Goal: Task Accomplishment & Management: Complete application form

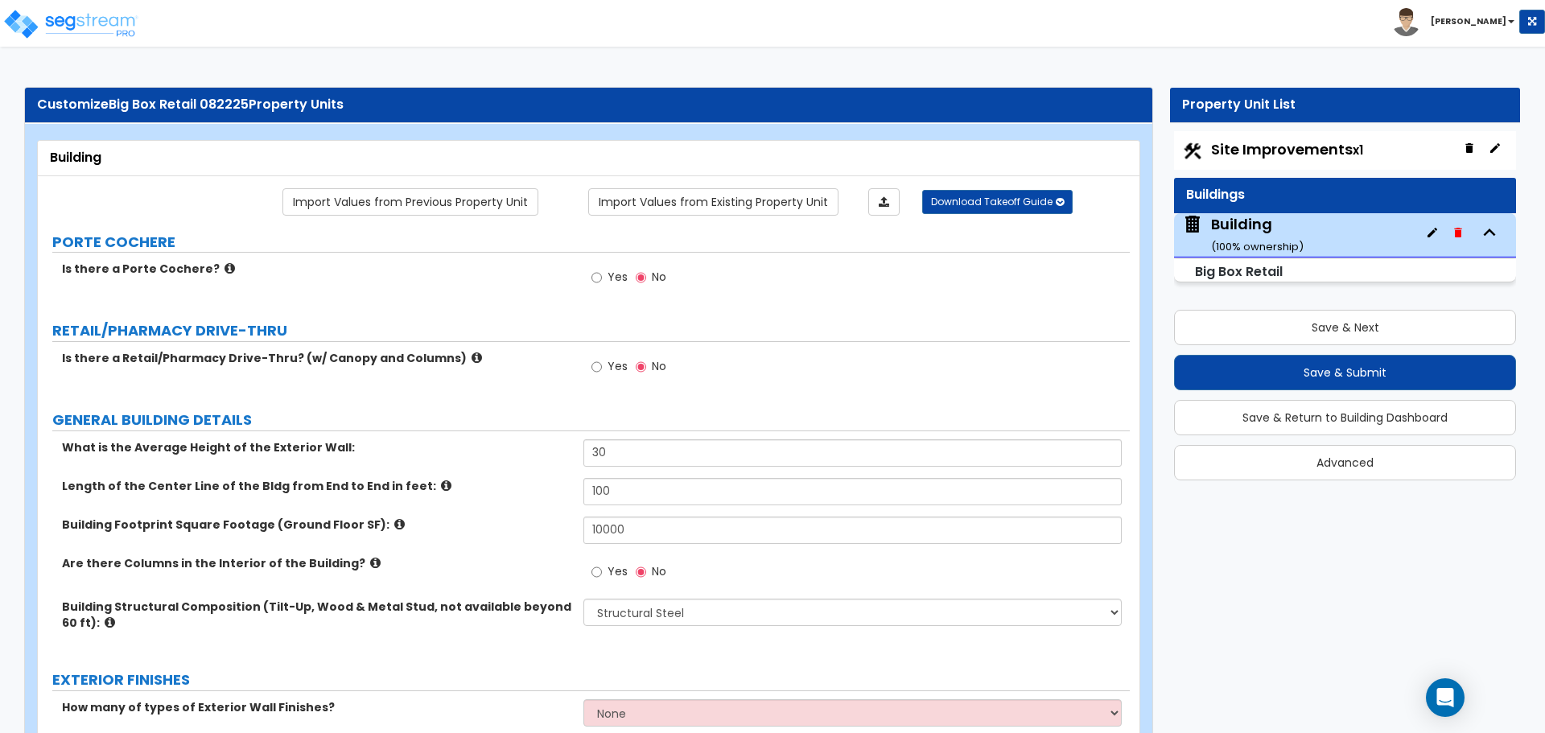
select select "4"
select select "3"
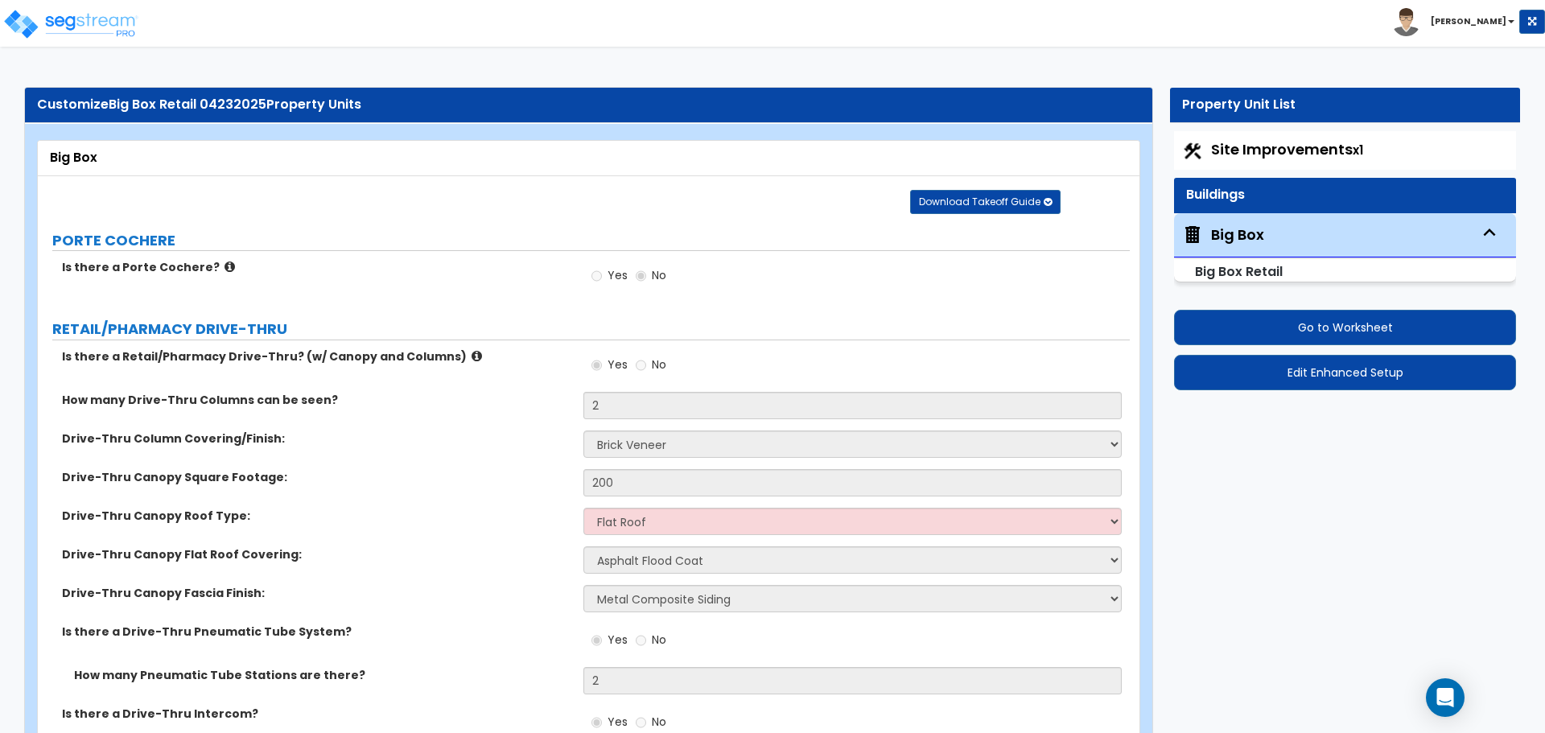
select select "3"
select select "4"
select select "5"
select select "4"
select select "3"
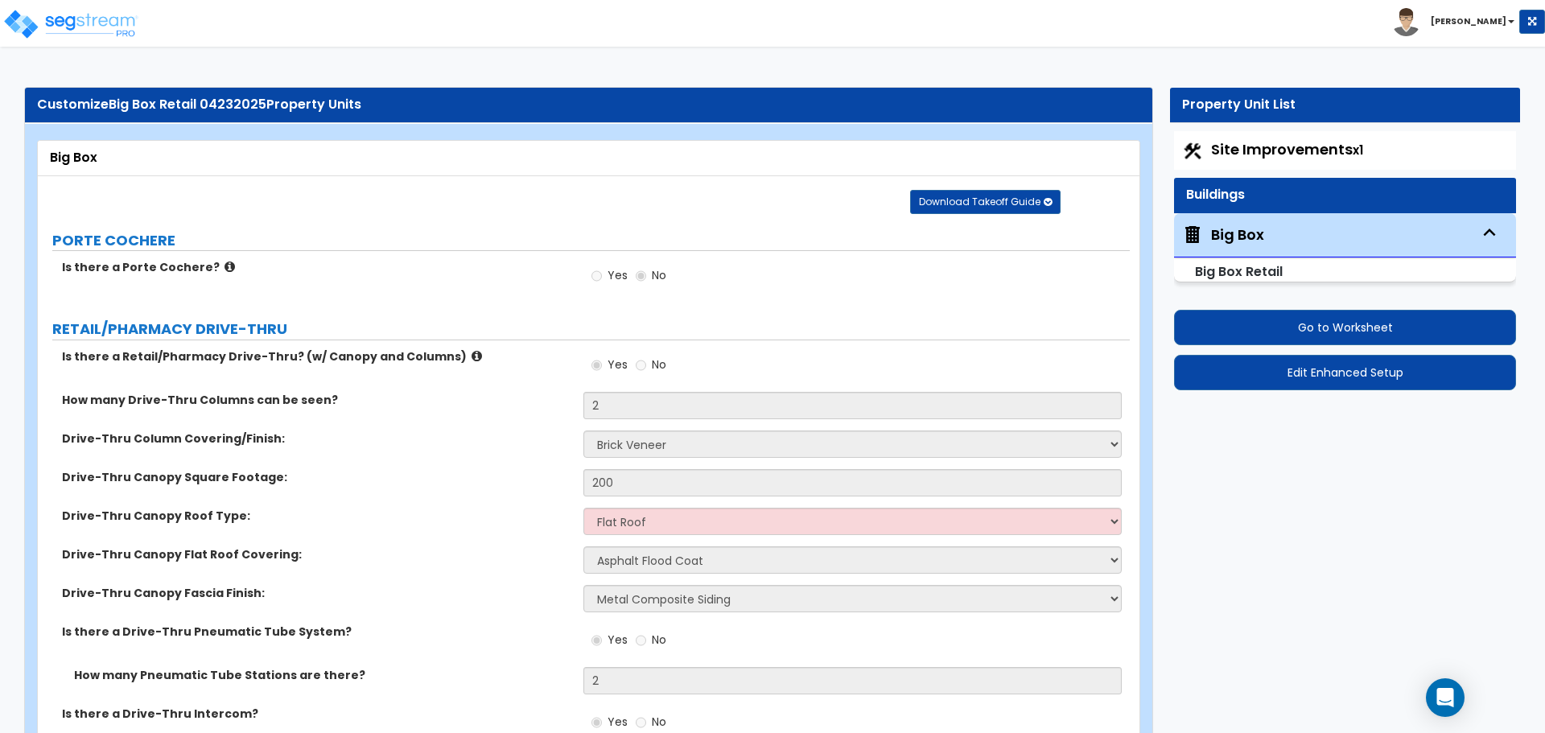
select select "3"
select select "7"
select select "10"
select select "3"
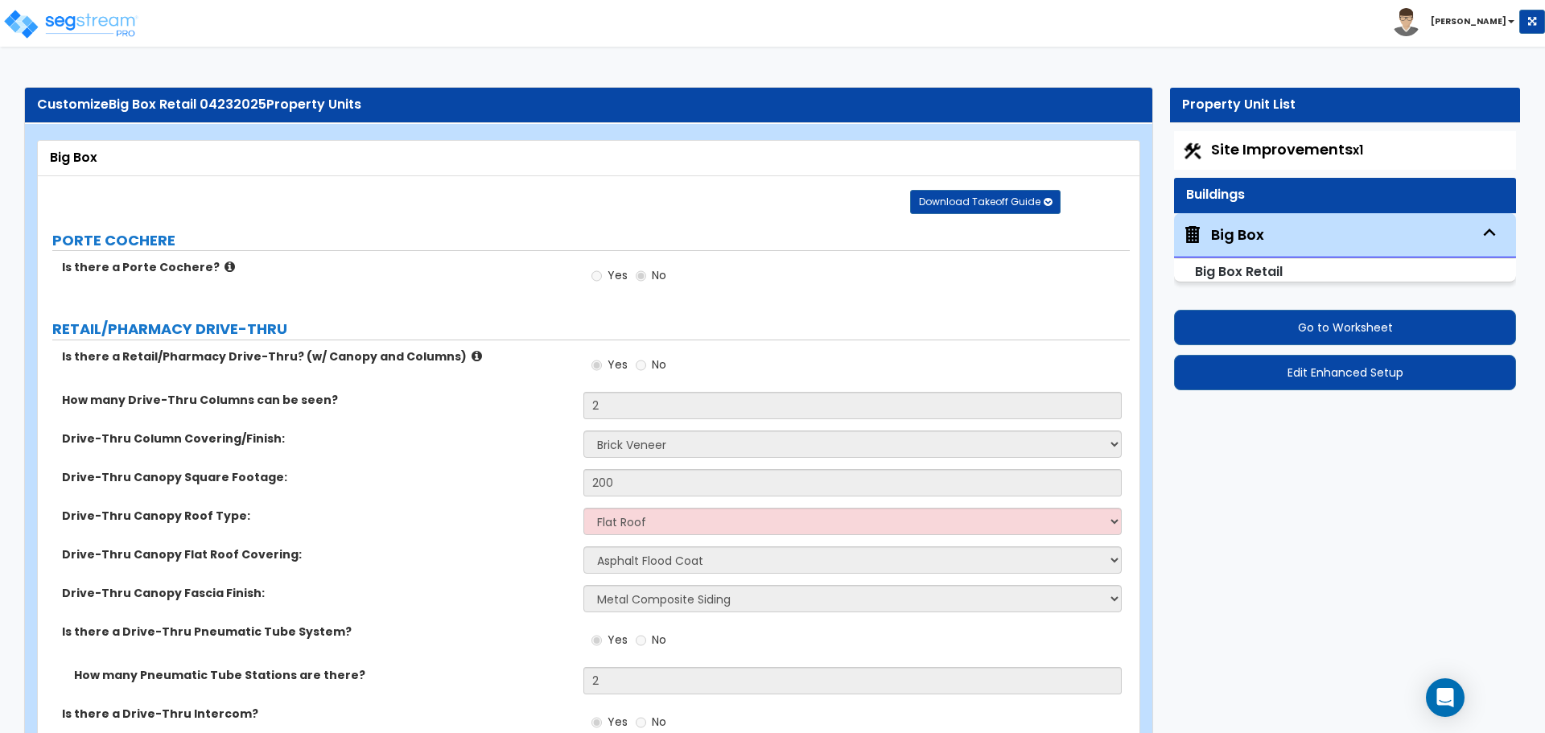
select select "5"
select select "4"
select select "1"
select select "2"
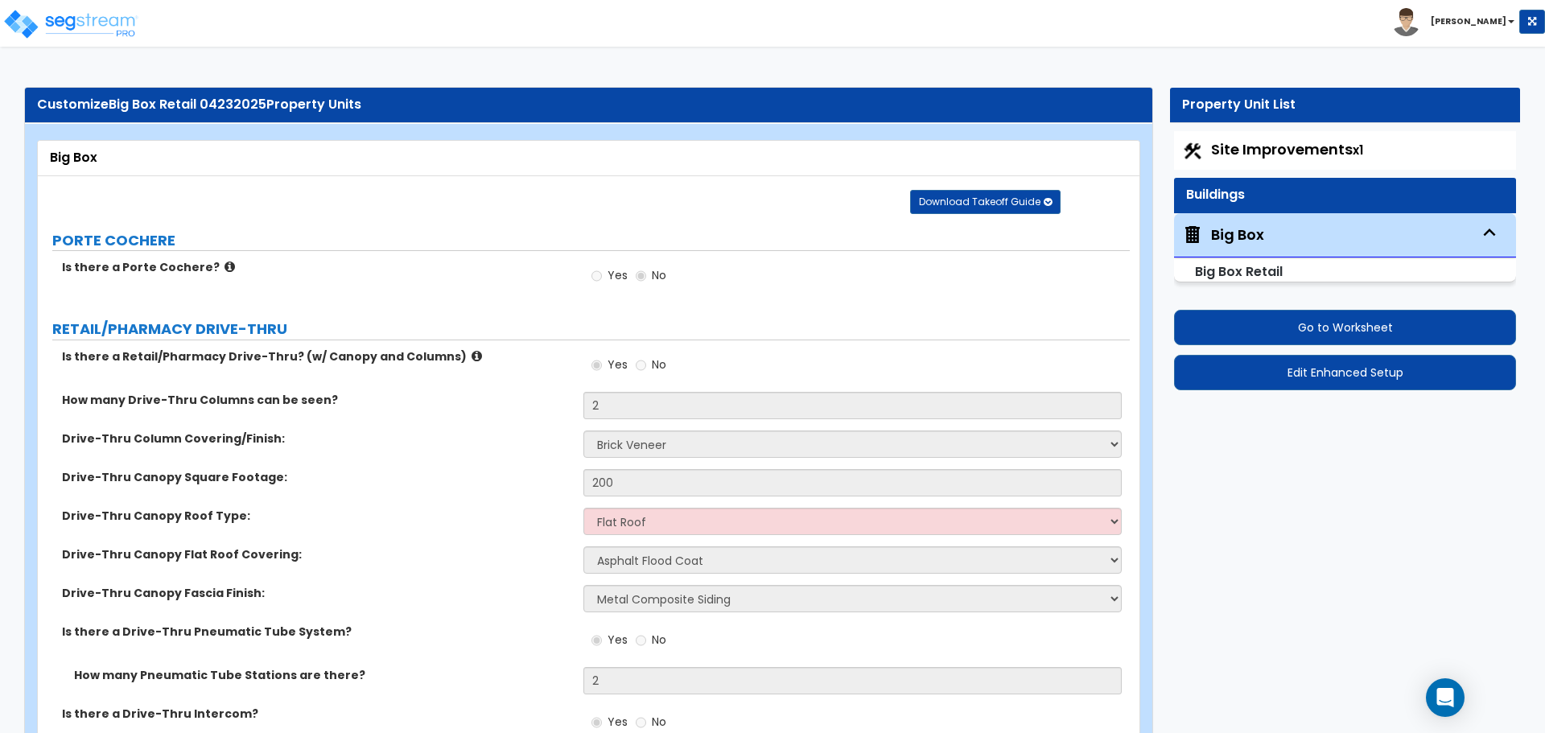
select select "2"
select select "4"
select select "2"
select select "1"
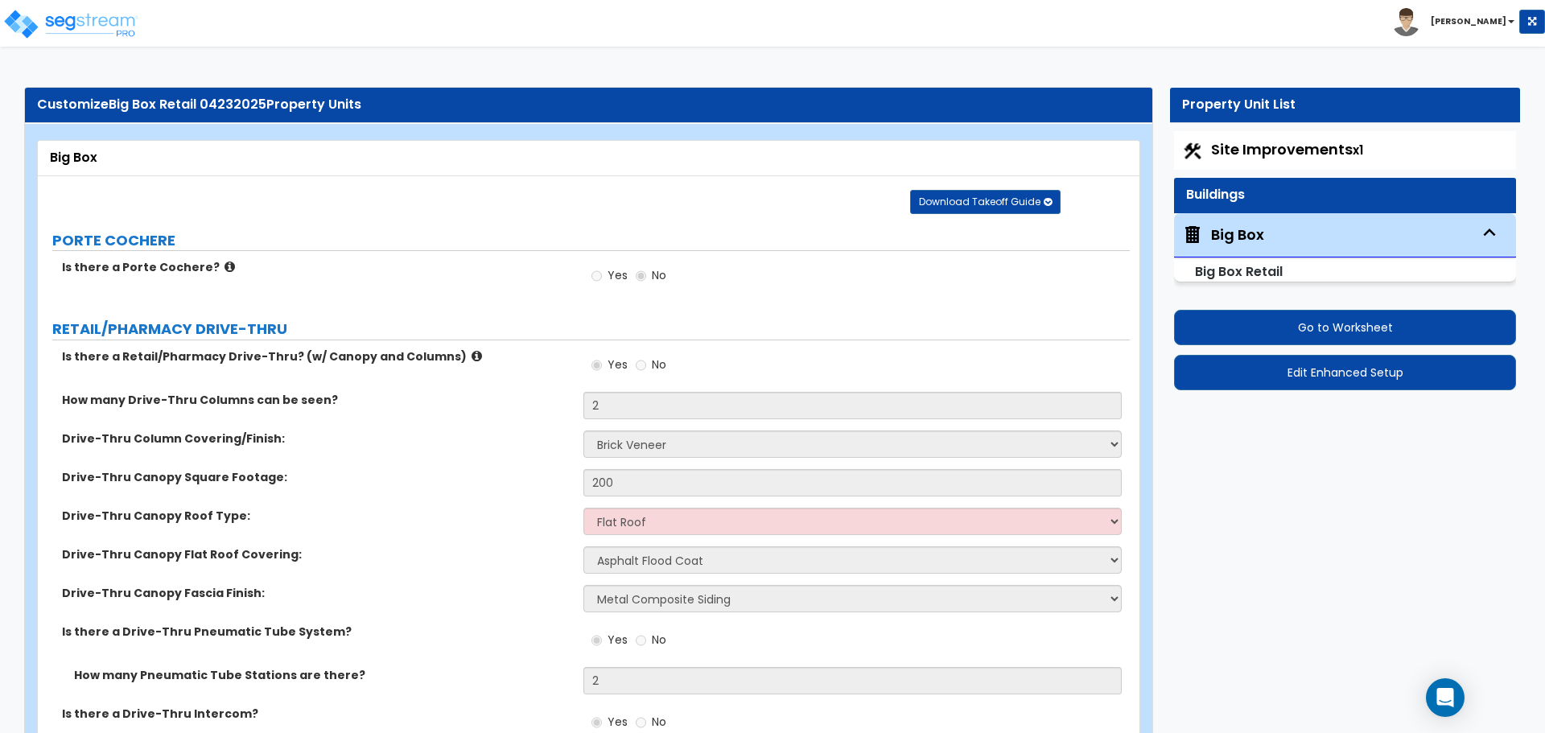
select select "2"
select select "1"
select select "2"
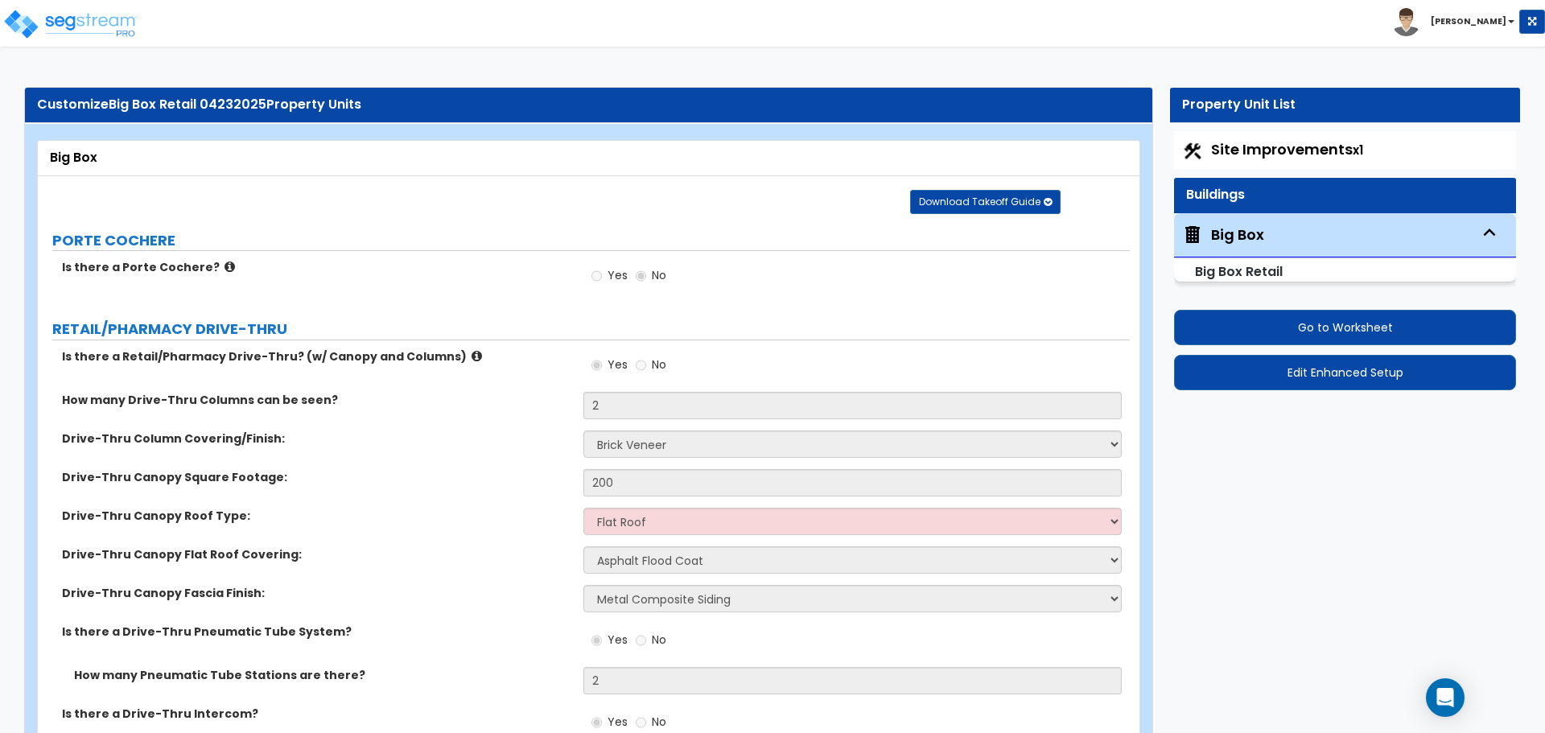
select select "1"
select select "3"
select select "2"
select select "1"
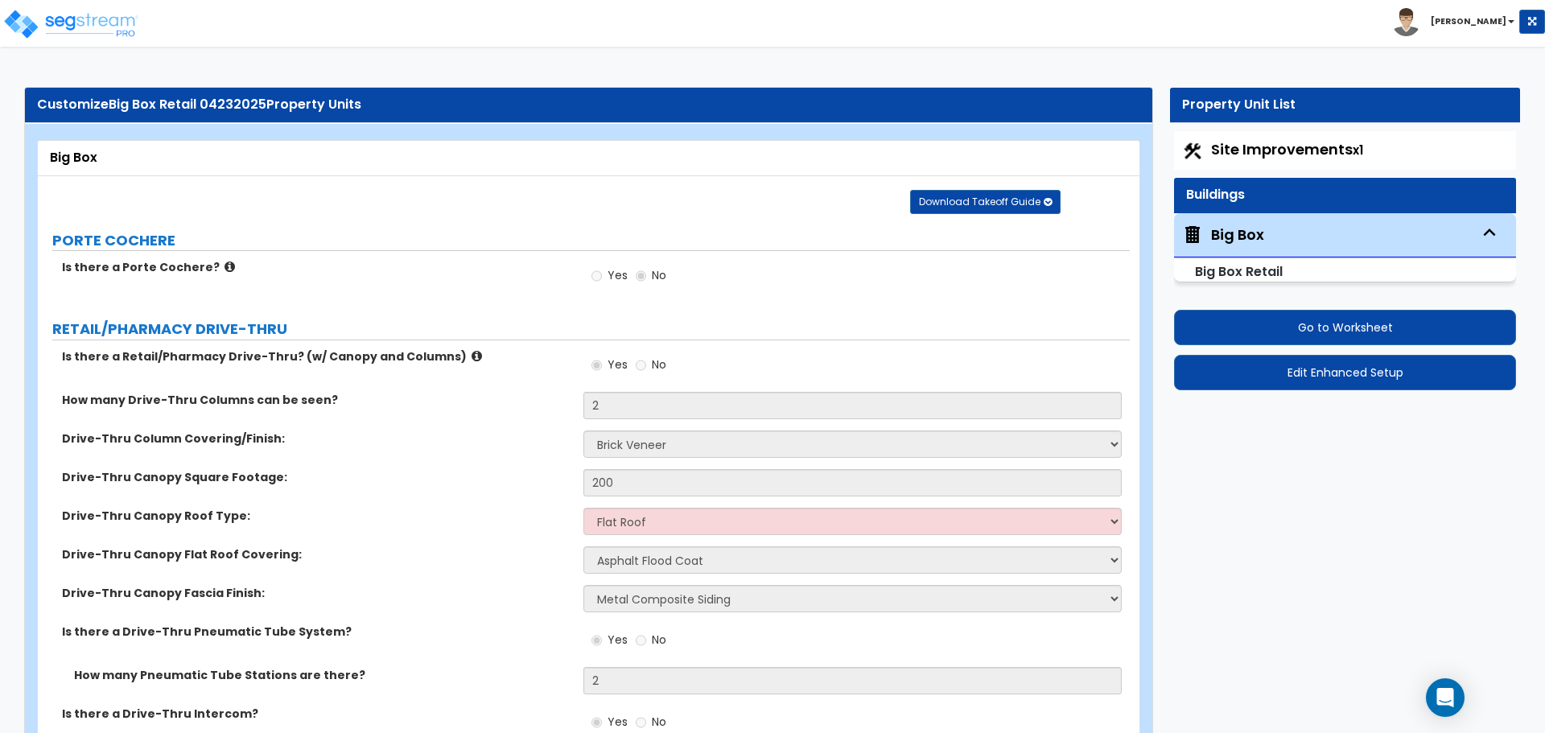
select select "3"
select select "4"
select select "1"
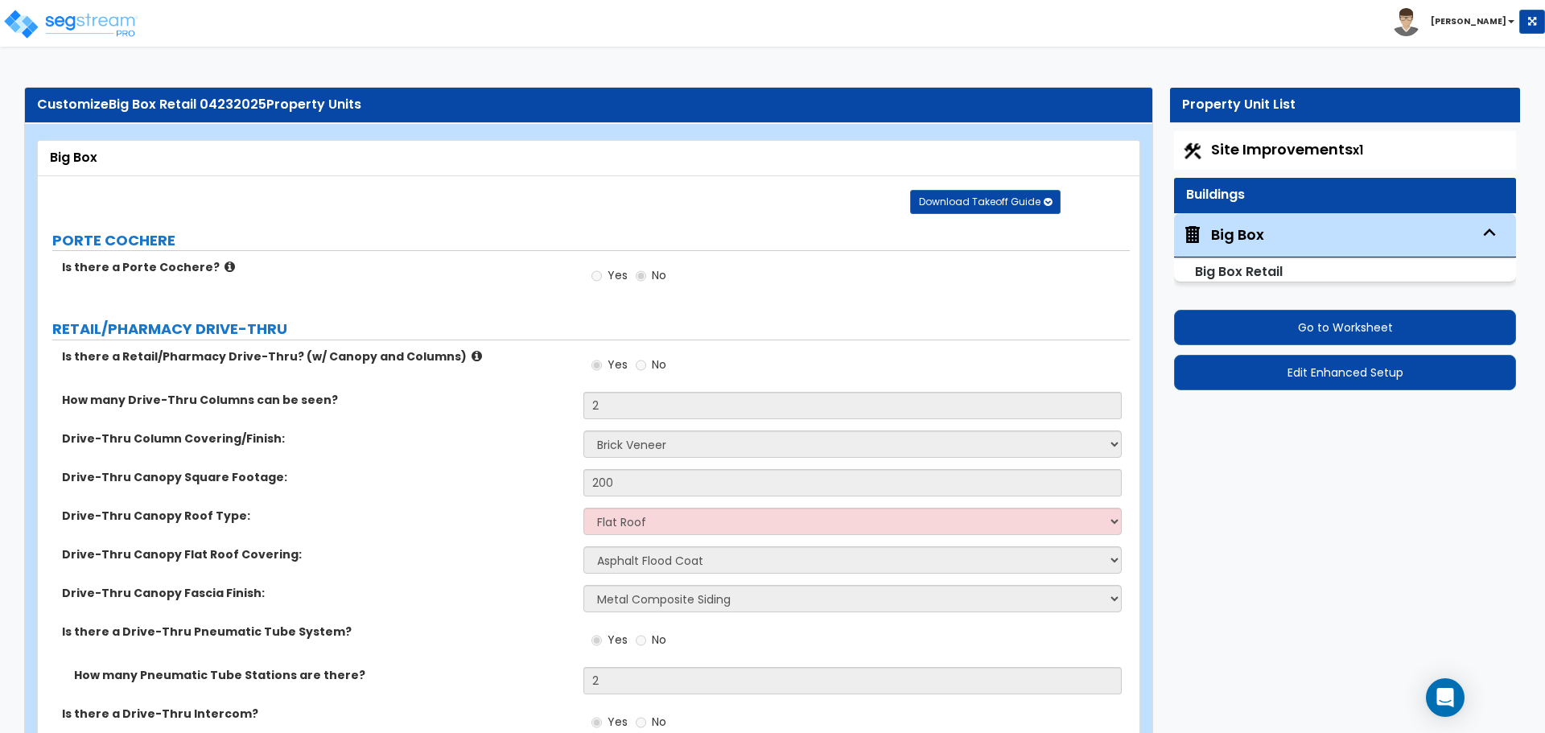
select select "3"
select select "1"
select select "2"
select select "3"
select select "2"
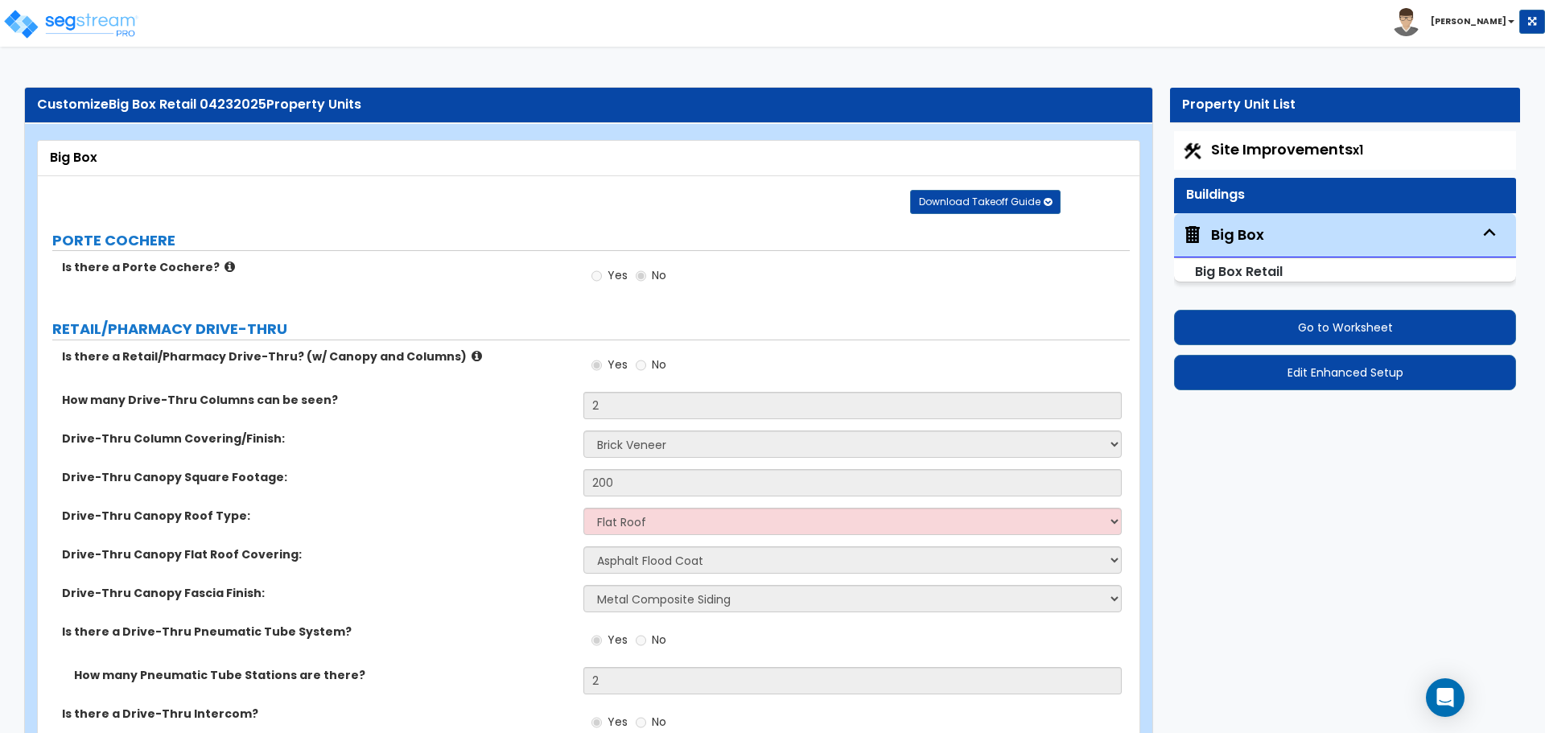
select select "1"
select select "3"
select select "2"
select select "3"
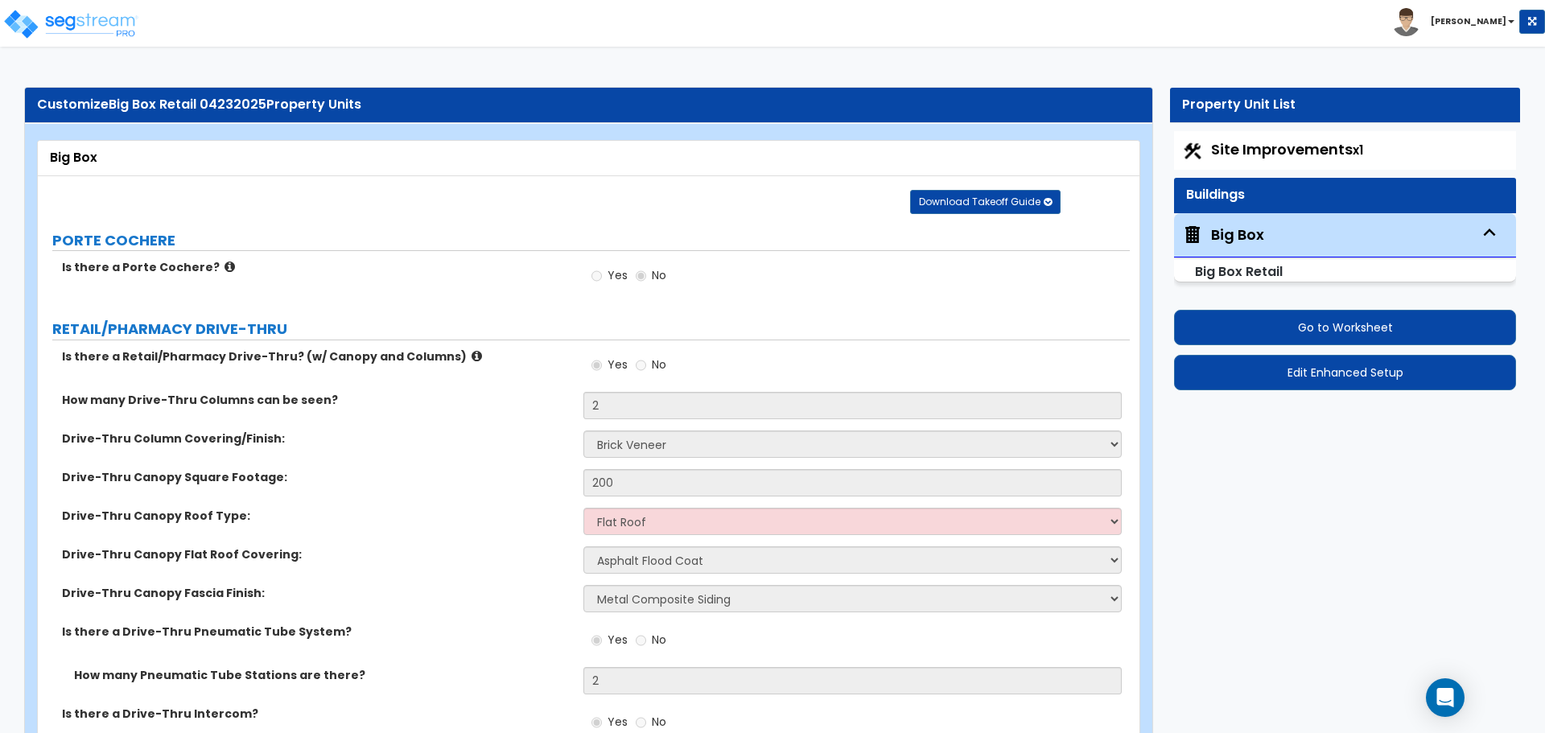
select select "1"
select select "2"
select select "1"
select select "2"
select select "1"
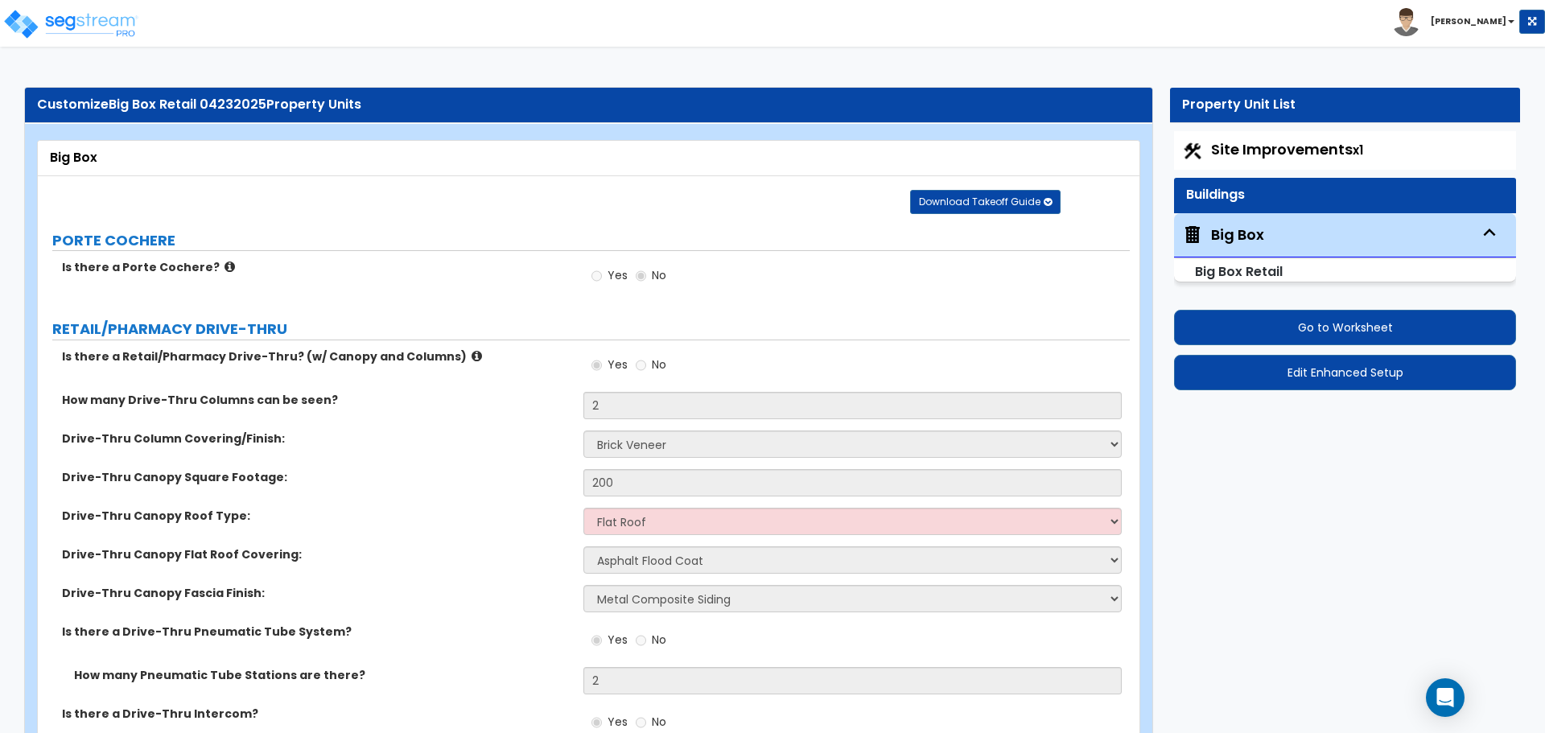
select select "2"
select select "3"
select select "2"
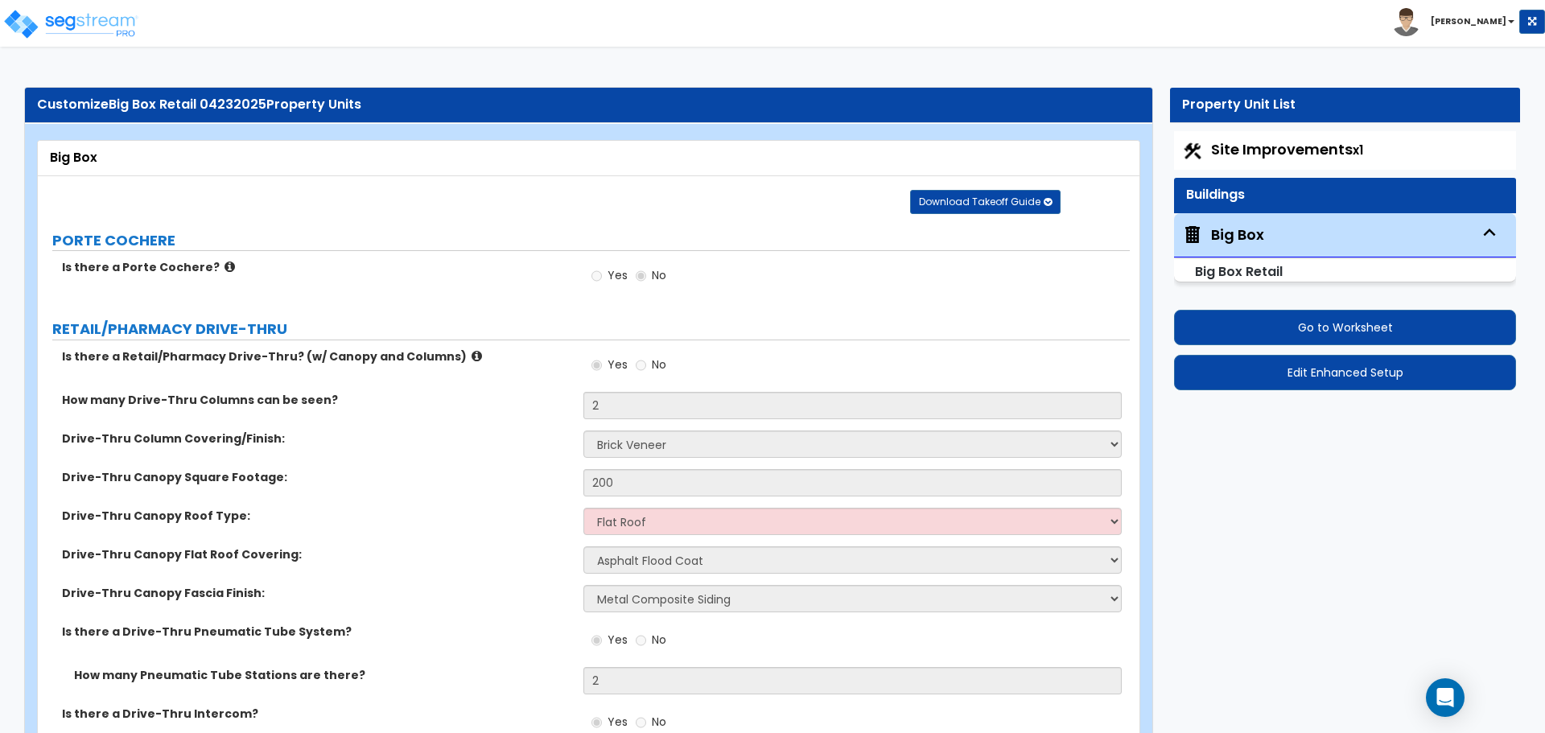
select select "1"
select select "2"
select select "6"
select select "4"
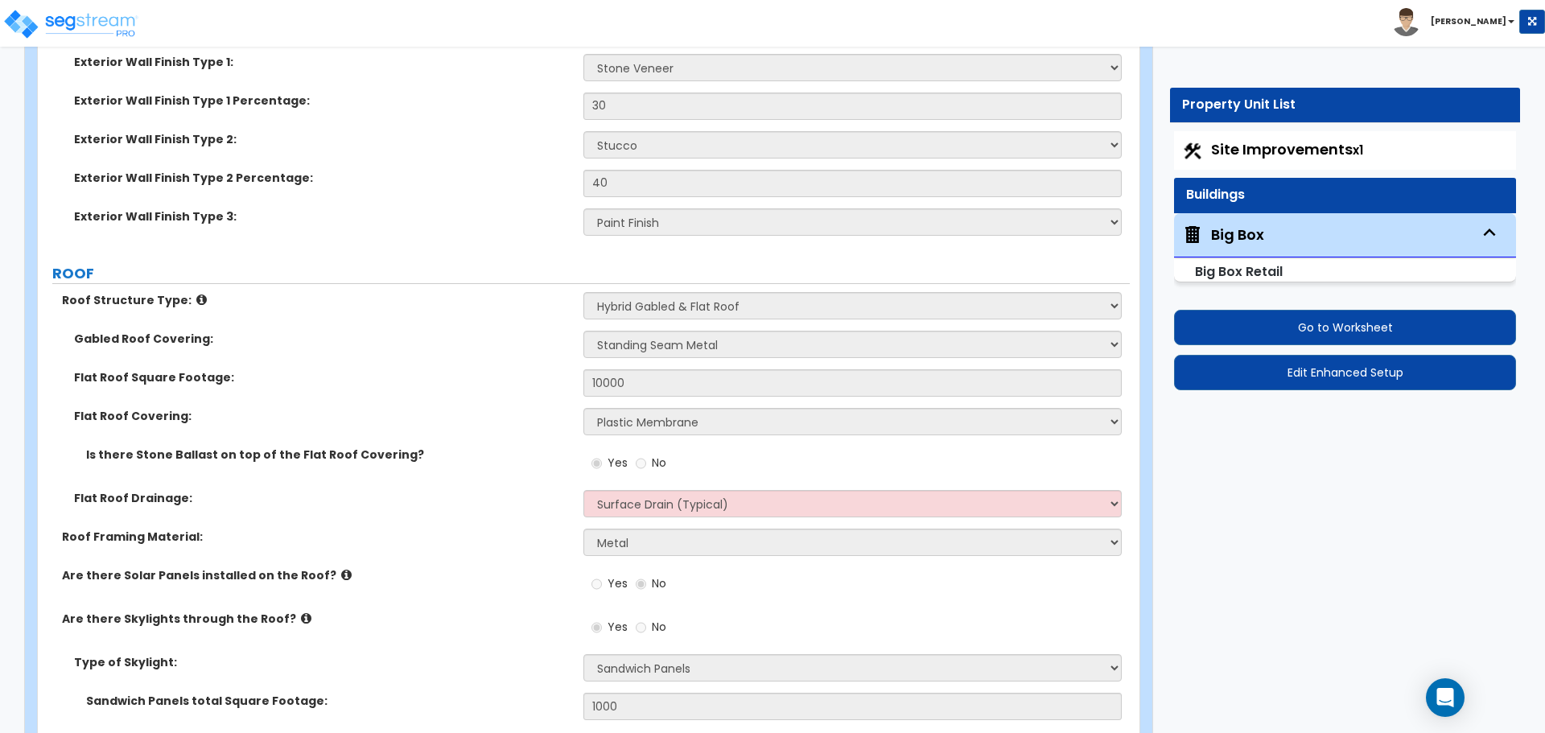
scroll to position [1101, 0]
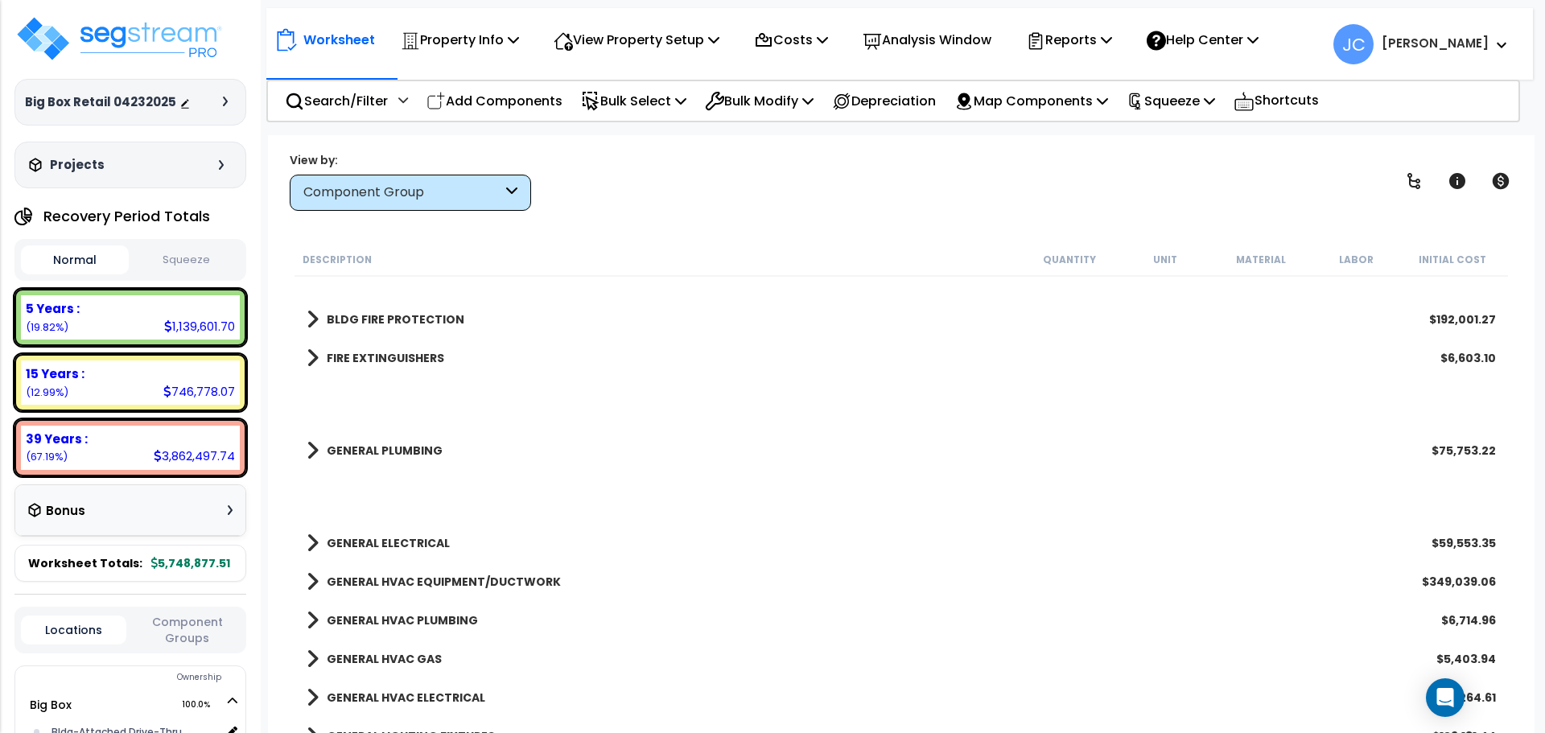
scroll to position [3120, 0]
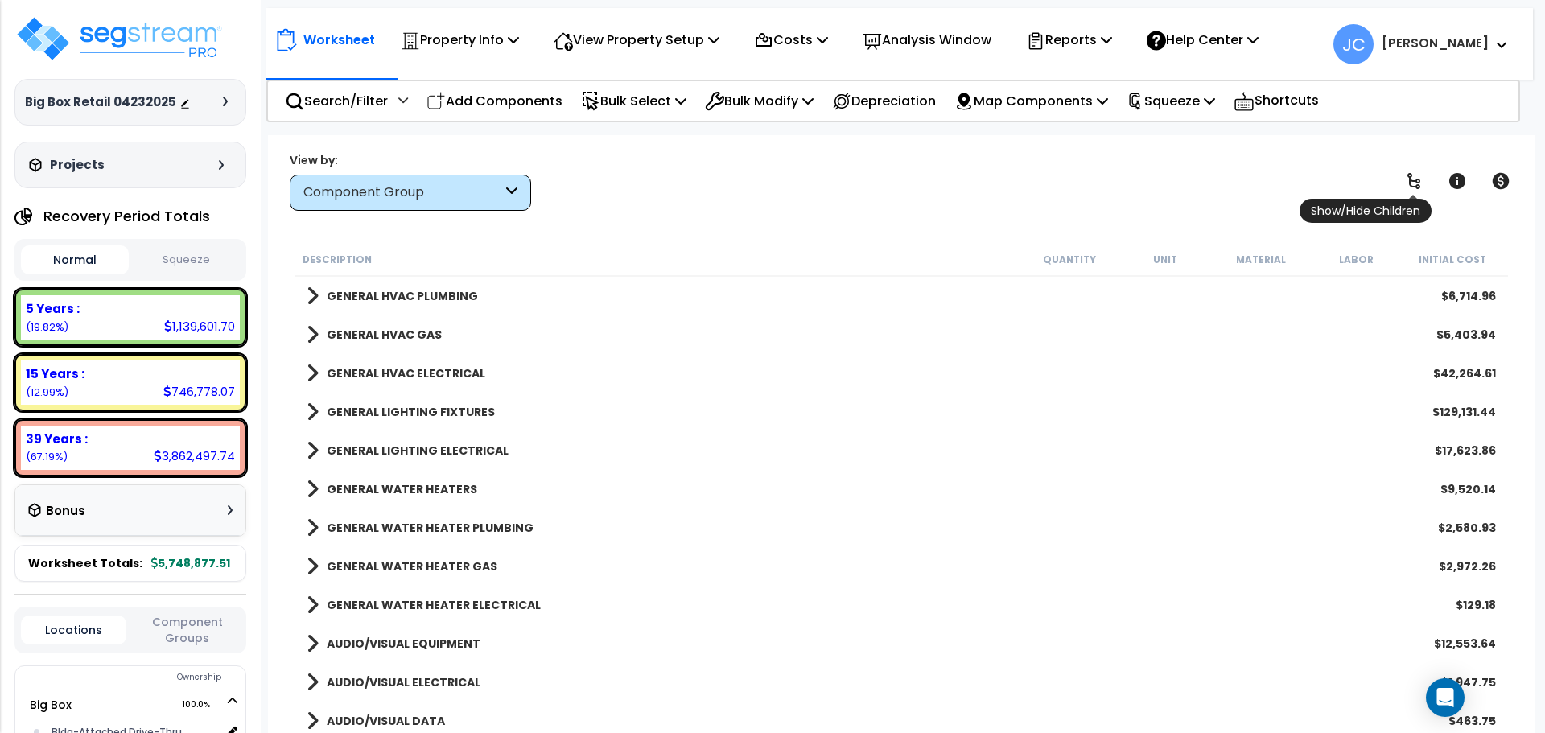
click at [1422, 186] on icon at bounding box center [1413, 180] width 19 height 19
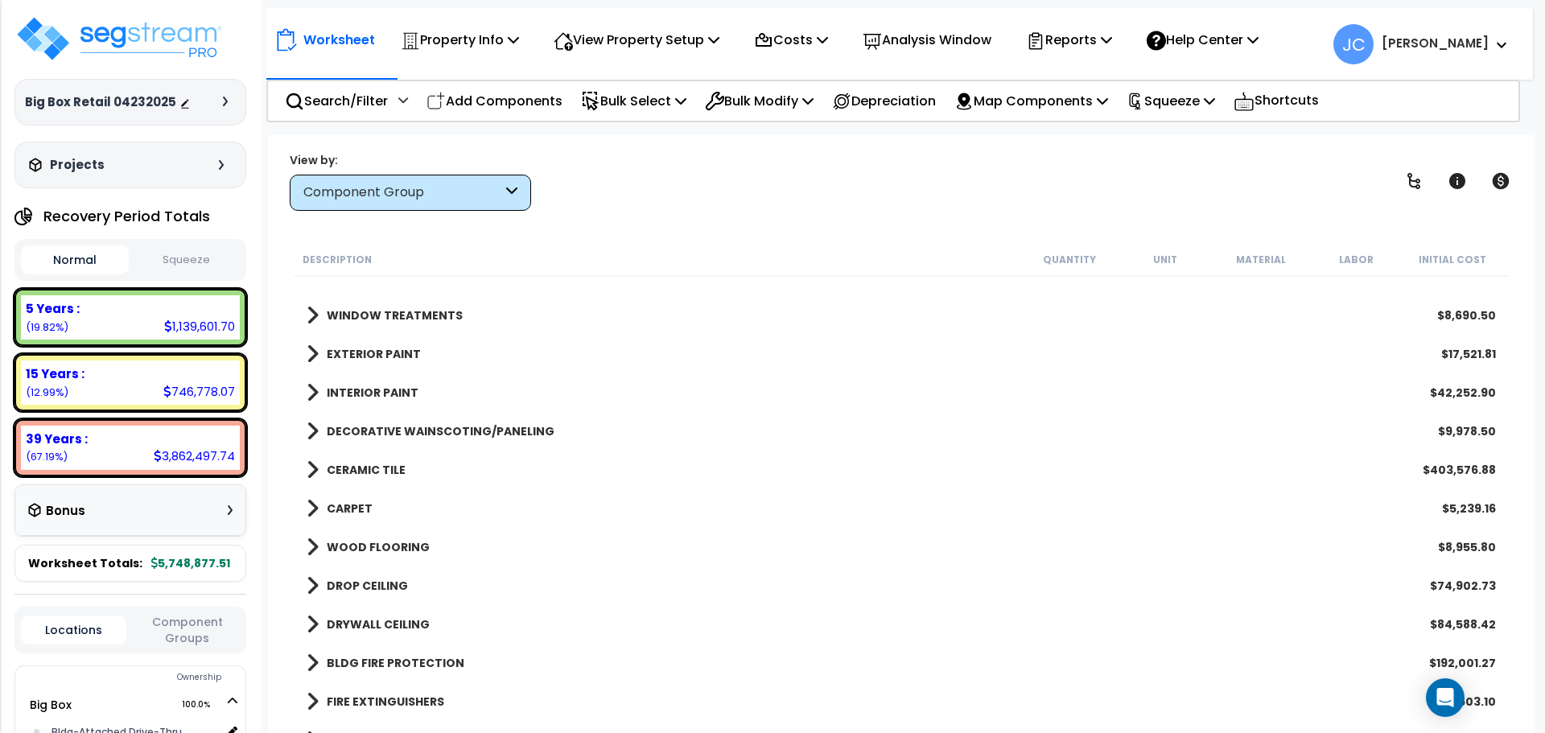
scroll to position [2455, 0]
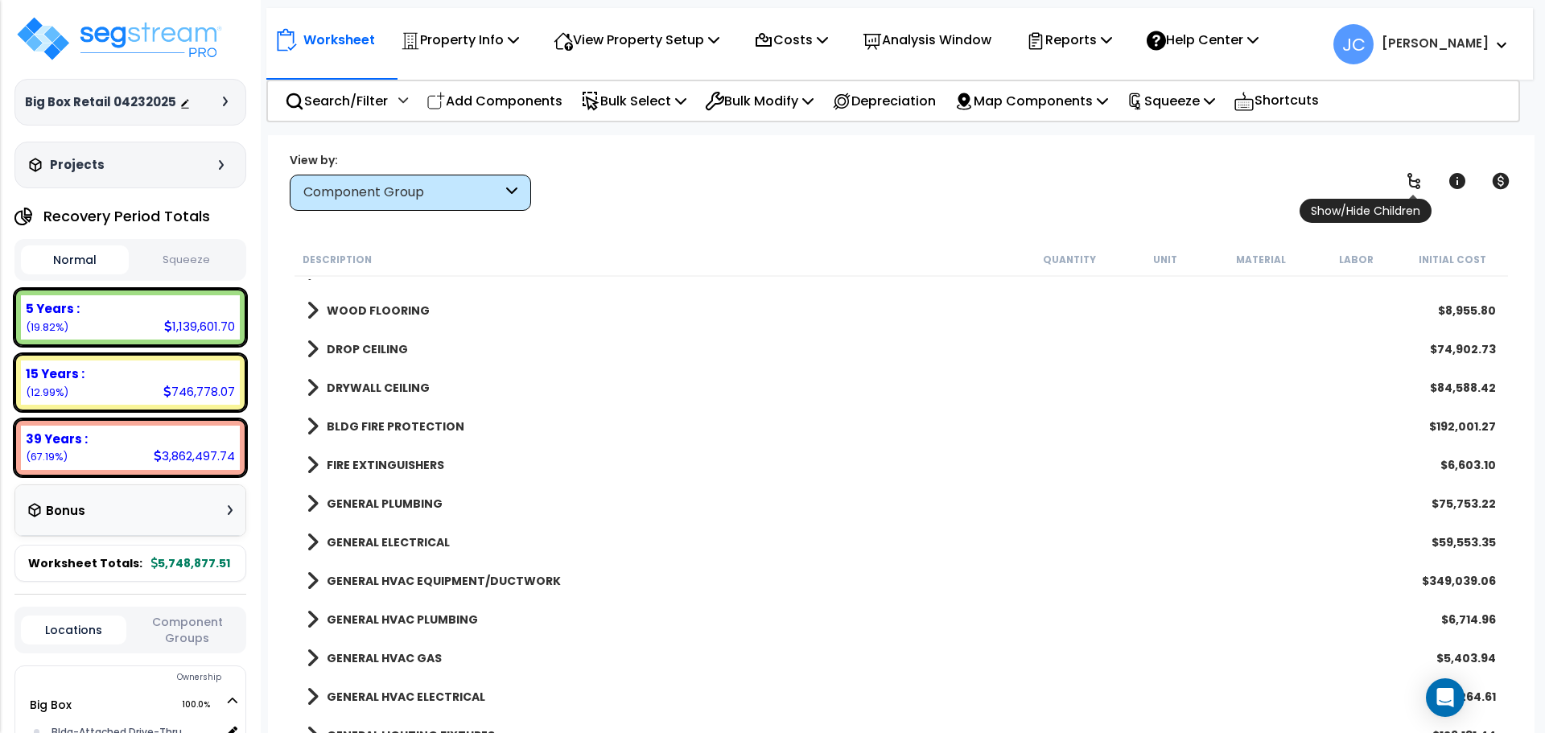
click at [1428, 170] on link at bounding box center [1413, 180] width 35 height 35
click at [1421, 177] on icon at bounding box center [1413, 180] width 19 height 19
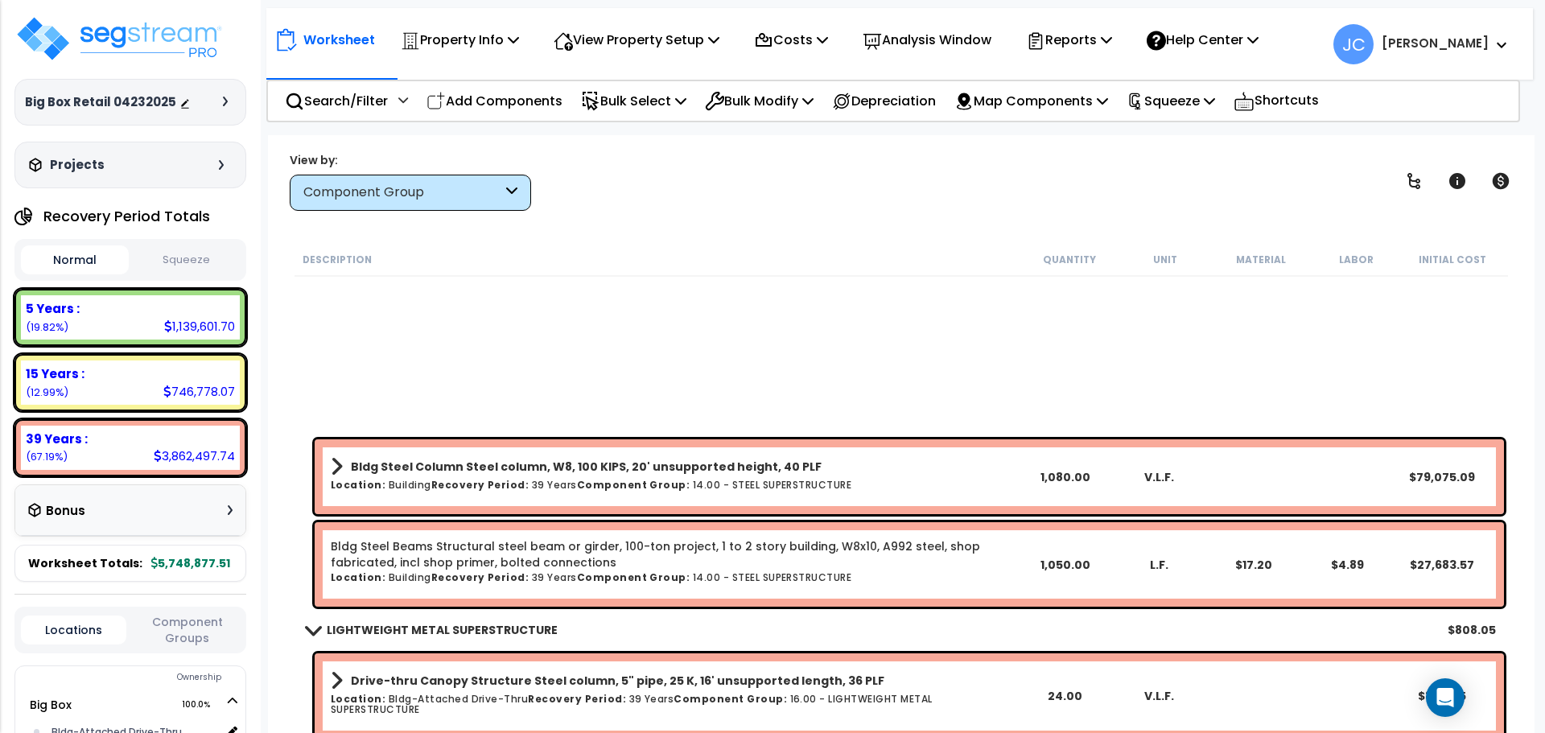
scroll to position [0, 0]
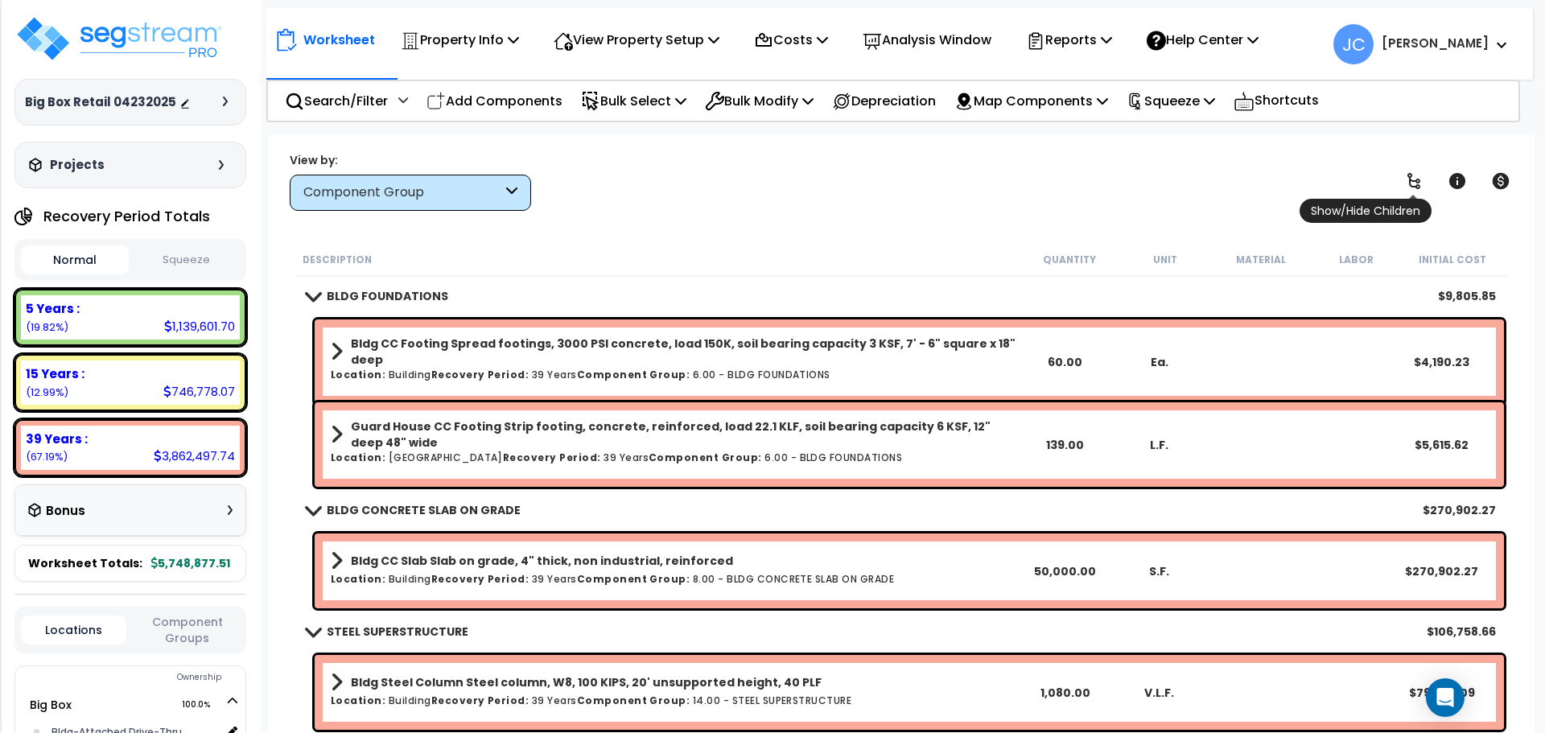
click at [1421, 178] on icon at bounding box center [1413, 180] width 19 height 19
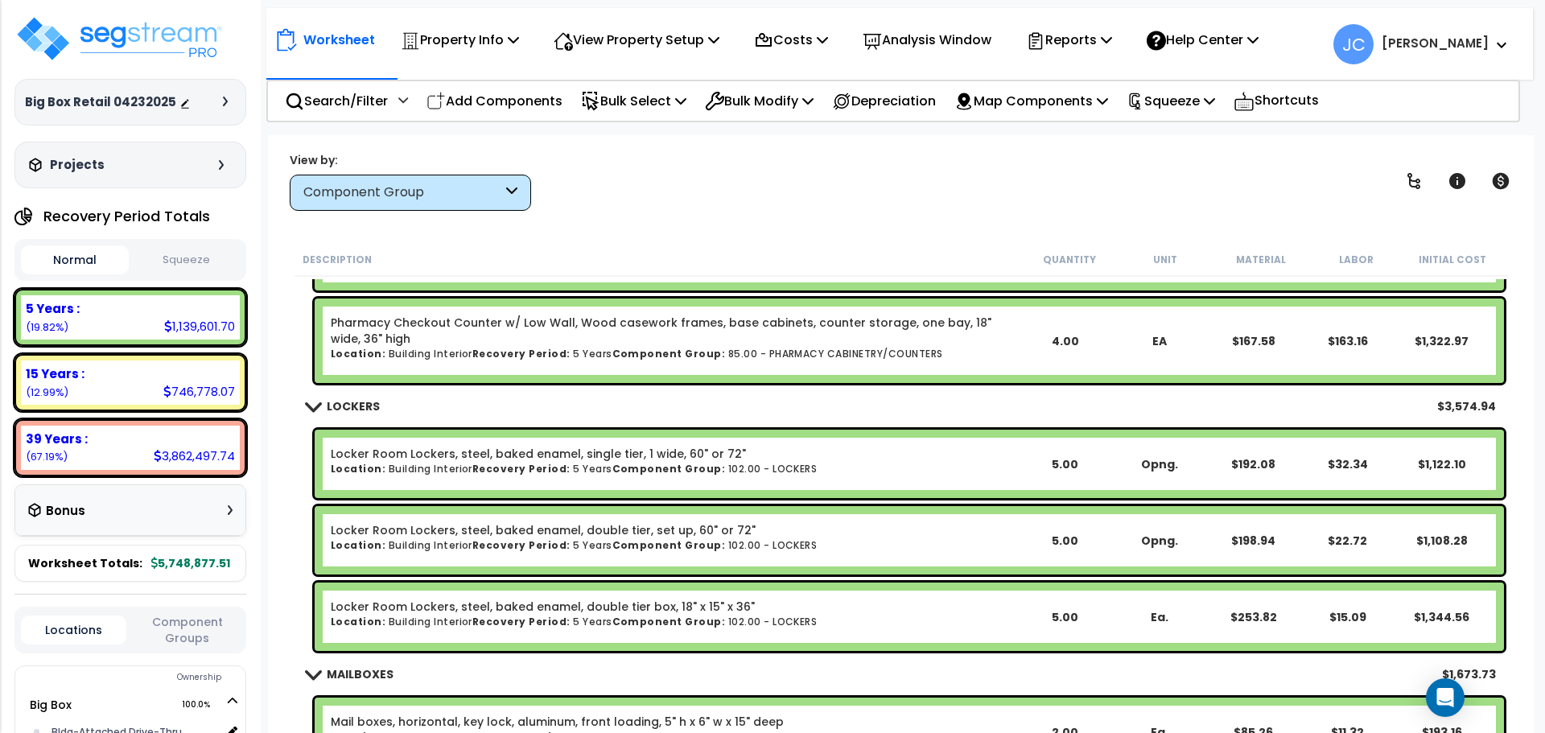
scroll to position [20440, 0]
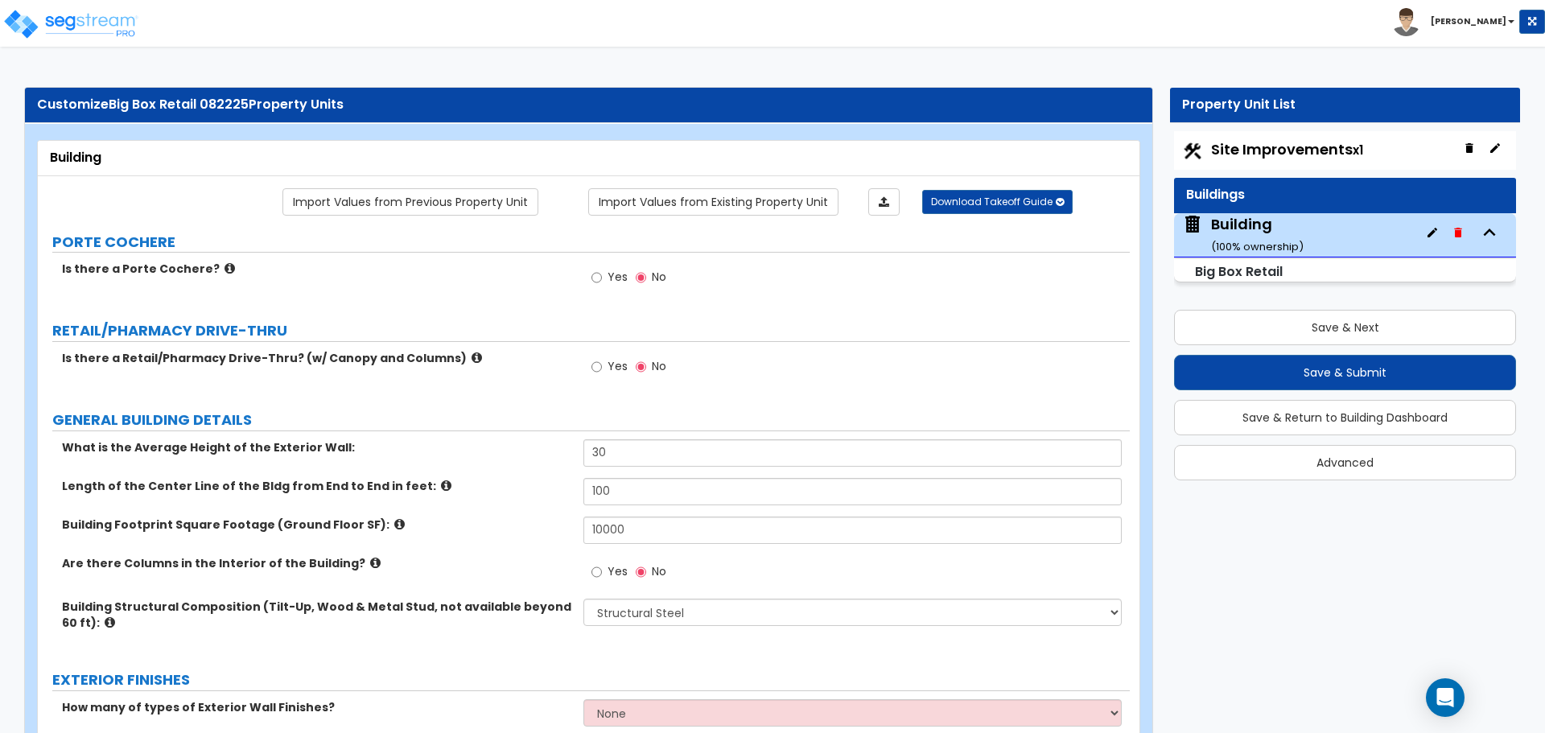
select select "4"
select select "3"
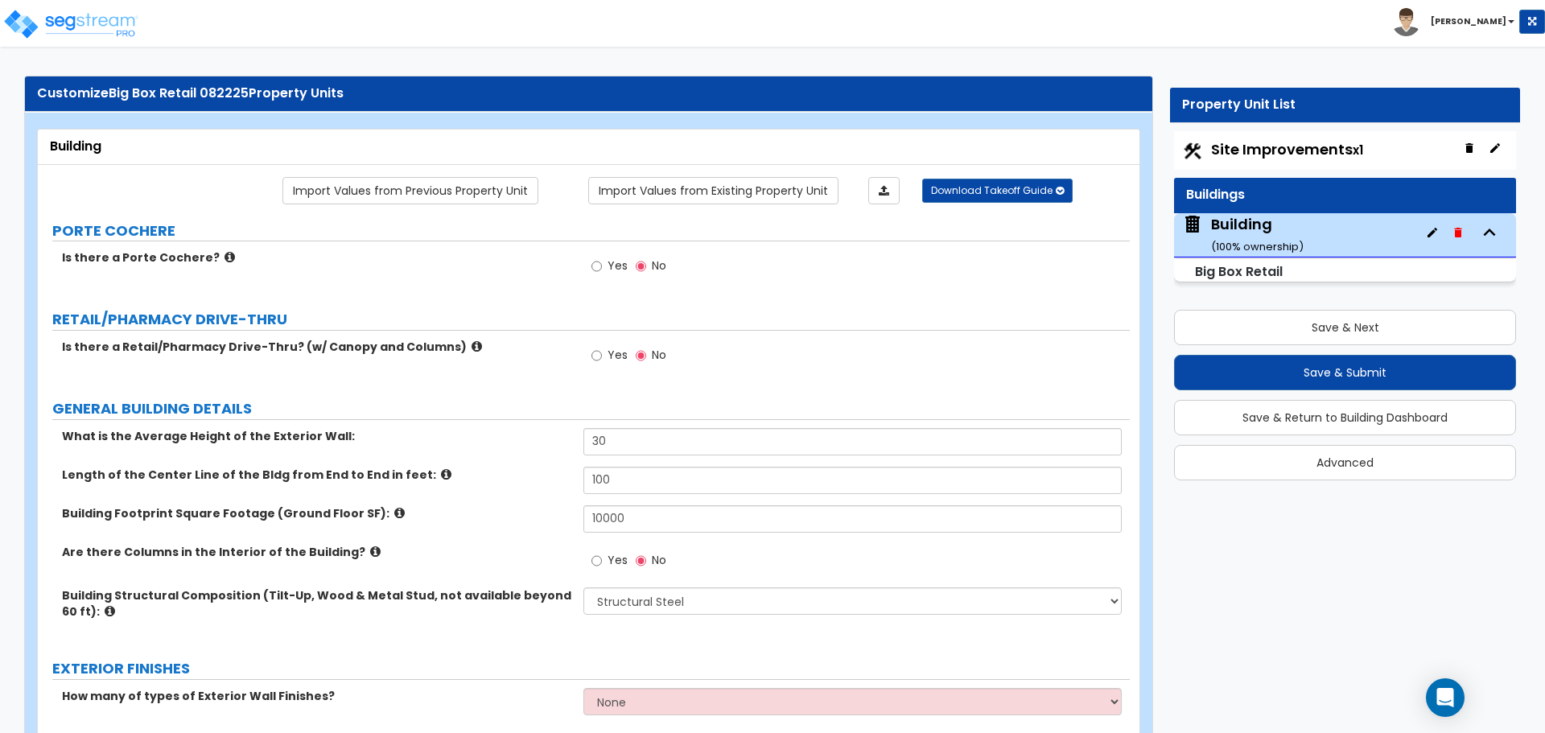
scroll to position [19, 0]
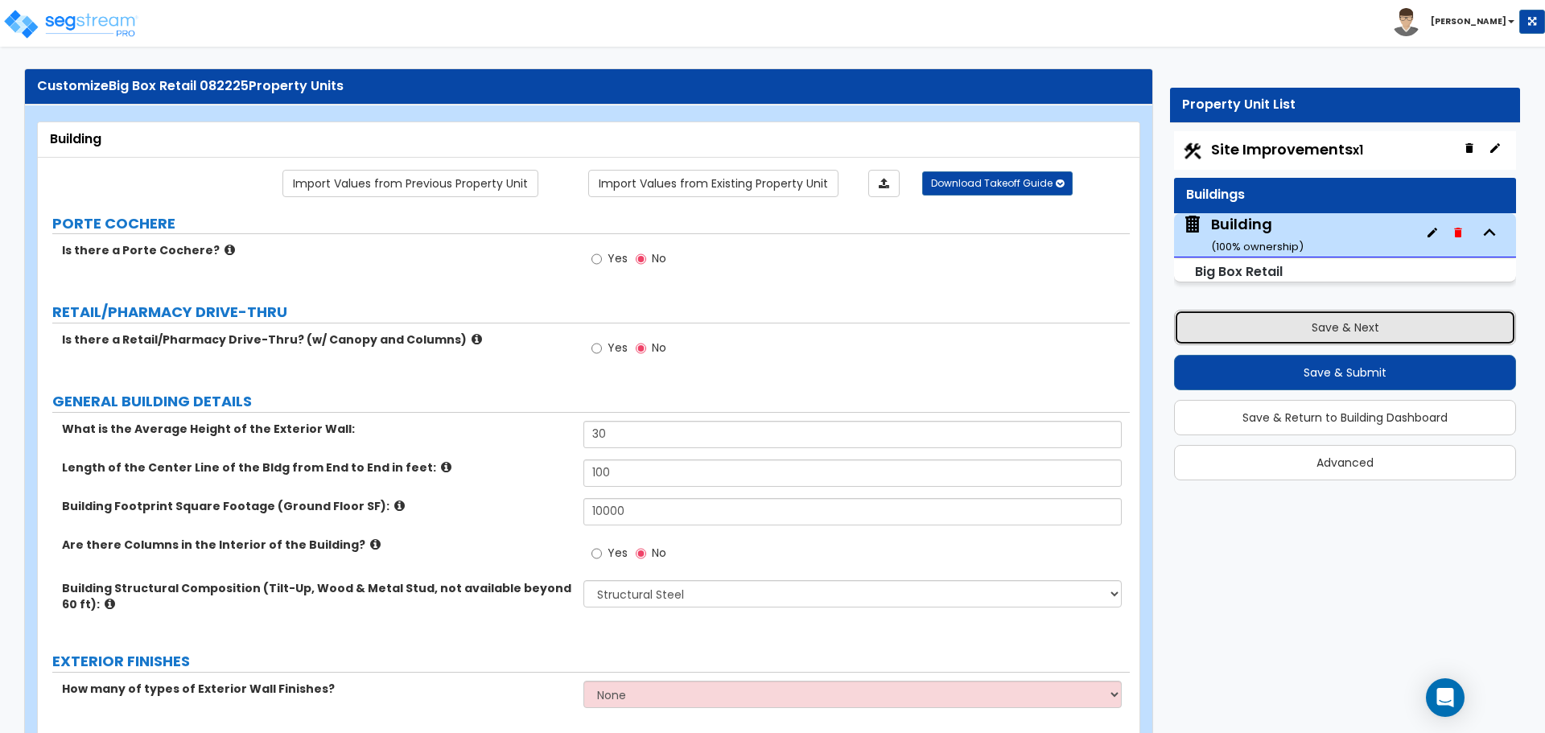
click at [1240, 324] on button "Save & Next" at bounding box center [1345, 327] width 342 height 35
select select "3"
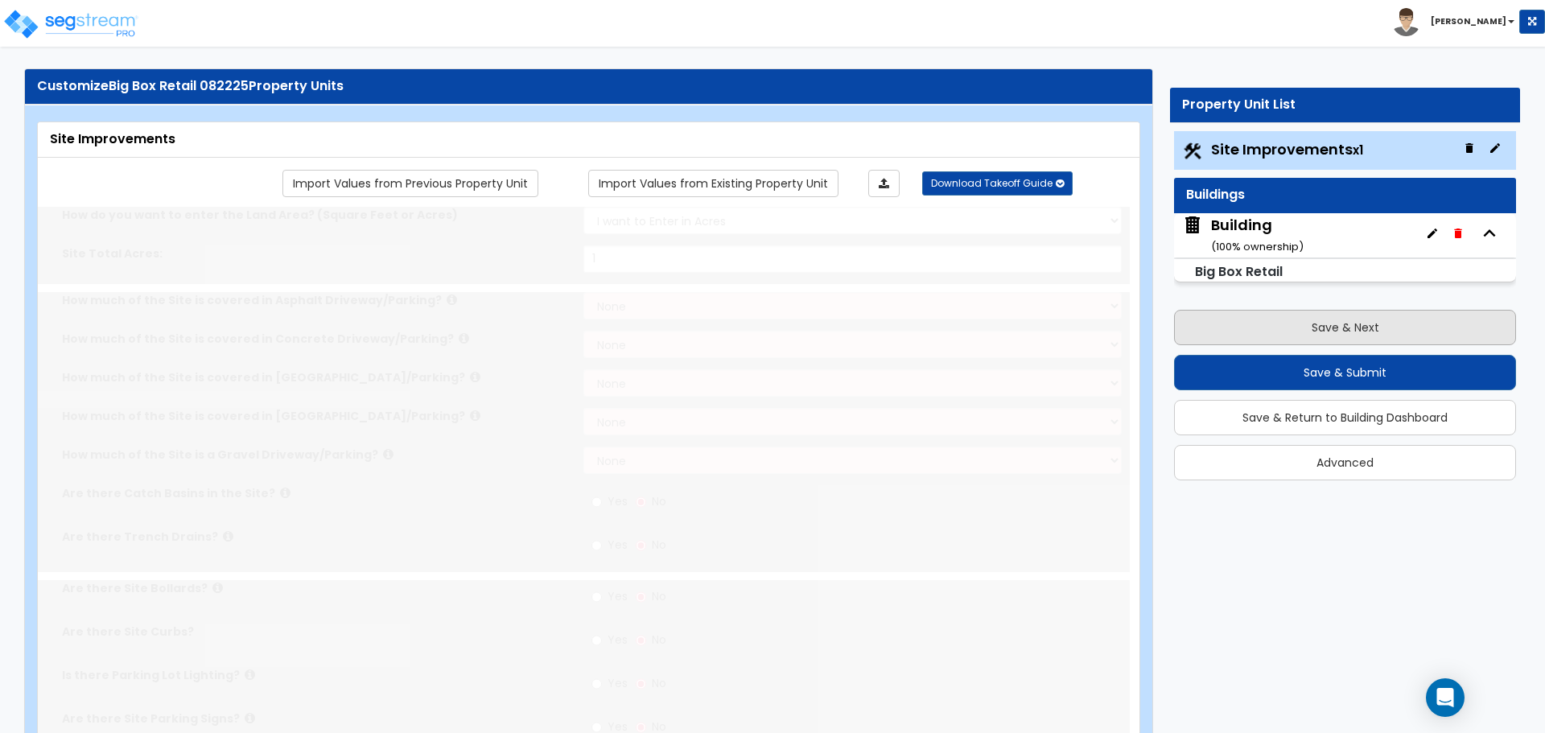
scroll to position [0, 0]
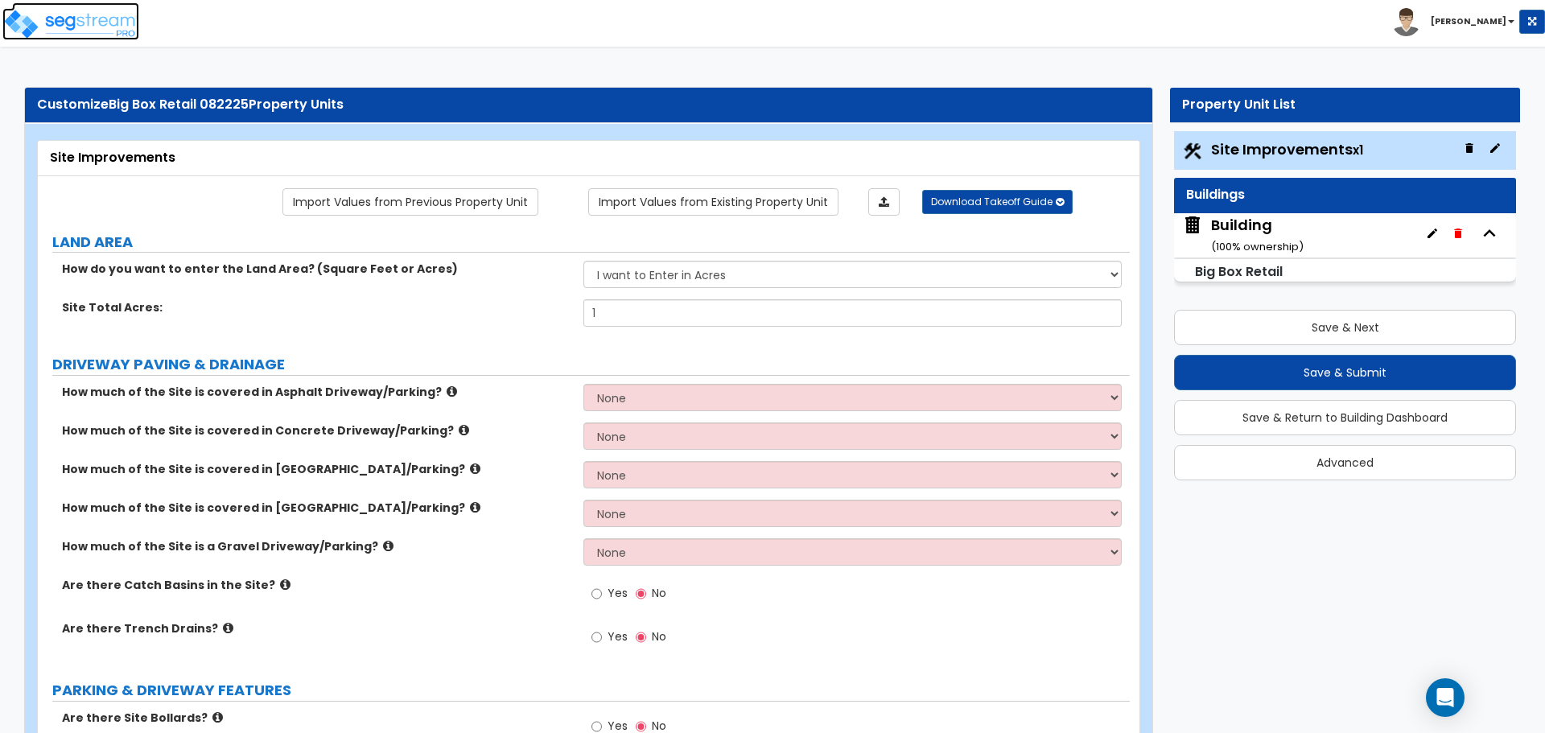
click at [87, 21] on img at bounding box center [70, 24] width 137 height 32
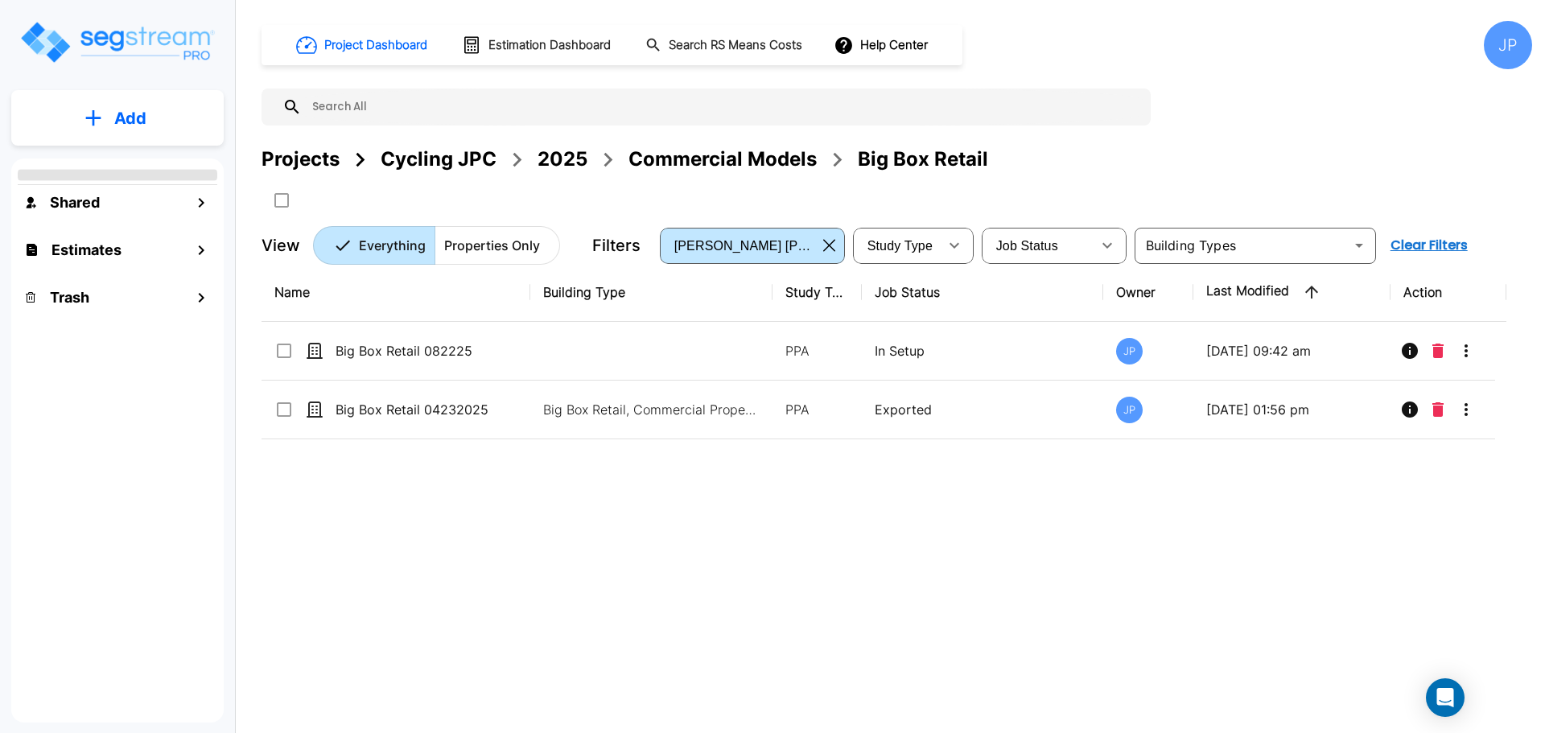
click at [278, 161] on div "Projects" at bounding box center [301, 159] width 78 height 29
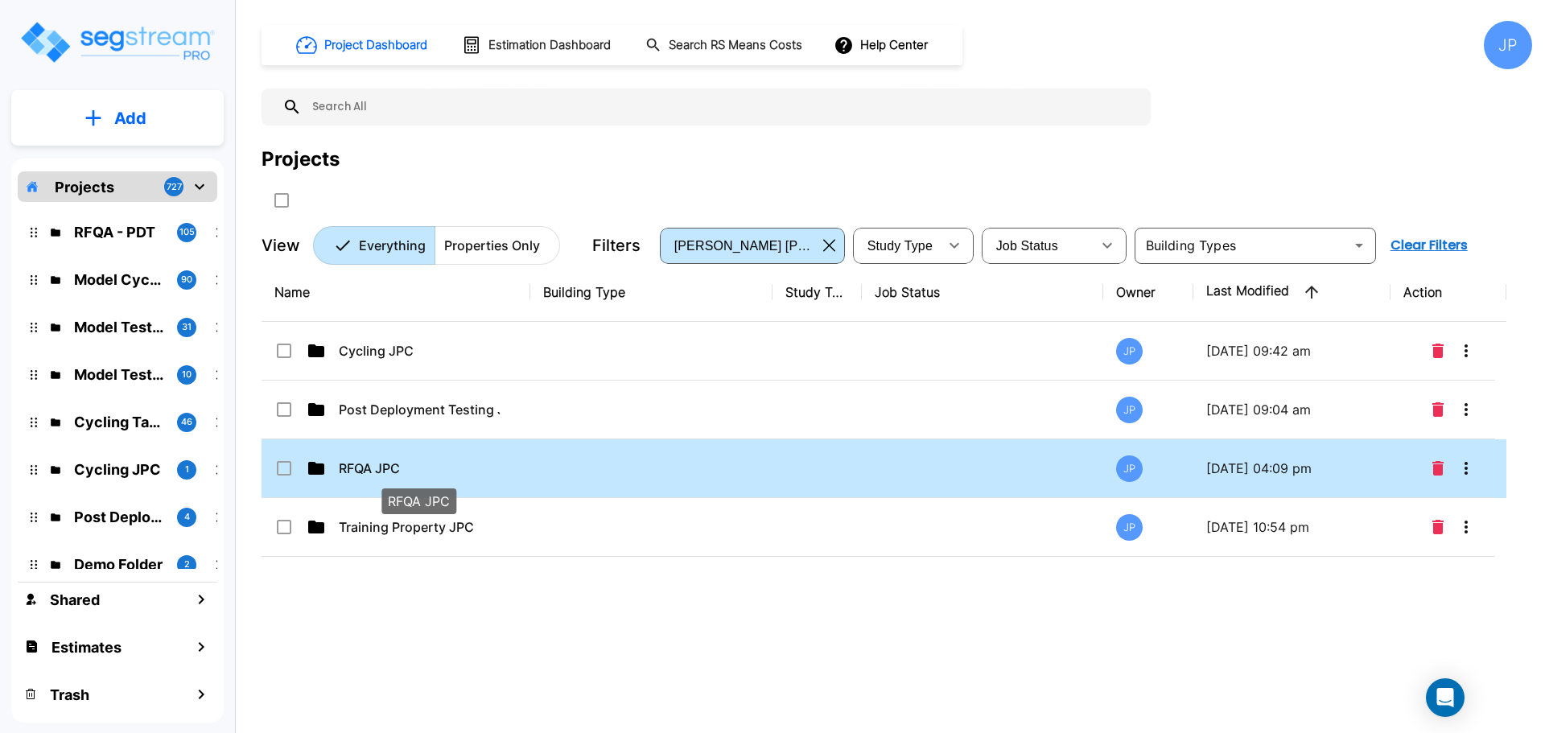
click at [378, 467] on p "RFQA JPC" at bounding box center [419, 468] width 161 height 19
click at [378, 468] on p "RFQA JPC" at bounding box center [419, 468] width 161 height 19
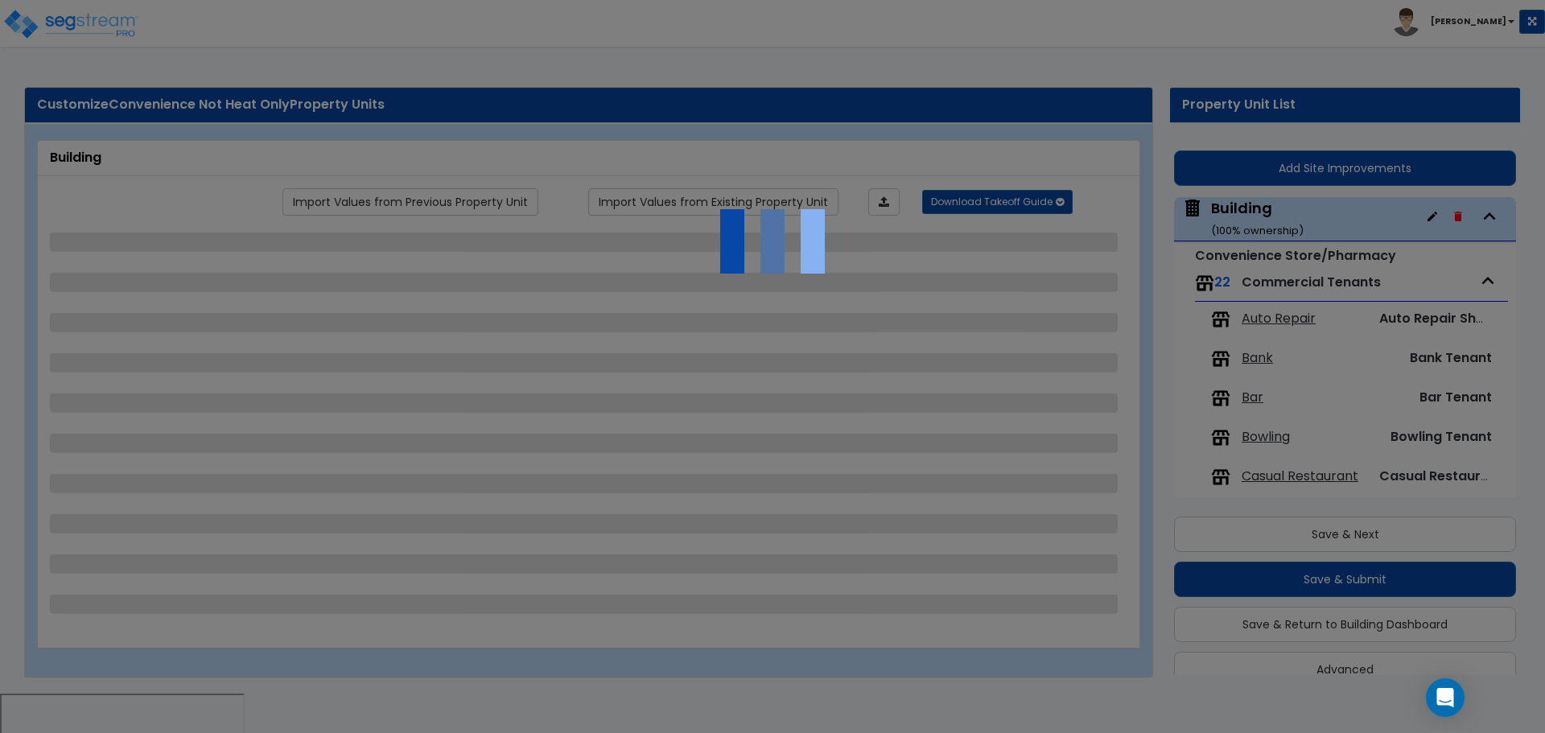
scroll to position [66, 0]
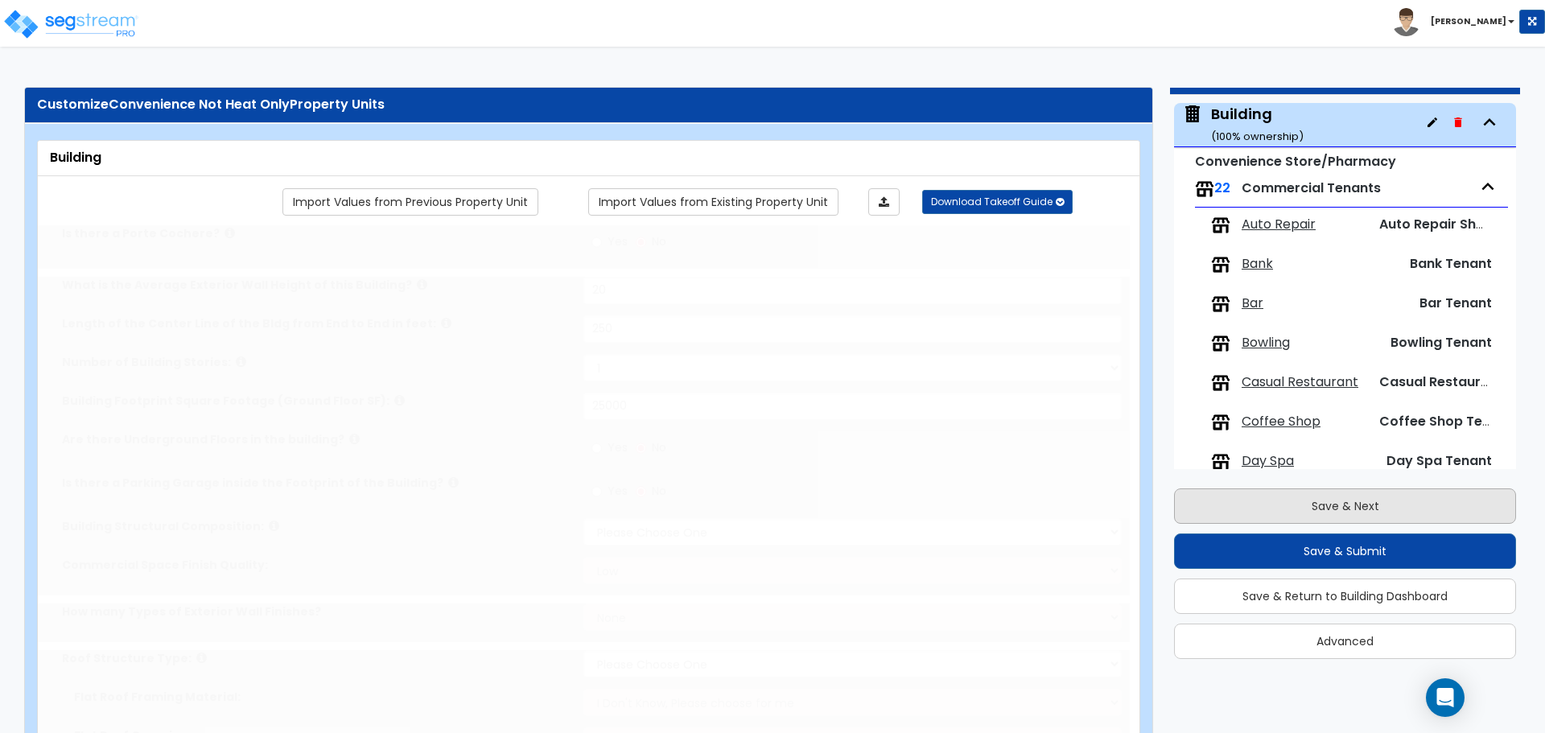
type input "20"
type input "250"
type input "25000"
select select "4"
select select "2"
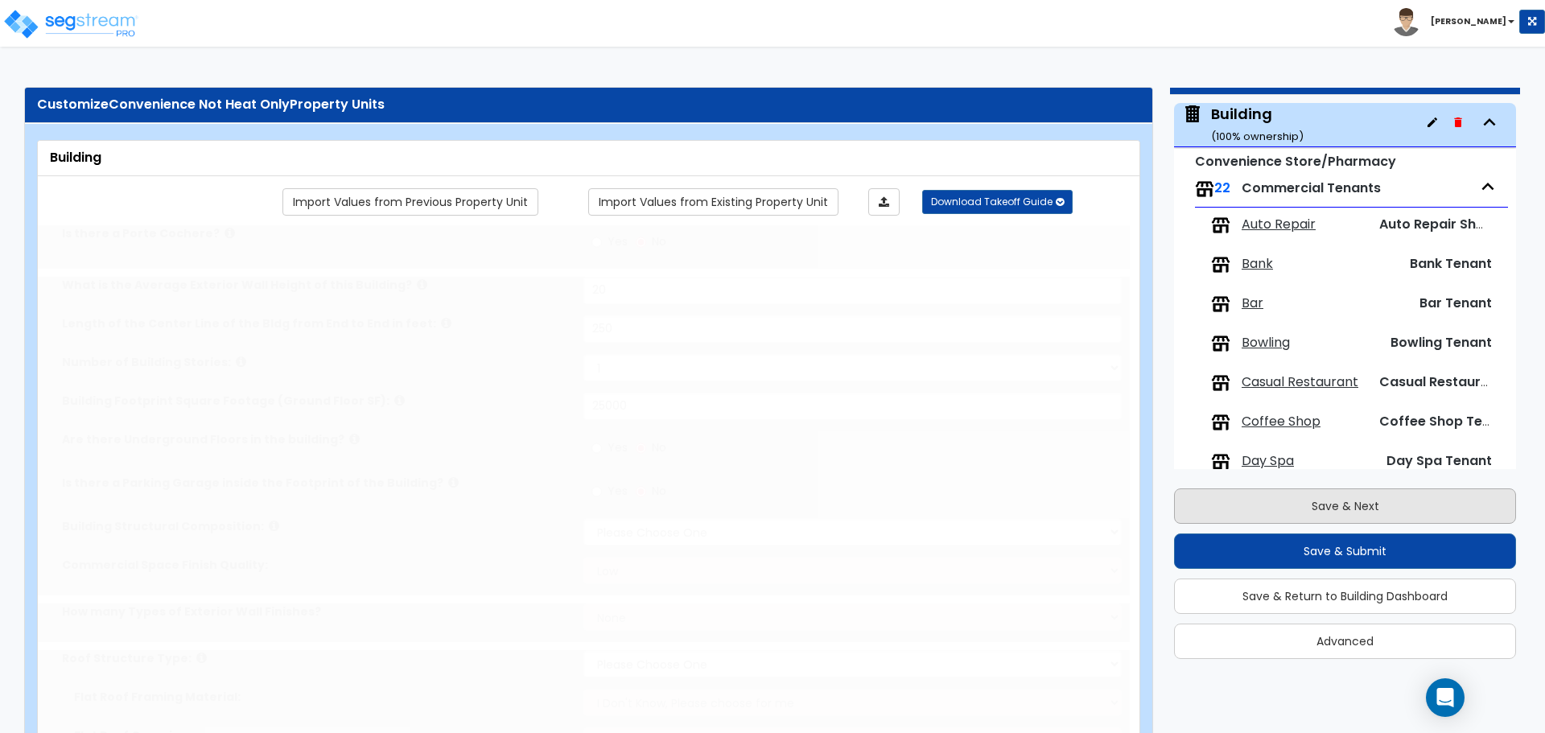
radio input "true"
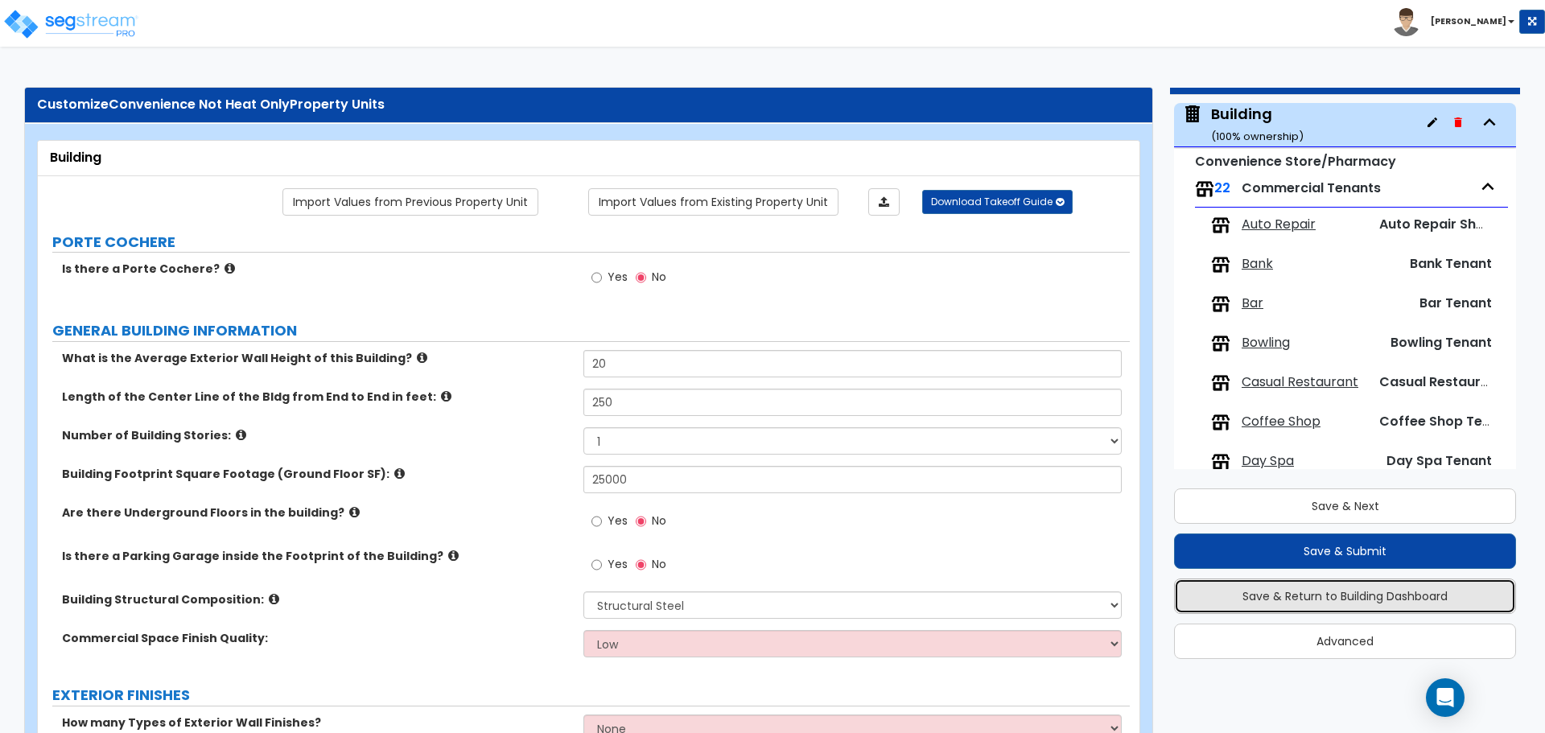
click at [1340, 592] on button "Save & Return to Building Dashboard" at bounding box center [1345, 596] width 342 height 35
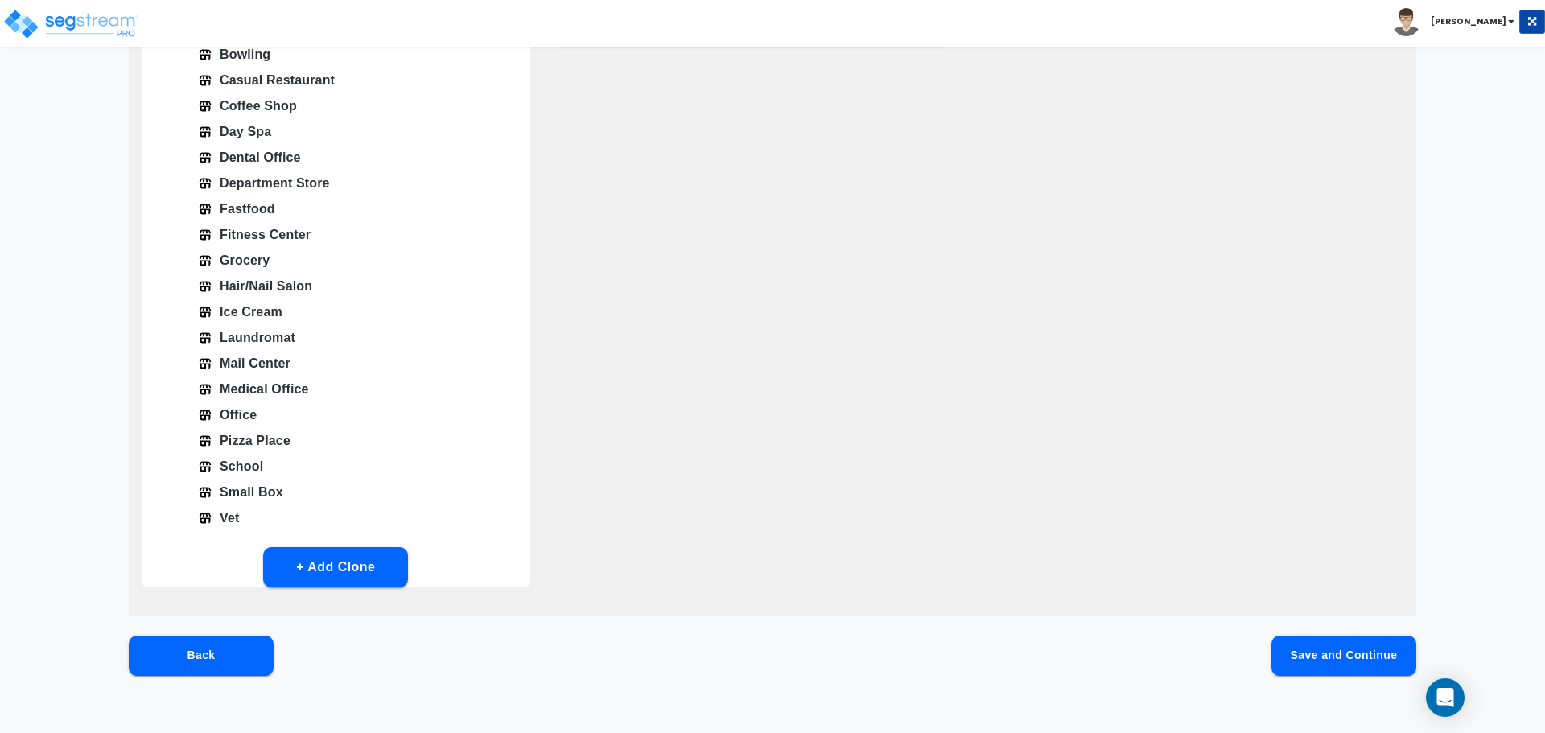
scroll to position [331, 0]
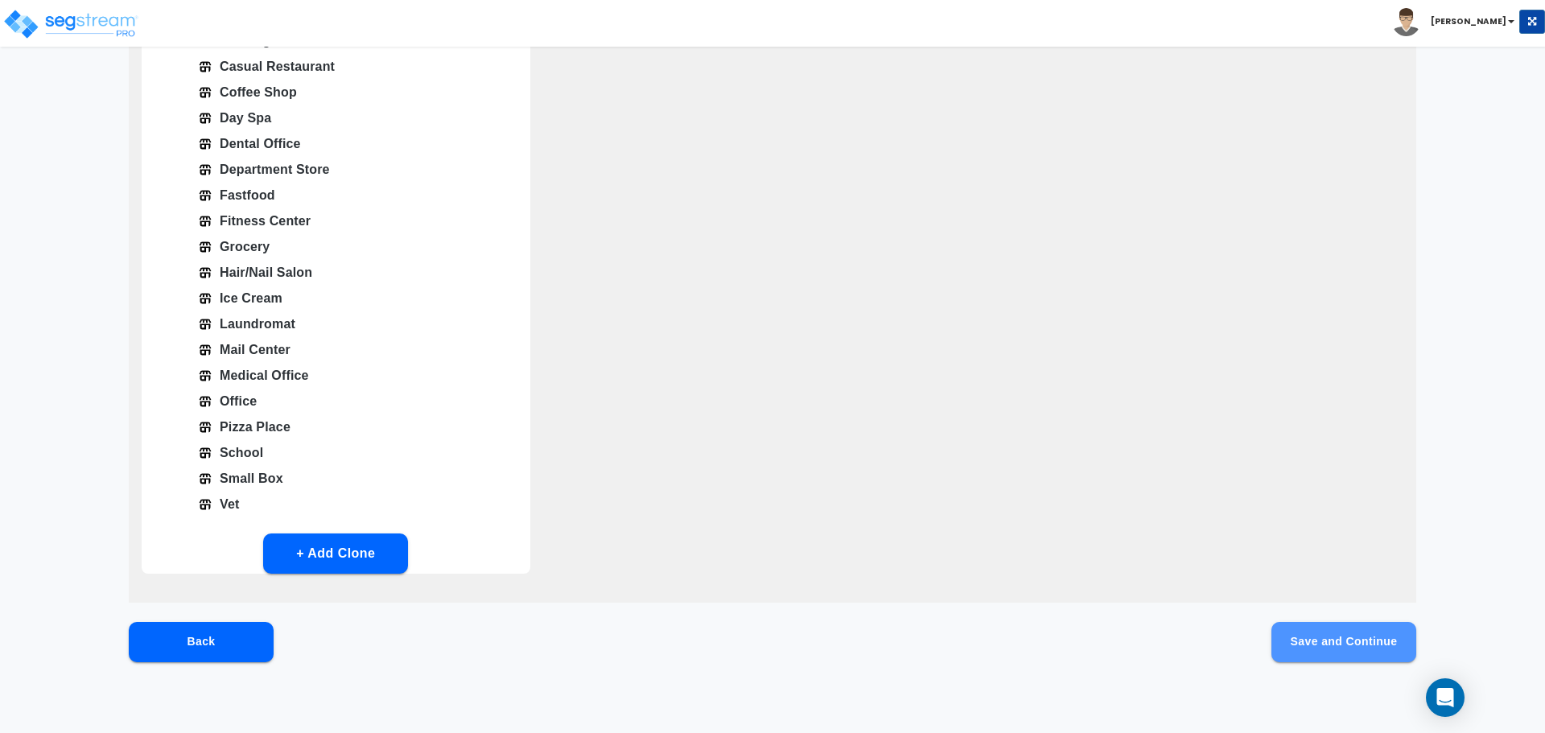
click at [1288, 636] on button "Save and Continue" at bounding box center [1344, 642] width 145 height 40
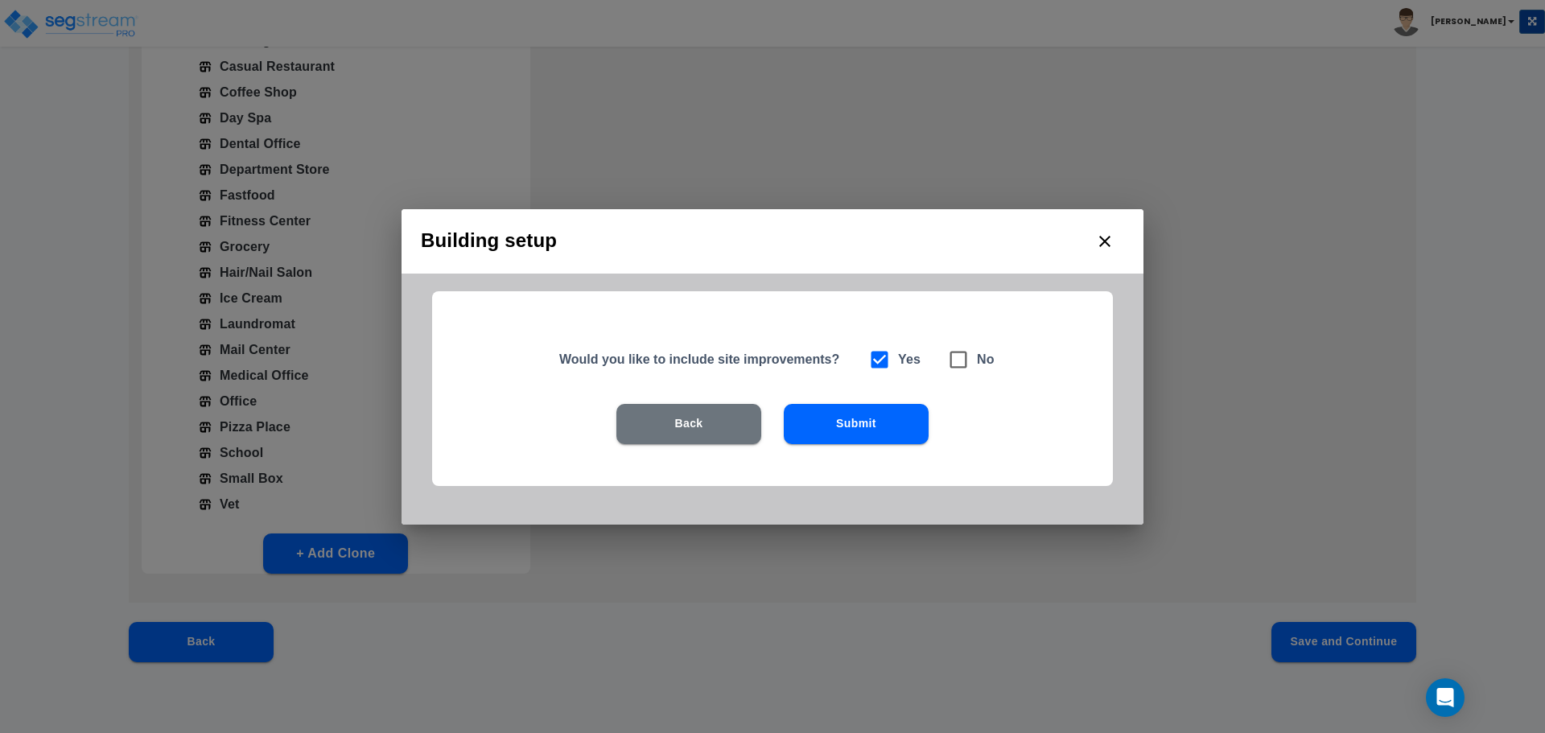
click at [983, 356] on h6 "No" at bounding box center [986, 359] width 18 height 23
click at [953, 363] on icon at bounding box center [958, 359] width 23 height 23
checkbox input "false"
checkbox input "true"
click at [872, 415] on button "Submit" at bounding box center [856, 424] width 145 height 40
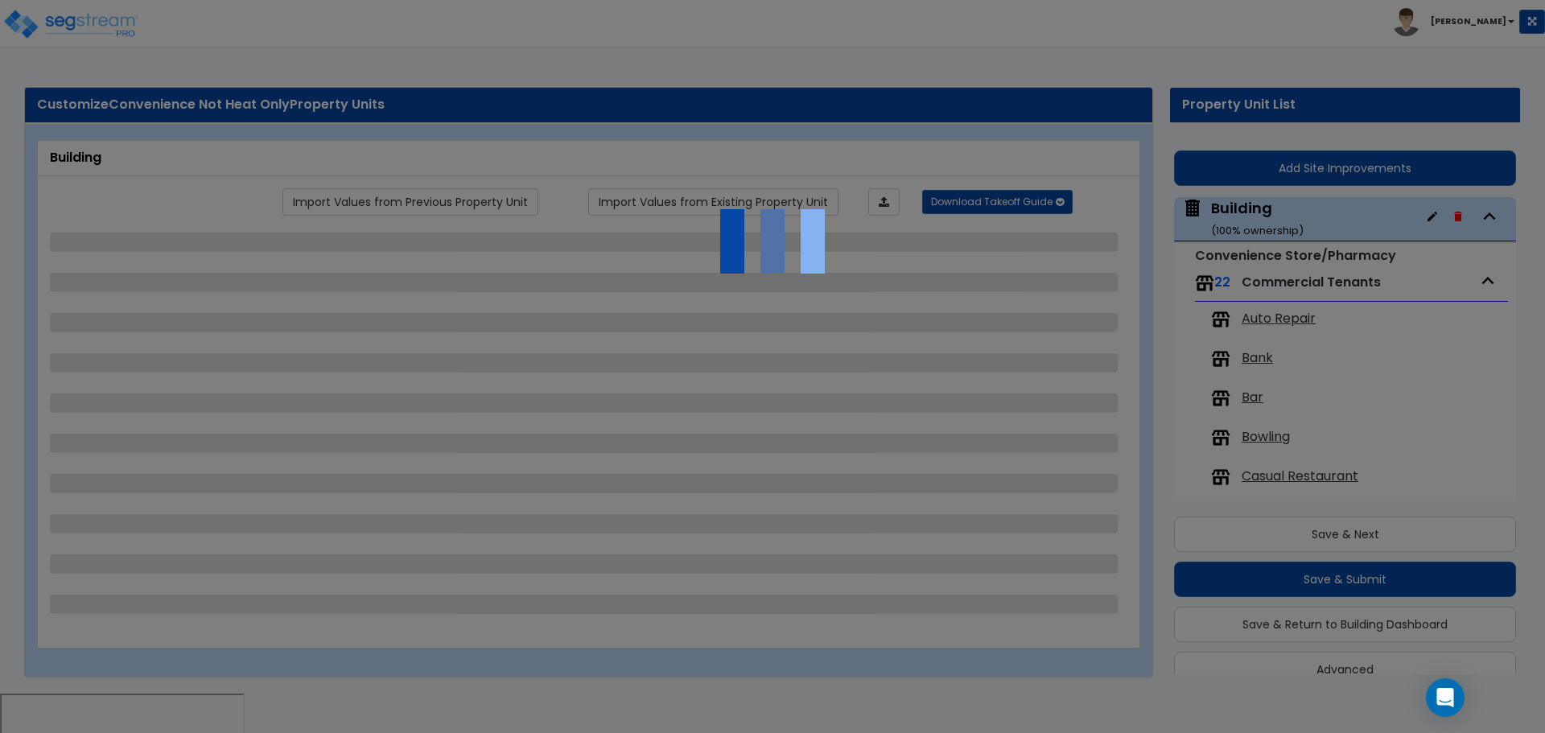
scroll to position [66, 0]
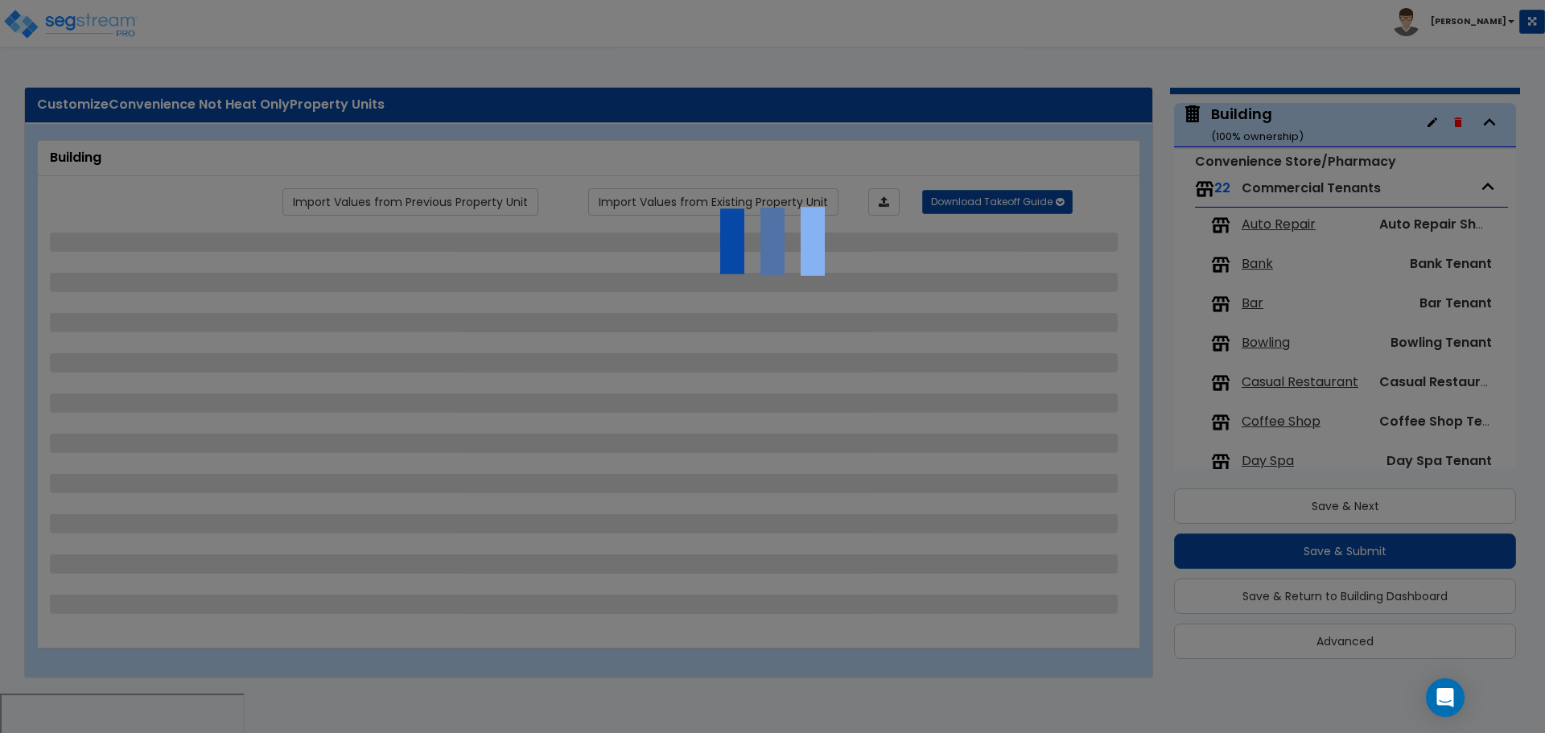
select select "4"
select select "2"
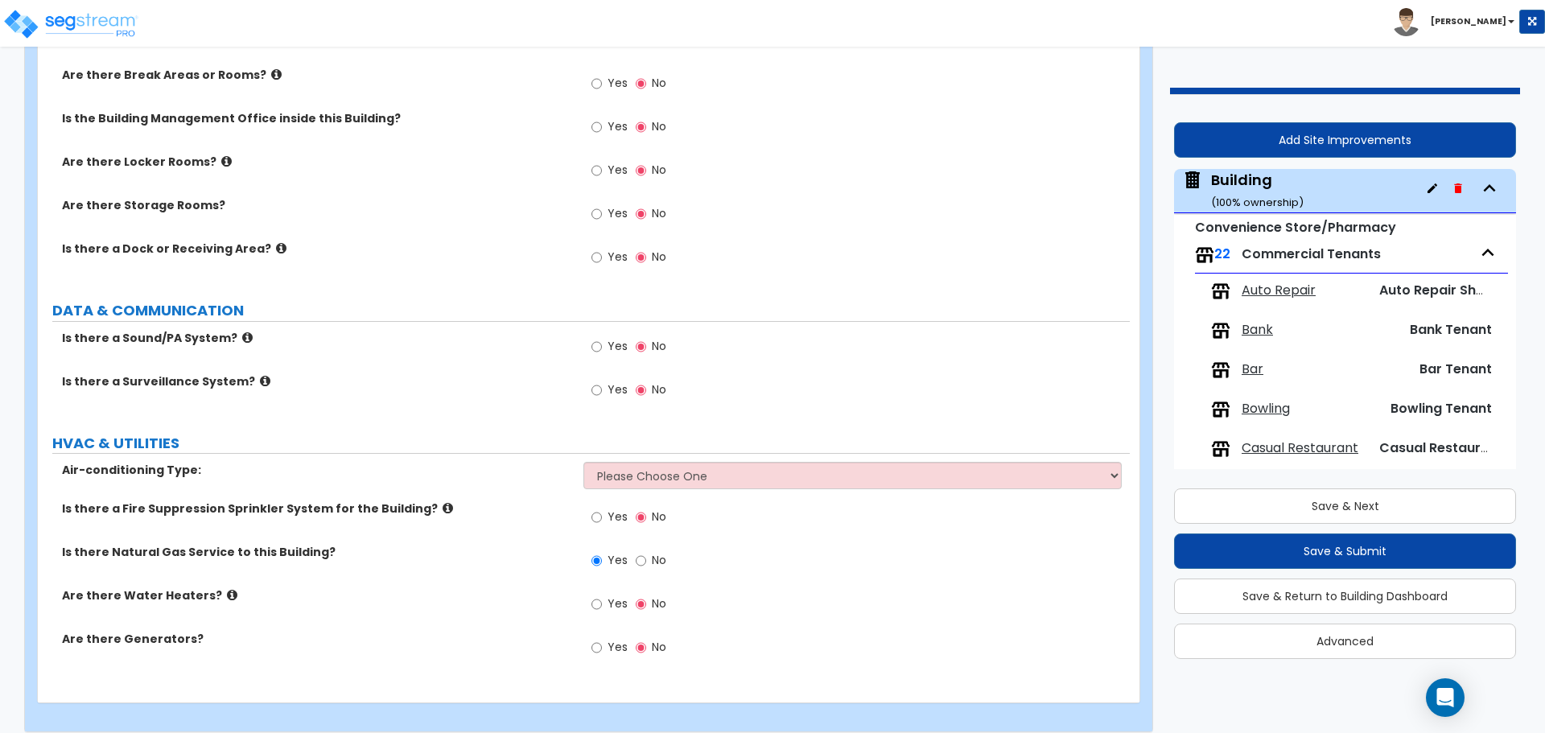
scroll to position [3355, 0]
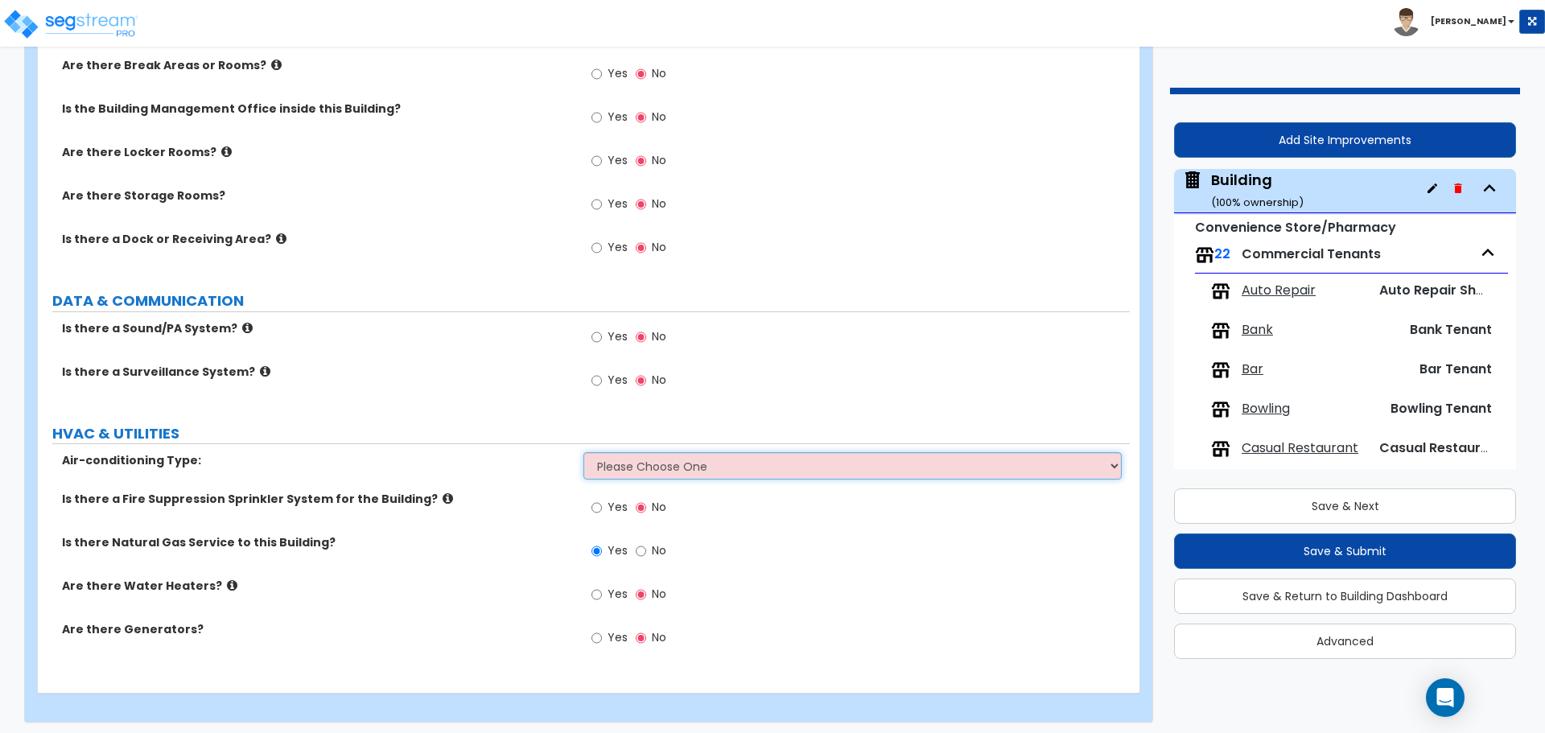
click at [846, 465] on select "Please Choose One Rooftop Unit Furnace-Condenser Forced Air Split Heating/Cooli…" at bounding box center [853, 465] width 538 height 27
select select "1"
click at [584, 452] on select "Please Choose One Rooftop Unit Furnace-Condenser Forced Air Split Heating/Cooli…" at bounding box center [853, 465] width 538 height 27
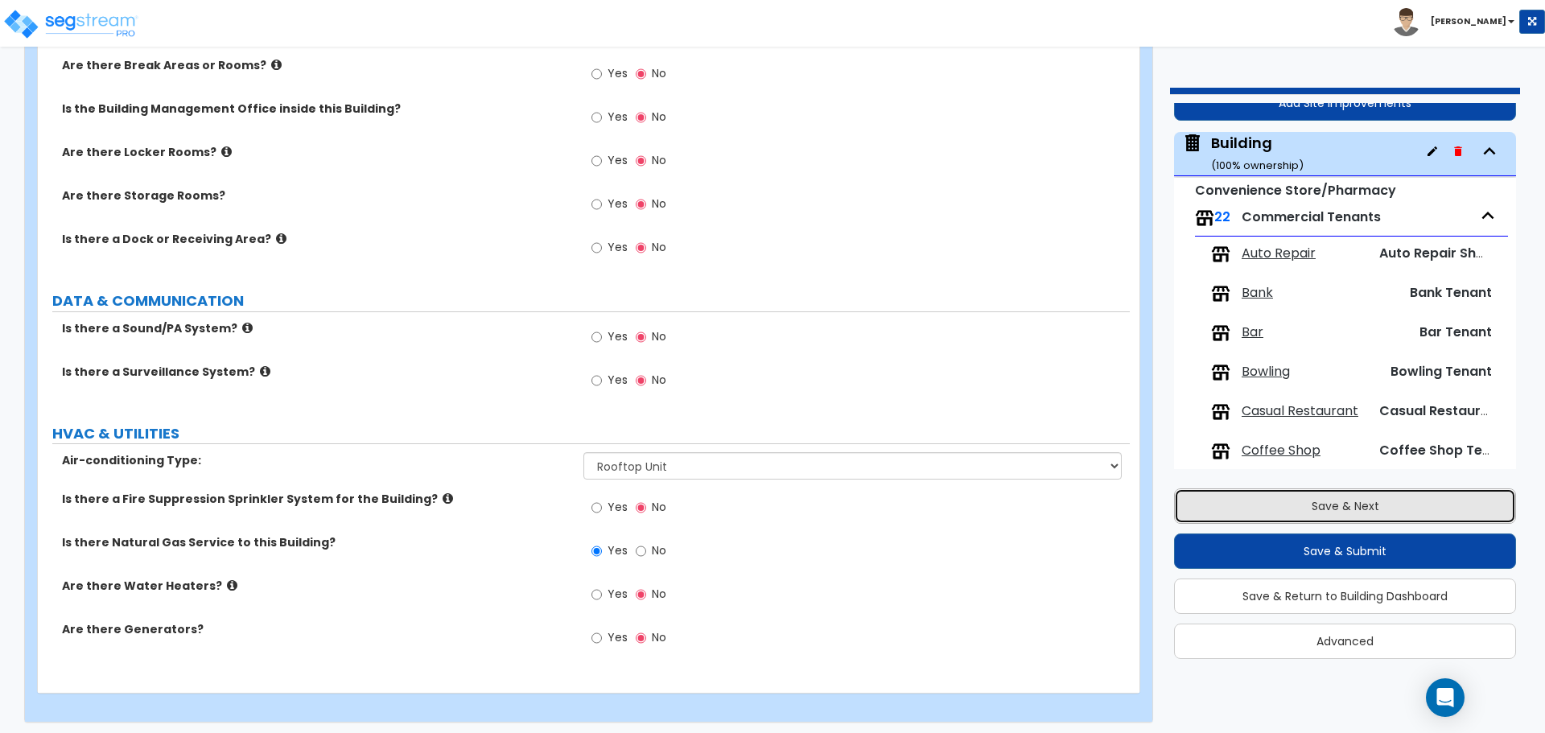
click at [1326, 512] on button "Save & Next" at bounding box center [1345, 506] width 342 height 35
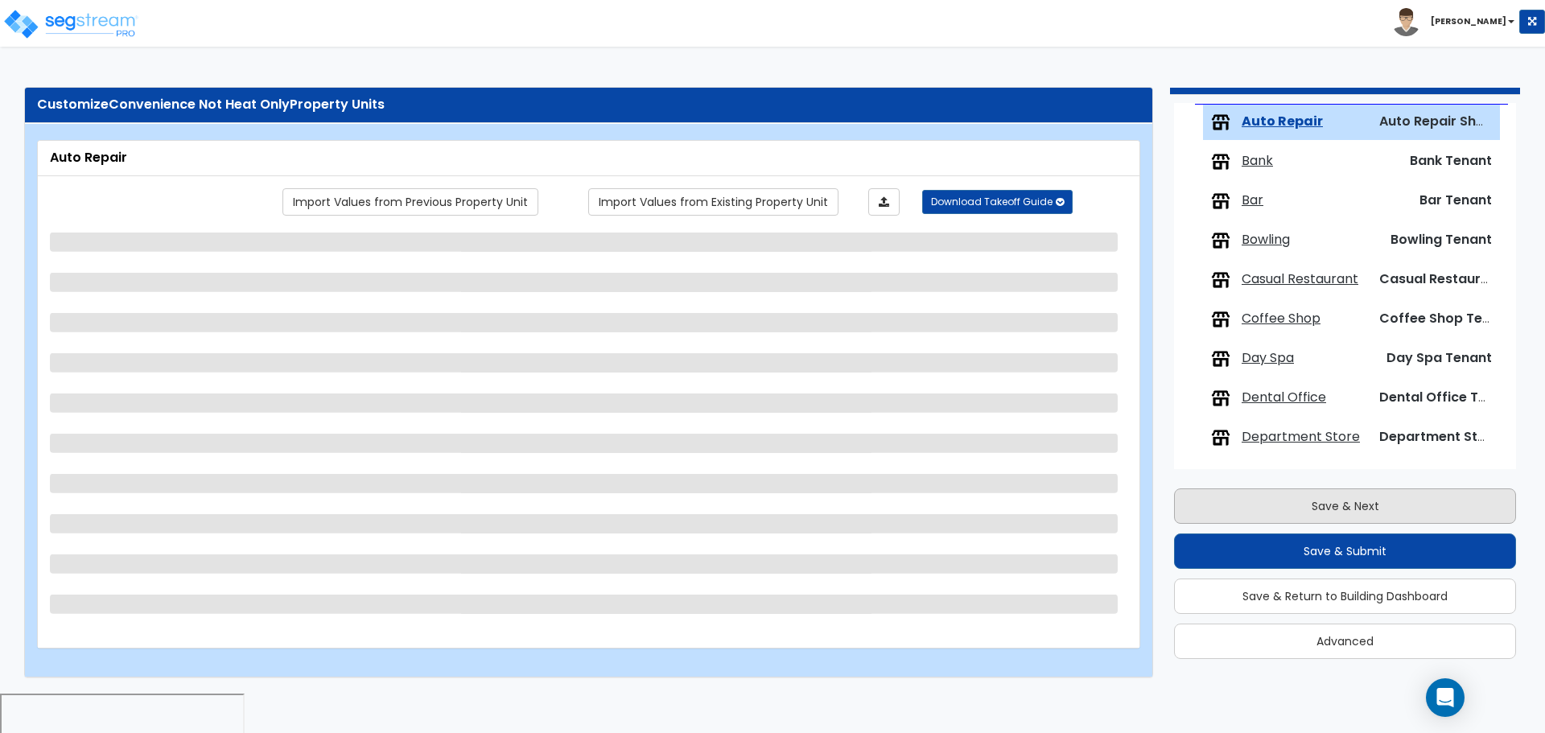
scroll to position [171, 0]
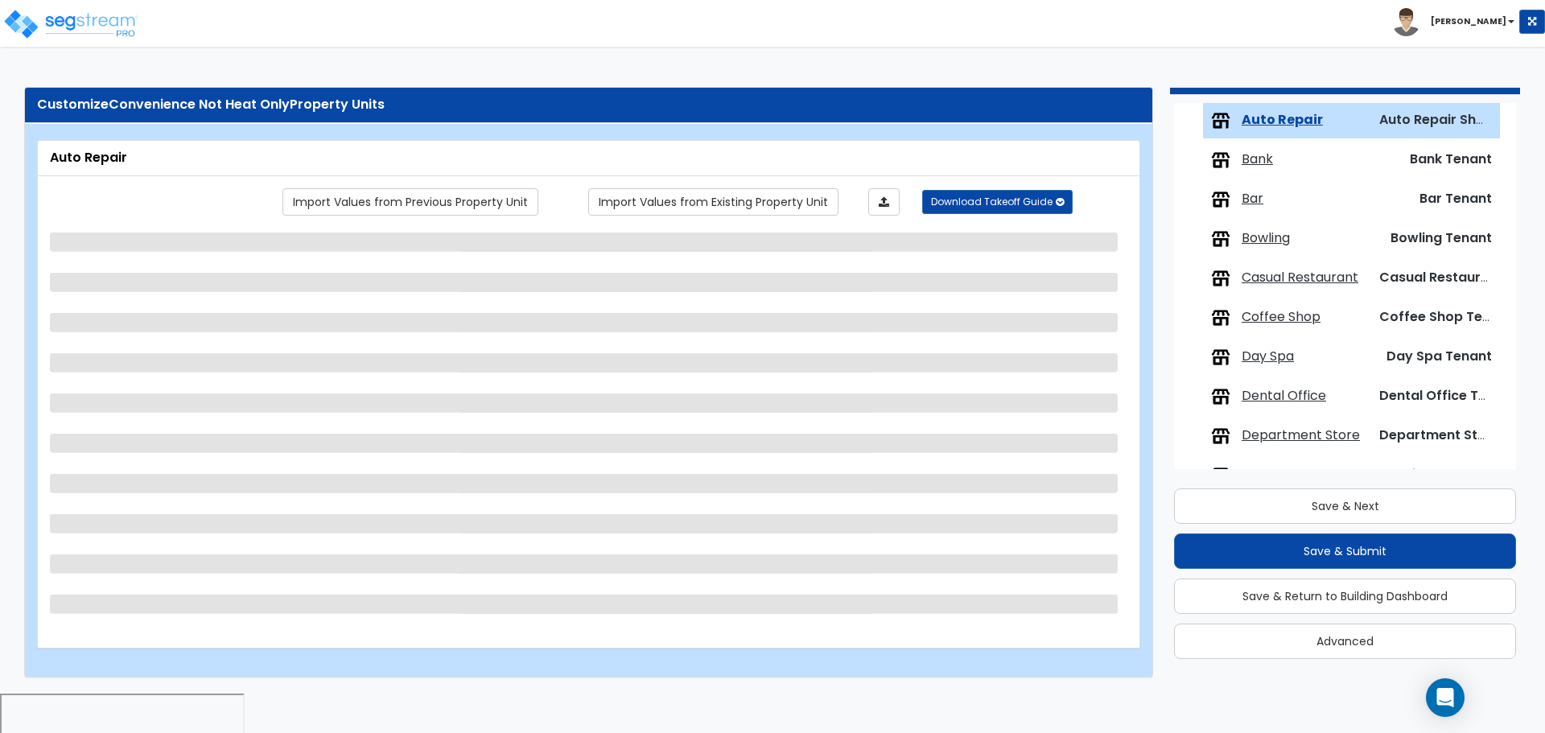
select select "1"
select select "2"
select select "1"
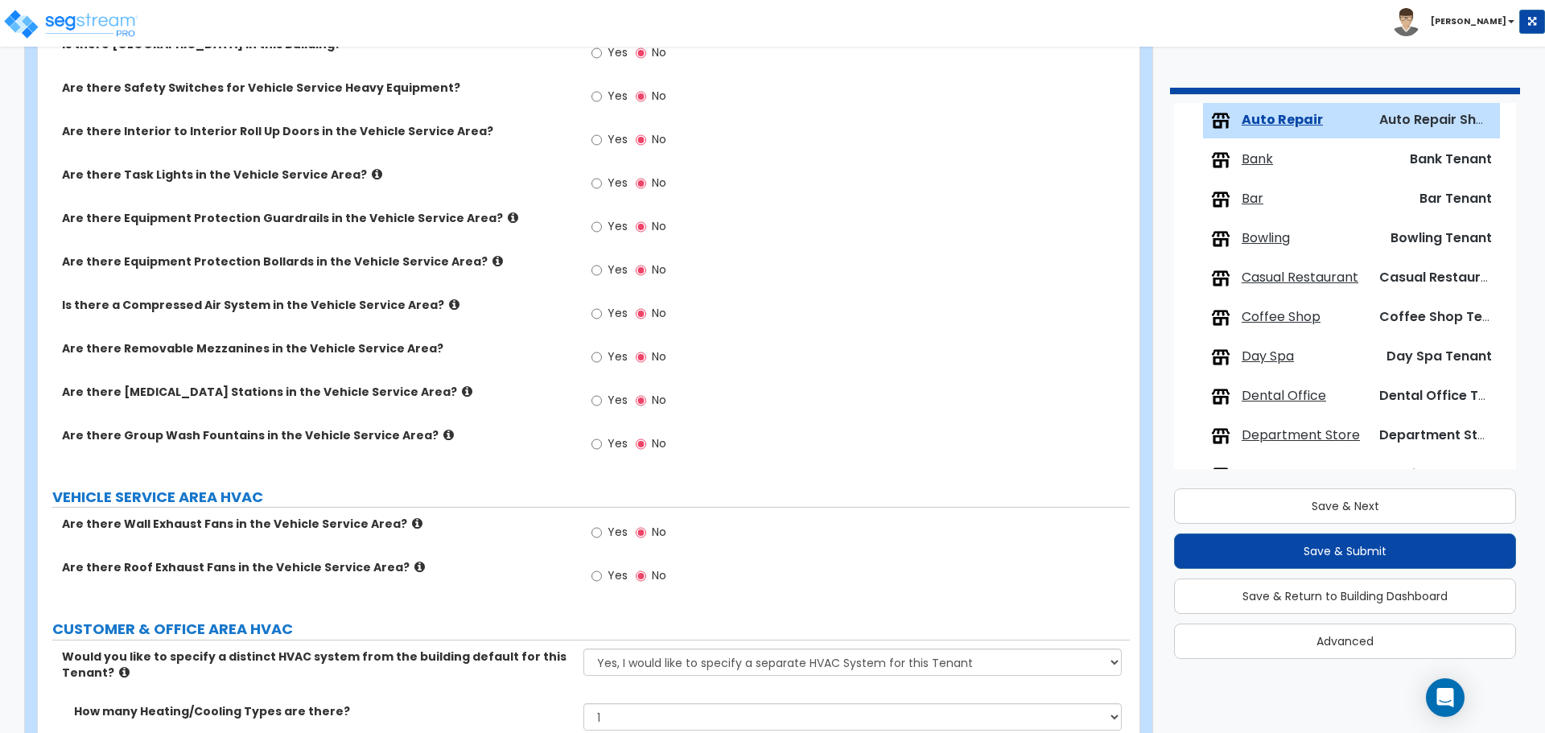
scroll to position [2372, 0]
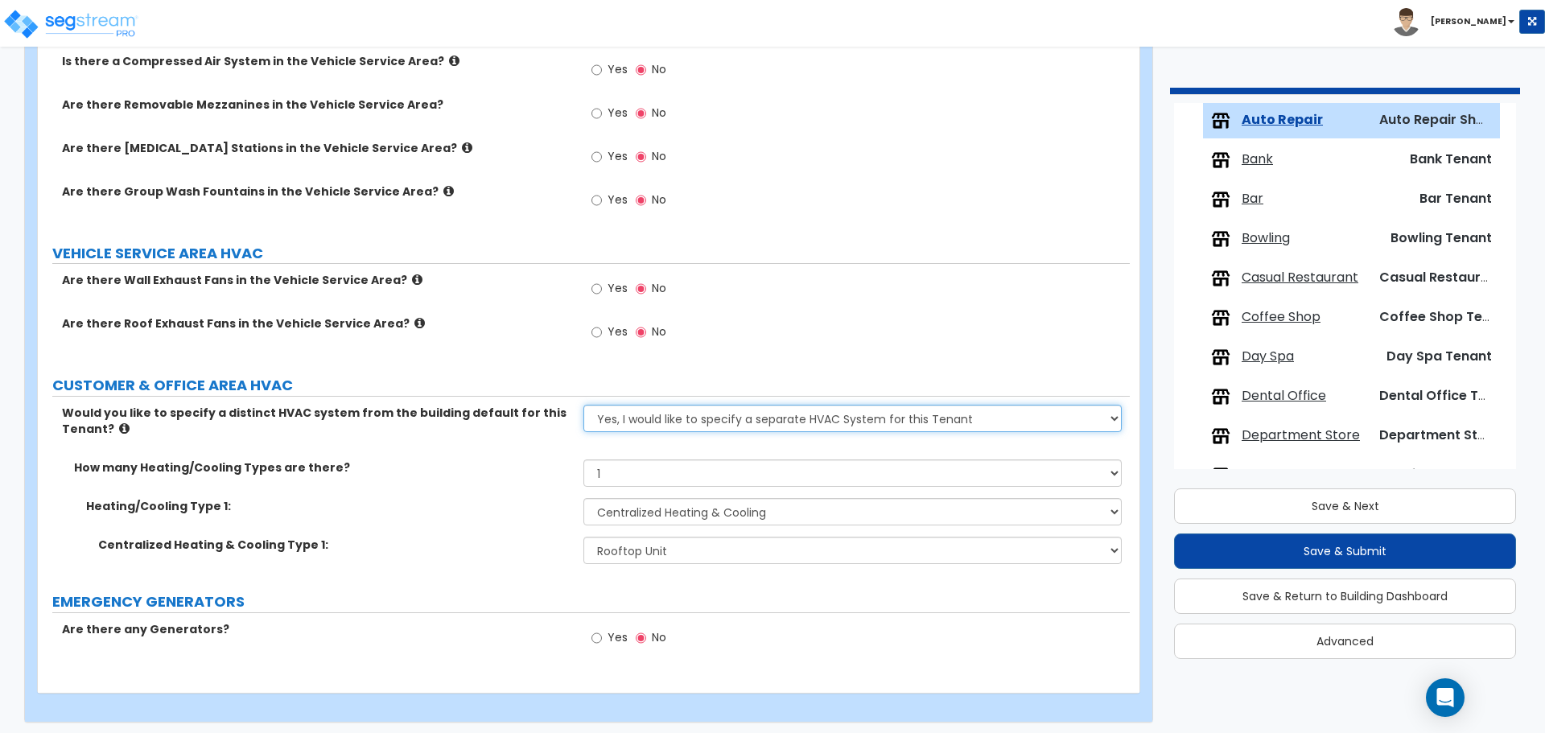
click at [805, 415] on select "No, the HVAC for this Tenant will be included in the Building HVAC System Yes, …" at bounding box center [853, 418] width 538 height 27
click at [732, 510] on select "None Heat Only Centralized Heating & Cooling Thru Wall Air Conditioners Mini Sp…" at bounding box center [853, 511] width 538 height 27
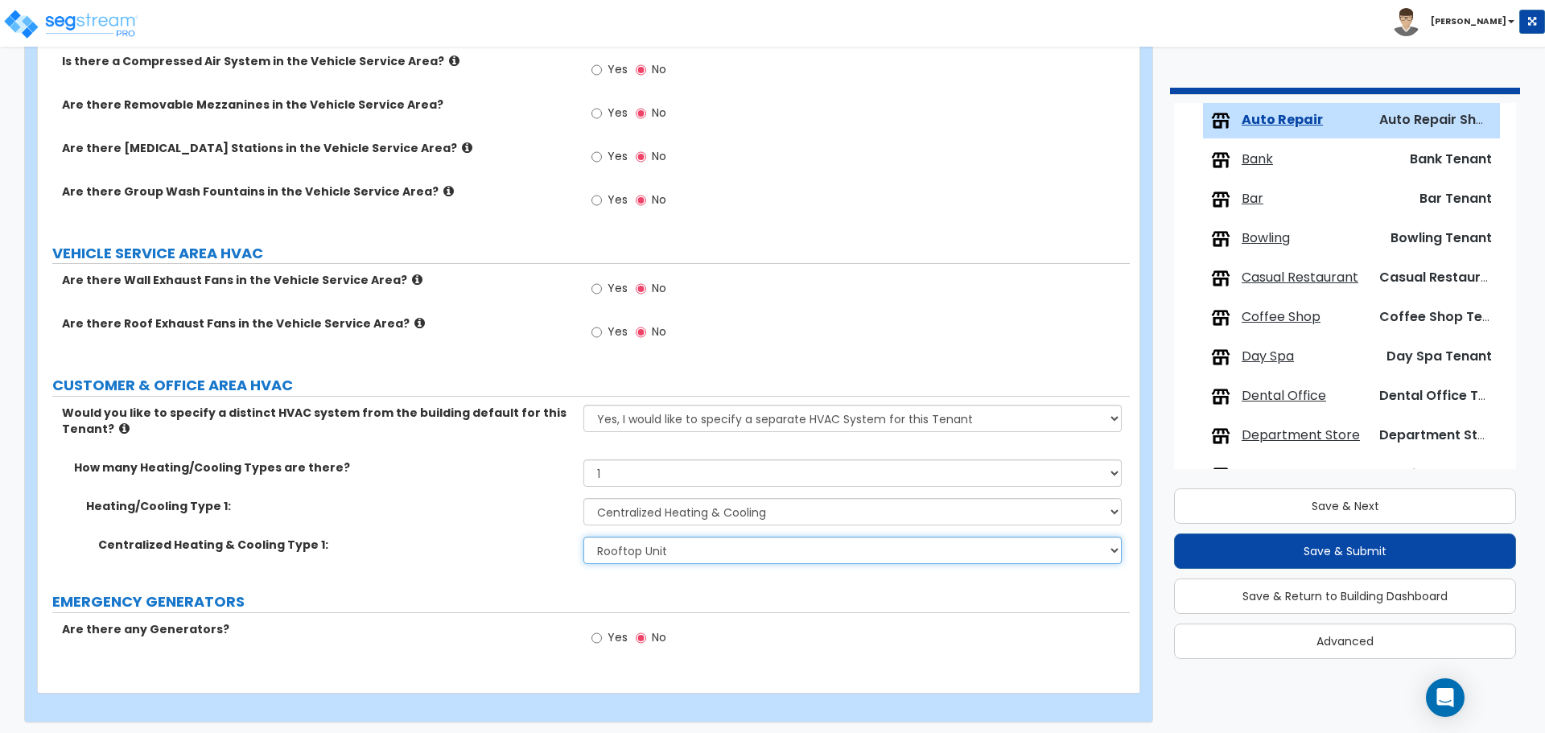
click at [632, 547] on select "Please Choose One Rooftop Unit Furnace-Condenser Forced Air Split Heating/Cooli…" at bounding box center [853, 550] width 538 height 27
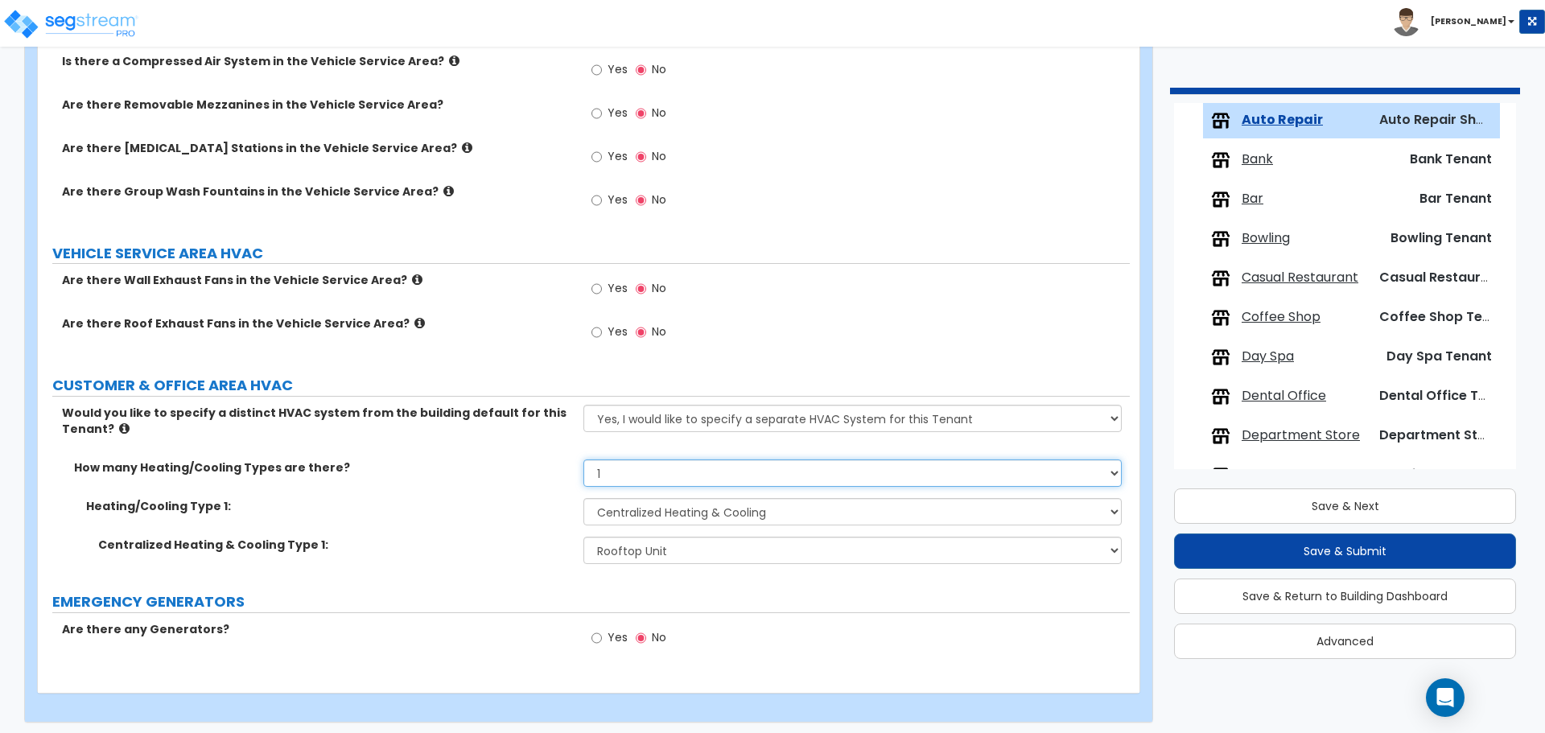
click at [643, 476] on select "None 1 2 3" at bounding box center [853, 473] width 538 height 27
click at [645, 501] on select "None Heat Only Centralized Heating & Cooling Thru Wall Air Conditioners Mini Sp…" at bounding box center [853, 511] width 538 height 27
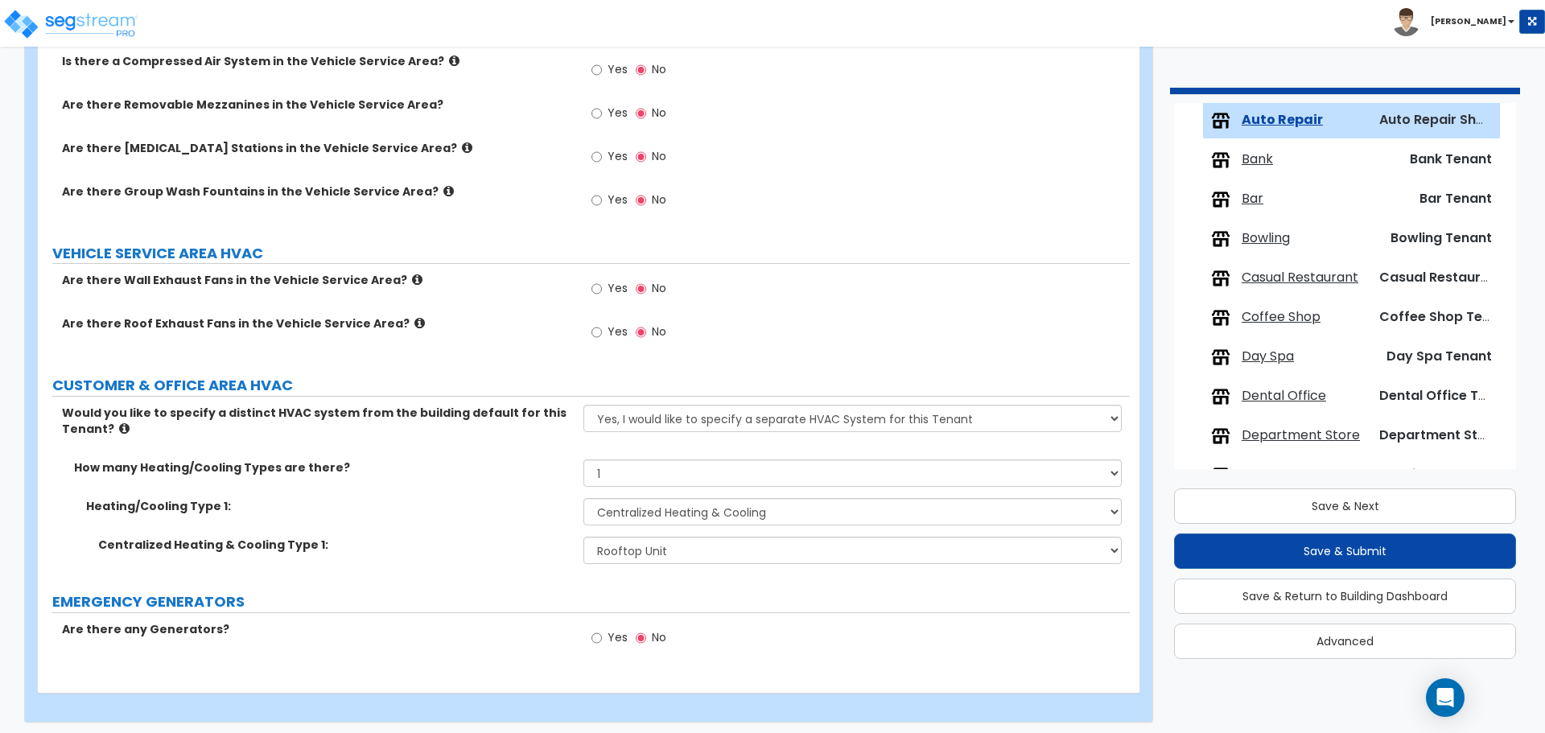
click at [624, 488] on div "How many Heating/Cooling Types are there? None 1 2 3" at bounding box center [584, 479] width 1092 height 39
click at [624, 503] on select "None Heat Only Centralized Heating & Cooling Thru Wall Air Conditioners Mini Sp…" at bounding box center [853, 511] width 538 height 27
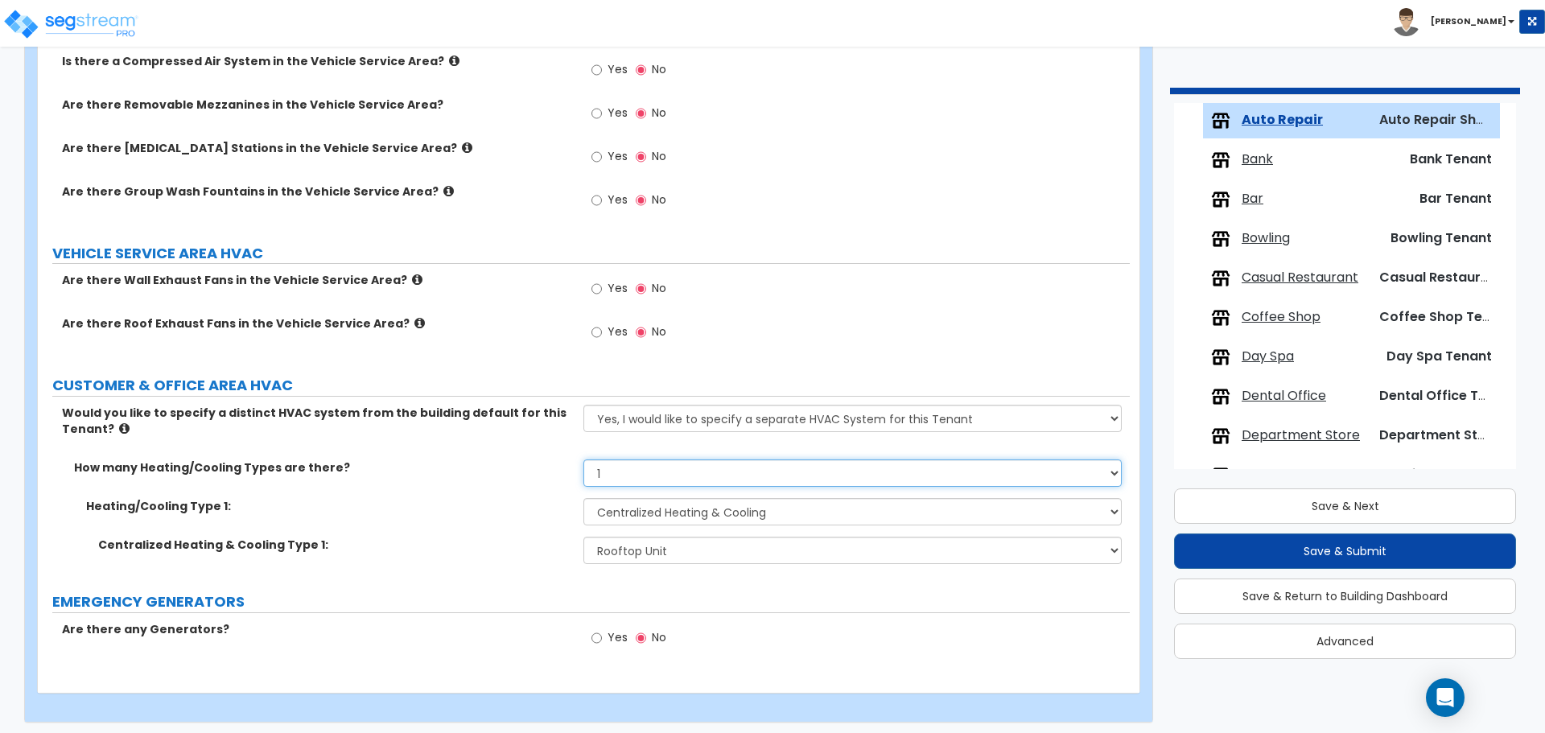
click at [624, 463] on select "None 1 2 3" at bounding box center [853, 473] width 538 height 27
click at [584, 460] on select "None 1 2 3" at bounding box center [853, 473] width 538 height 27
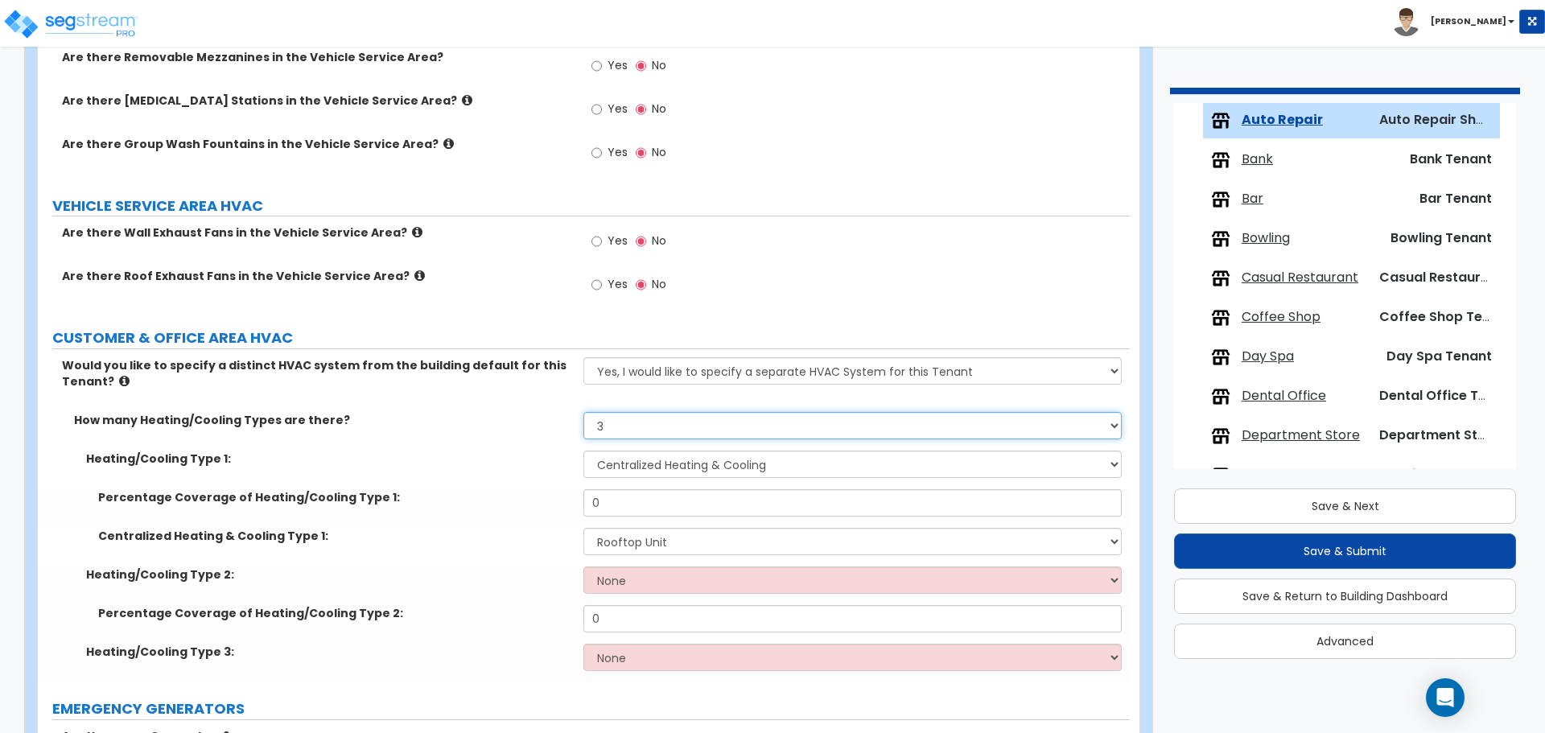
scroll to position [2447, 0]
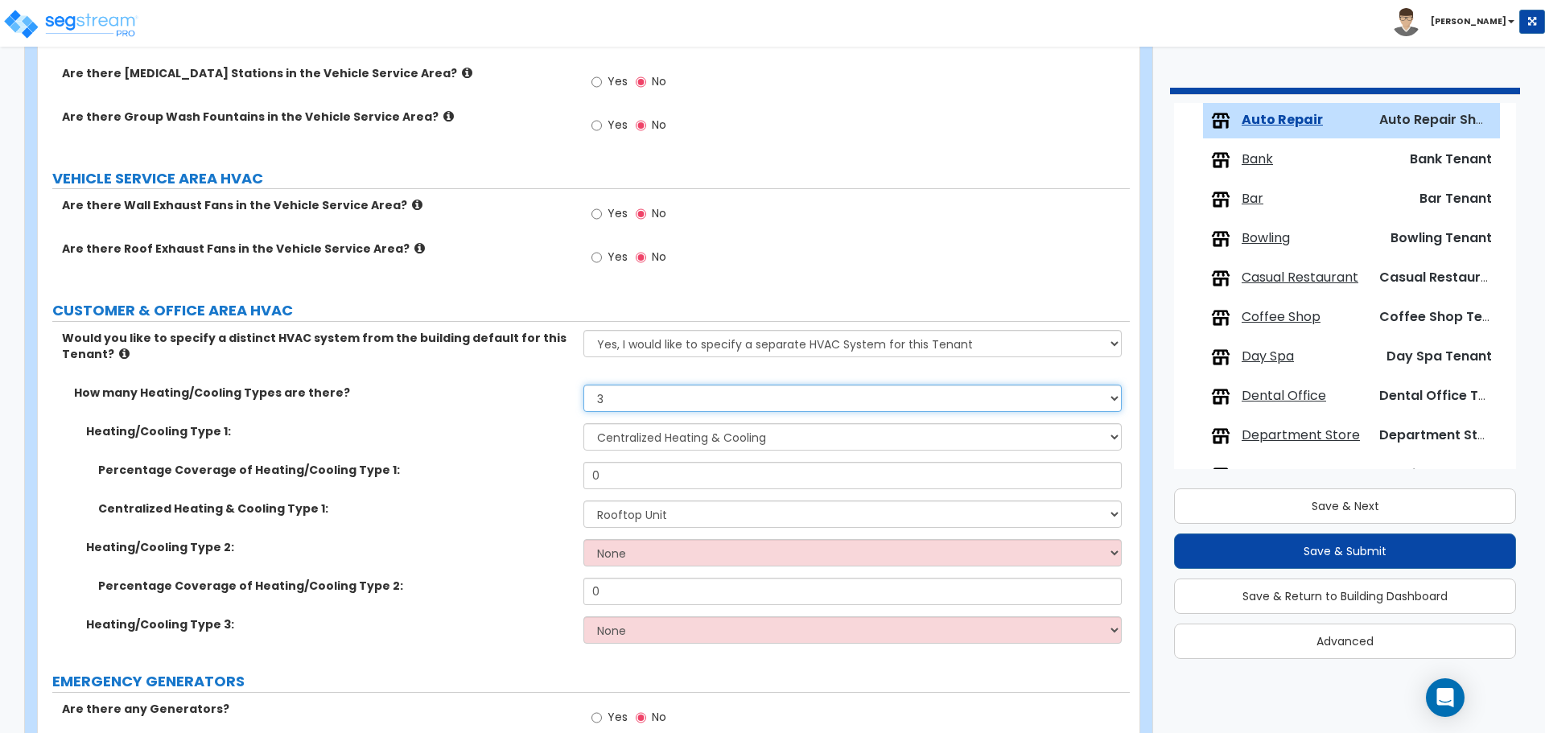
click at [638, 401] on select "None 1 2 3" at bounding box center [853, 398] width 538 height 27
select select "1"
click at [584, 385] on select "None 1 2 3" at bounding box center [853, 398] width 538 height 27
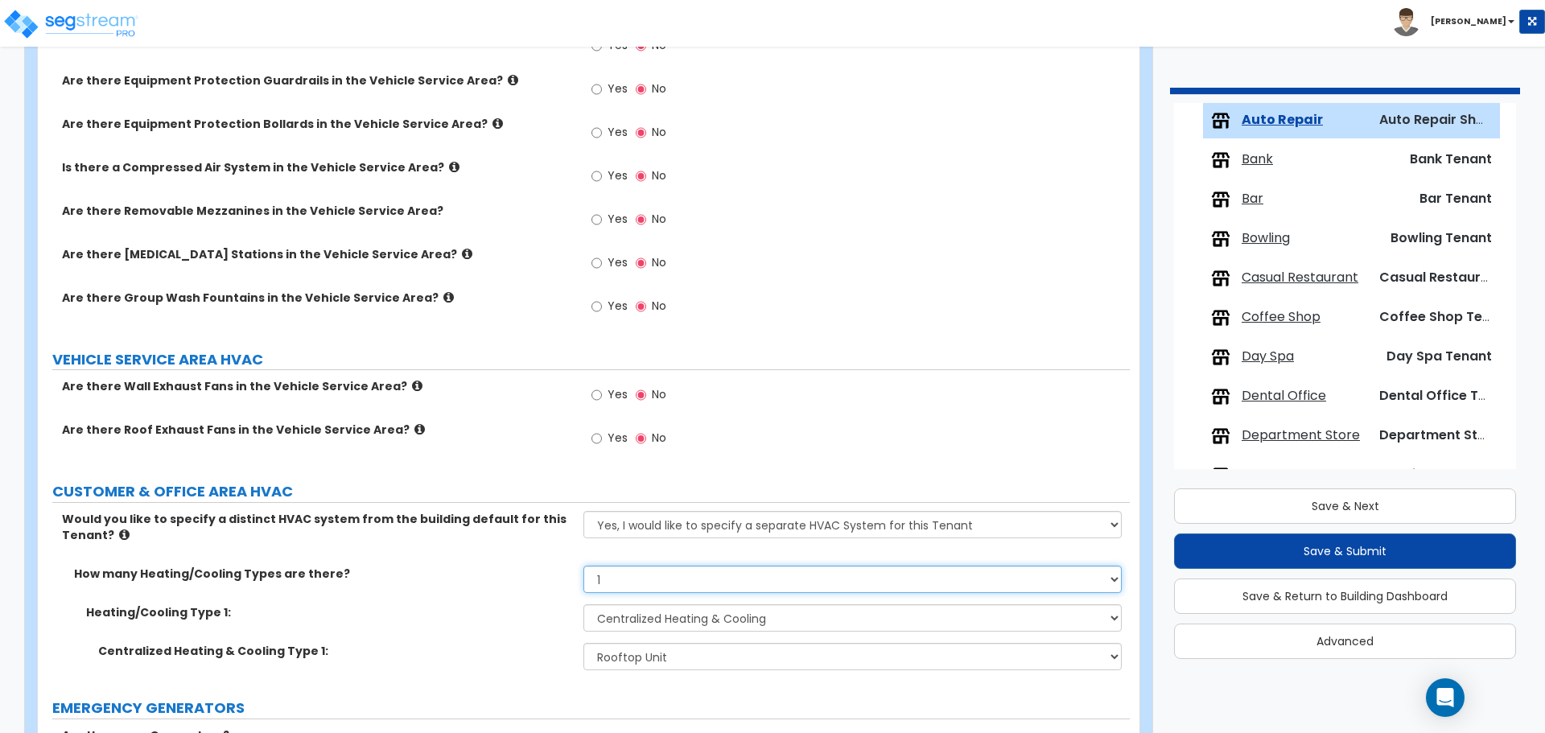
scroll to position [2372, 0]
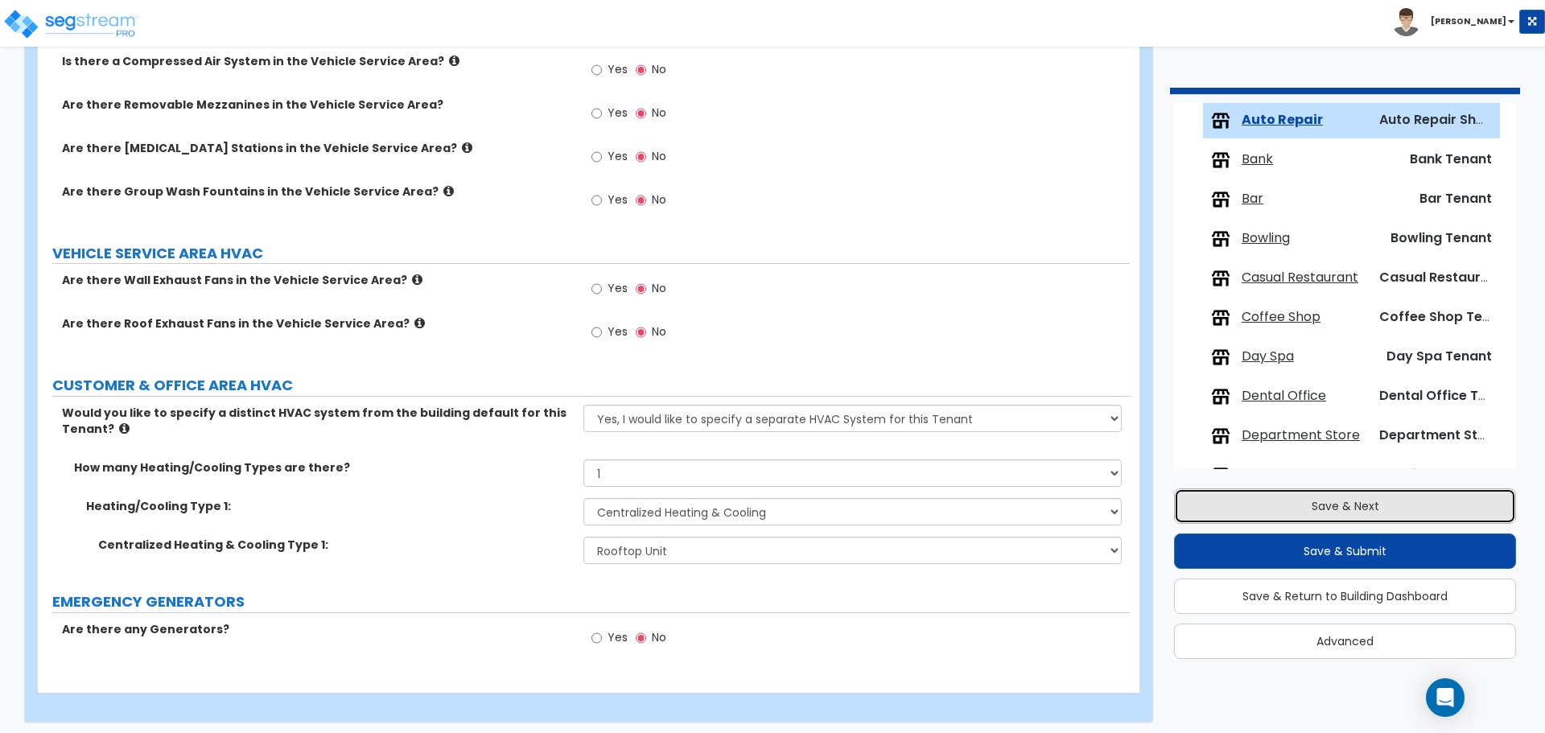
click at [1219, 509] on button "Save & Next" at bounding box center [1345, 506] width 342 height 35
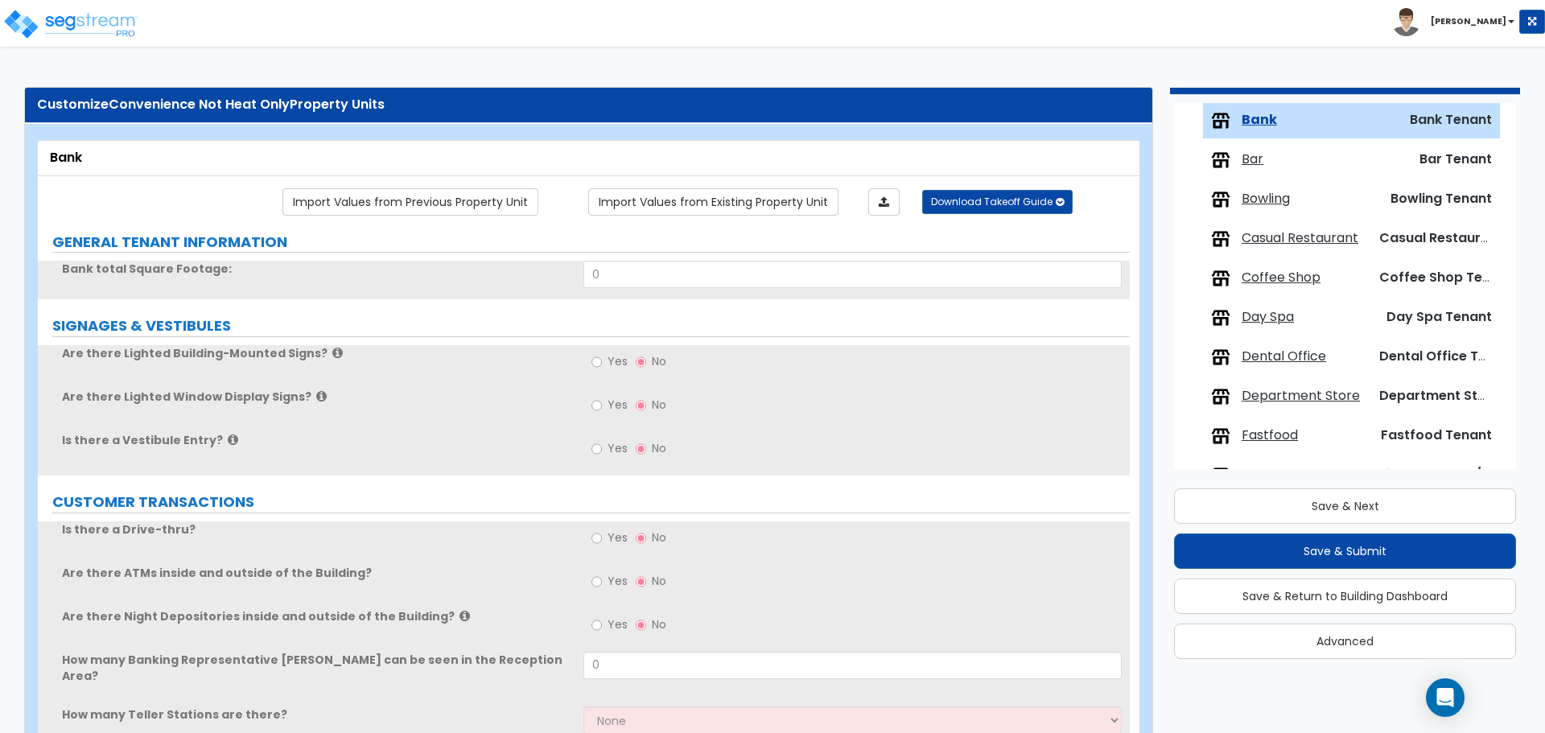
scroll to position [0, 0]
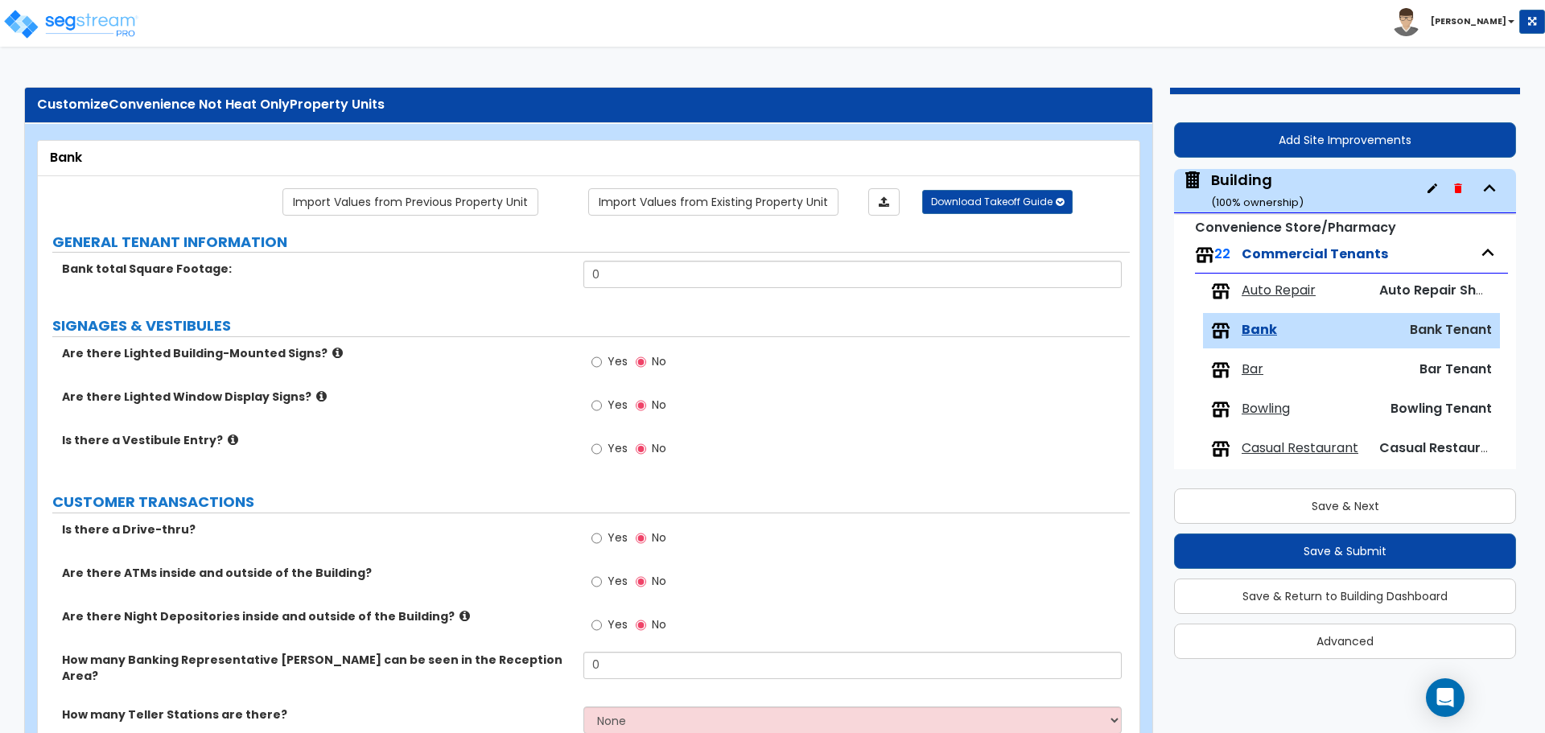
click at [1257, 189] on div "Building ( 100 % ownership)" at bounding box center [1257, 190] width 93 height 41
select select "4"
select select "2"
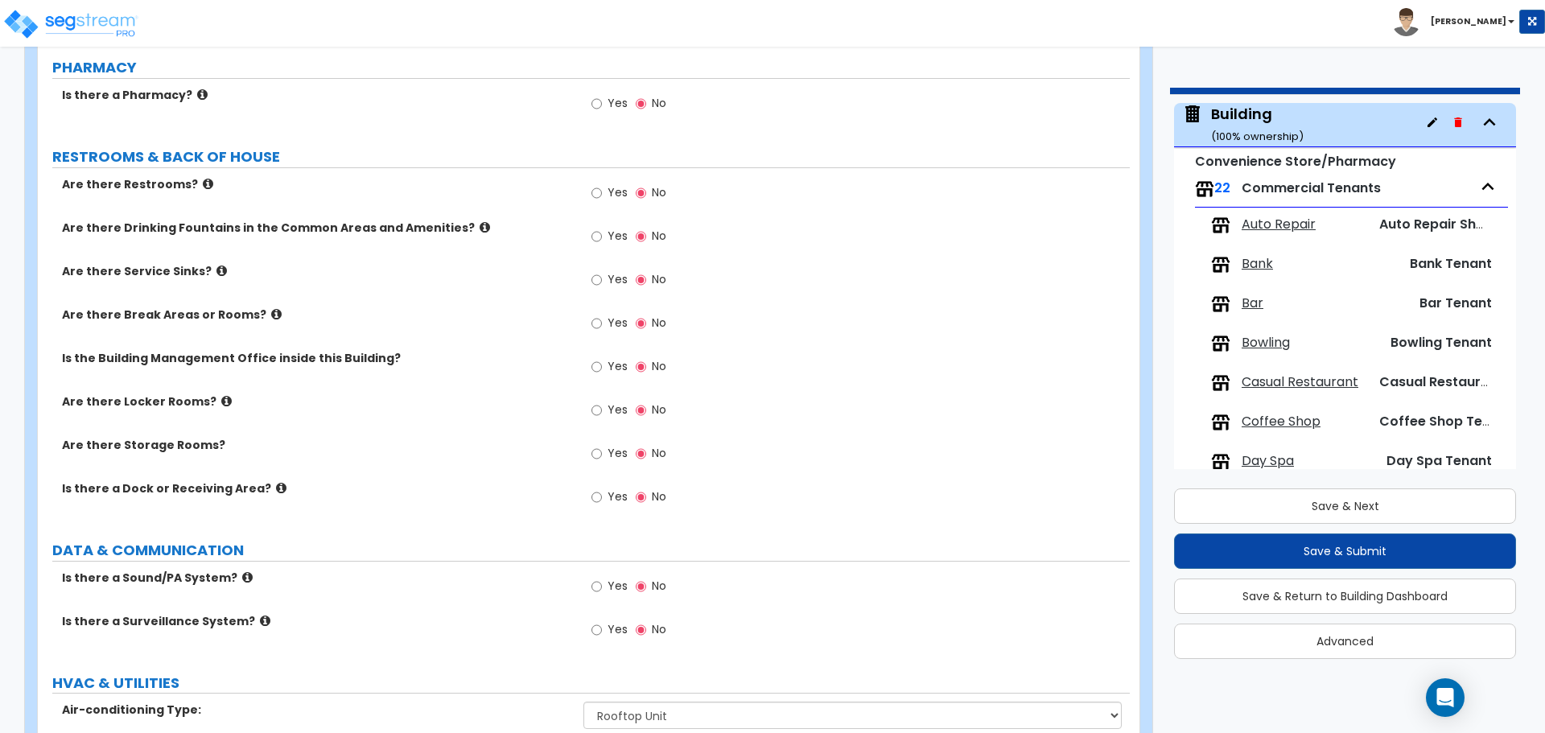
scroll to position [3355, 0]
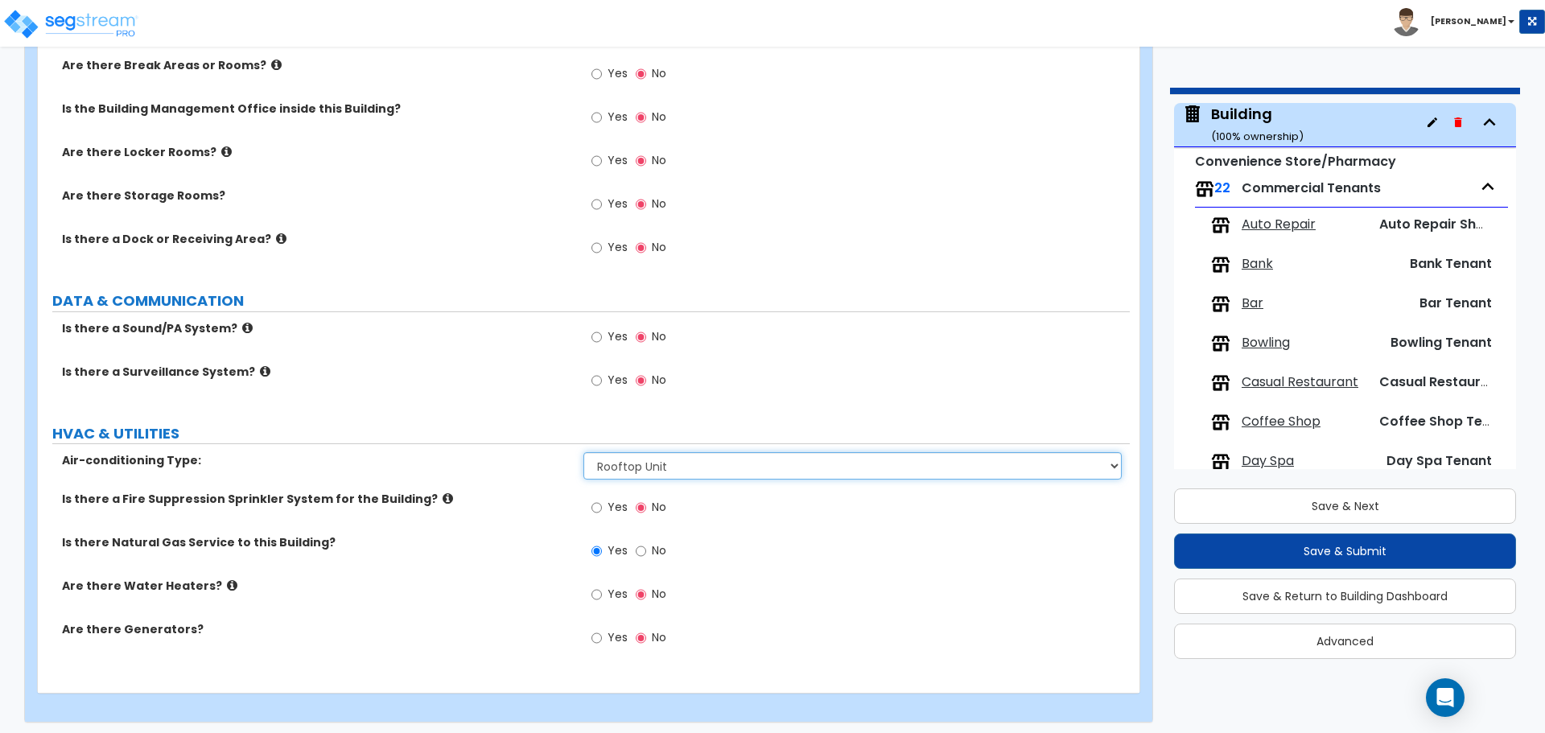
click at [859, 452] on select "Please Choose One Rooftop Unit Furnace-Condenser Forced Air Split Heating/Cooli…" at bounding box center [853, 465] width 538 height 27
select select "0"
click at [584, 452] on select "Please Choose One Rooftop Unit Furnace-Condenser Forced Air Split Heating/Cooli…" at bounding box center [853, 465] width 538 height 27
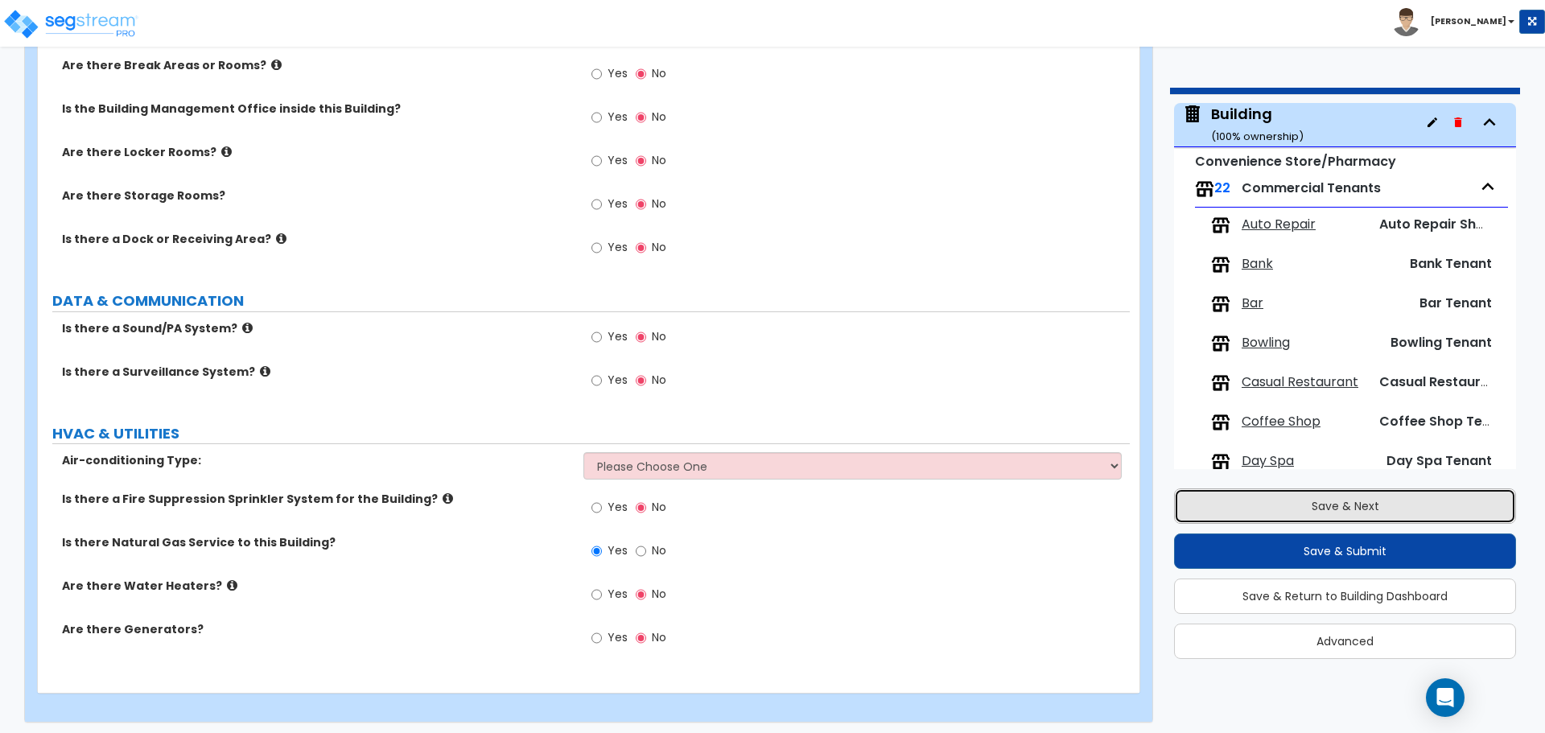
click at [1199, 494] on button "Save & Next" at bounding box center [1345, 506] width 342 height 35
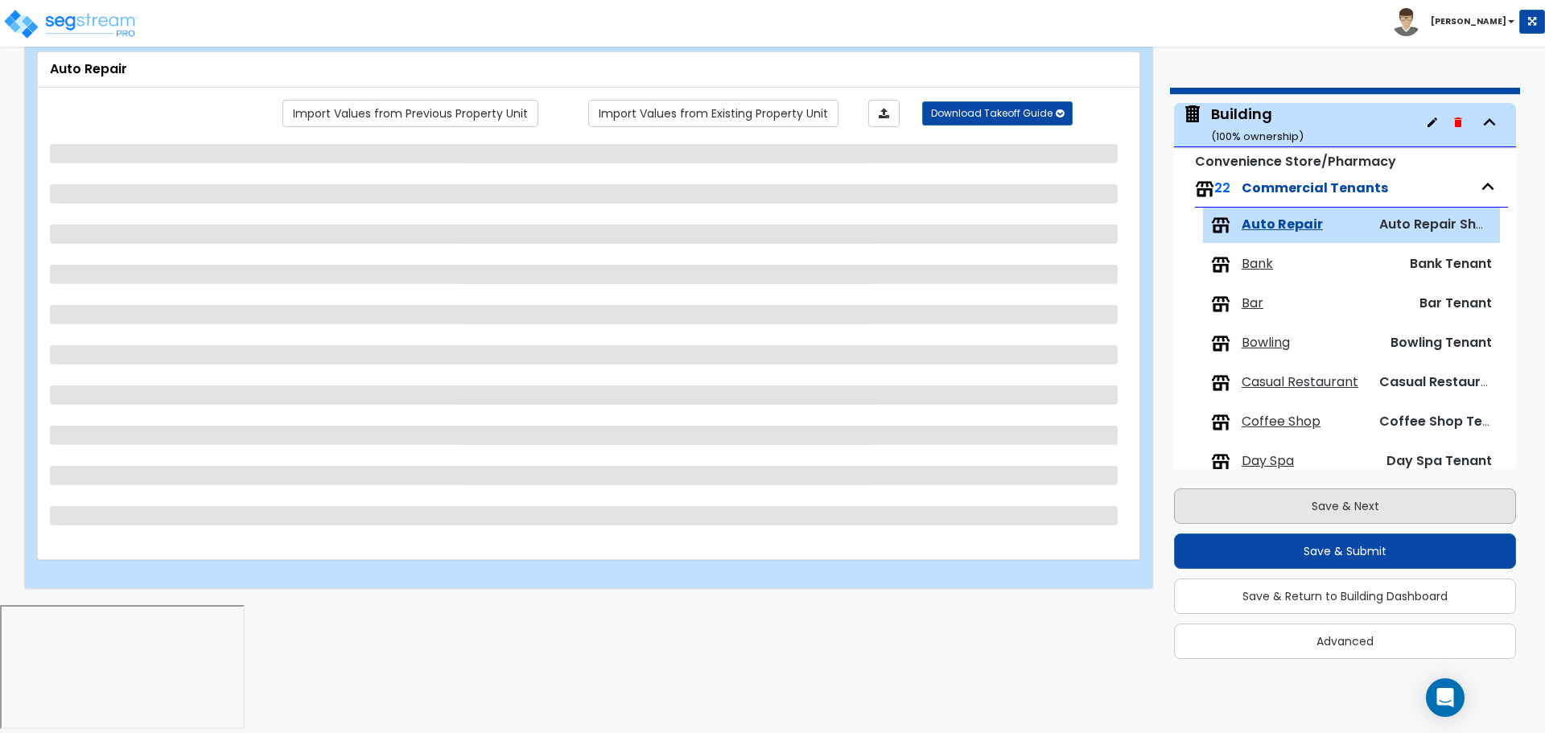
scroll to position [171, 0]
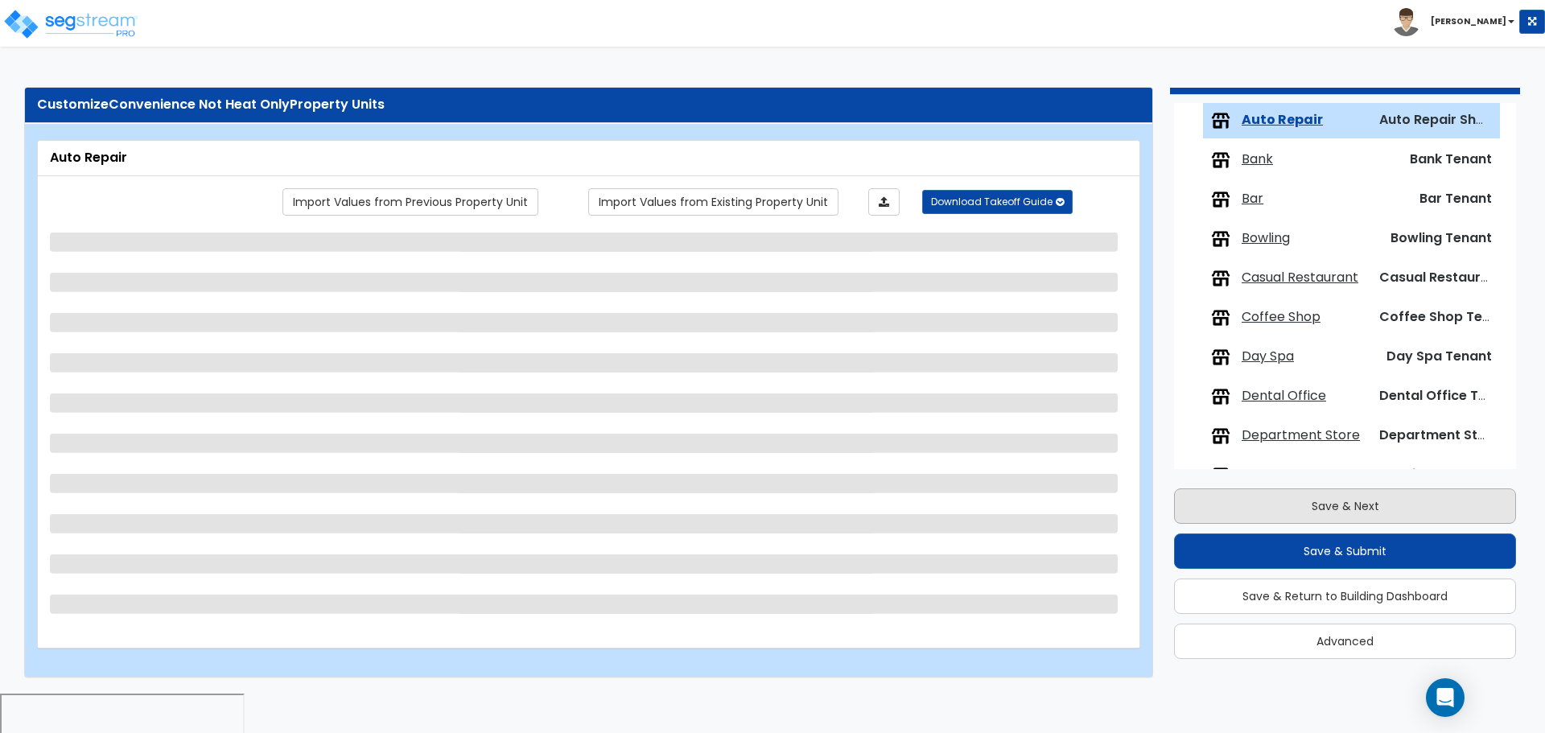
select select "1"
select select "2"
select select "1"
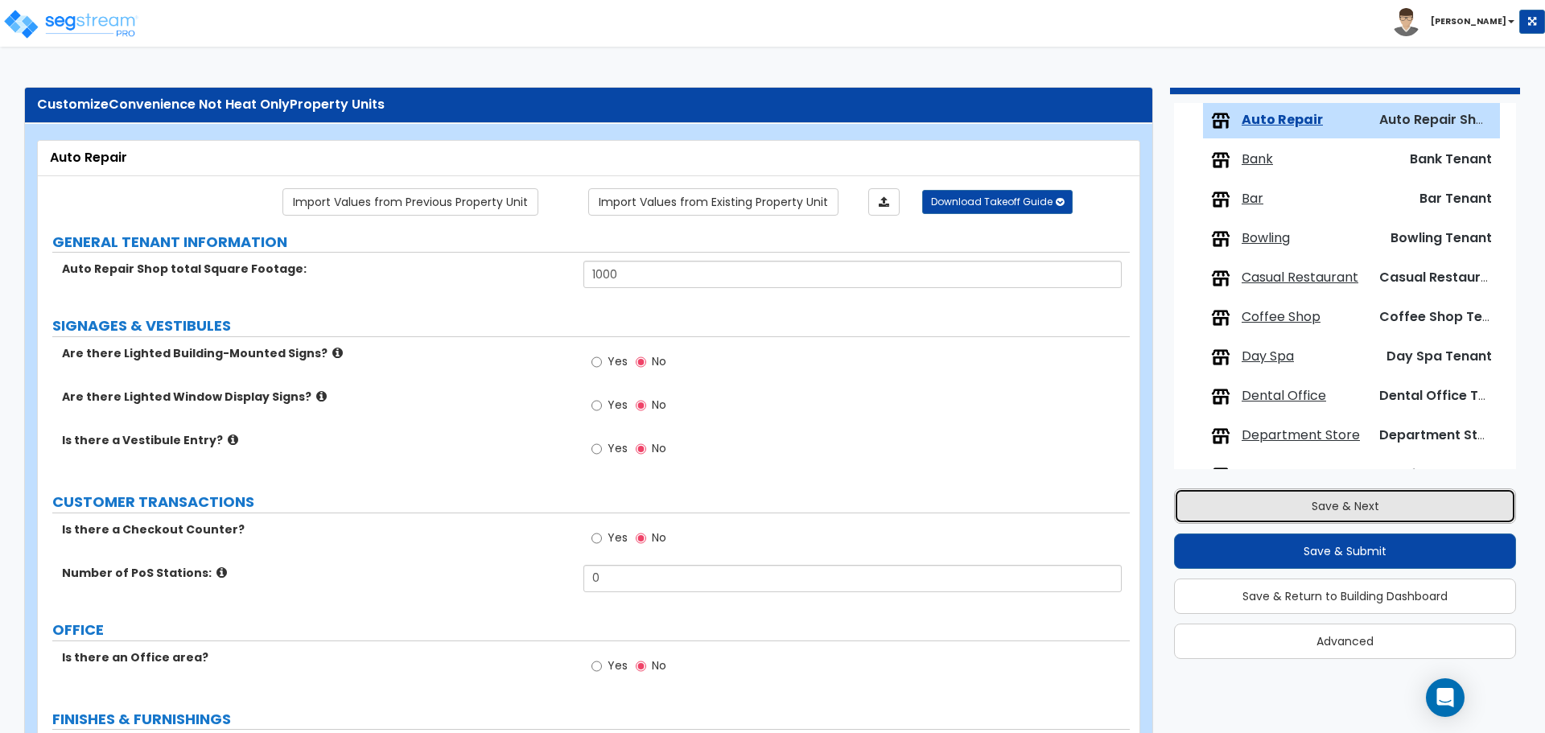
click at [1199, 494] on button "Save & Next" at bounding box center [1345, 506] width 342 height 35
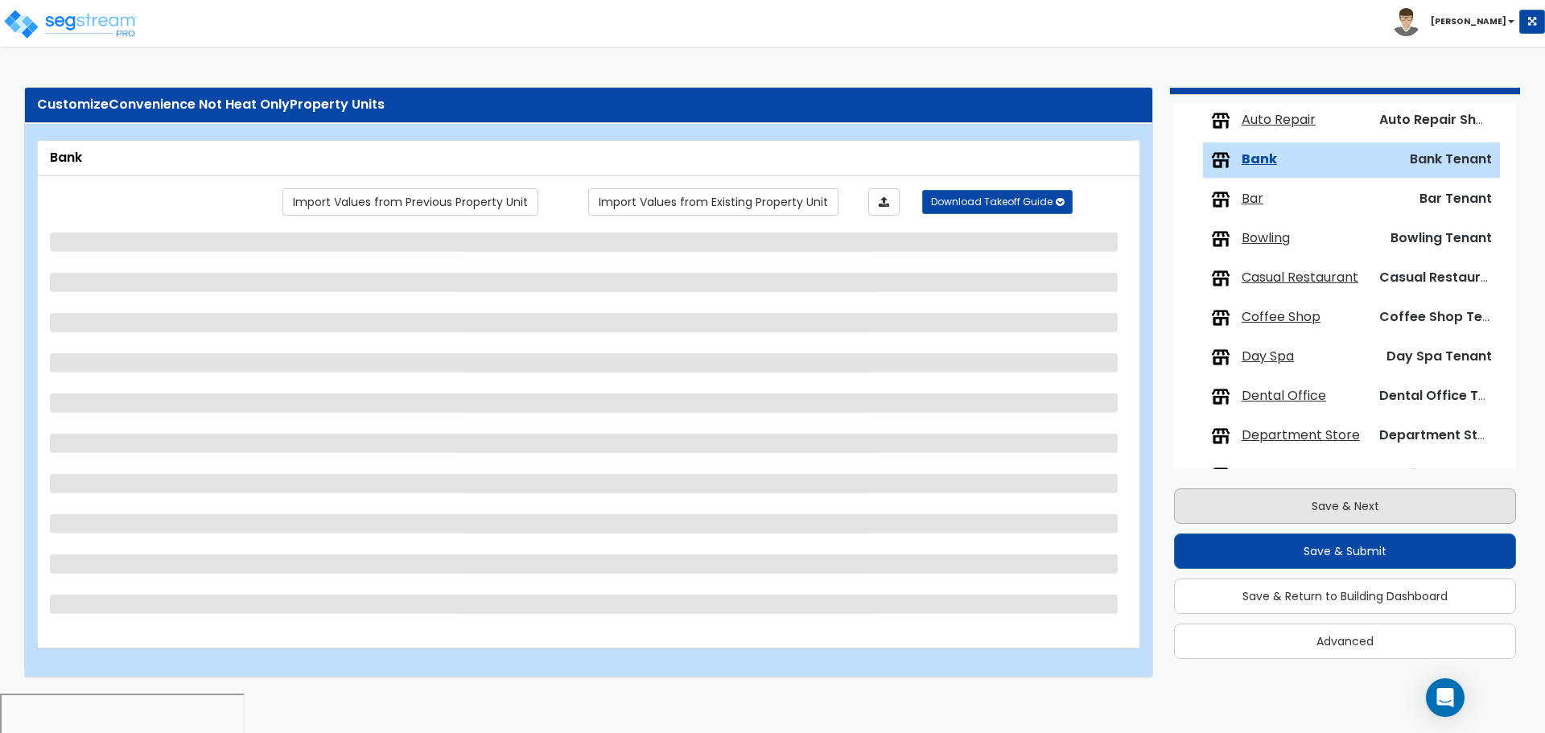
scroll to position [210, 0]
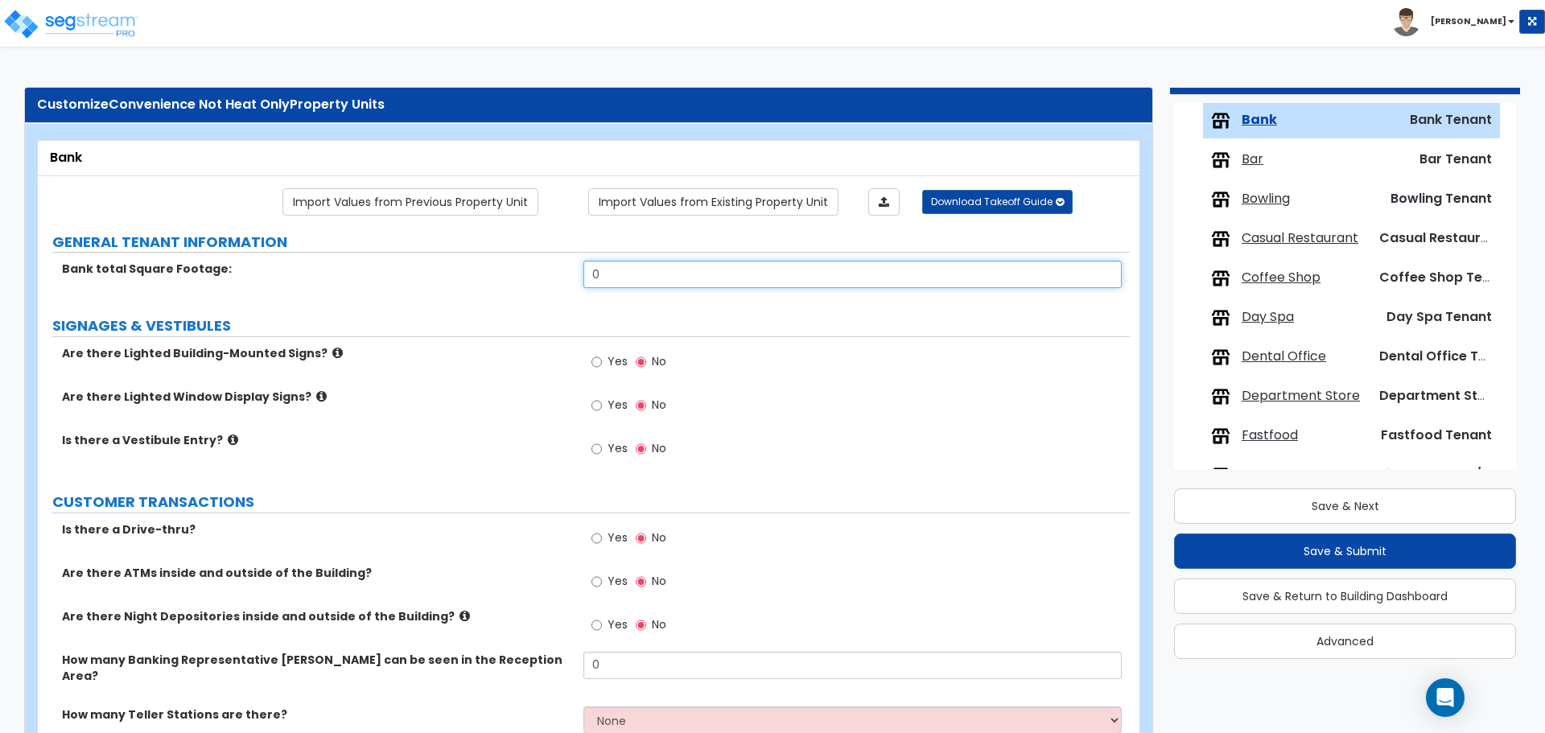
click at [716, 281] on input "0" at bounding box center [853, 274] width 538 height 27
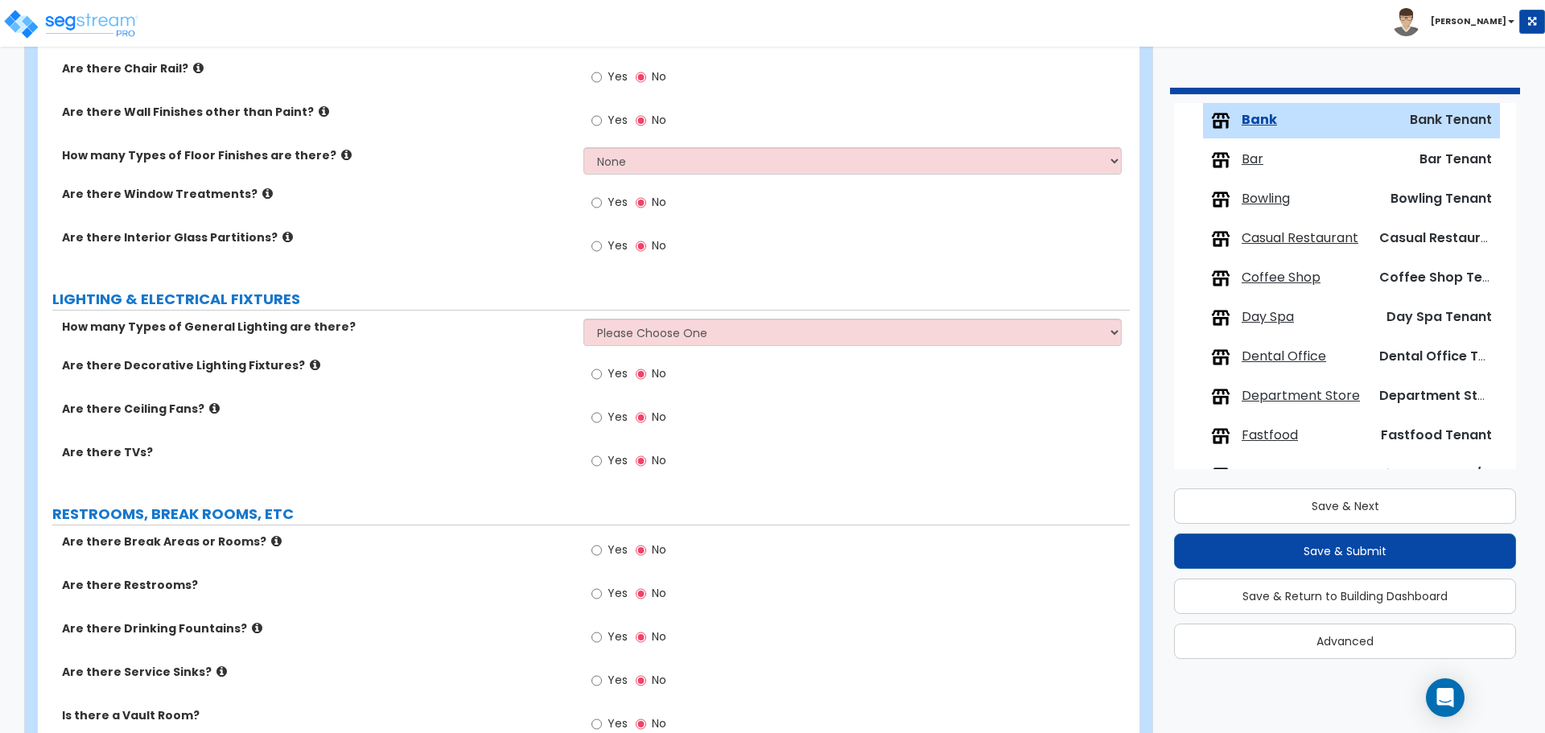
scroll to position [1540, 0]
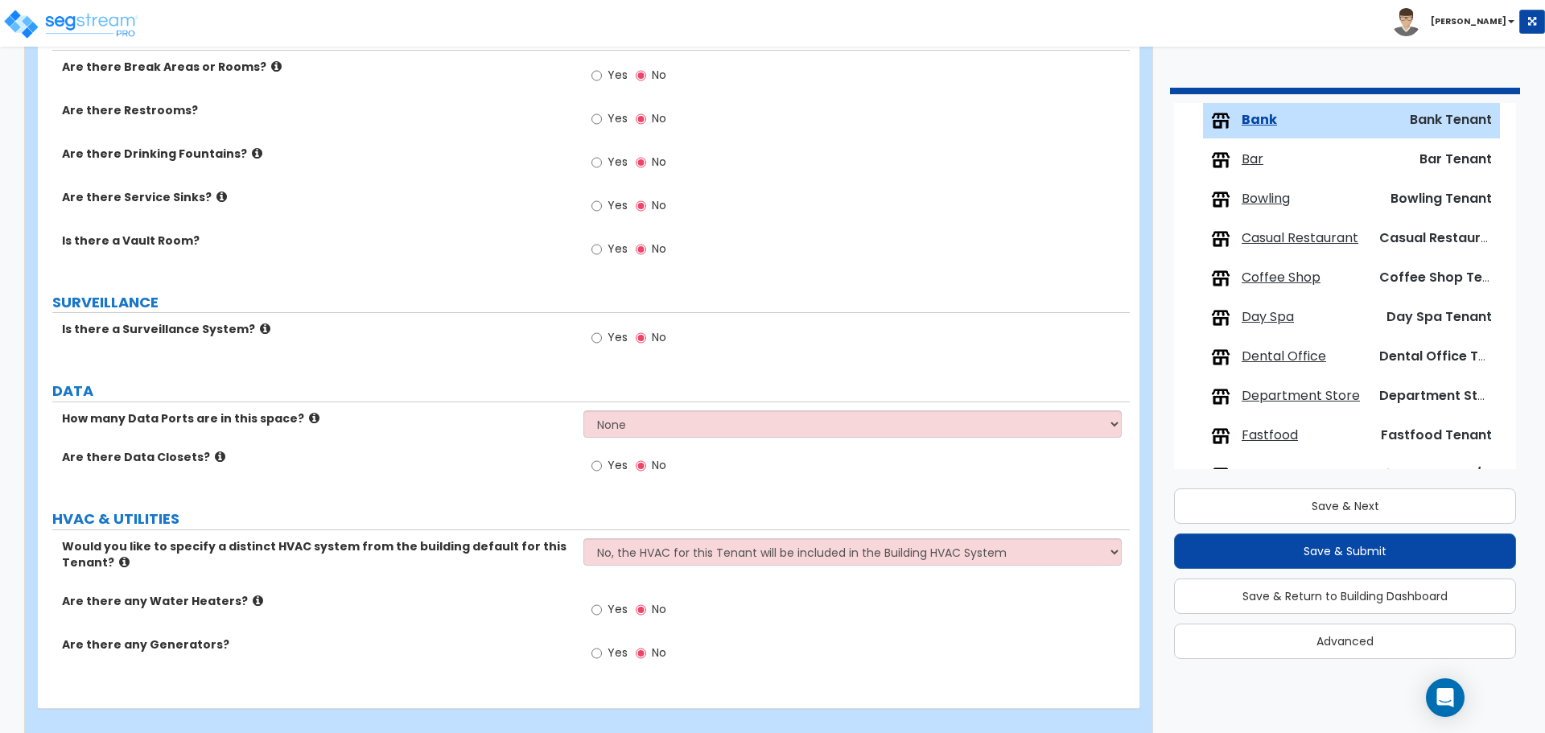
type input "1,000"
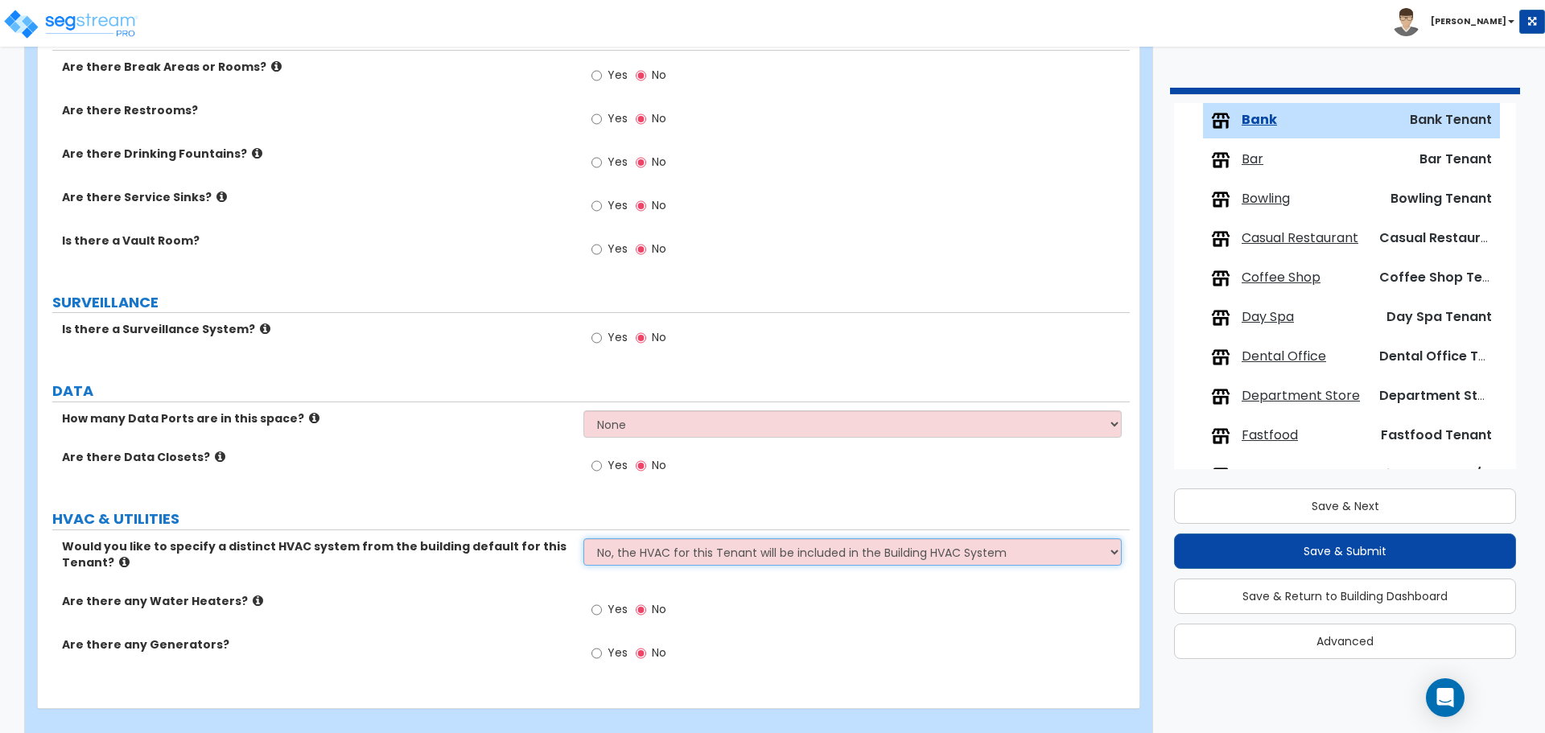
click at [642, 538] on select "No, the HVAC for this Tenant will be included in the Building HVAC System Yes, …" at bounding box center [853, 551] width 538 height 27
select select "1"
click at [584, 538] on select "No, the HVAC for this Tenant will be included in the Building HVAC System Yes, …" at bounding box center [853, 551] width 538 height 27
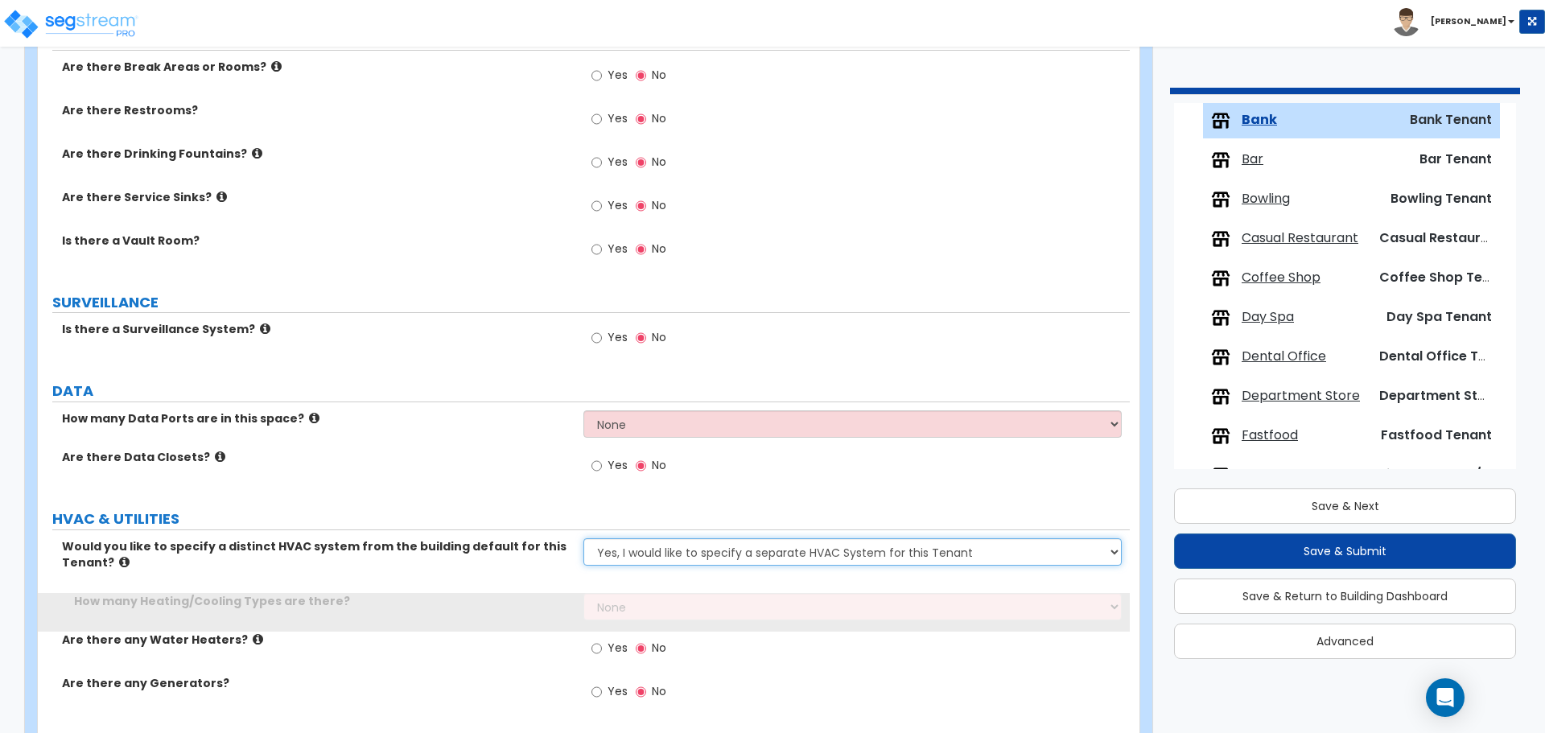
scroll to position [1579, 0]
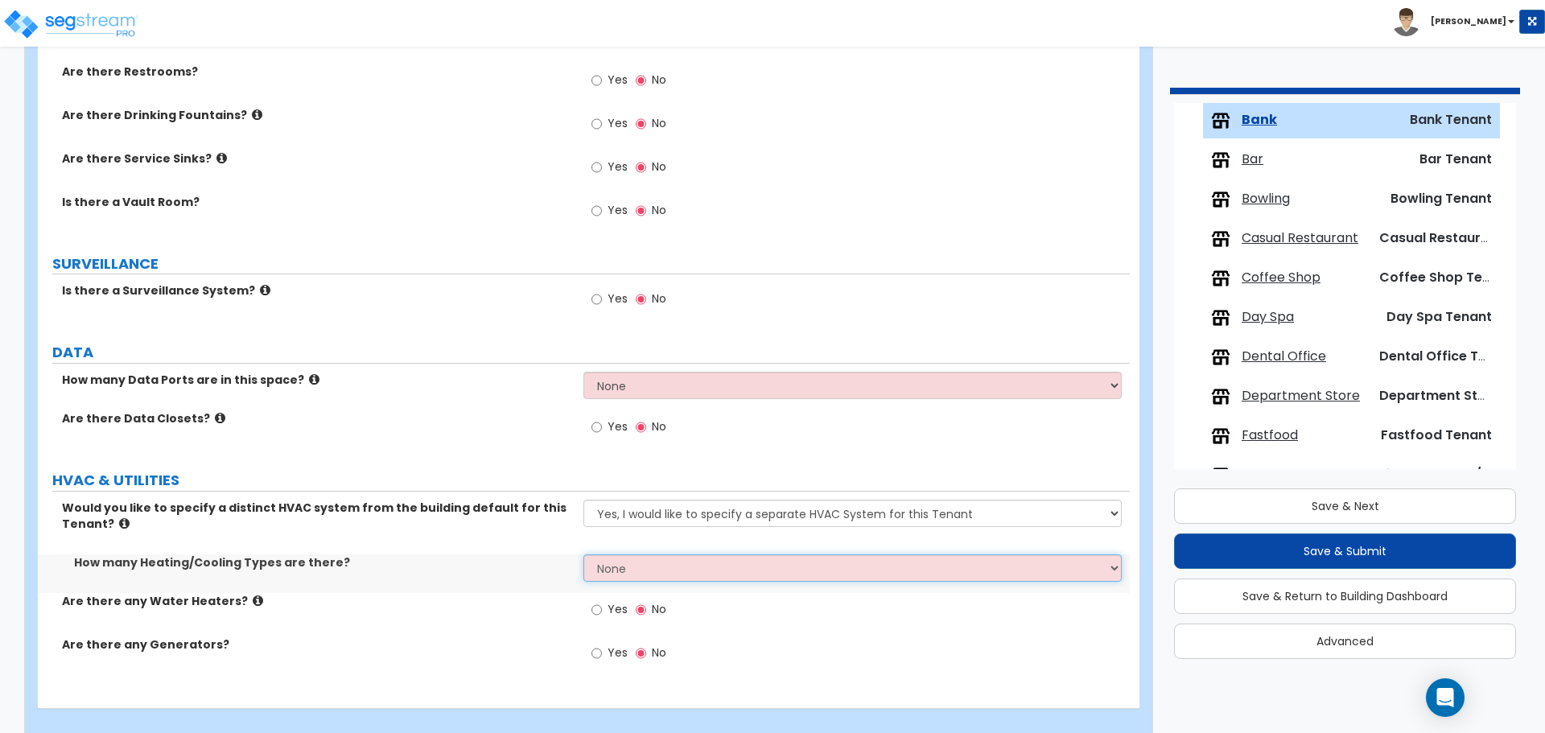
click at [623, 555] on select "None 1 2 3" at bounding box center [853, 568] width 538 height 27
select select "1"
click at [584, 555] on select "None 1 2 3" at bounding box center [853, 568] width 538 height 27
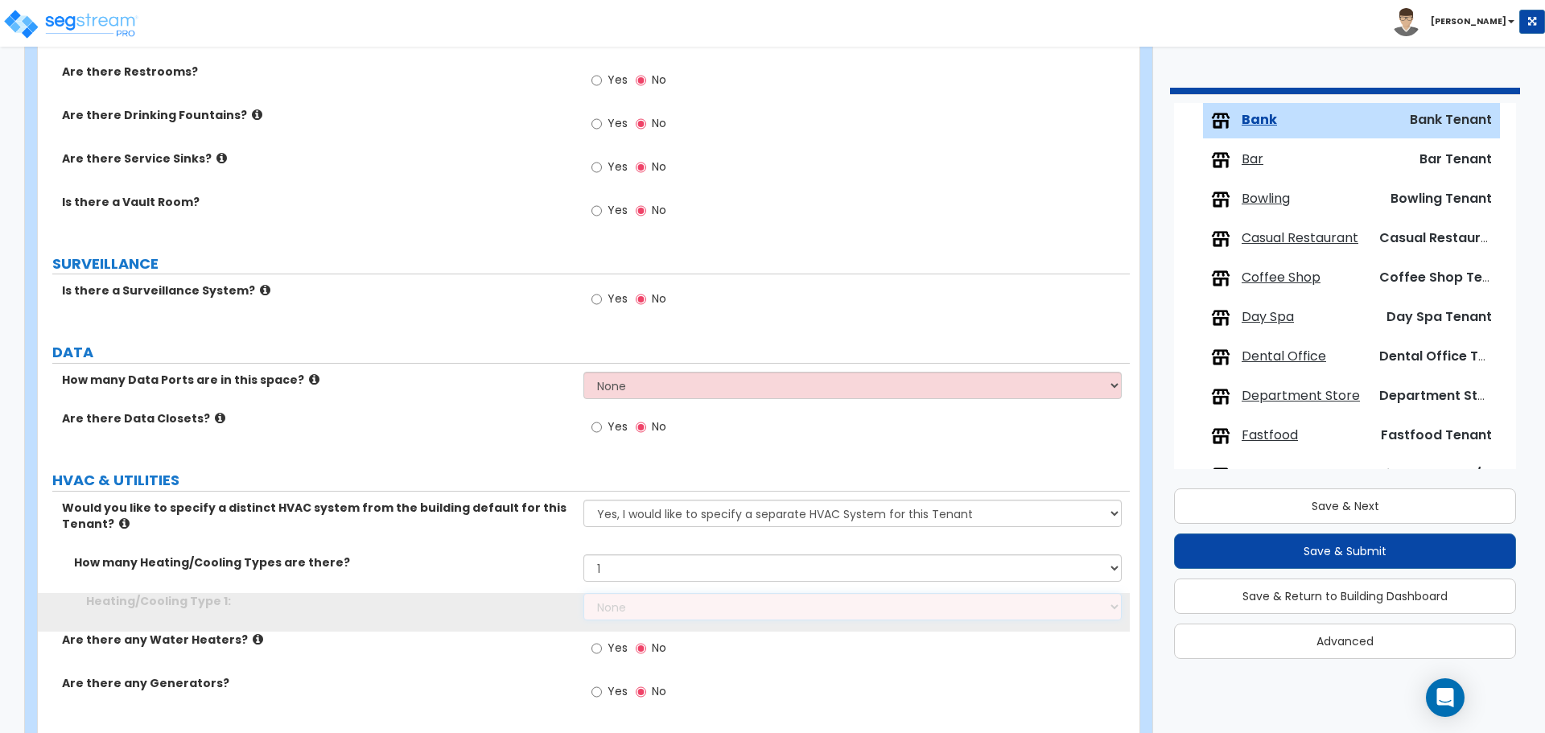
click at [664, 593] on select "None Heat Only Centralized Heating & Cooling Thru Wall Air Conditioners Mini Sp…" at bounding box center [853, 606] width 538 height 27
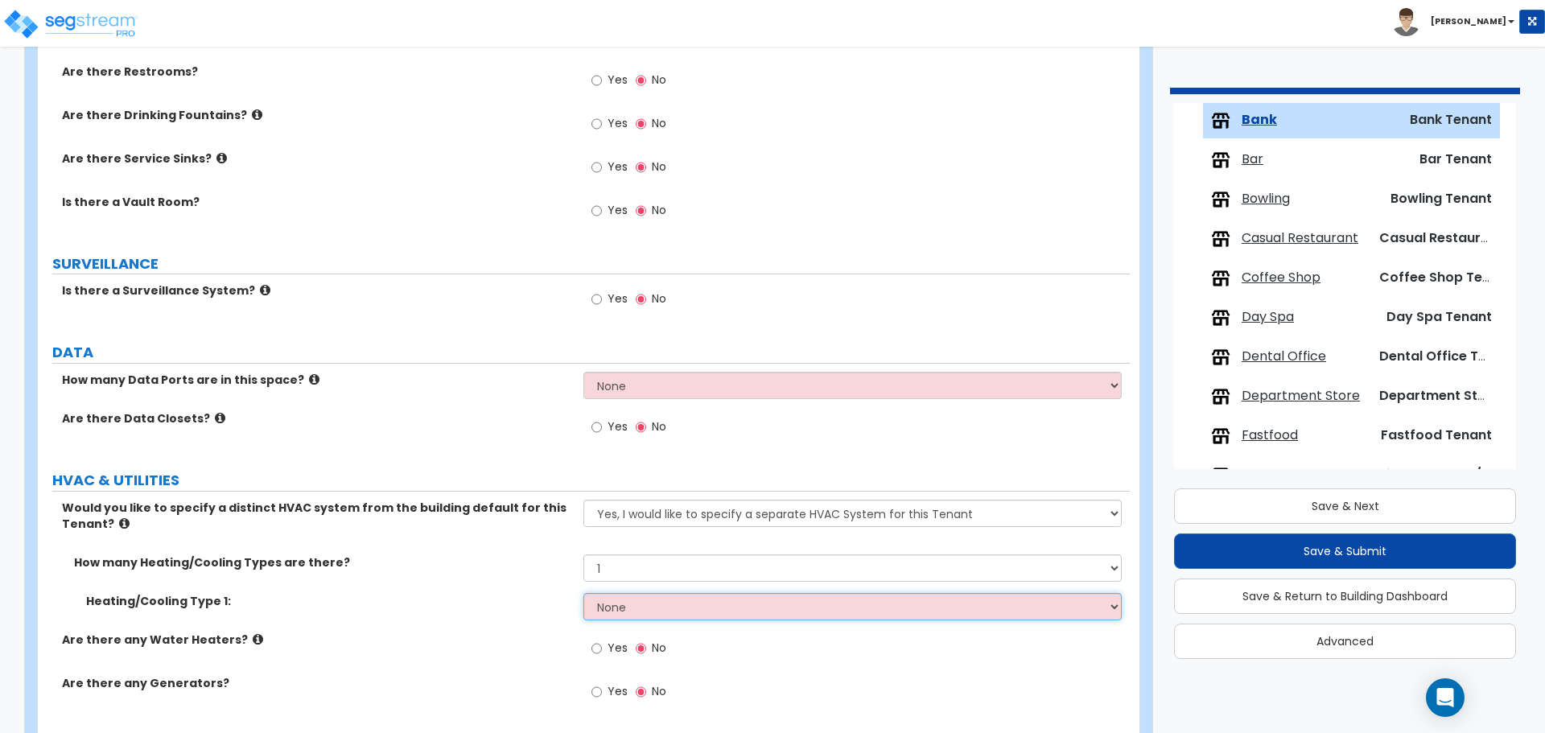
select select "2"
click at [584, 593] on select "None Heat Only Centralized Heating & Cooling Thru Wall Air Conditioners Mini Sp…" at bounding box center [853, 606] width 538 height 27
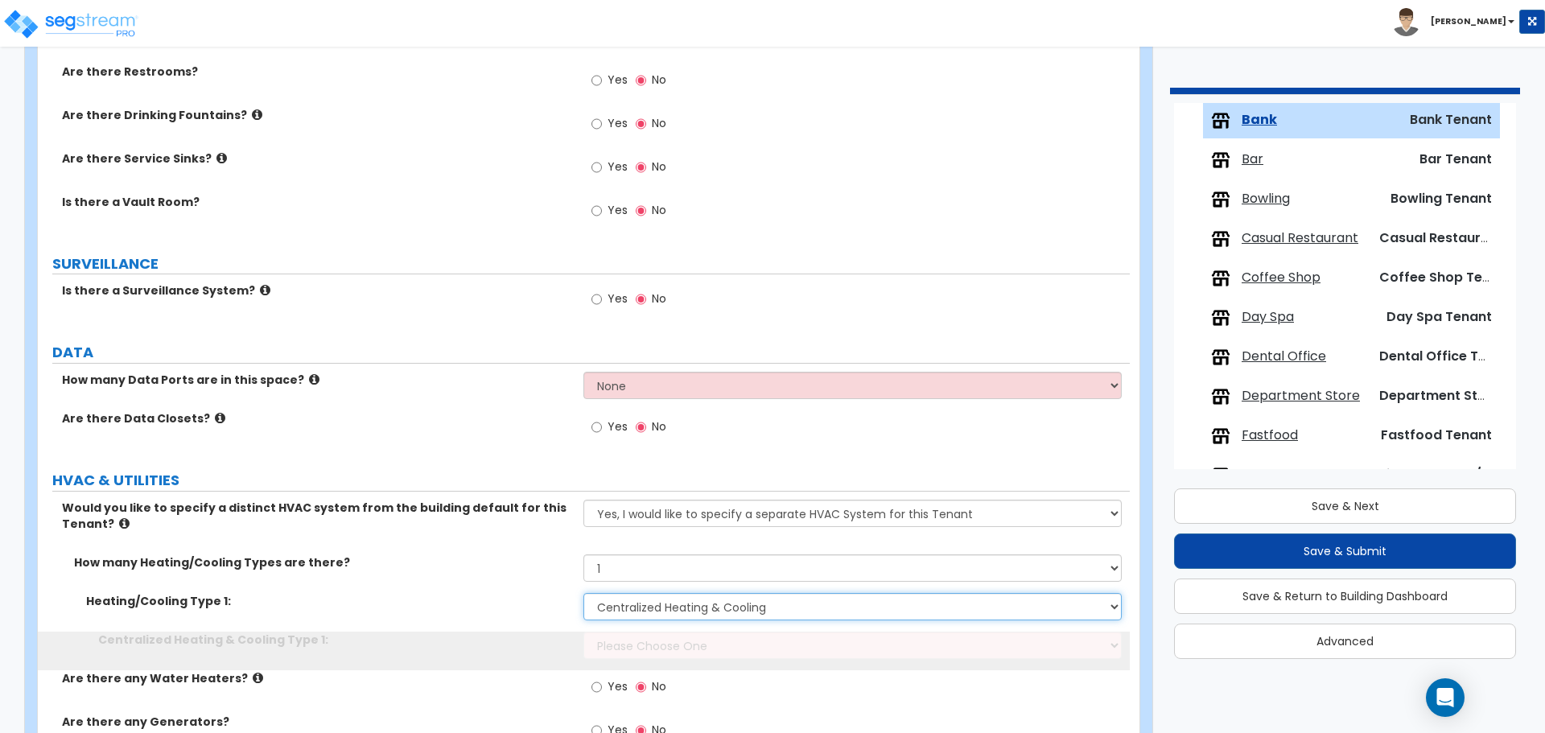
scroll to position [1613, 0]
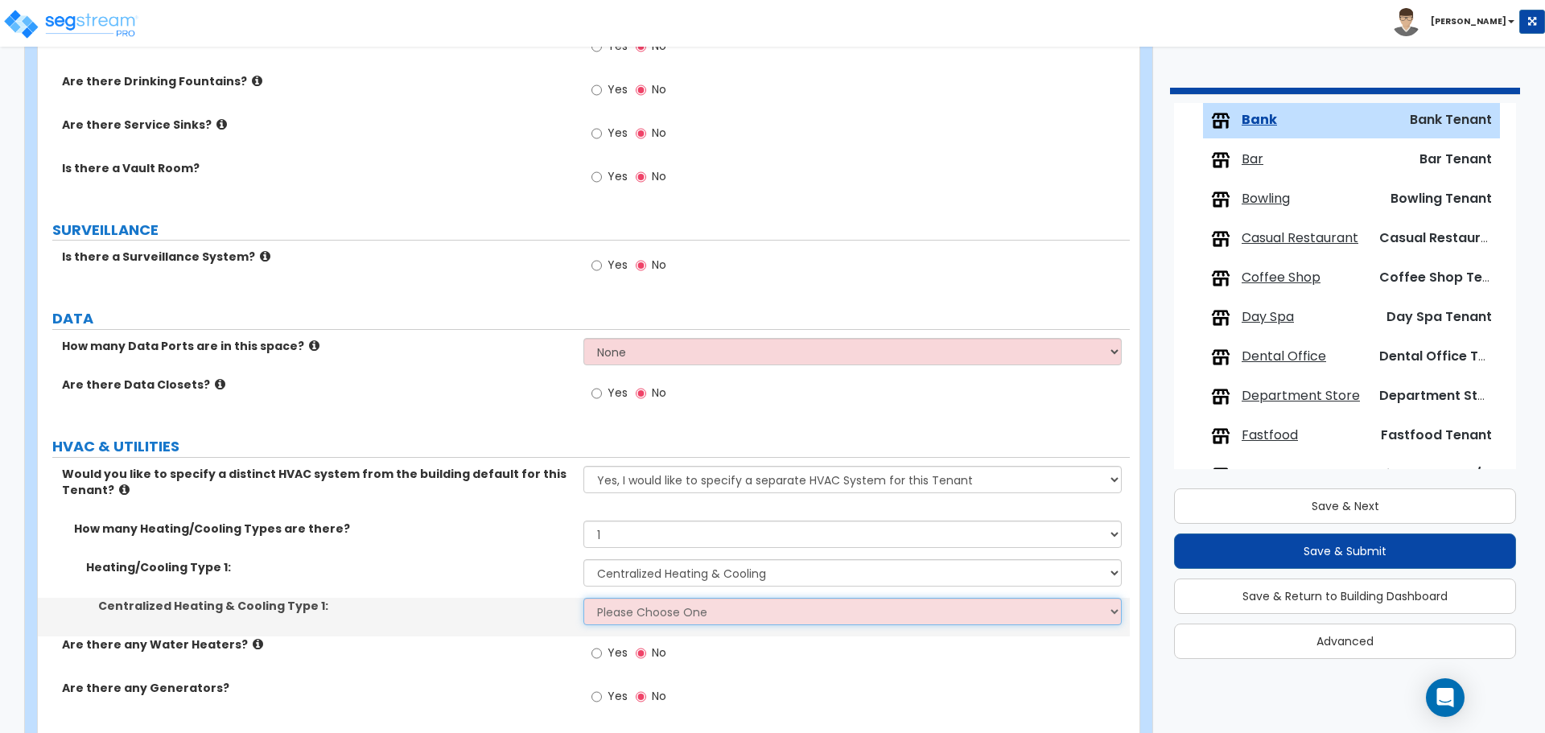
click at [671, 598] on select "Please Choose One Rooftop Unit Furnace-Condenser Forced Air Split Heating/Cooli…" at bounding box center [853, 611] width 538 height 27
select select "1"
click at [584, 598] on select "Please Choose One Rooftop Unit Furnace-Condenser Forced Air Split Heating/Cooli…" at bounding box center [853, 611] width 538 height 27
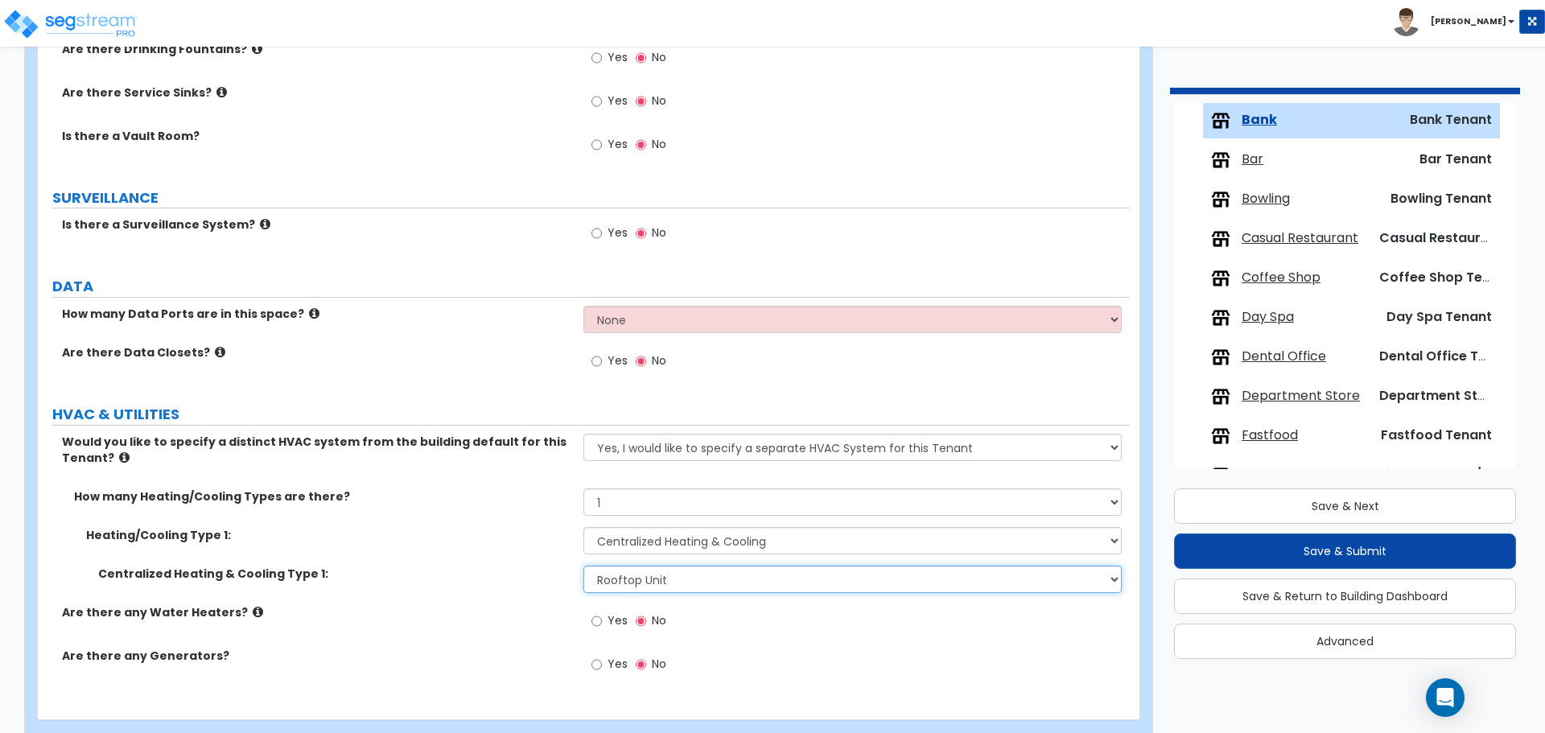
scroll to position [1656, 0]
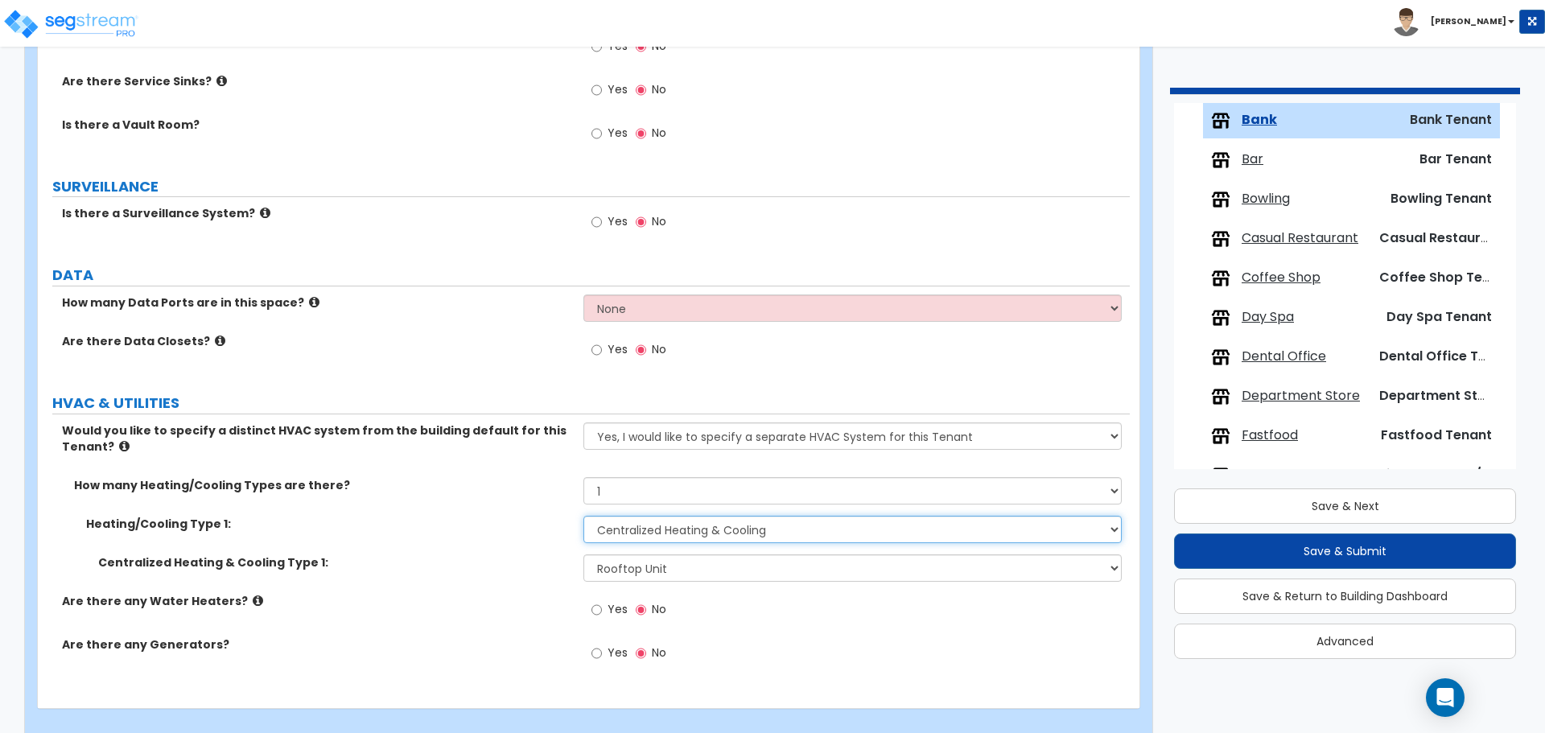
click at [909, 518] on select "None Heat Only Centralized Heating & Cooling Thru Wall Air Conditioners Mini Sp…" at bounding box center [853, 529] width 538 height 27
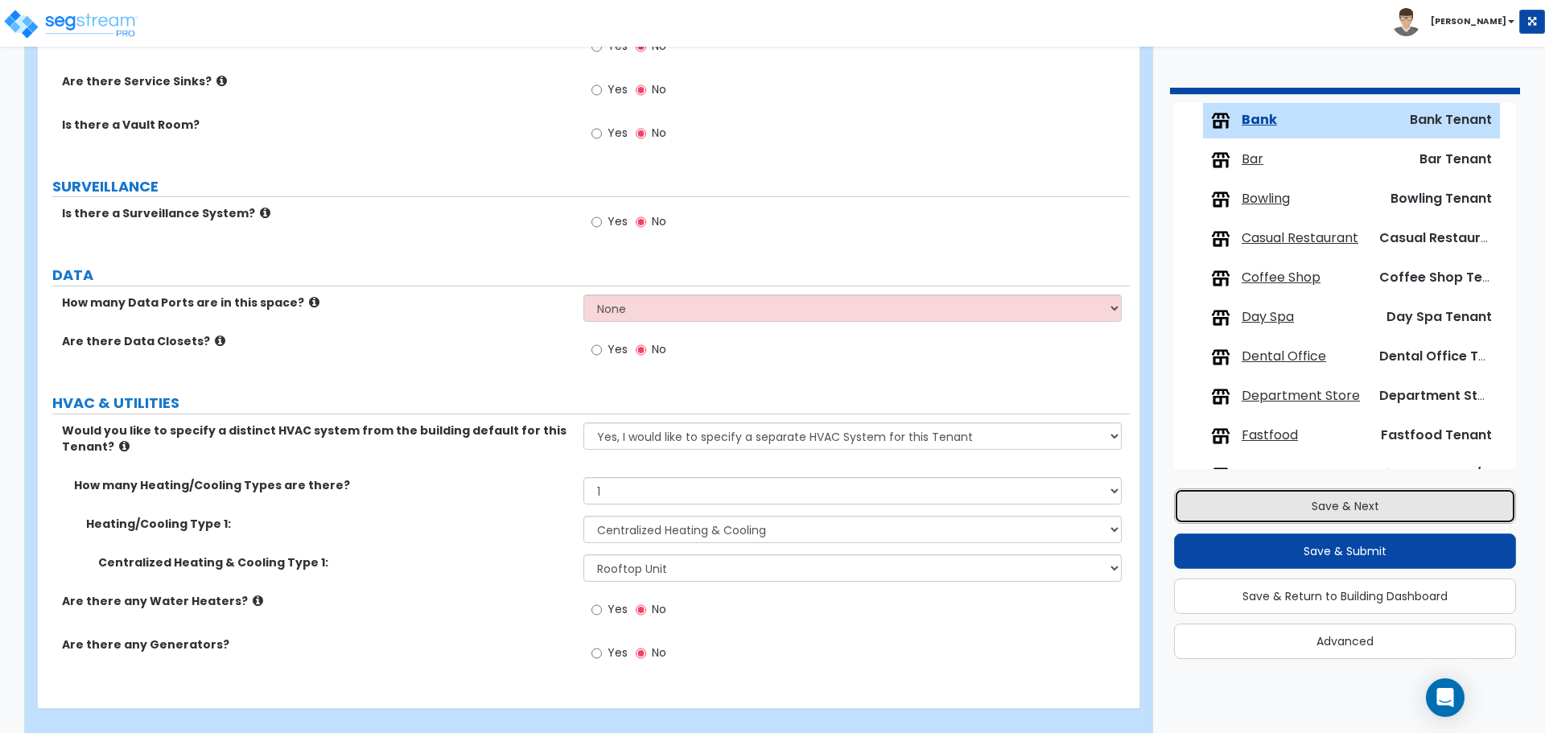
click at [1239, 506] on button "Save & Next" at bounding box center [1345, 506] width 342 height 35
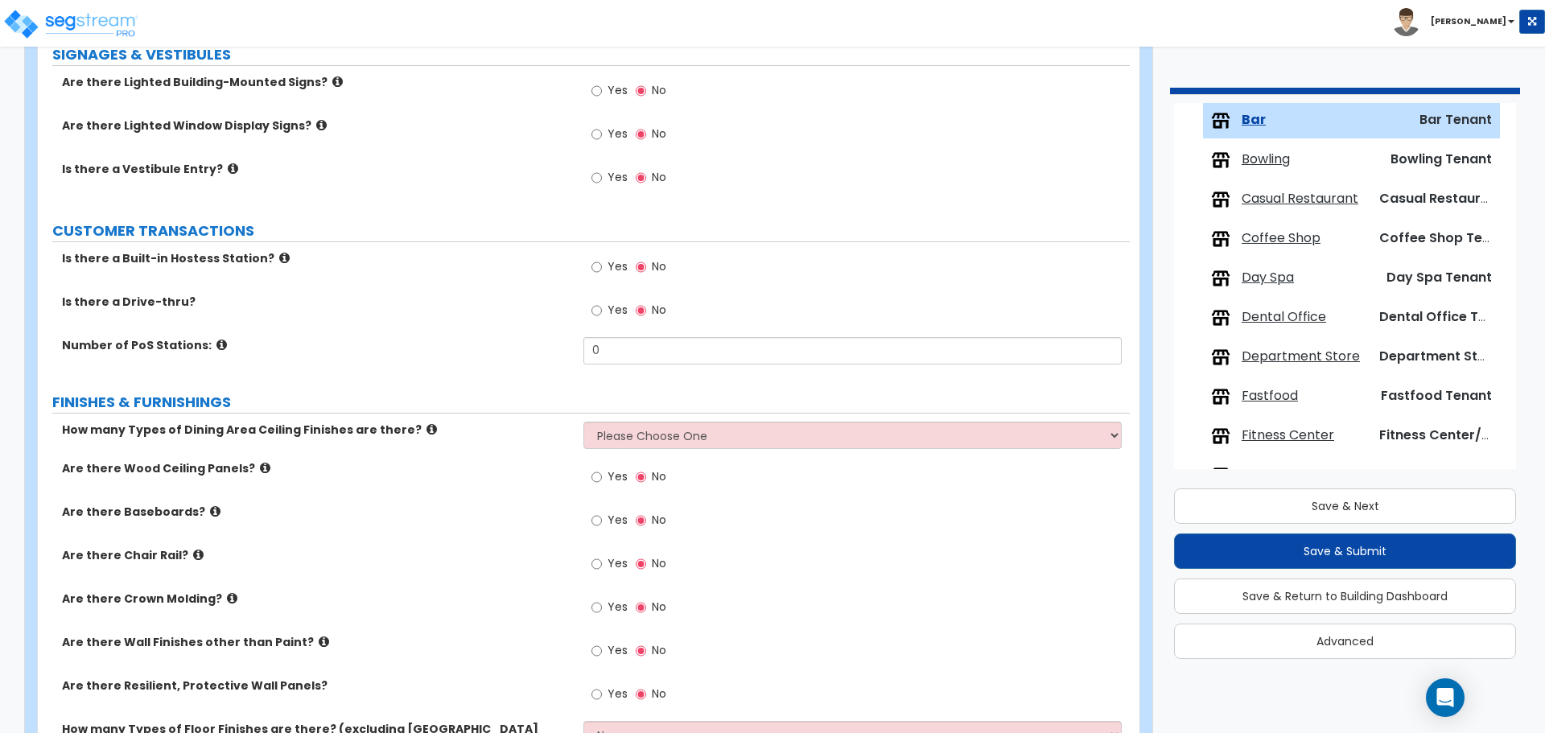
scroll to position [0, 0]
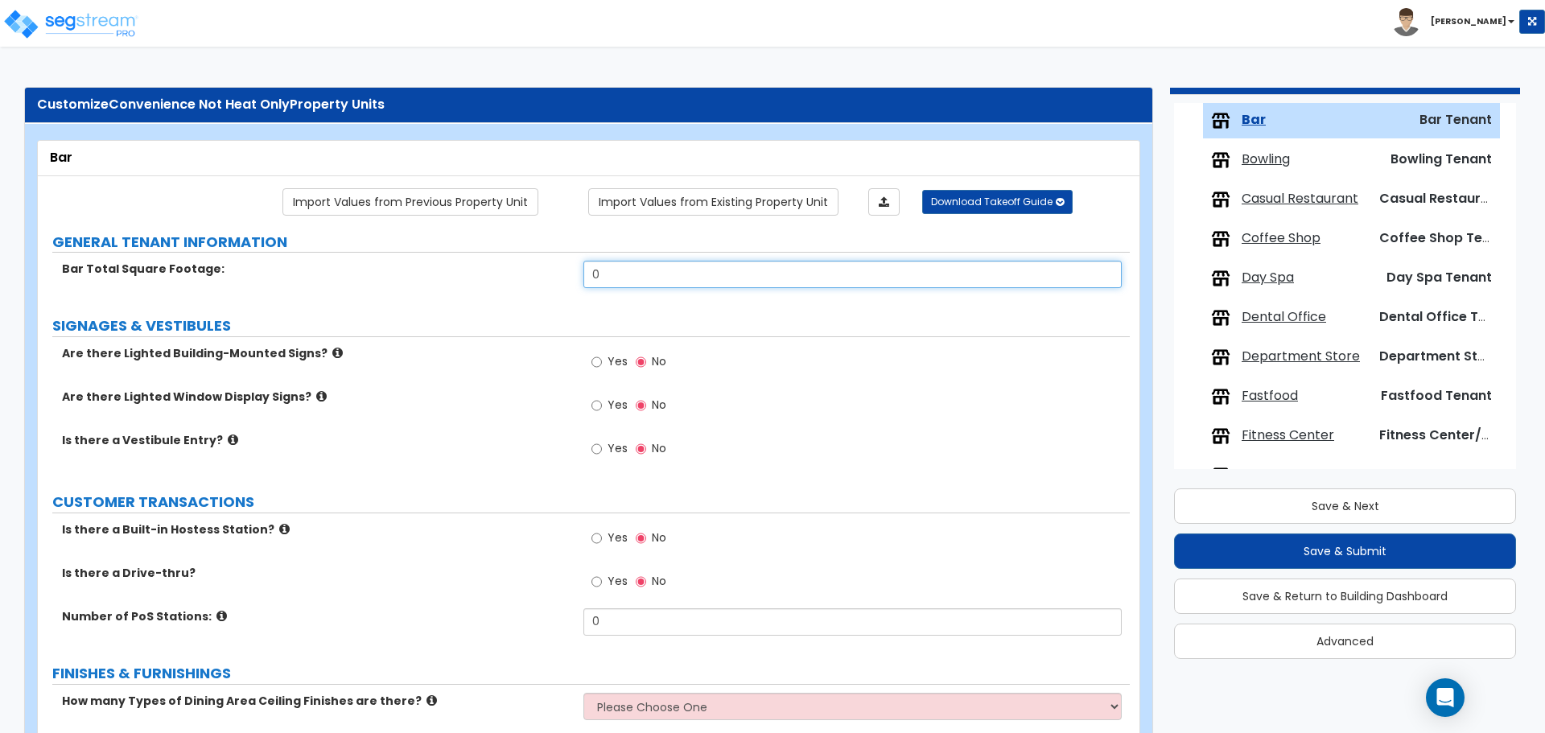
click at [715, 275] on input "0" at bounding box center [853, 274] width 538 height 27
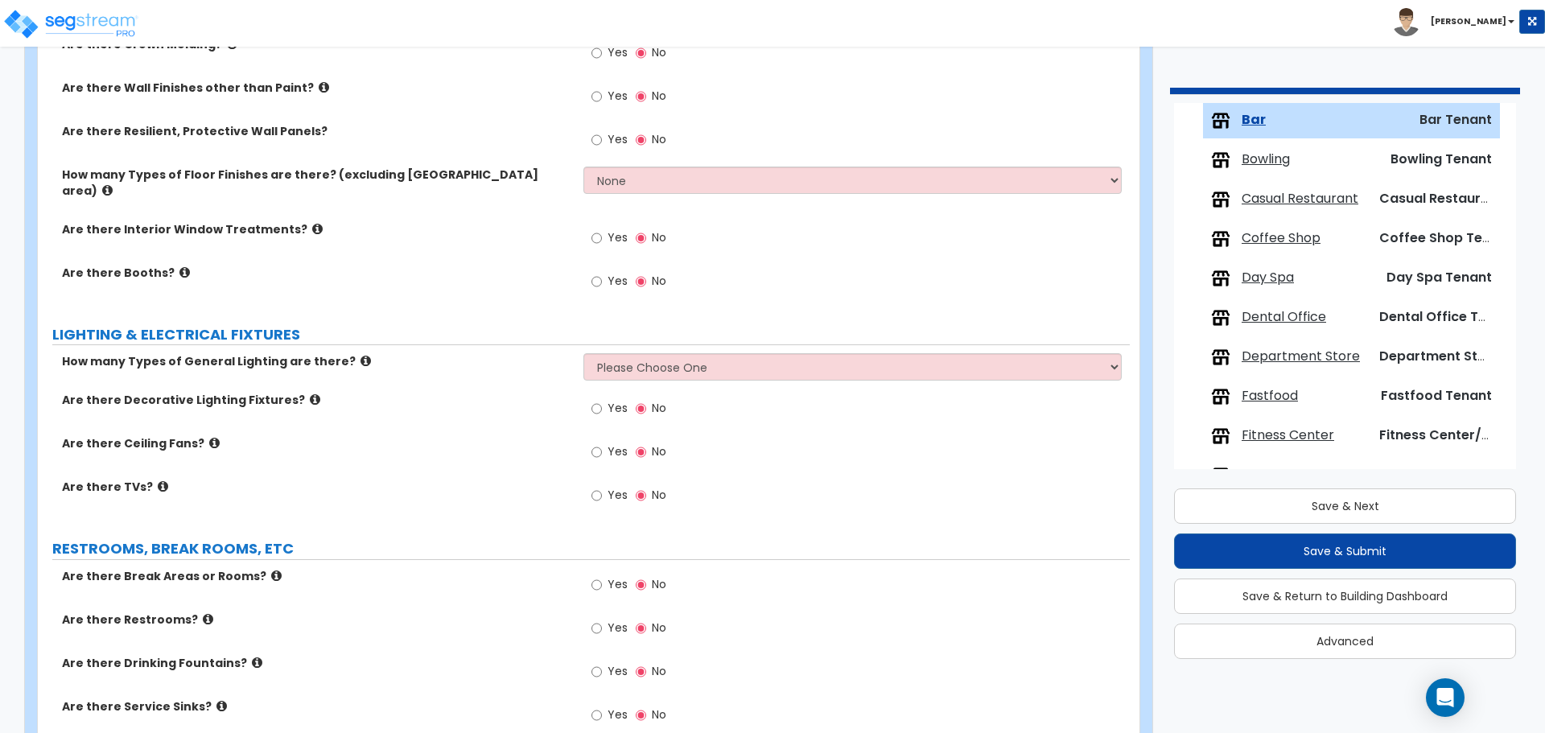
scroll to position [1864, 0]
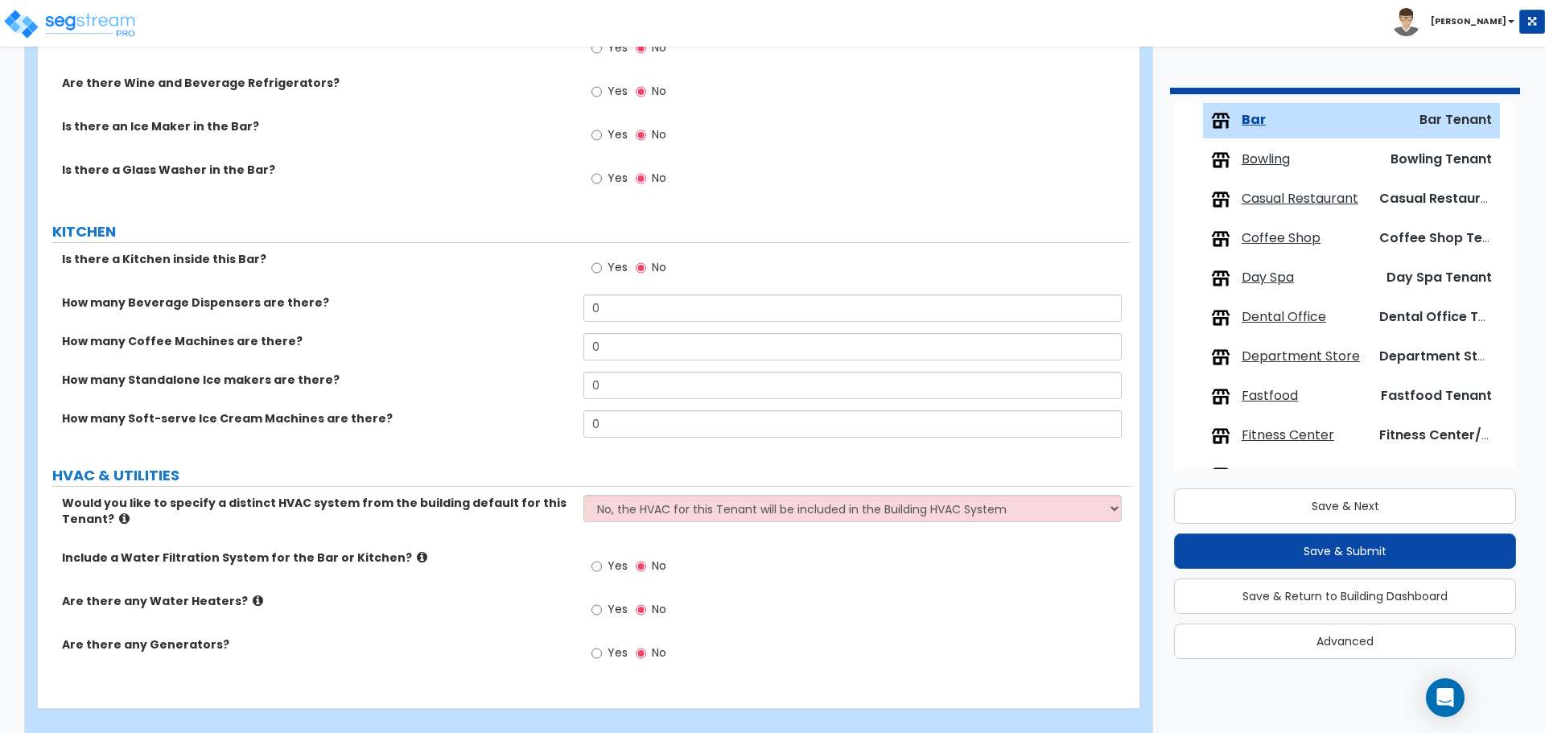
type input "1,000"
click at [775, 495] on select "No, the HVAC for this Tenant will be included in the Building HVAC System Yes, …" at bounding box center [853, 508] width 538 height 27
select select "1"
click at [584, 495] on select "No, the HVAC for this Tenant will be included in the Building HVAC System Yes, …" at bounding box center [853, 508] width 538 height 27
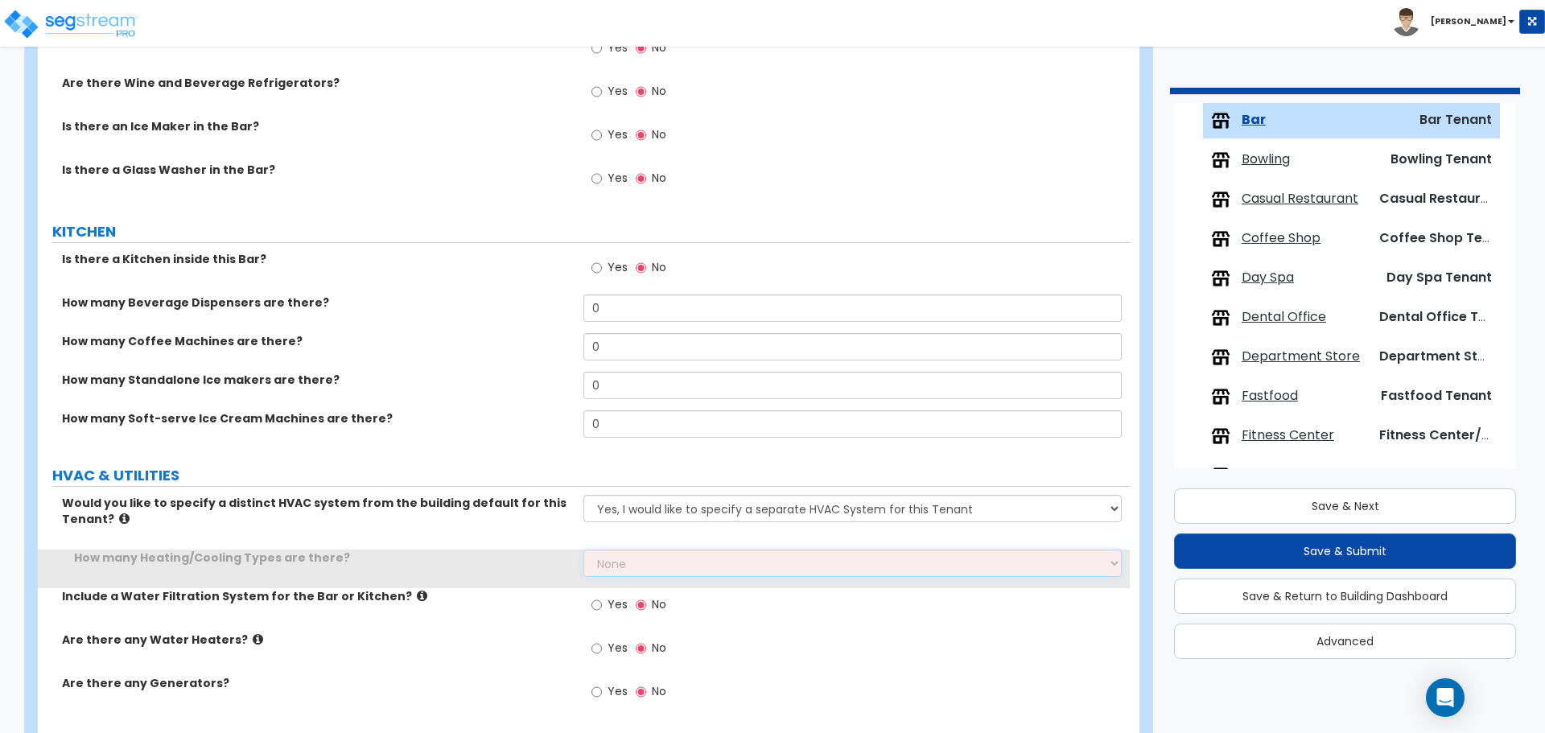
click at [691, 550] on select "None 1 2 3" at bounding box center [853, 563] width 538 height 27
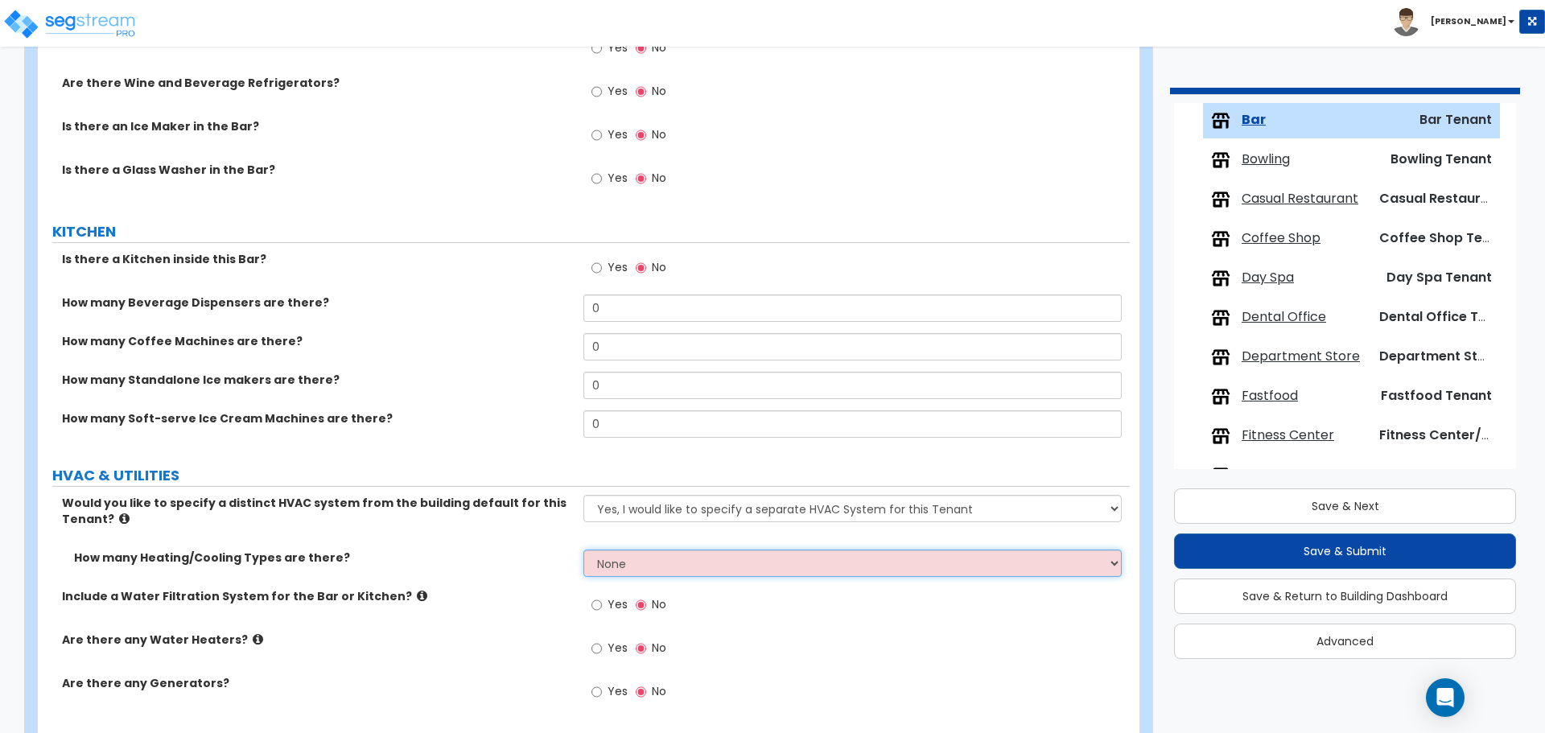
select select "1"
click at [584, 550] on select "None 1 2 3" at bounding box center [853, 563] width 538 height 27
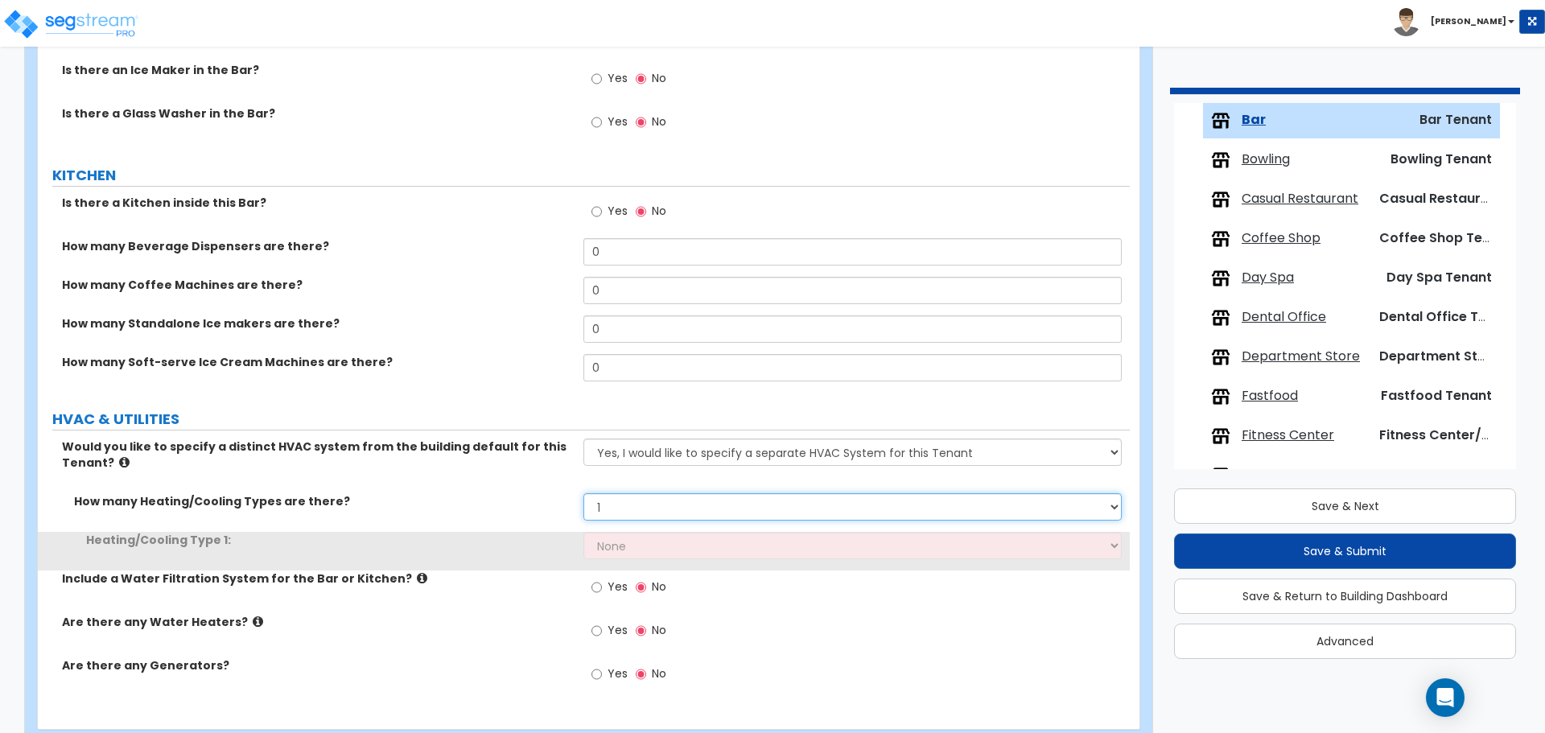
scroll to position [1939, 0]
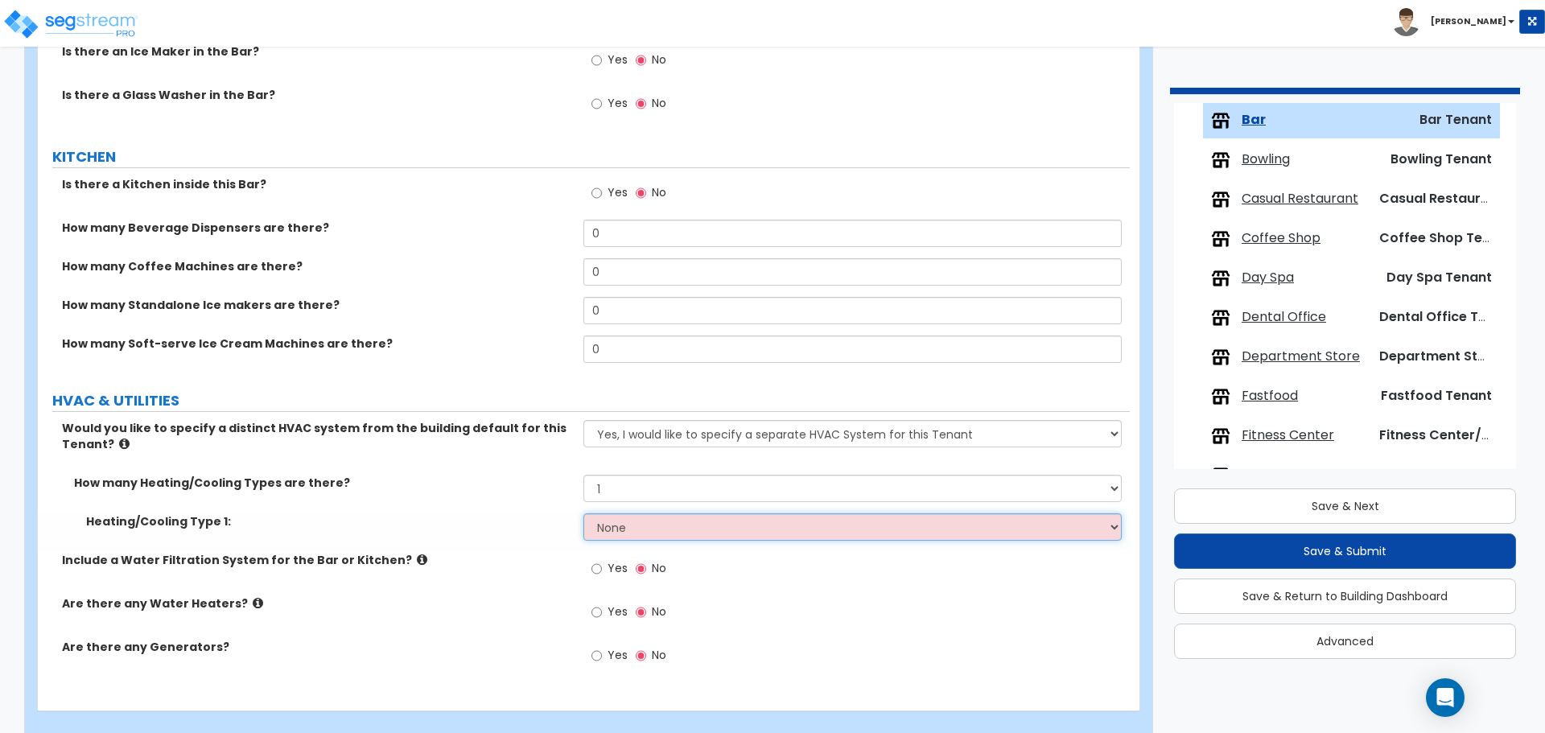
click at [671, 513] on select "None Heat Only Centralized Heating & Cooling Thru Wall Air Conditioners Mini Sp…" at bounding box center [853, 526] width 538 height 27
select select "2"
click at [584, 513] on select "None Heat Only Centralized Heating & Cooling Thru Wall Air Conditioners Mini Sp…" at bounding box center [853, 526] width 538 height 27
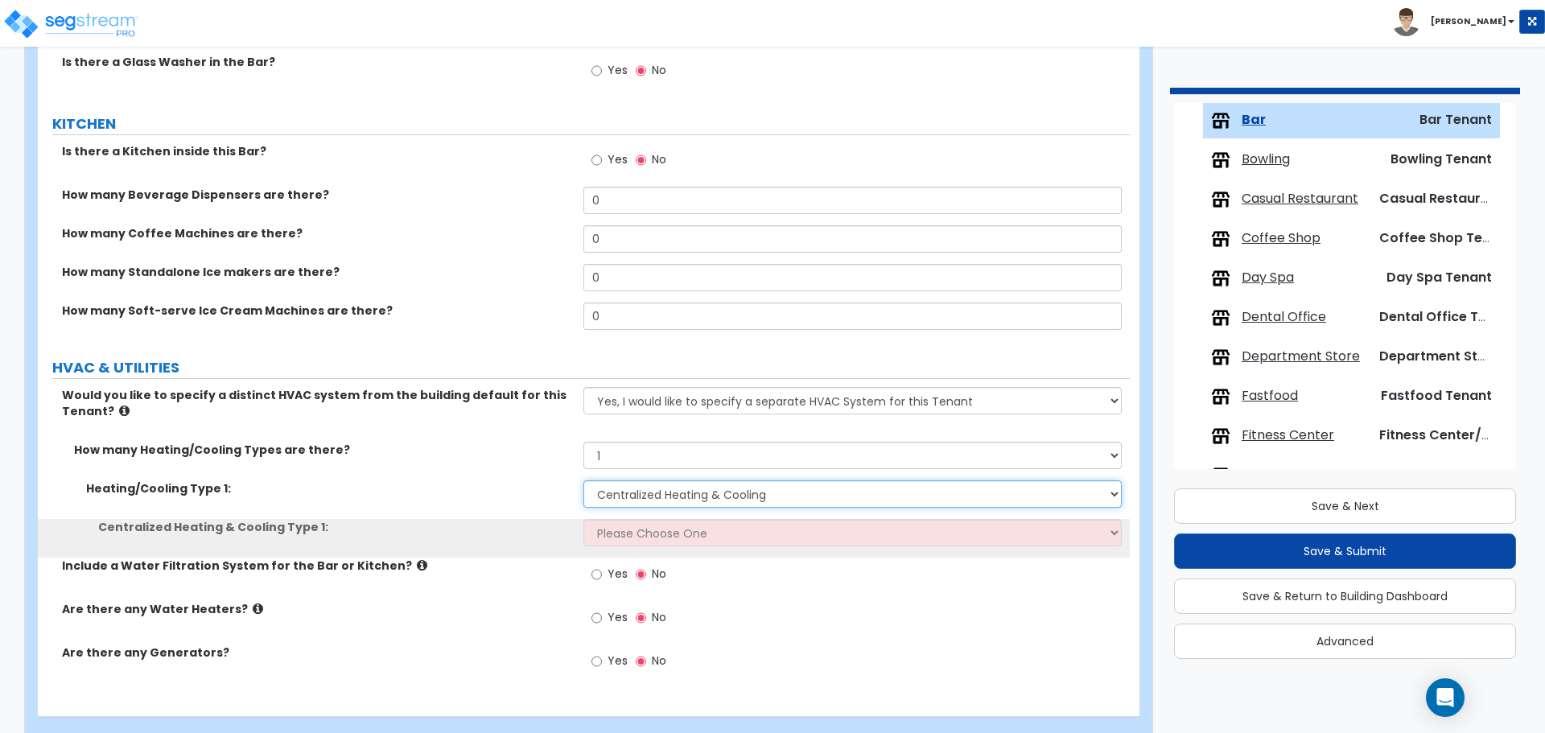
scroll to position [1980, 0]
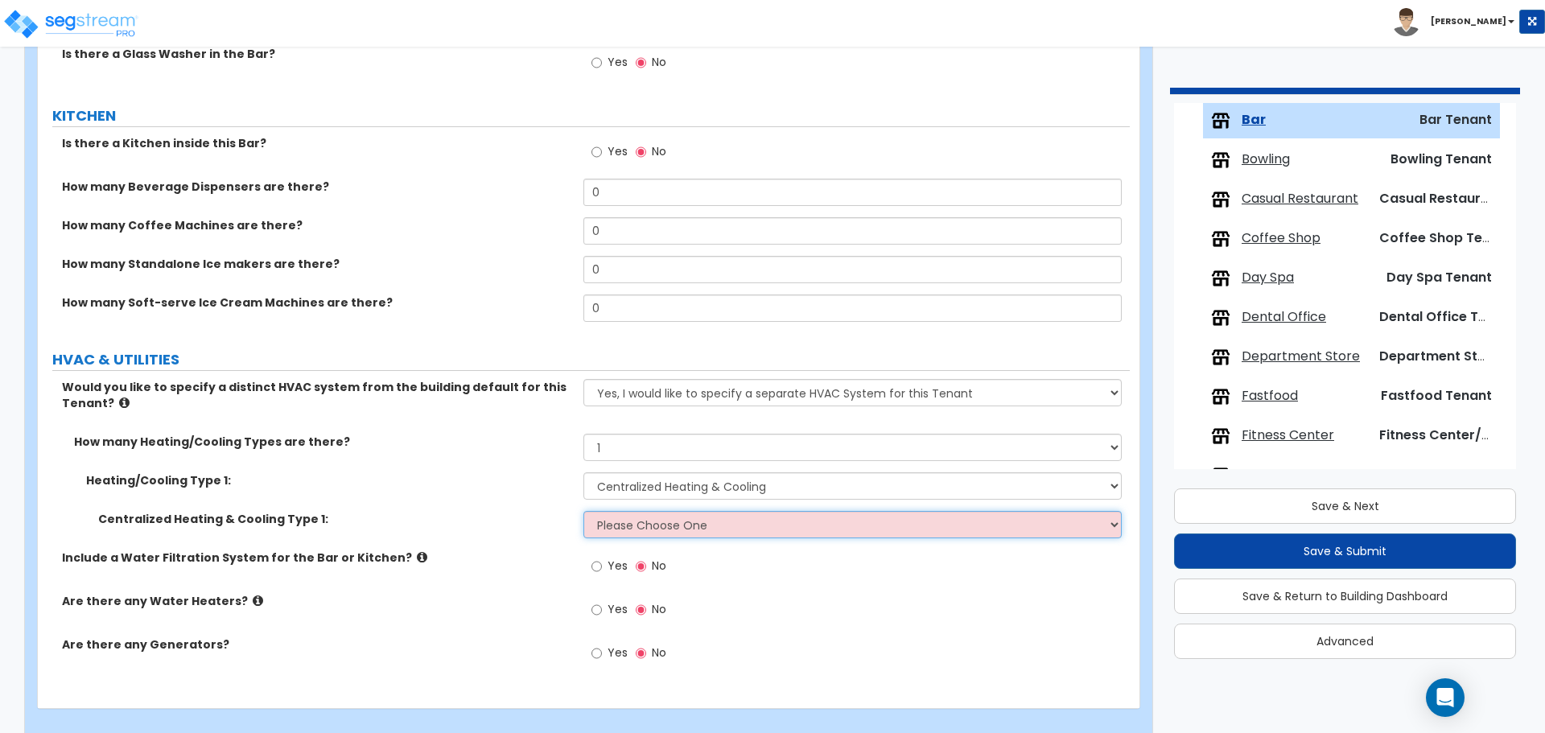
click at [676, 511] on select "Please Choose One Rooftop Unit Furnace-Condenser Forced Air Split Heating/Cooli…" at bounding box center [853, 524] width 538 height 27
select select "1"
click at [584, 511] on select "Please Choose One Rooftop Unit Furnace-Condenser Forced Air Split Heating/Cooli…" at bounding box center [853, 524] width 538 height 27
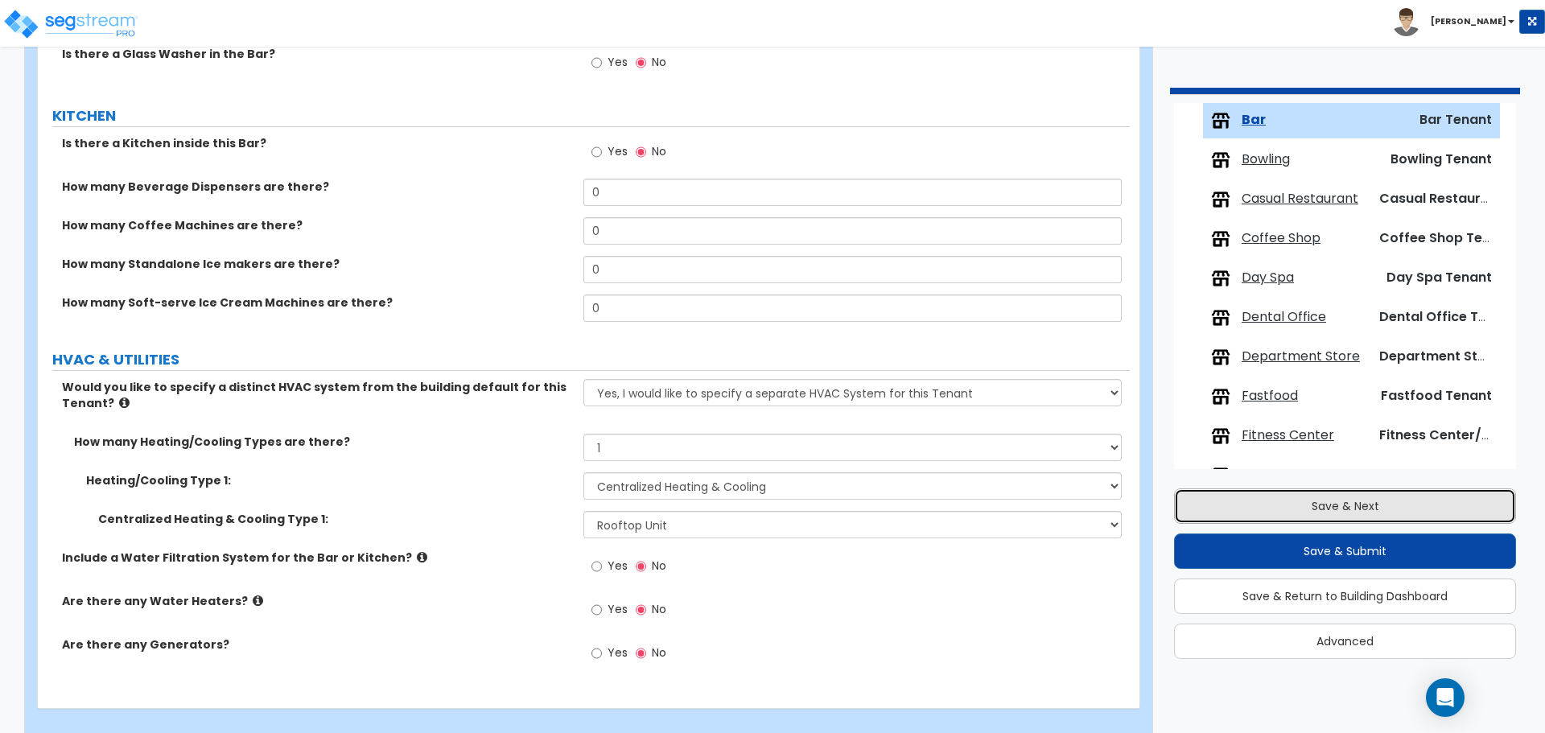
click at [1236, 518] on button "Save & Next" at bounding box center [1345, 506] width 342 height 35
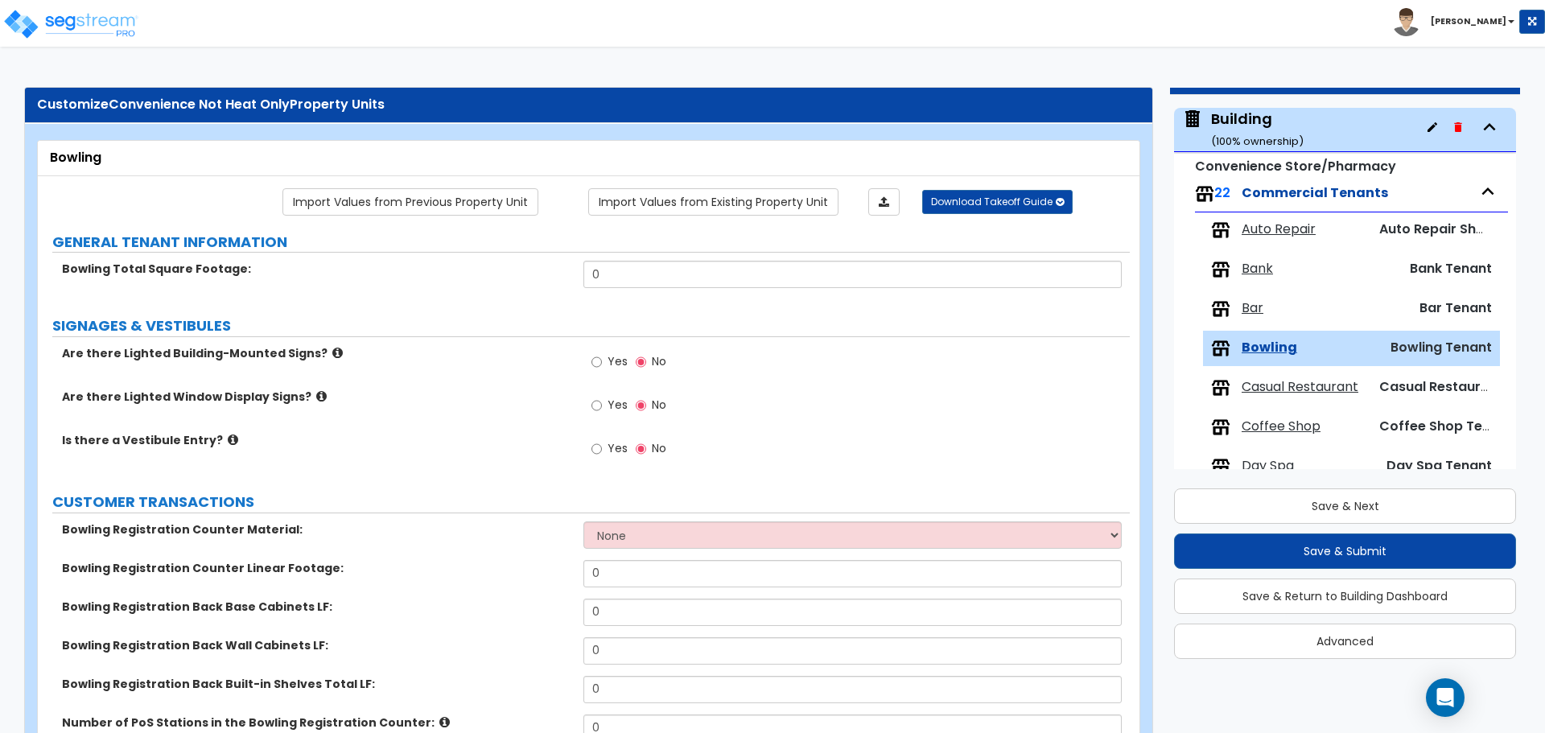
scroll to position [0, 0]
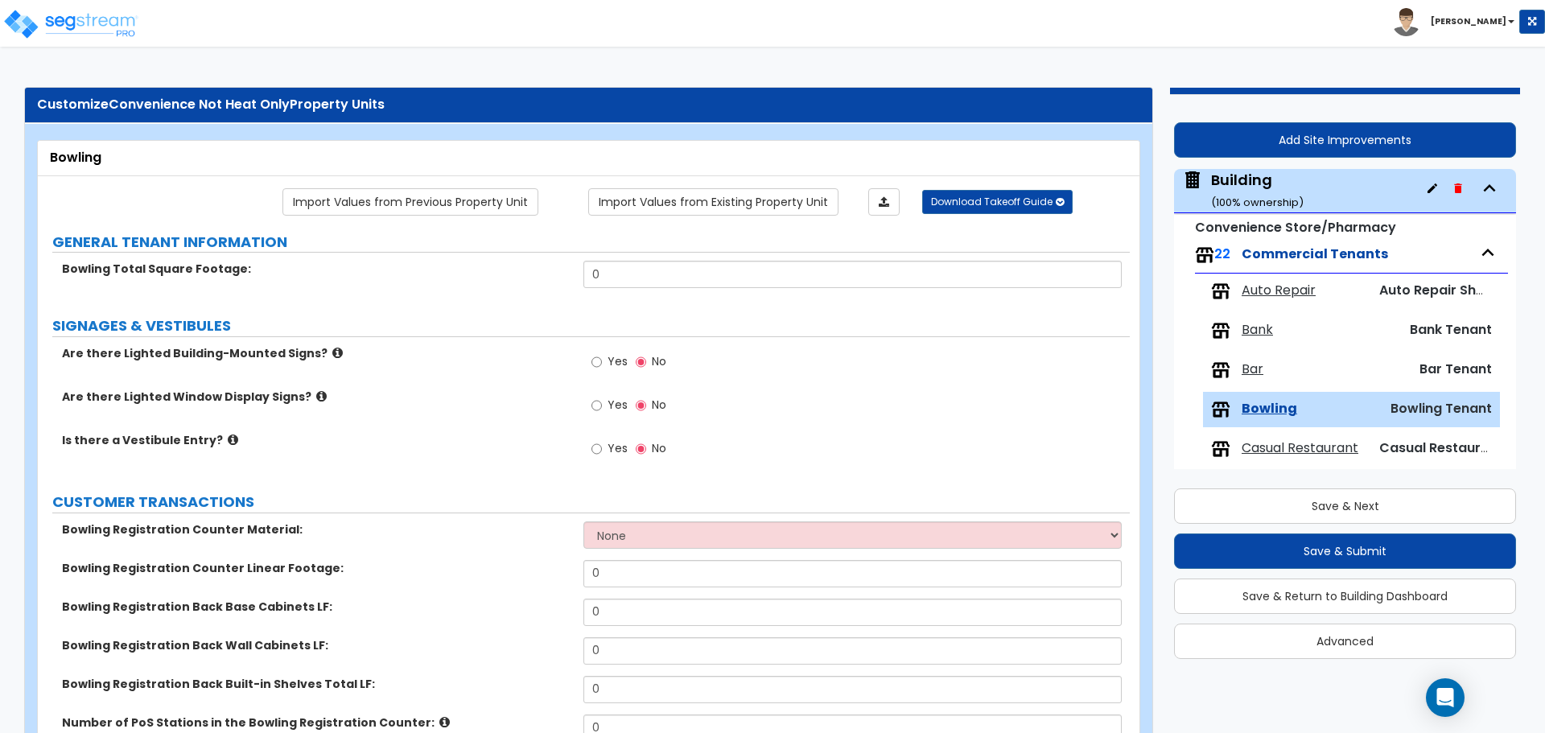
click at [1239, 178] on div "Building ( 100 % ownership)" at bounding box center [1257, 190] width 93 height 41
select select "4"
select select "2"
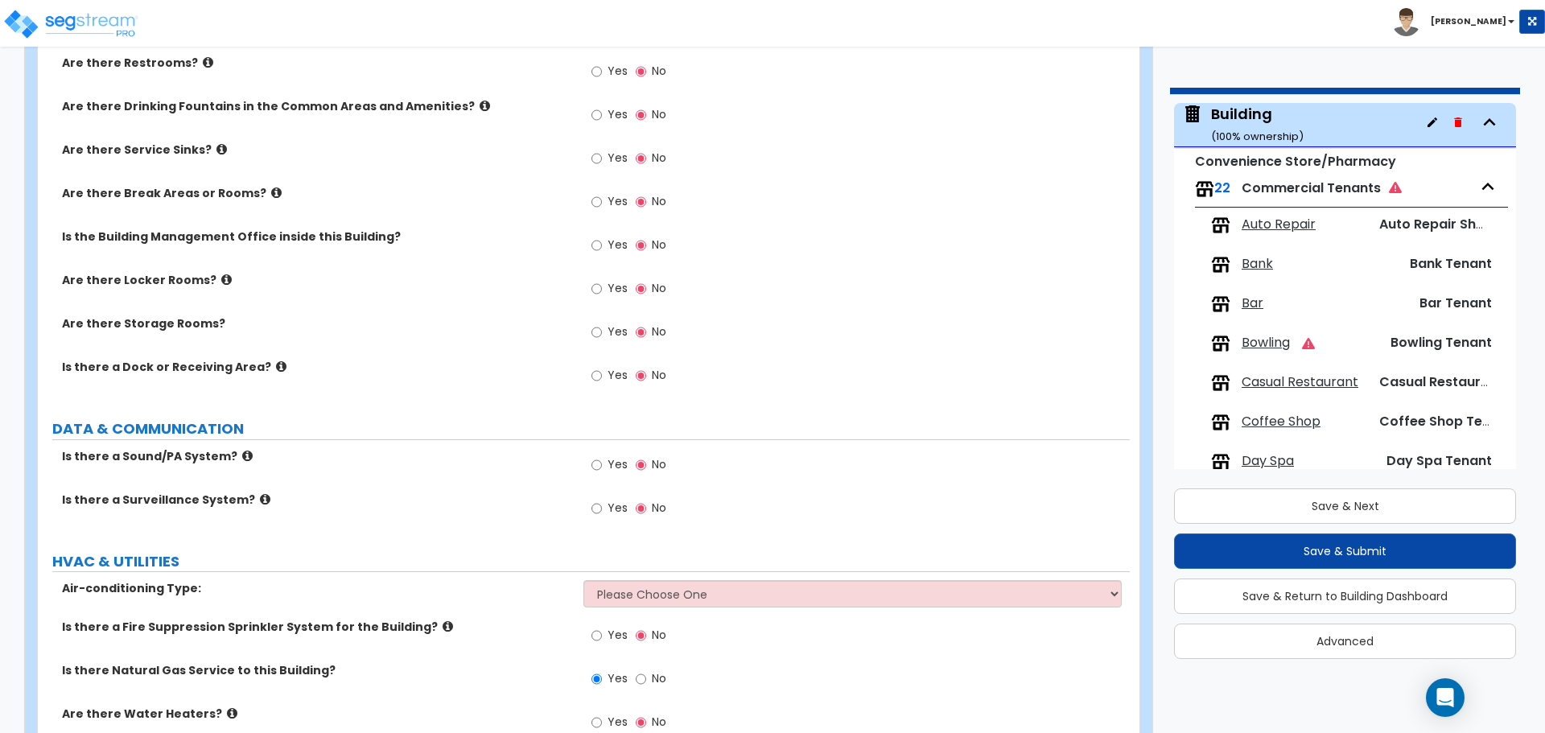
scroll to position [3355, 0]
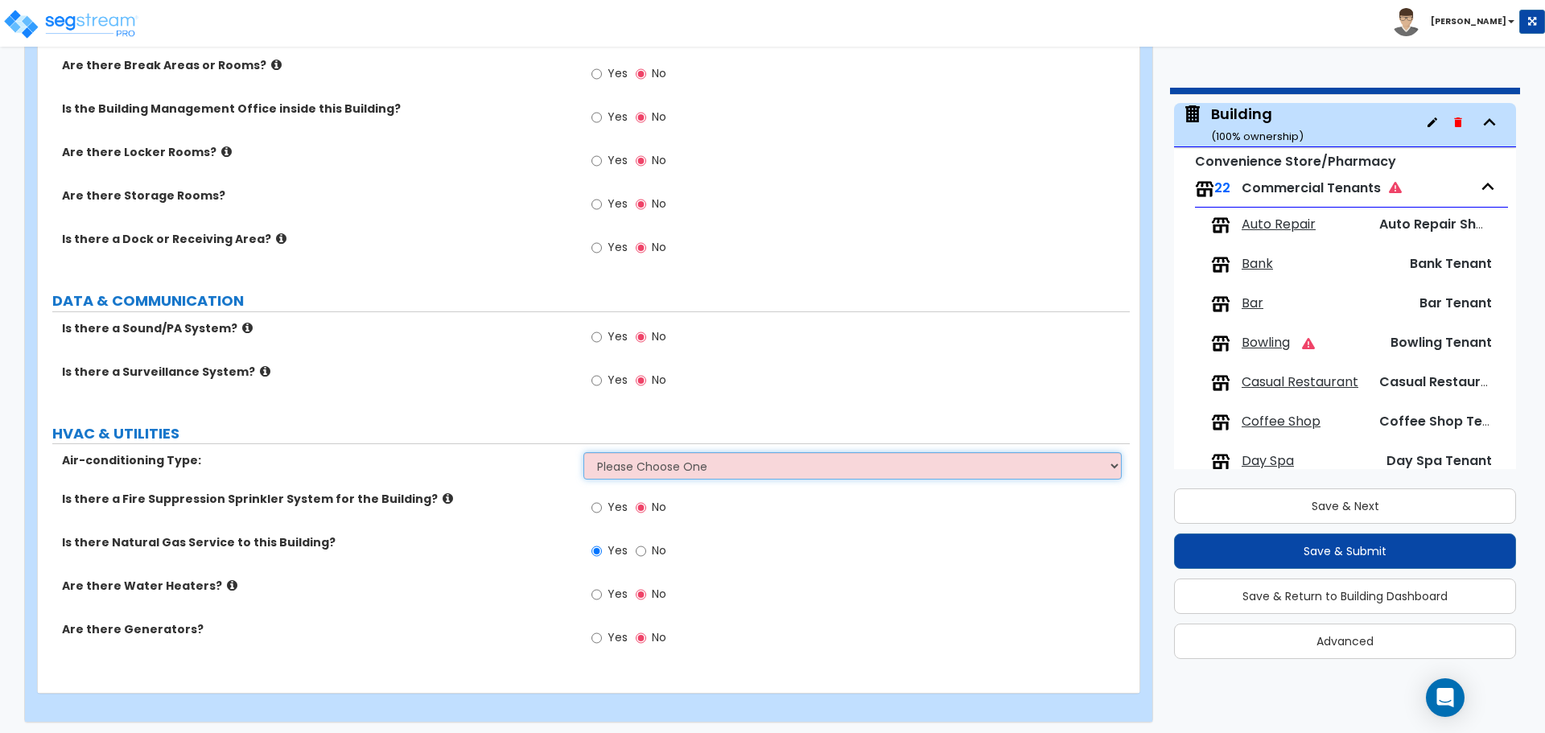
click at [824, 466] on select "Please Choose One Rooftop Unit Furnace-Condenser Forced Air Split Heating/Cooli…" at bounding box center [853, 465] width 538 height 27
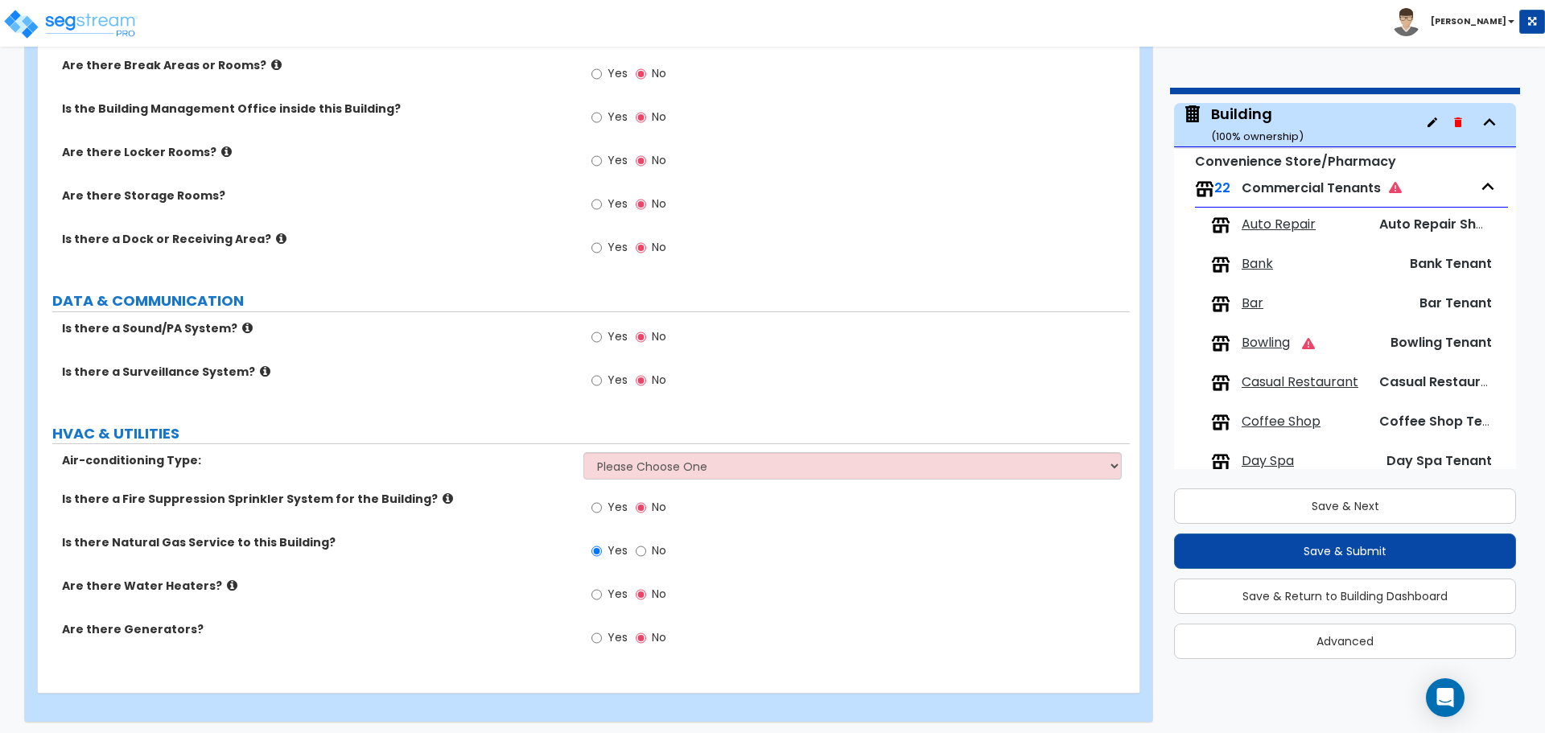
click at [647, 549] on label "No" at bounding box center [651, 552] width 31 height 27
click at [646, 549] on input "No" at bounding box center [641, 551] width 10 height 18
radio input "false"
radio input "true"
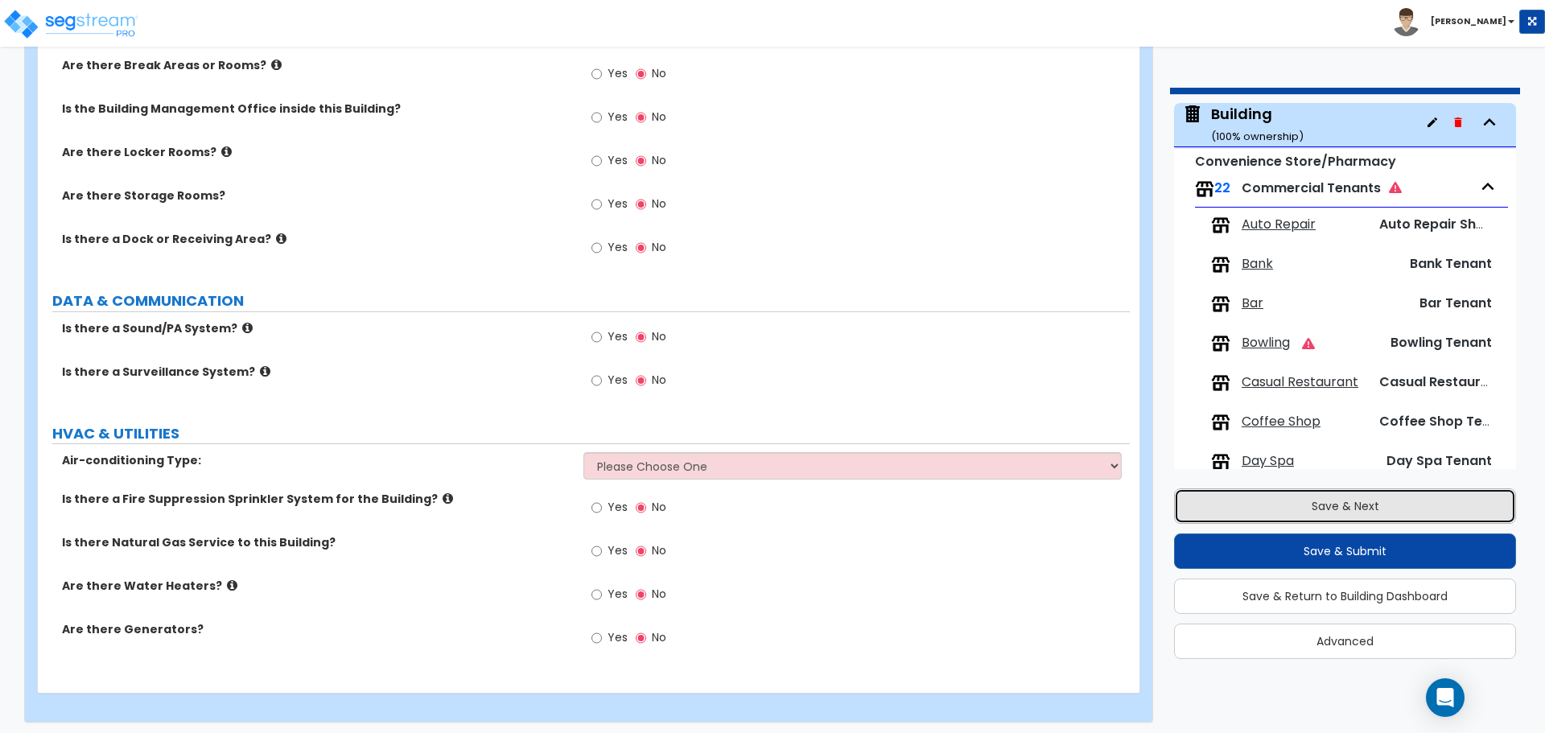
click at [1225, 499] on button "Save & Next" at bounding box center [1345, 506] width 342 height 35
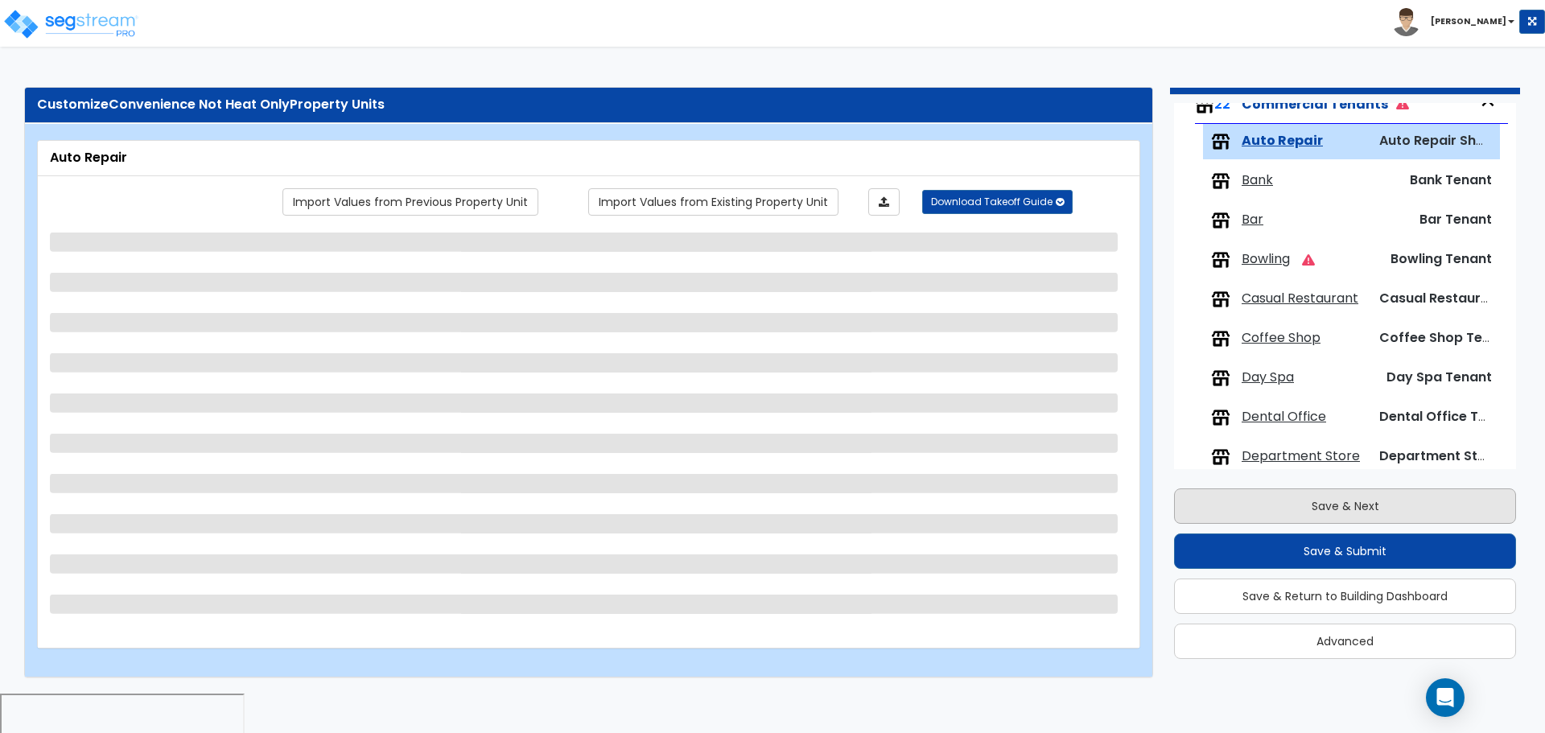
scroll to position [171, 0]
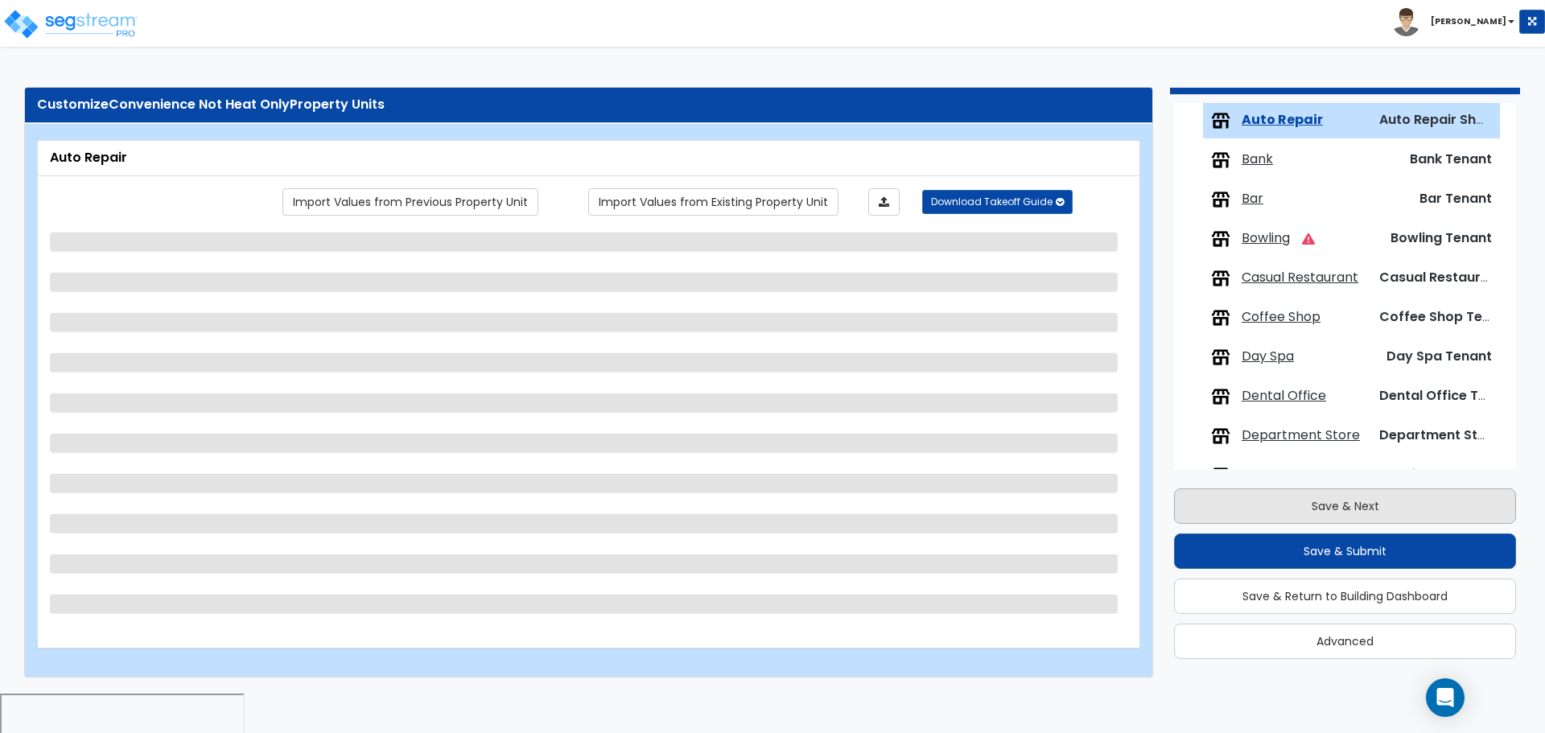
select select "1"
select select "2"
select select "1"
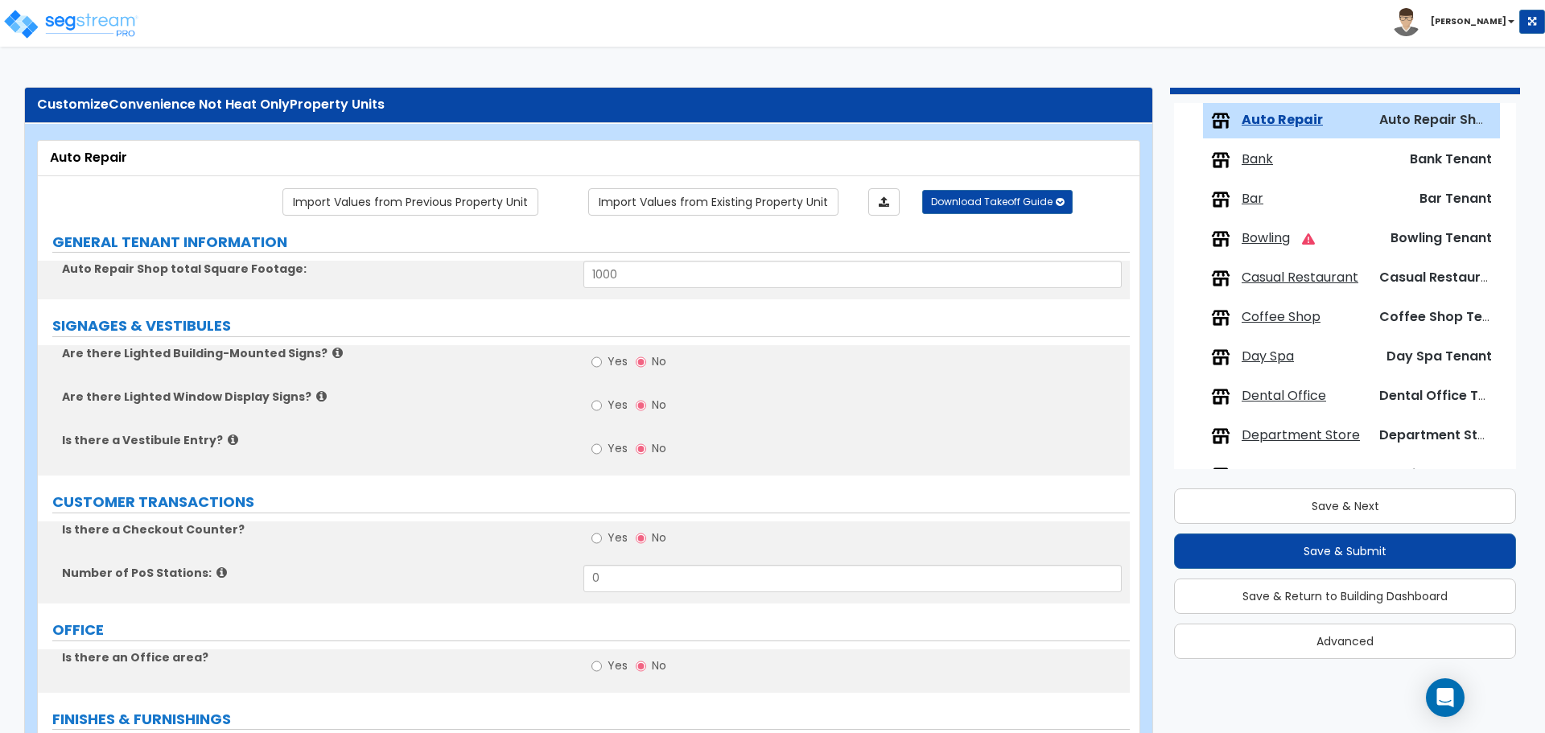
click at [1272, 236] on span "Bowling" at bounding box center [1266, 238] width 48 height 19
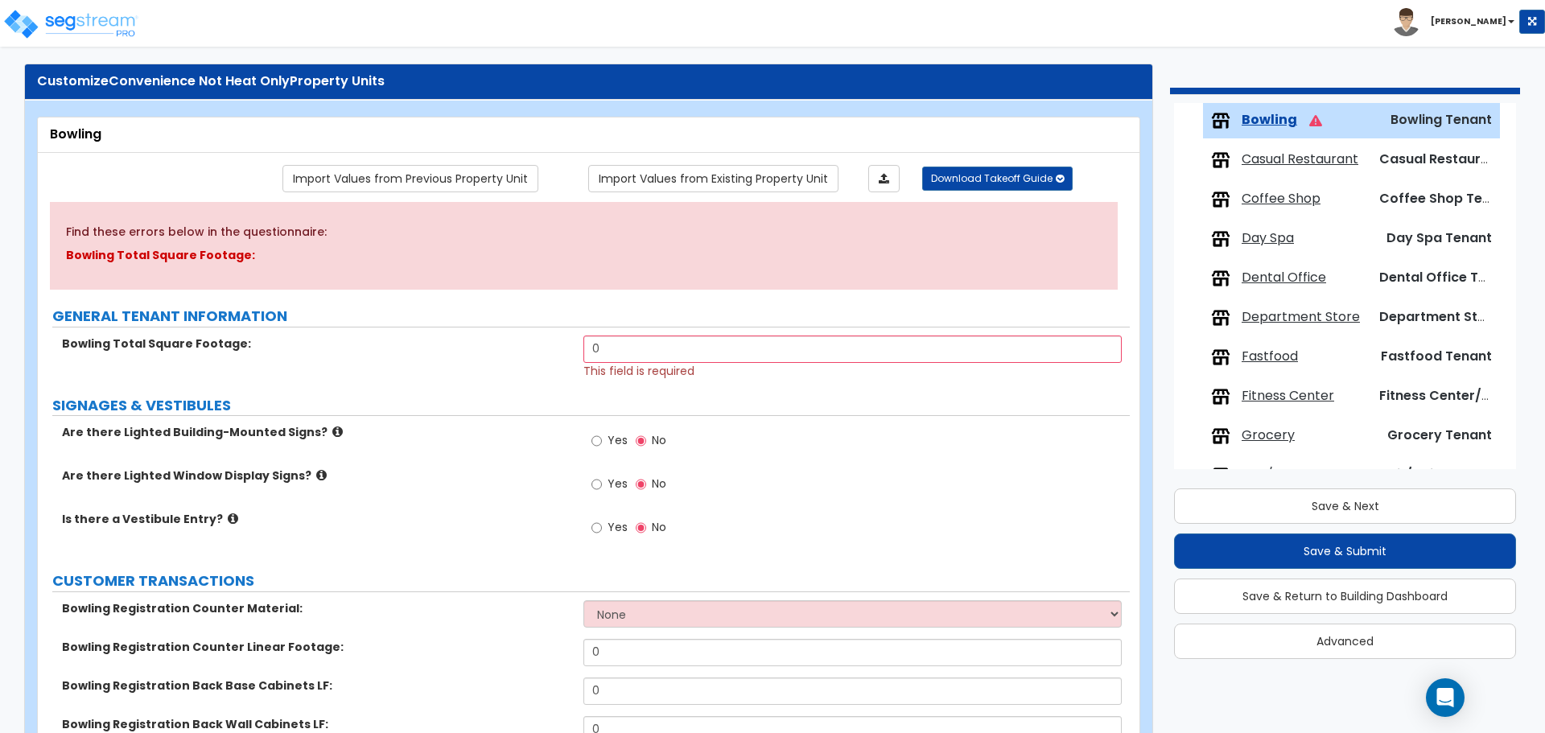
scroll to position [29, 0]
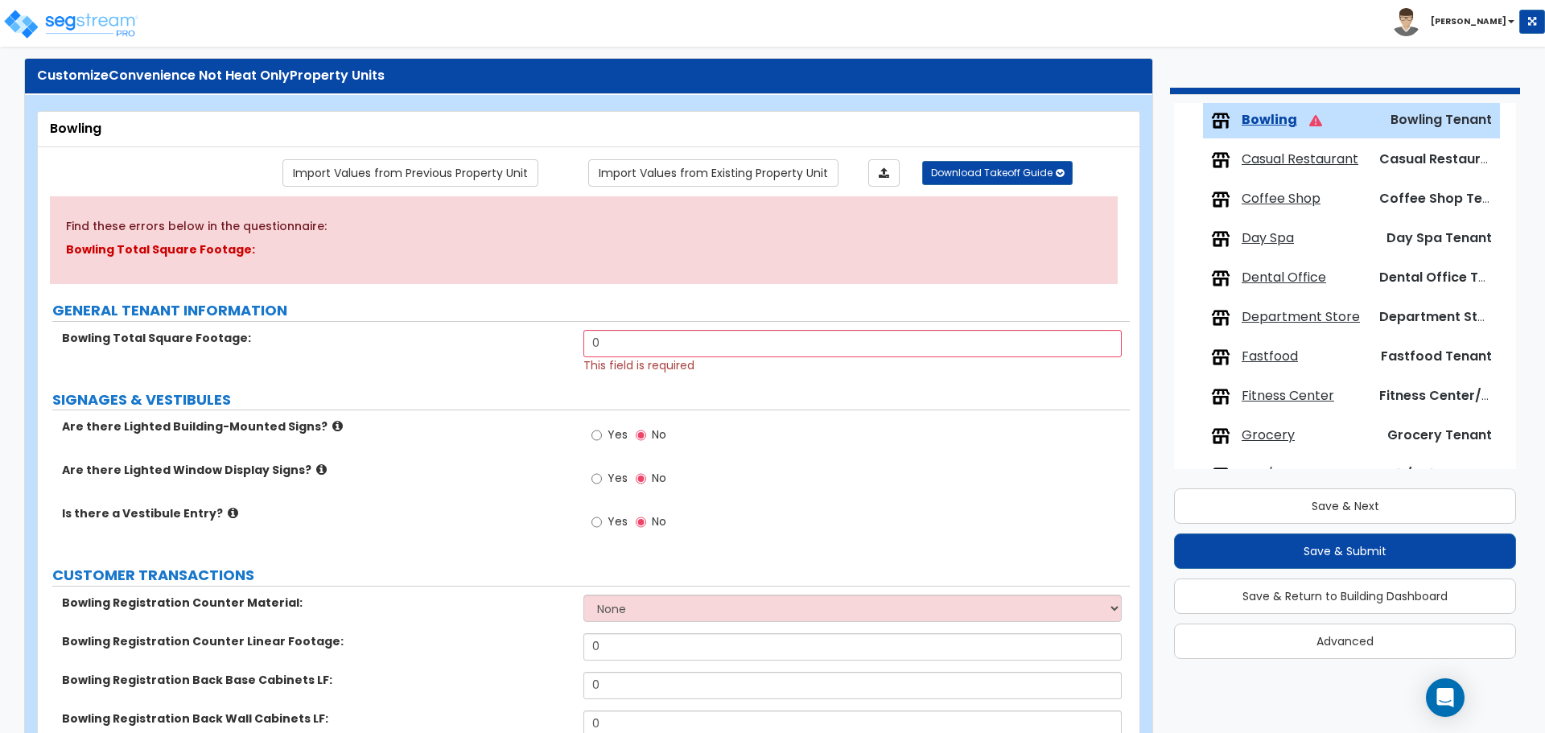
click at [693, 357] on span "This field is required" at bounding box center [639, 365] width 111 height 16
click at [658, 332] on input "0" at bounding box center [853, 343] width 538 height 27
click at [644, 354] on input "0" at bounding box center [853, 343] width 538 height 27
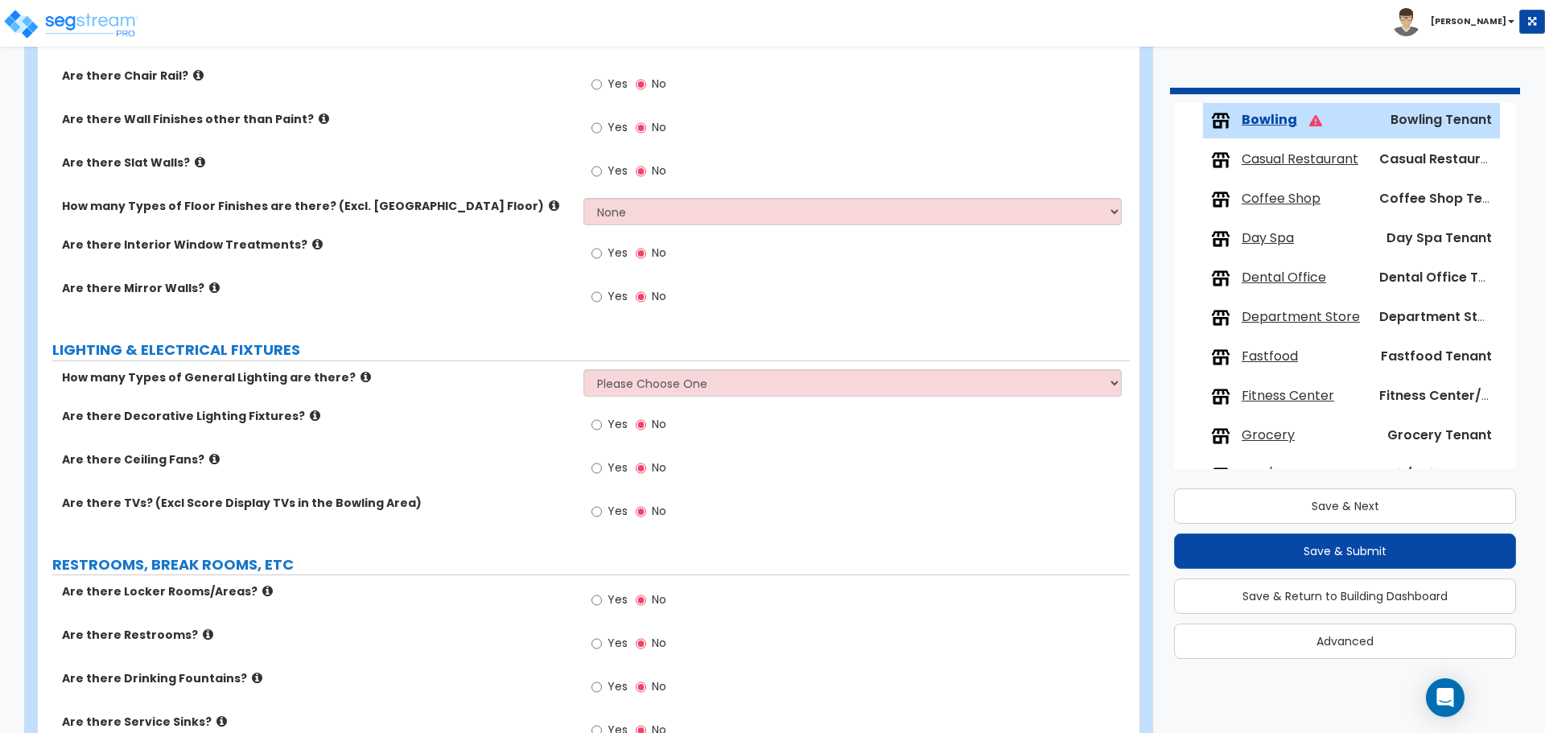
scroll to position [1893, 0]
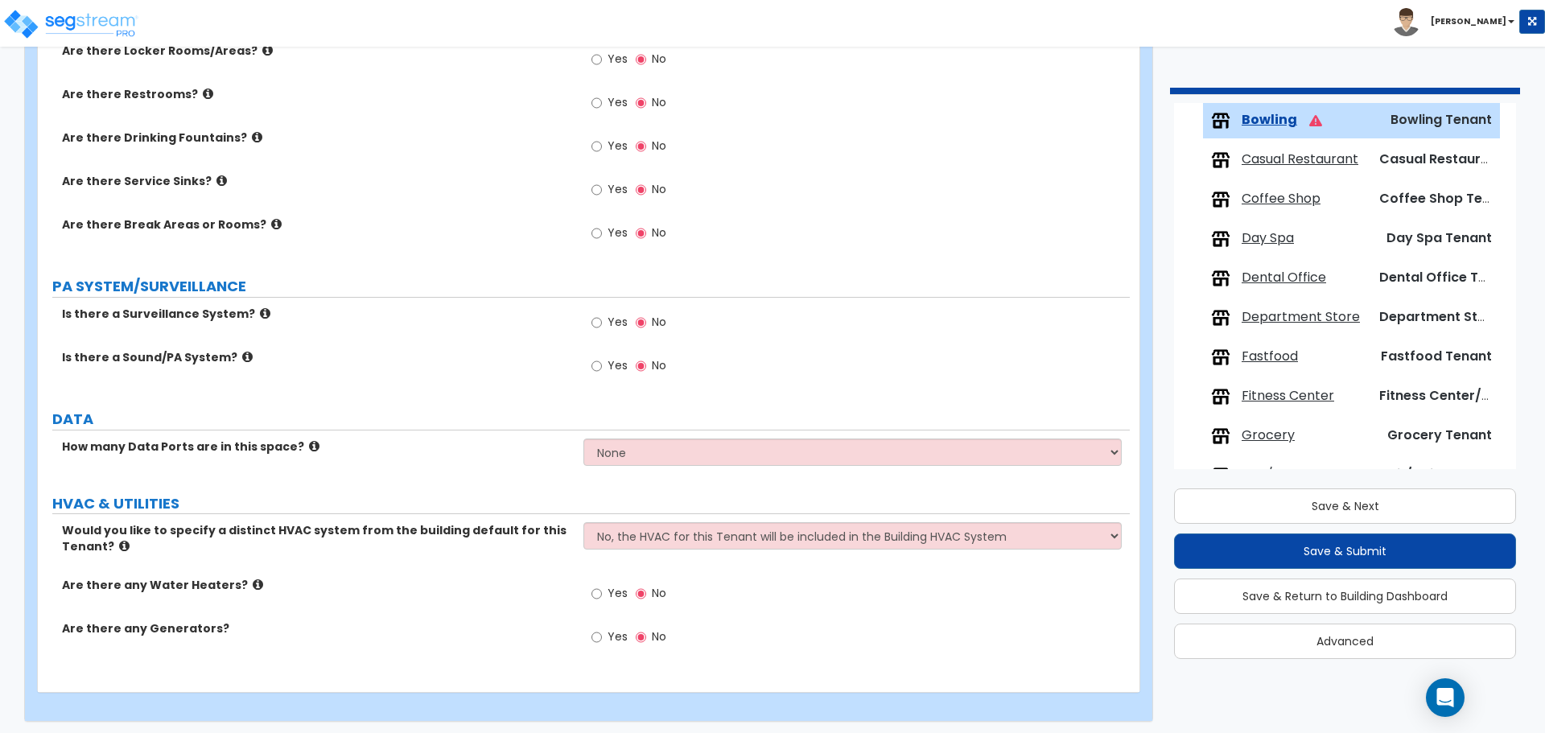
type input "1,000"
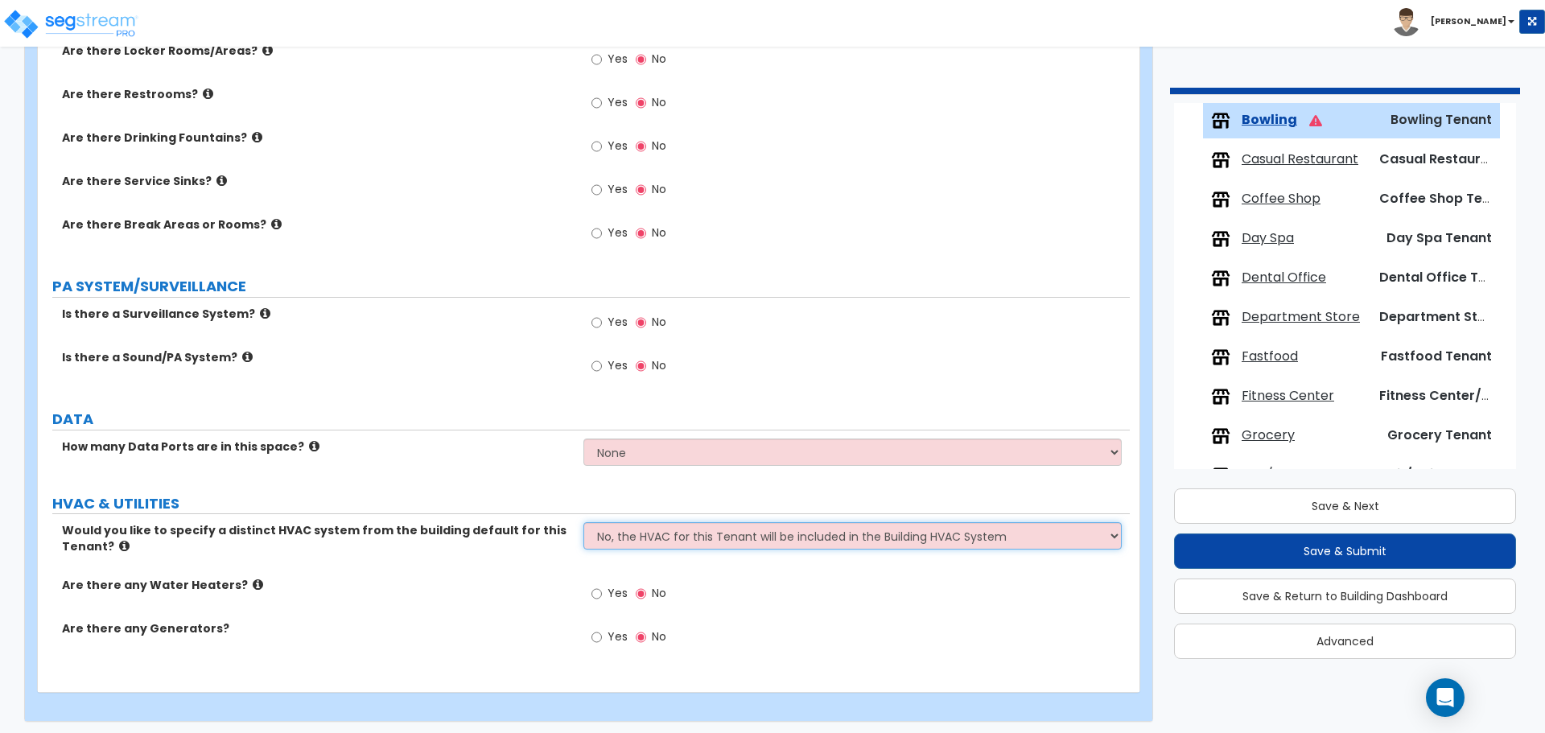
click at [800, 526] on select "No, the HVAC for this Tenant will be included in the Building HVAC System Yes, …" at bounding box center [853, 535] width 538 height 27
select select "1"
click at [584, 522] on select "No, the HVAC for this Tenant will be included in the Building HVAC System Yes, …" at bounding box center [853, 535] width 538 height 27
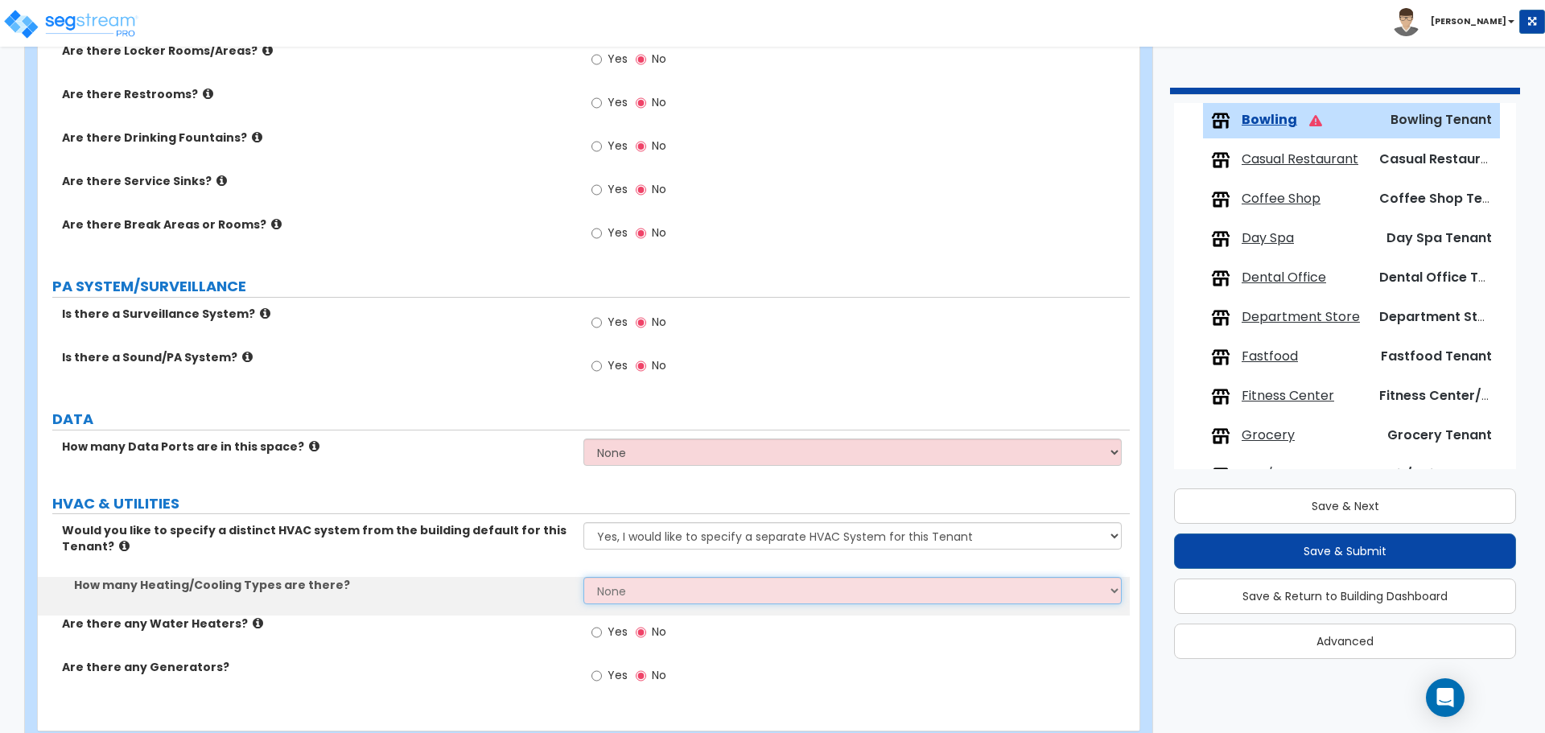
click at [715, 599] on select "None 1 2 3" at bounding box center [853, 590] width 538 height 27
select select "1"
click at [584, 577] on select "None 1 2 3" at bounding box center [853, 590] width 538 height 27
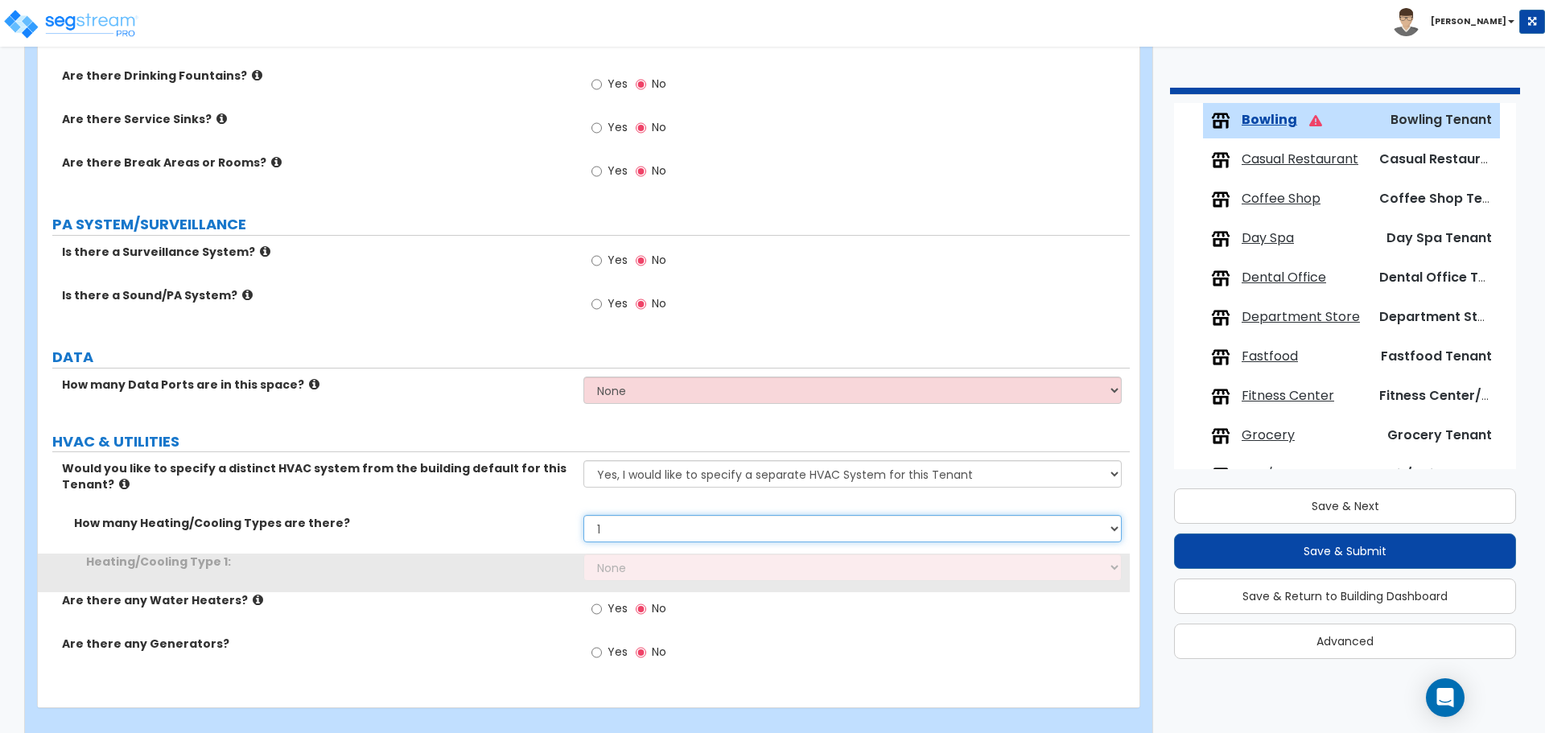
scroll to position [1964, 0]
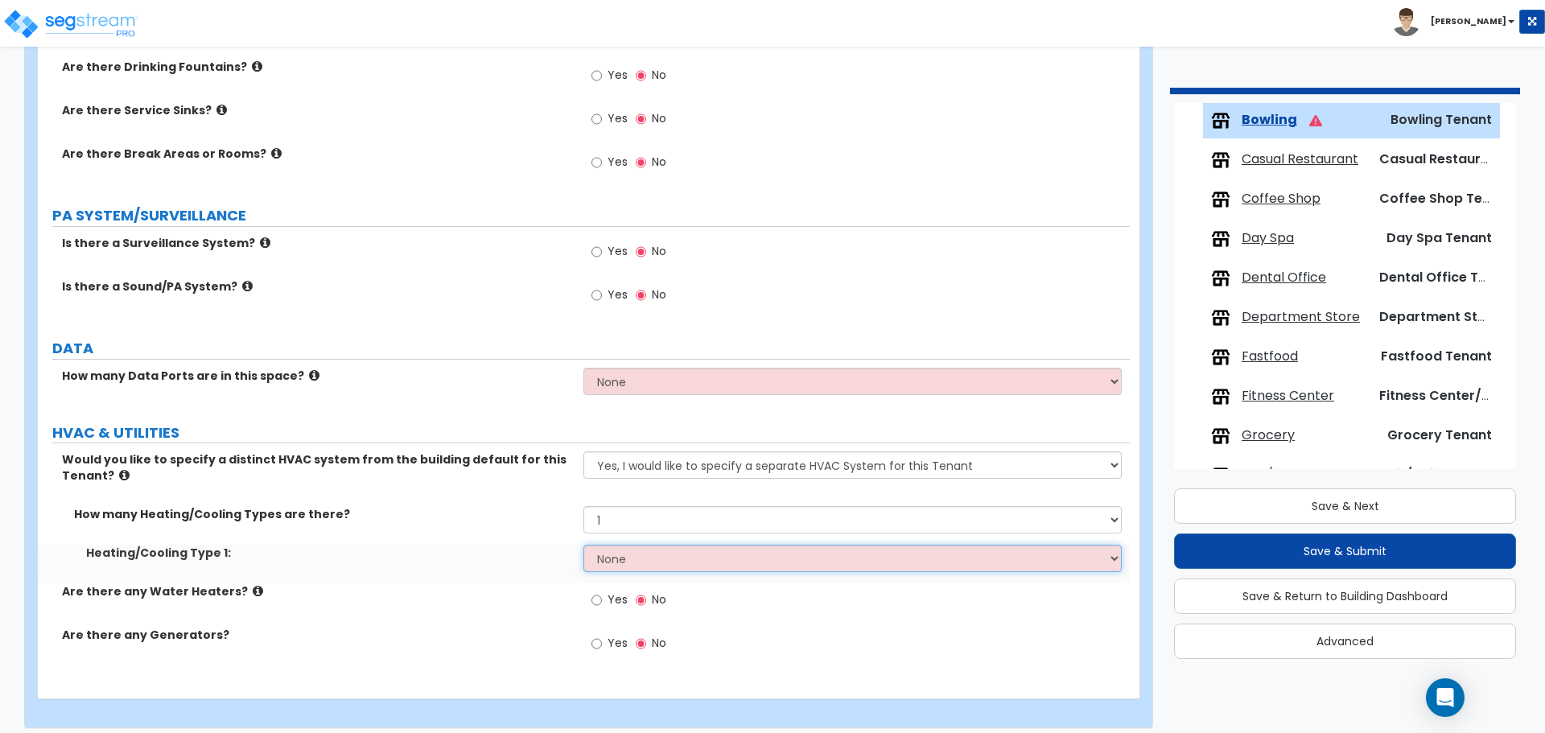
click at [699, 559] on select "None Heat Only Centralized Heating & Cooling Thru Wall Air Conditioners Mini Sp…" at bounding box center [853, 558] width 538 height 27
select select "2"
click at [584, 545] on select "None Heat Only Centralized Heating & Cooling Thru Wall Air Conditioners Mini Sp…" at bounding box center [853, 558] width 538 height 27
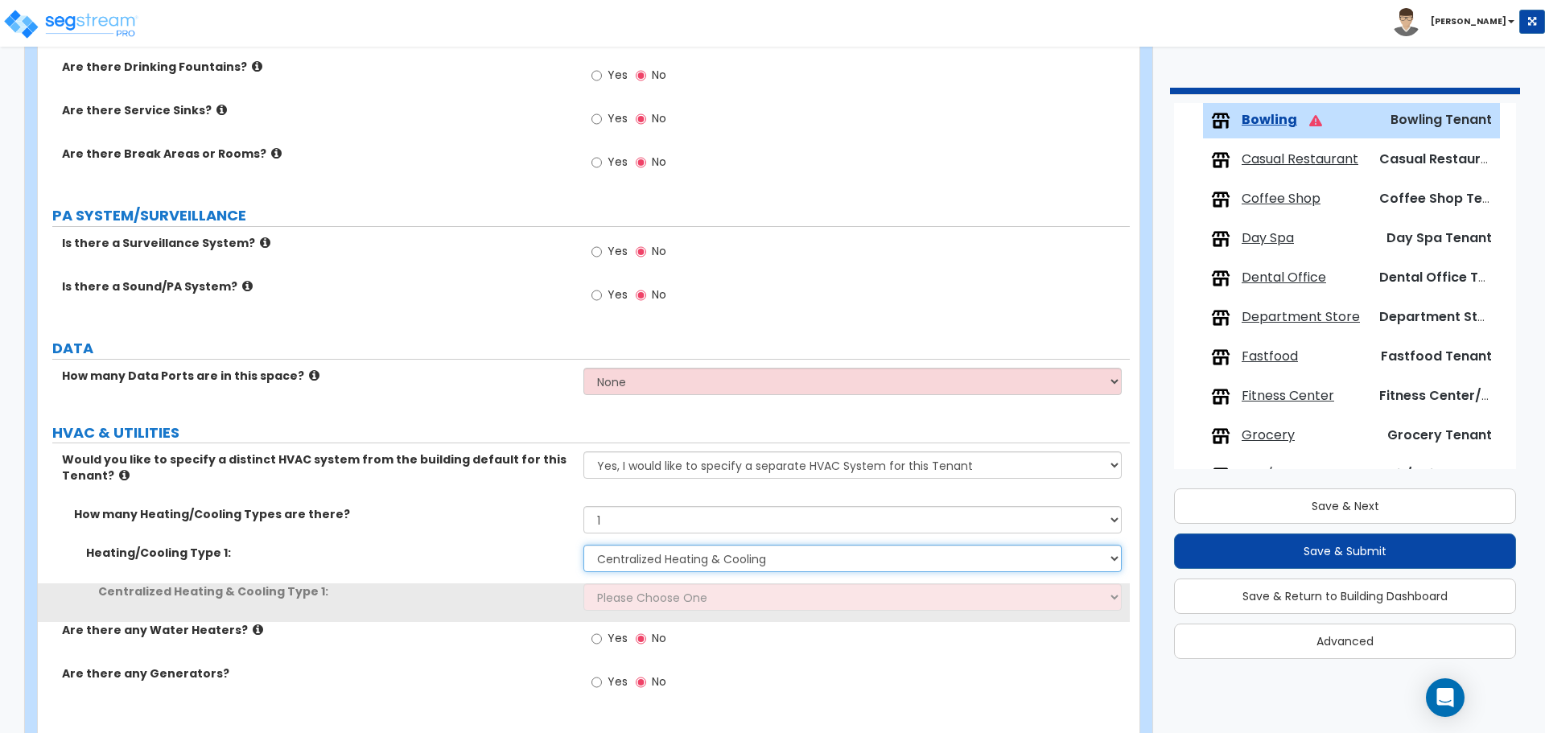
scroll to position [2009, 0]
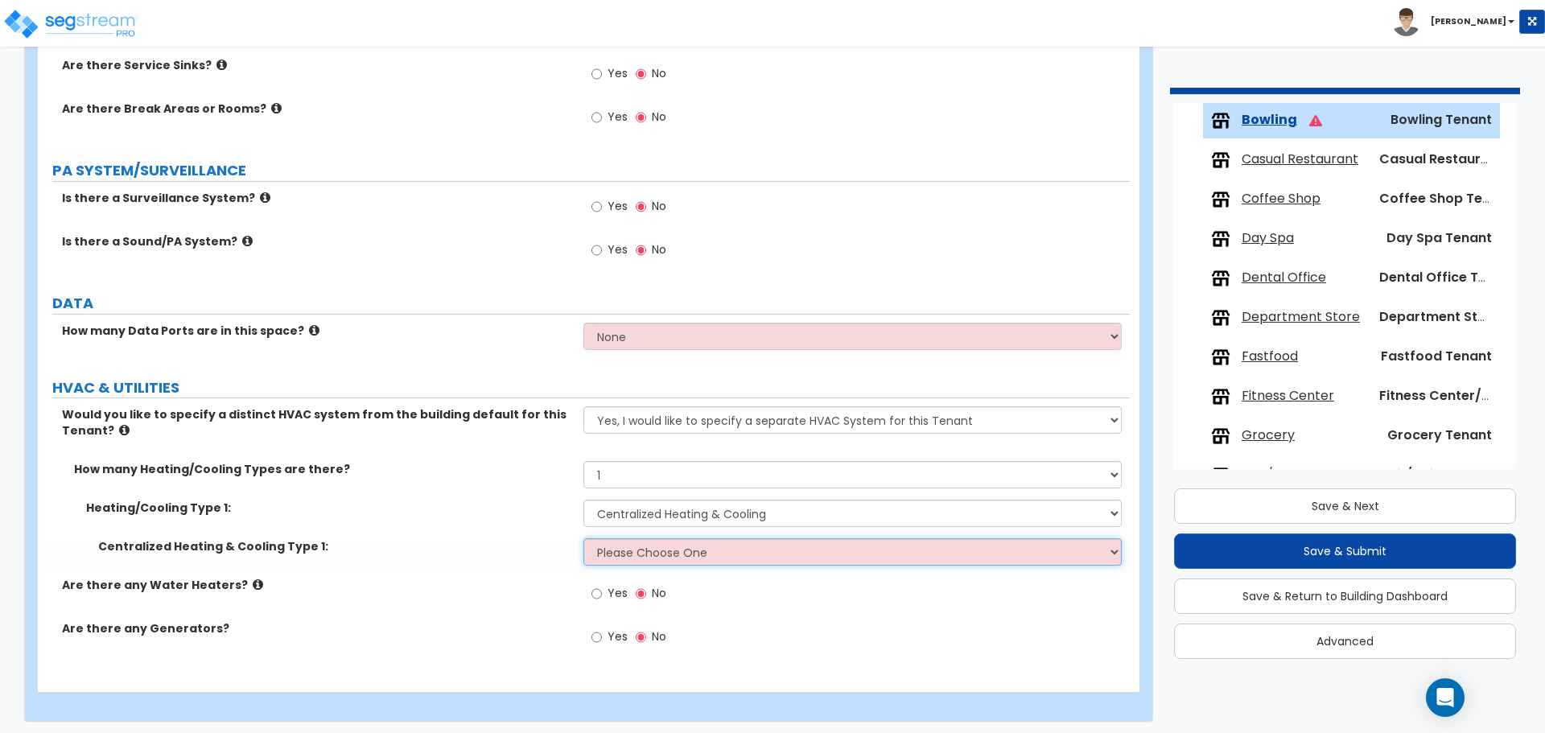
click at [670, 538] on select "Please Choose One Rooftop Unit Furnace-Condenser Forced Air Split Heating/Cooli…" at bounding box center [853, 551] width 538 height 27
select select "1"
click at [584, 538] on select "Please Choose One Rooftop Unit Furnace-Condenser Forced Air Split Heating/Cooli…" at bounding box center [853, 551] width 538 height 27
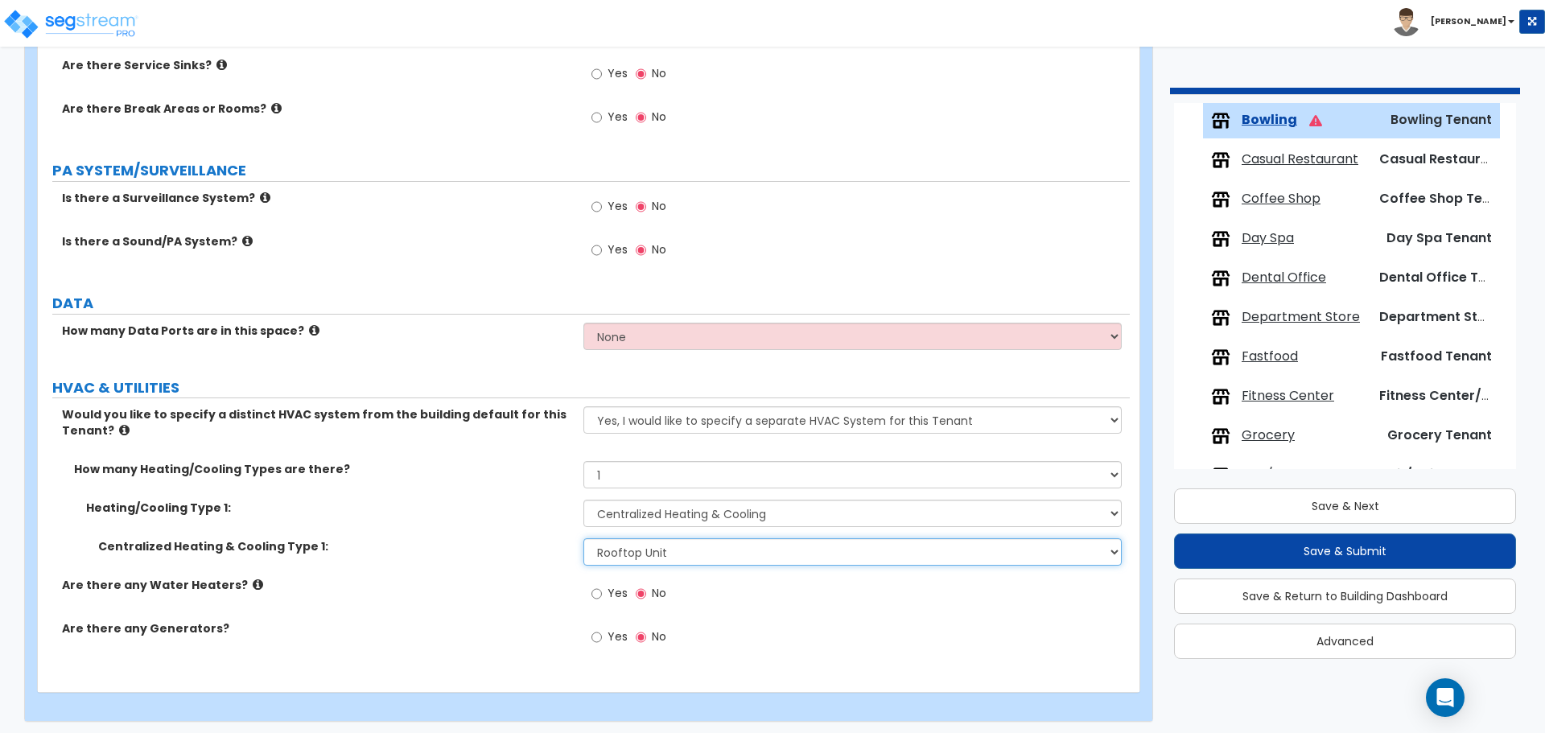
scroll to position [0, 0]
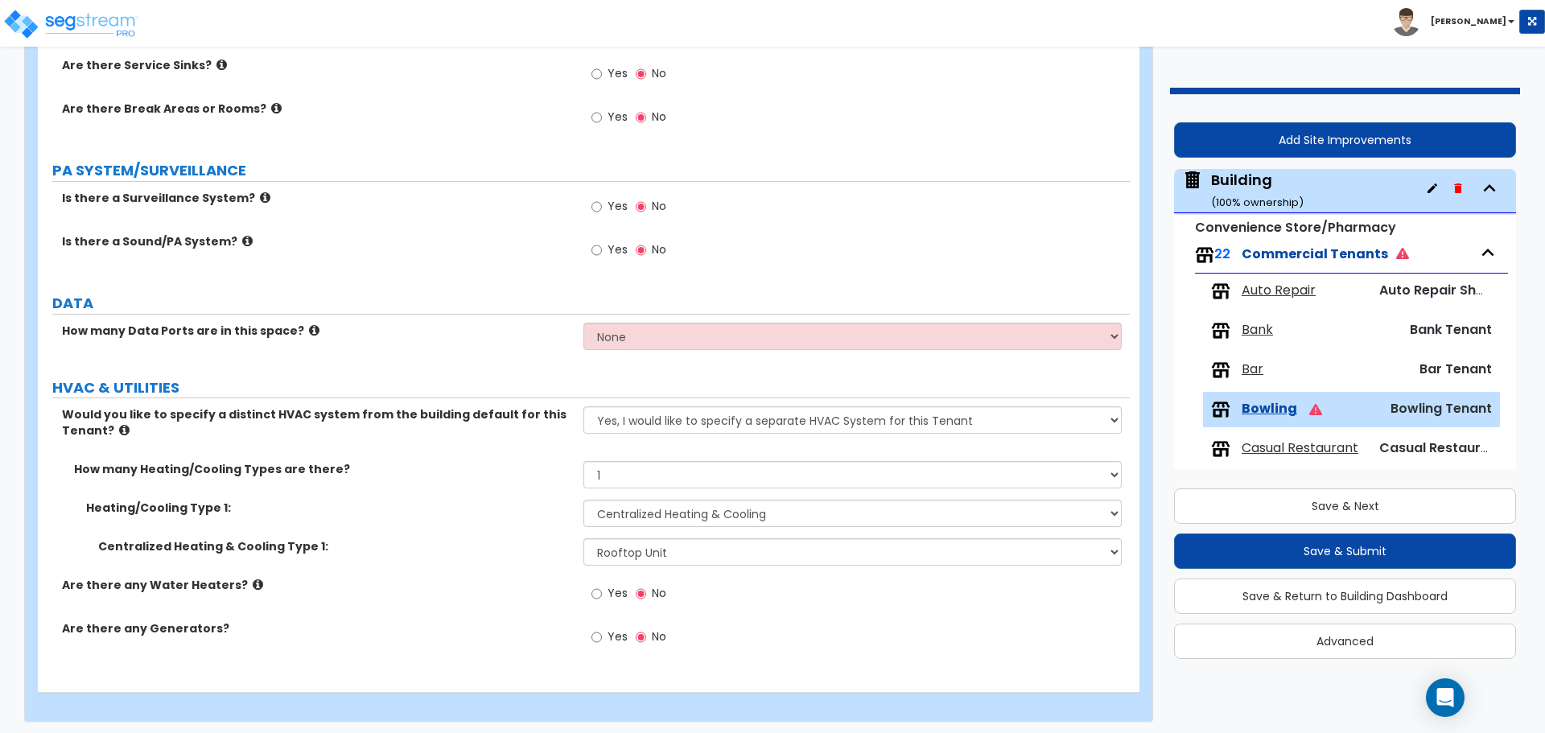
click at [1244, 370] on span "Bar" at bounding box center [1253, 370] width 22 height 19
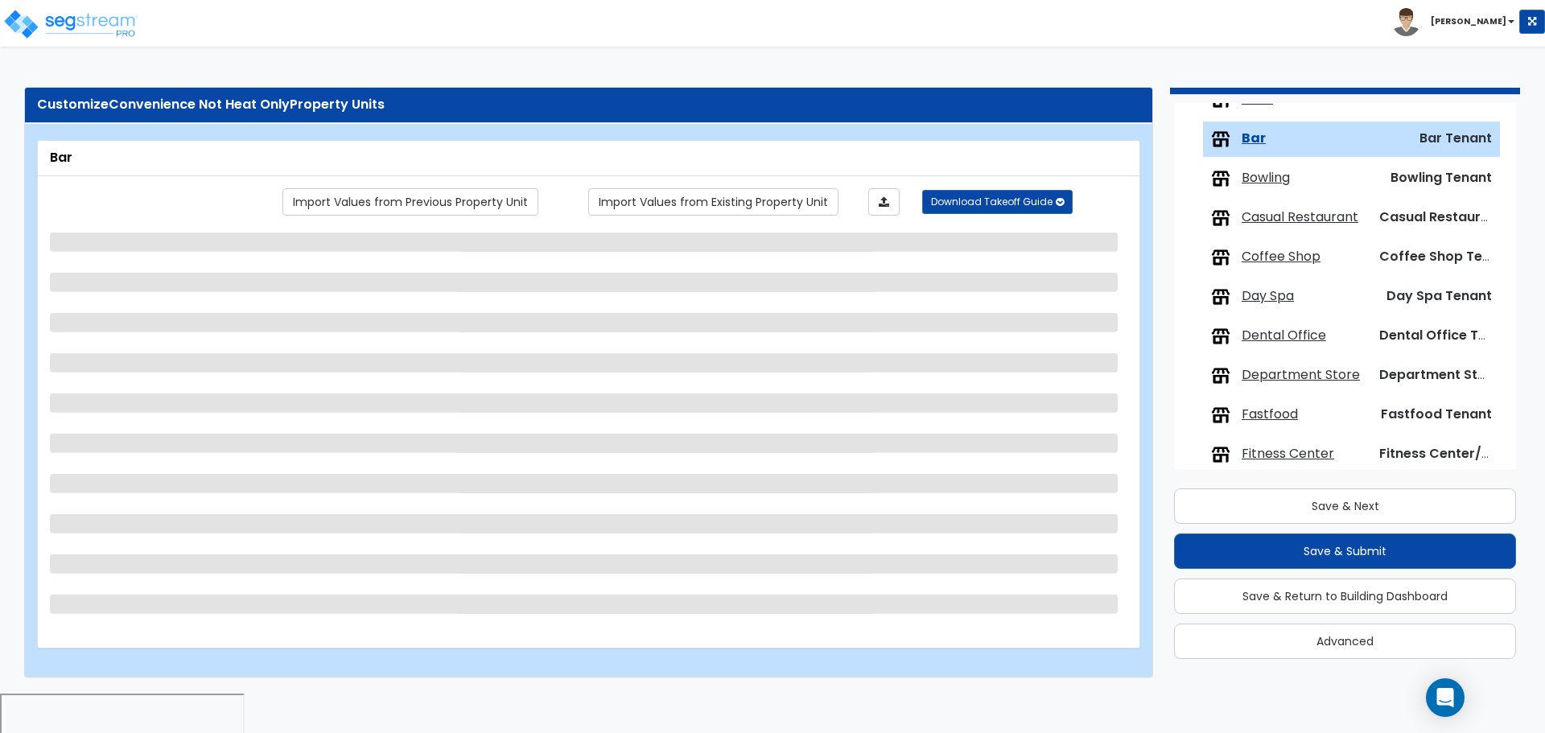
scroll to position [249, 0]
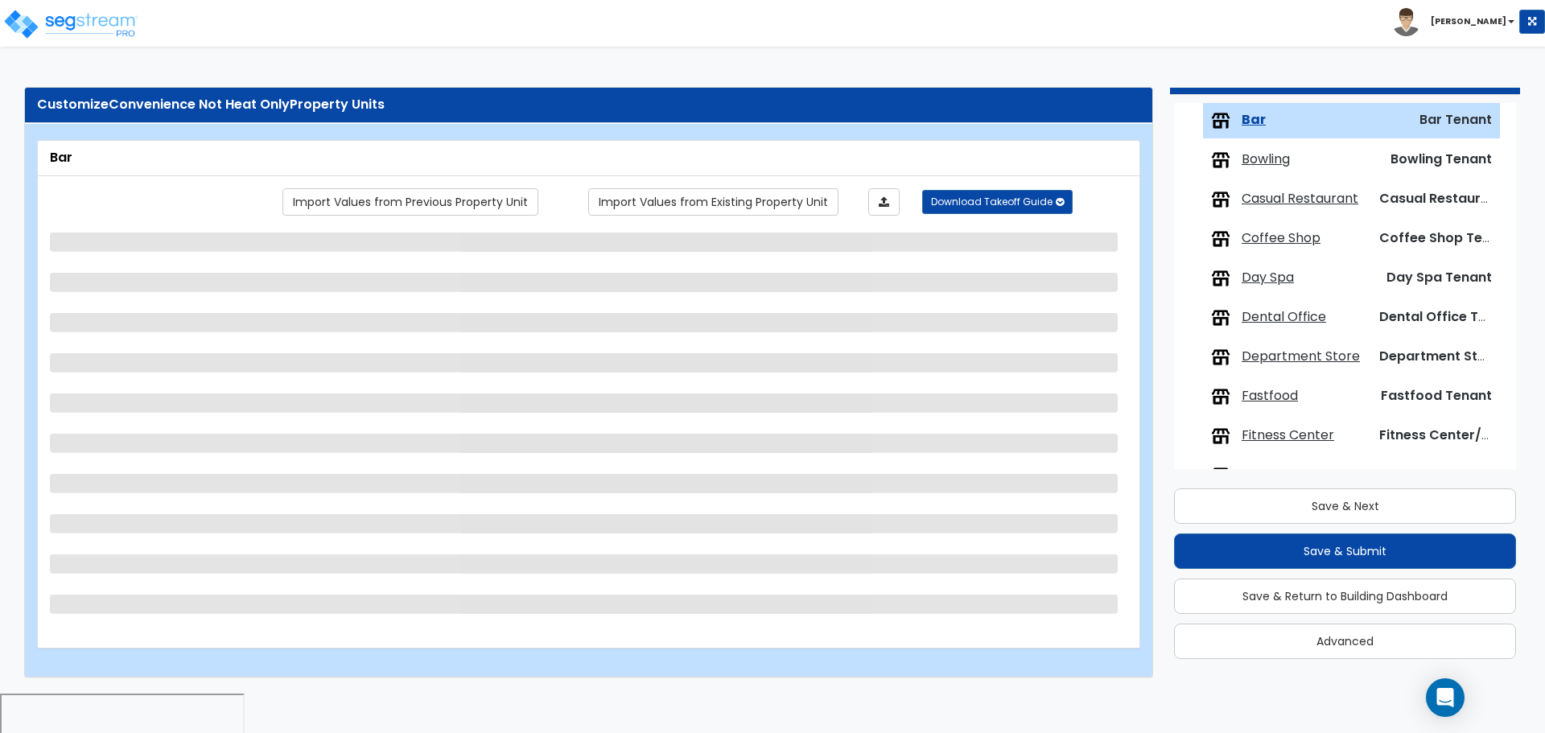
select select "1"
select select "2"
select select "1"
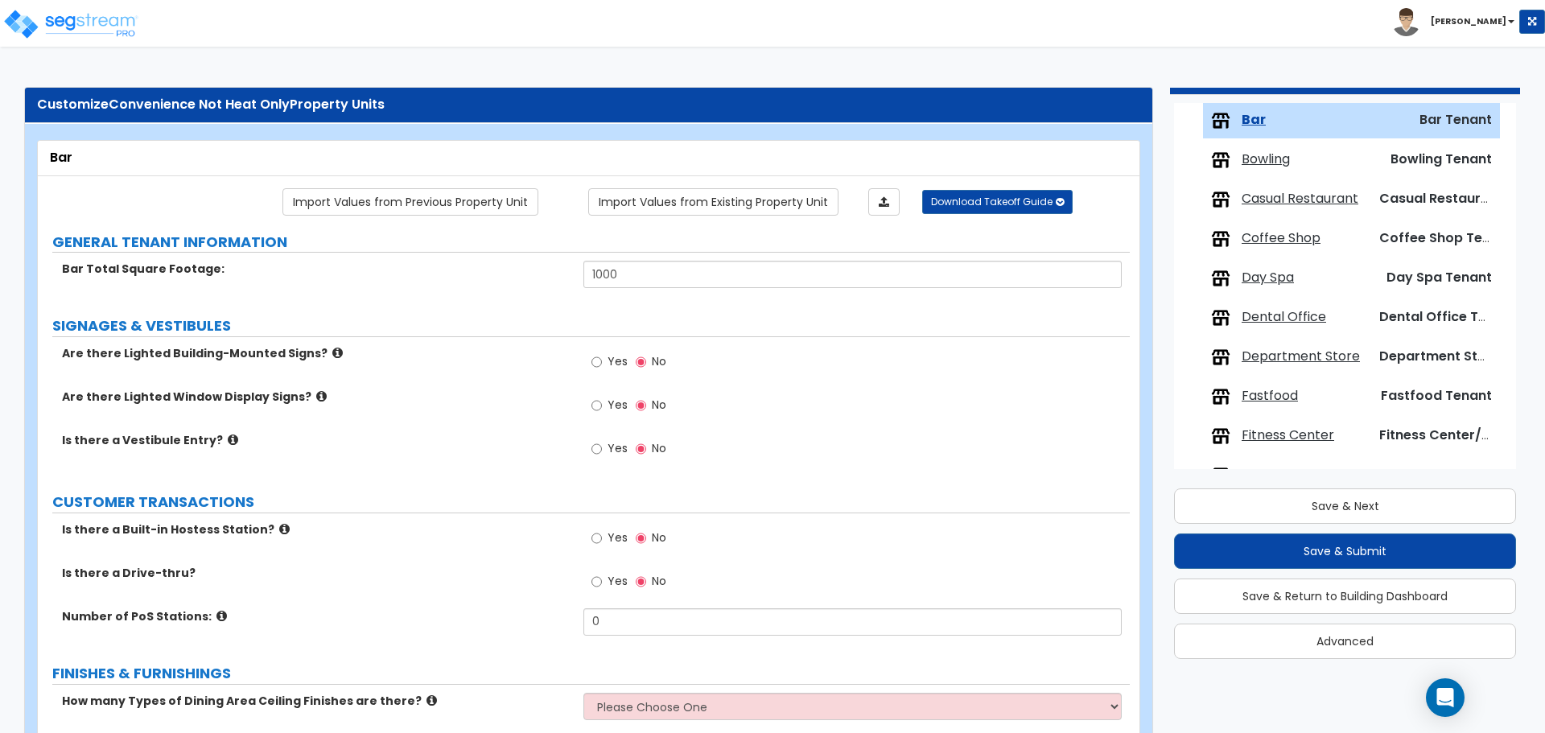
click at [1280, 161] on span "Bowling" at bounding box center [1266, 160] width 48 height 19
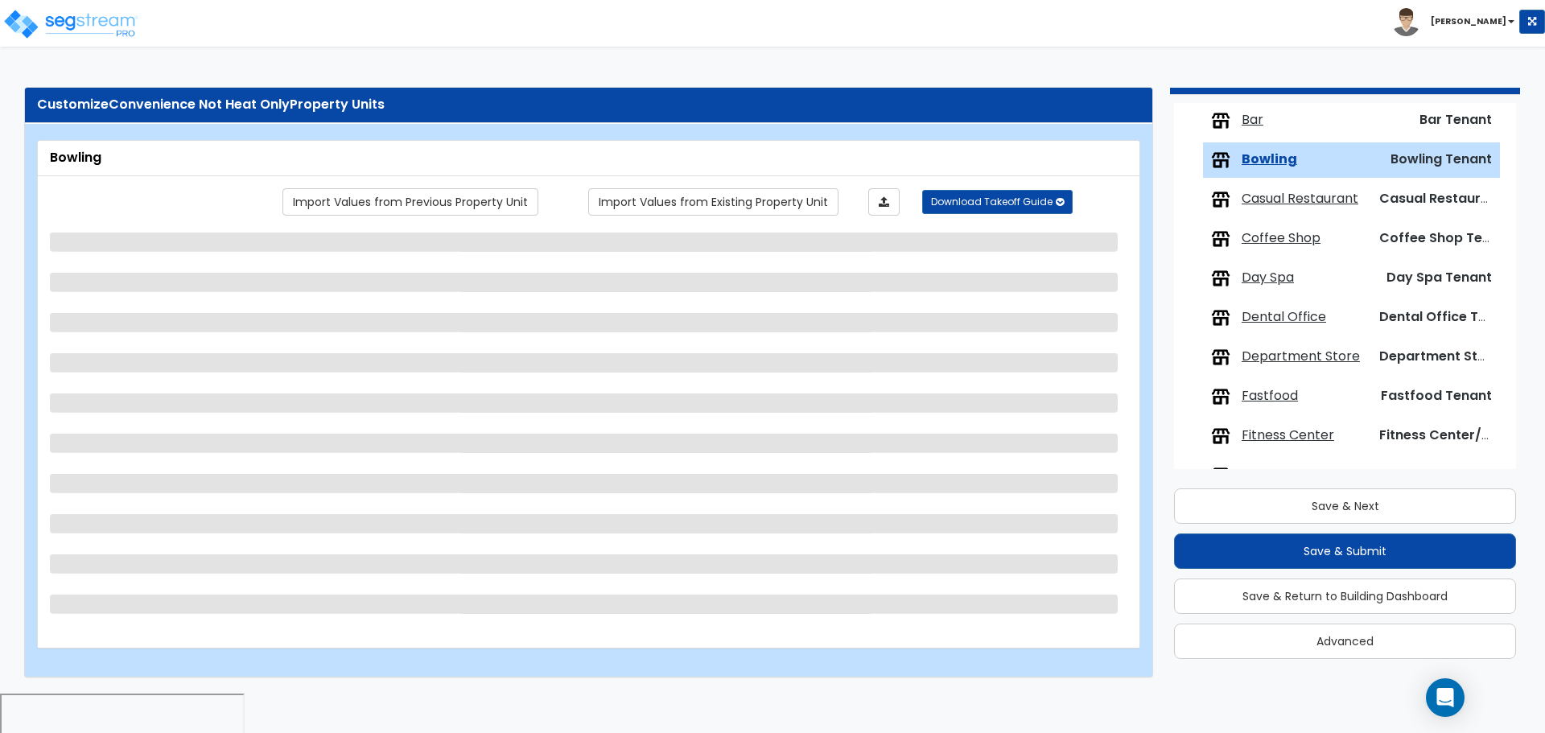
scroll to position [289, 0]
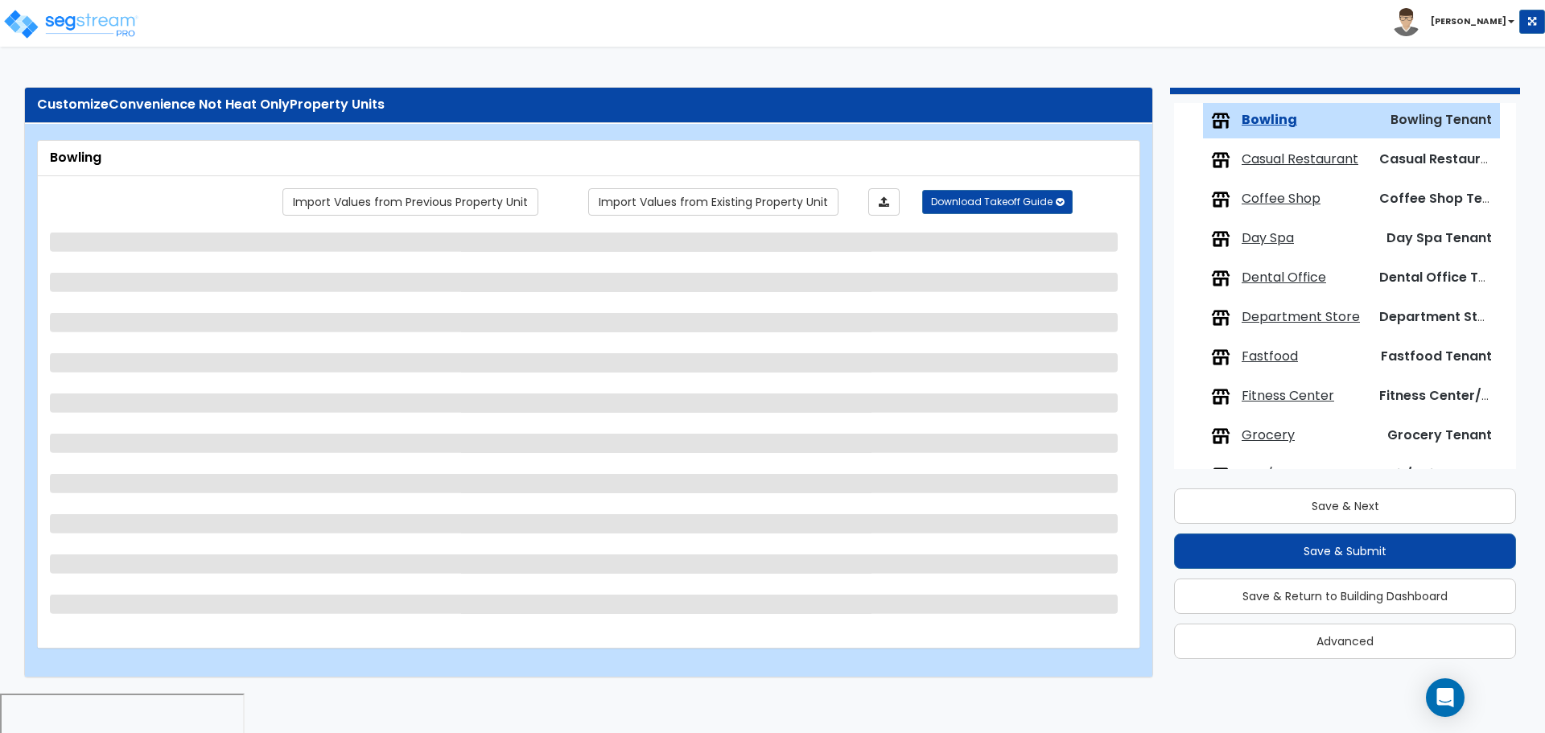
select select "1"
select select "2"
select select "1"
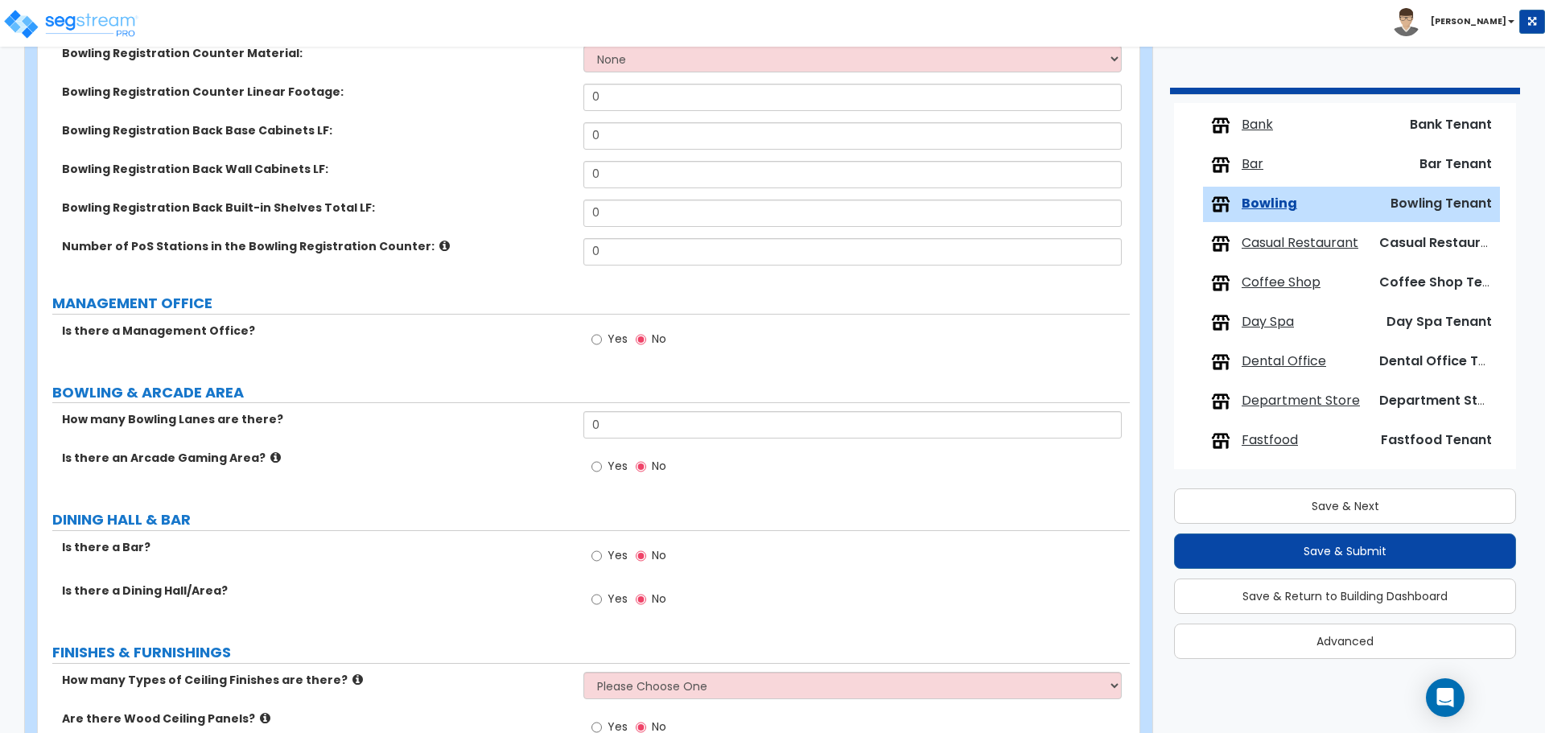
scroll to position [0, 0]
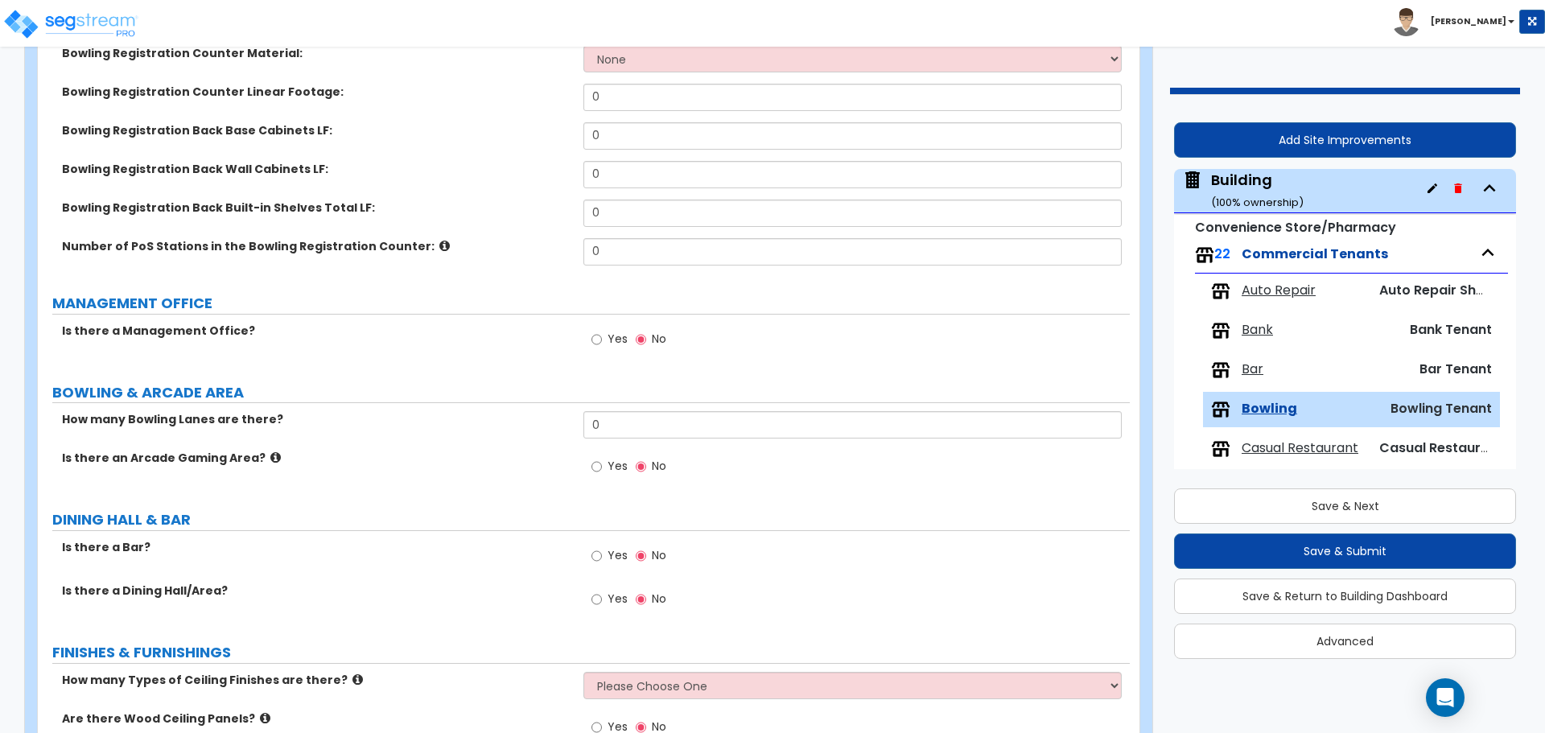
click at [1242, 361] on span "Bar" at bounding box center [1253, 370] width 22 height 19
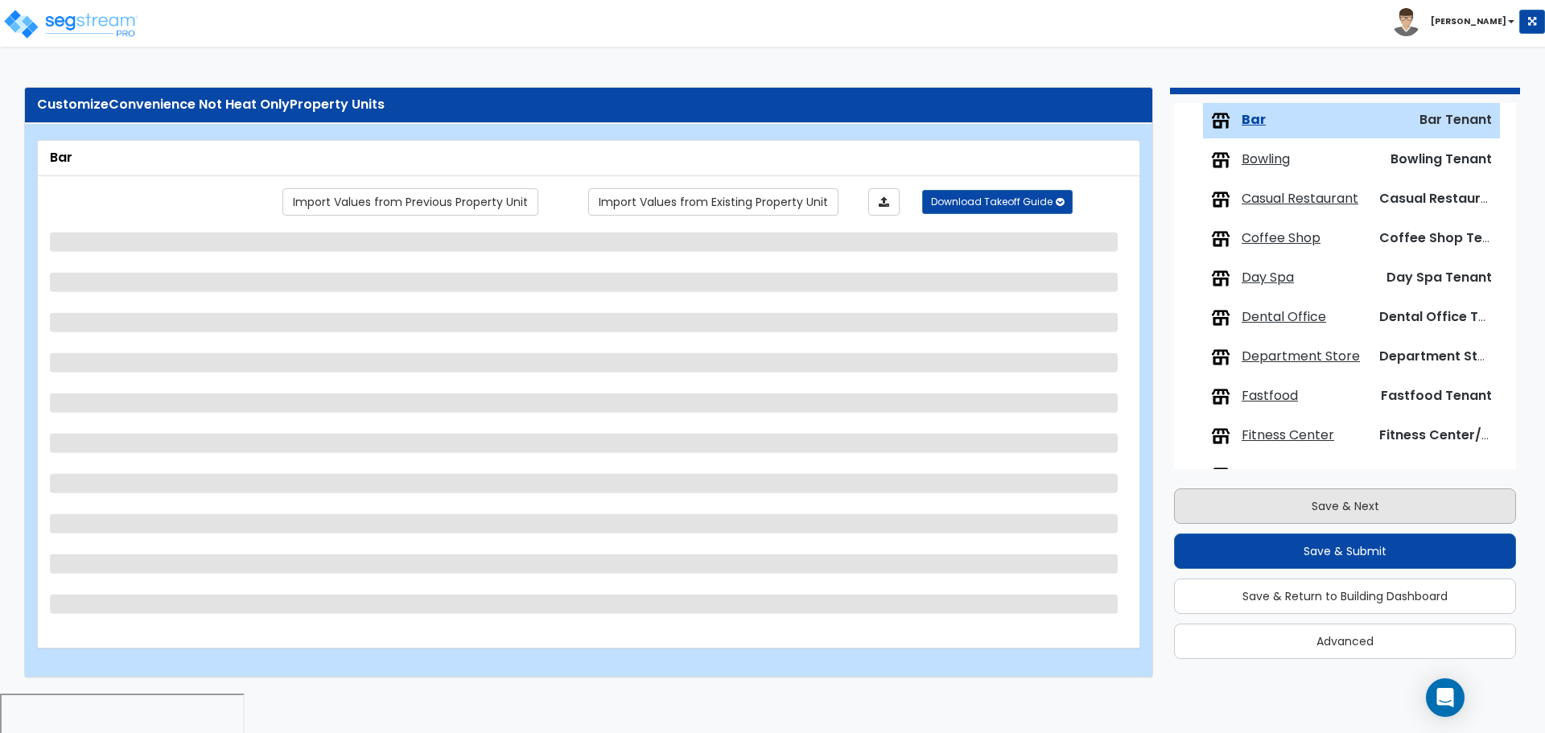
scroll to position [249, 0]
select select "1"
select select "2"
select select "1"
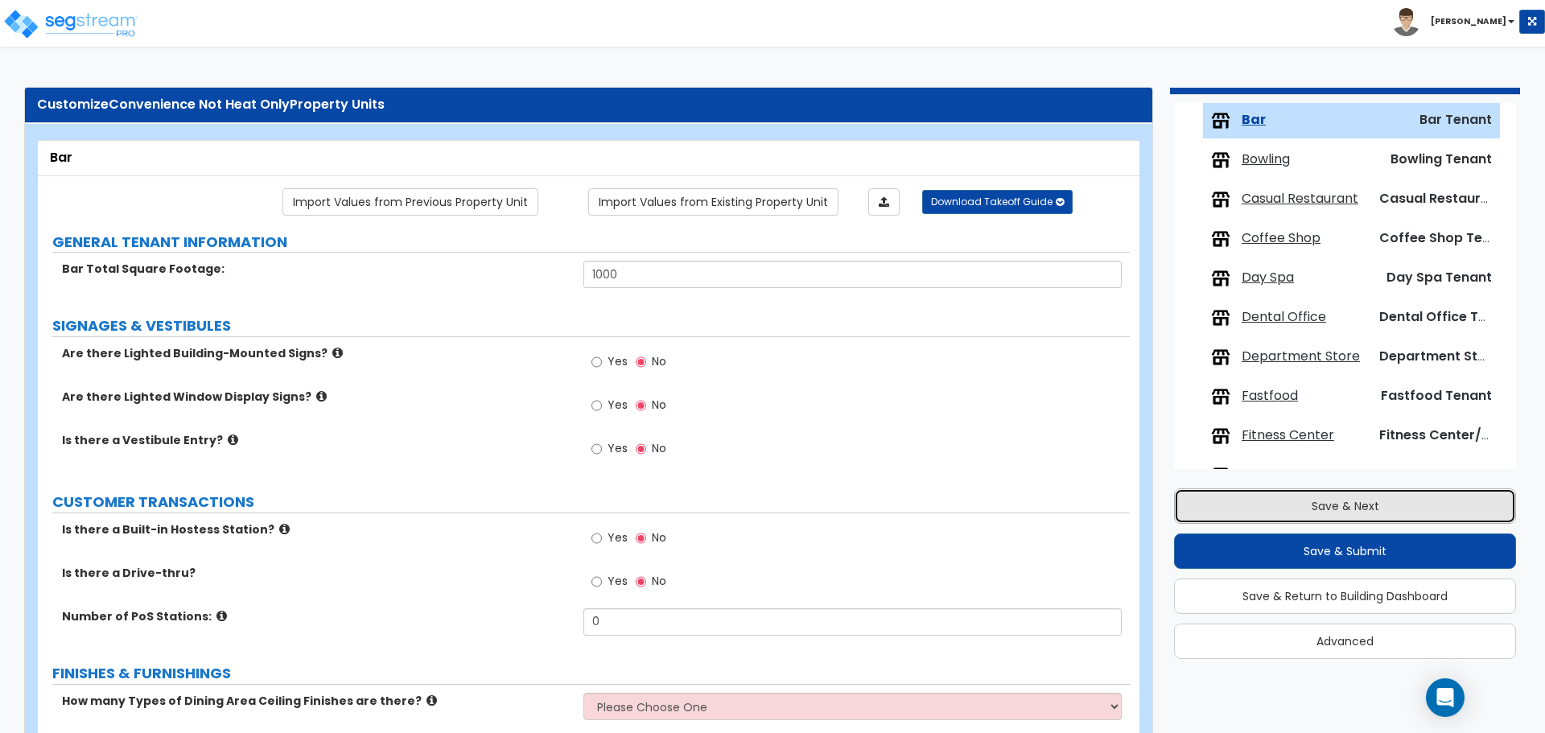
click at [1271, 509] on button "Save & Next" at bounding box center [1345, 506] width 342 height 35
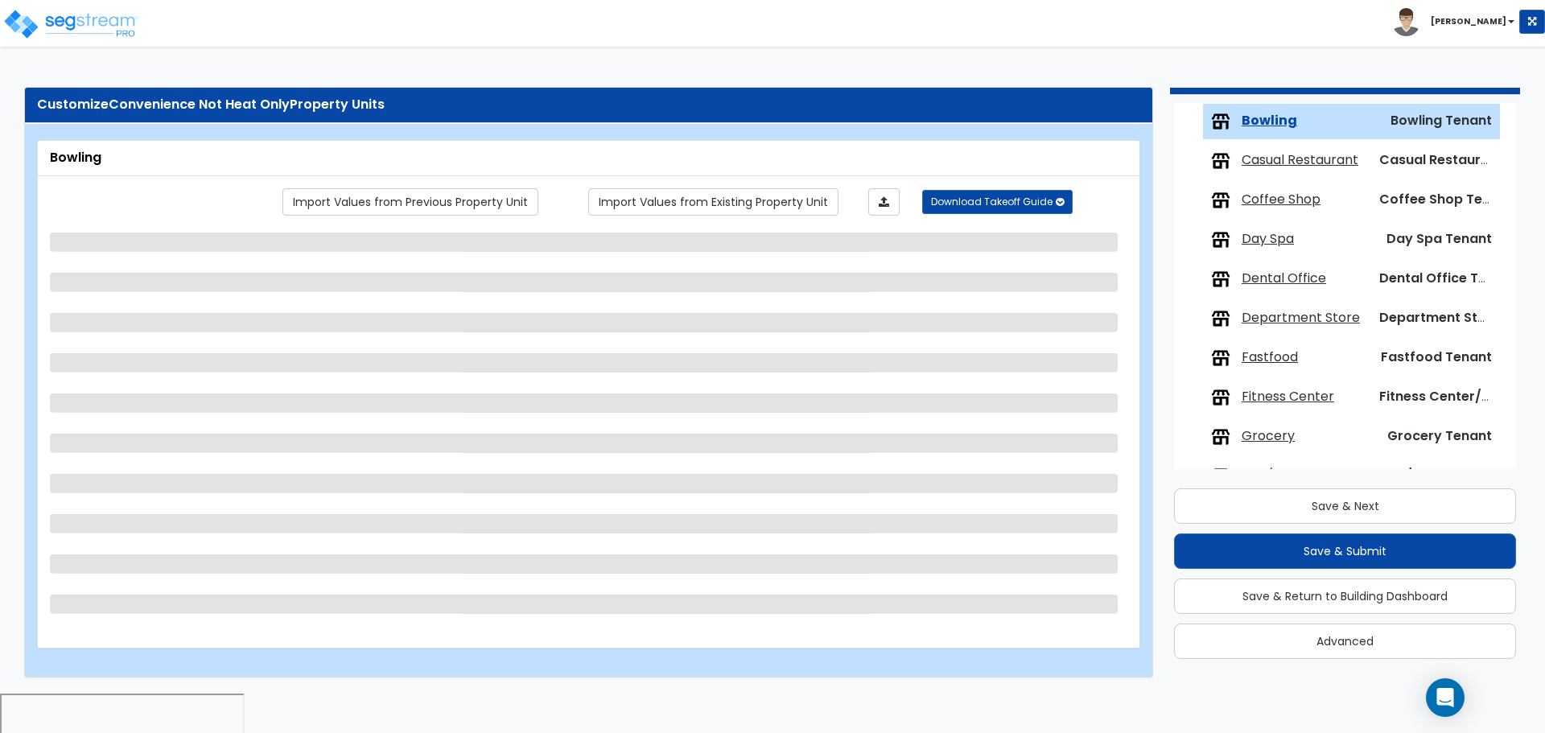
scroll to position [289, 0]
select select "1"
select select "2"
select select "1"
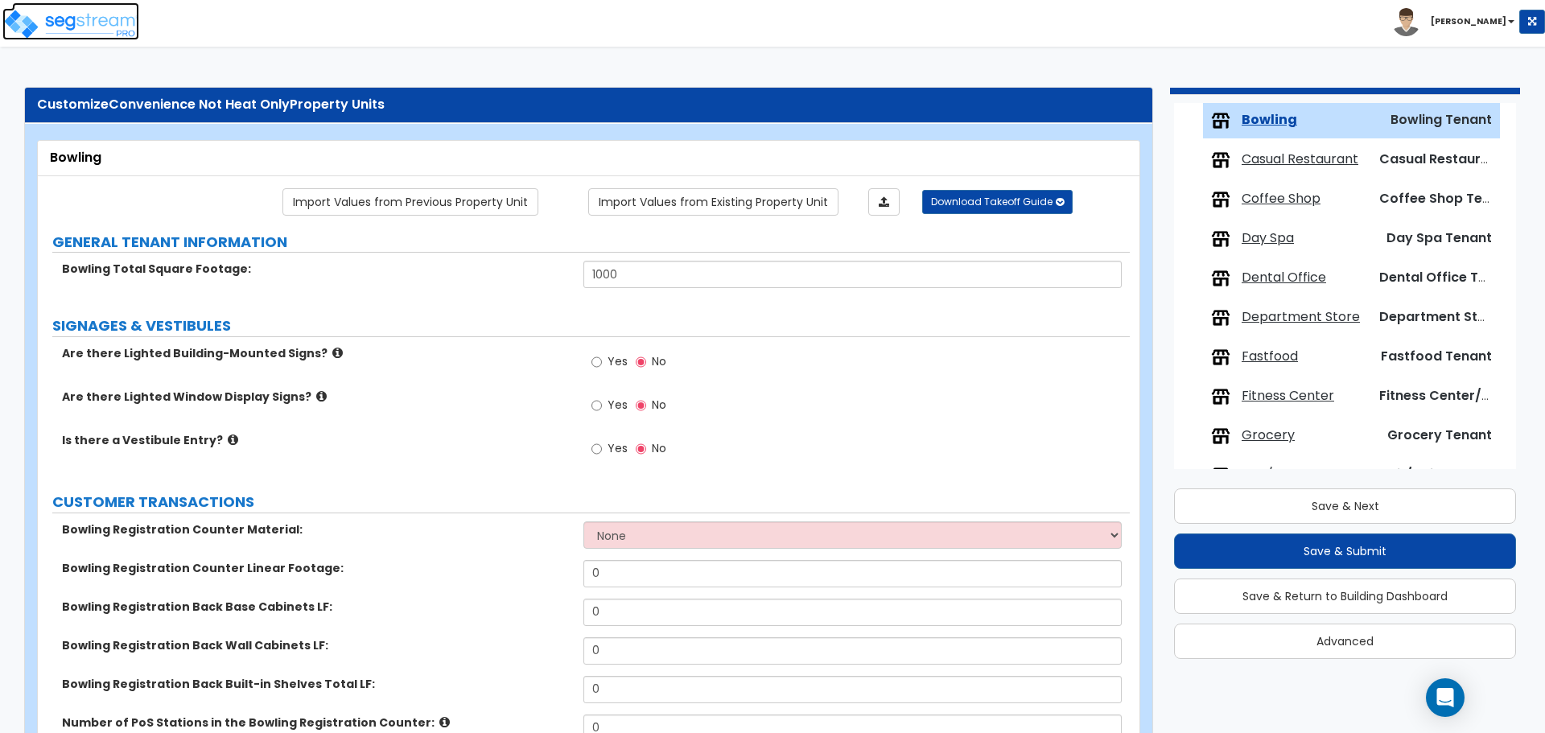
click at [100, 28] on img at bounding box center [70, 24] width 137 height 32
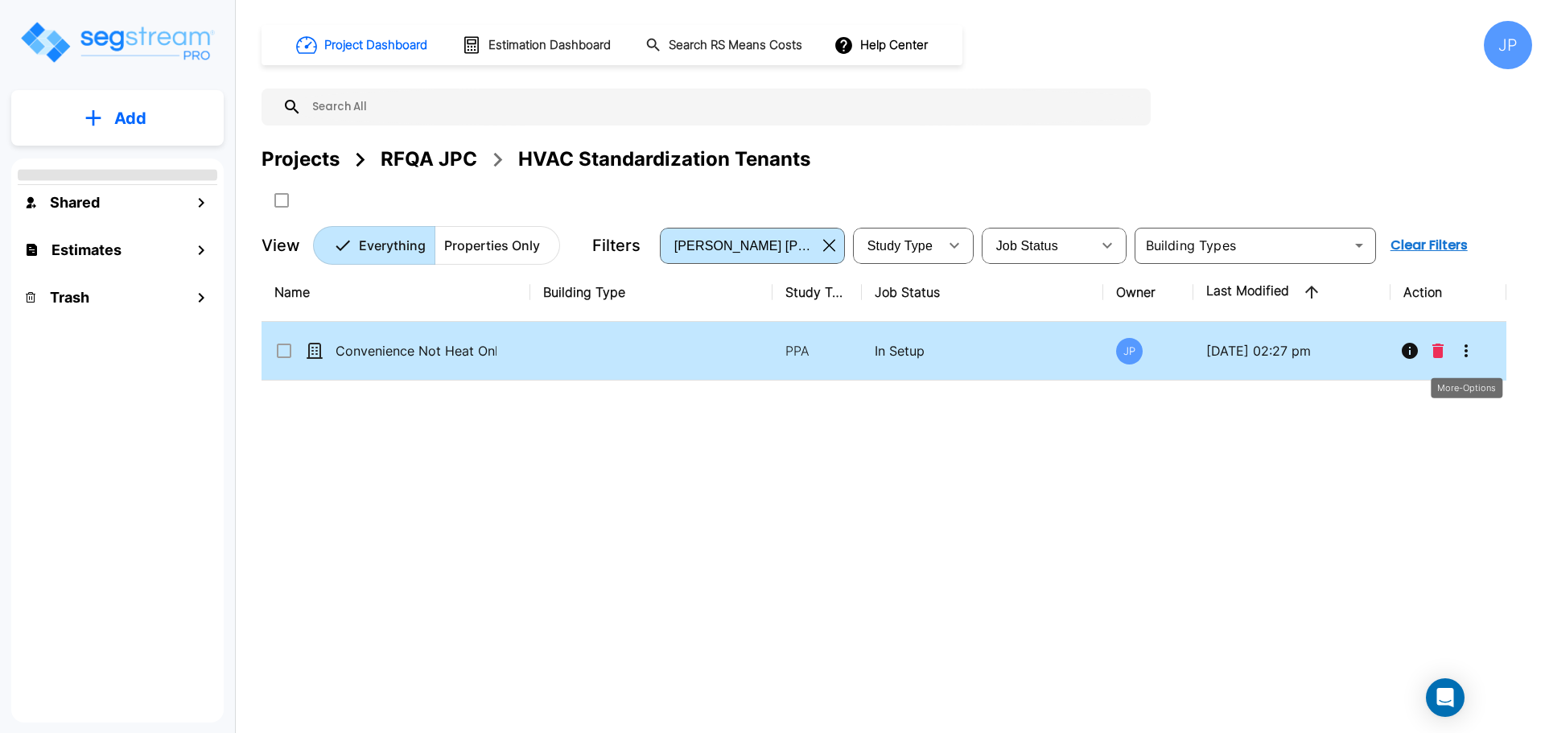
click at [1470, 355] on icon "More-Options" at bounding box center [1466, 350] width 19 height 19
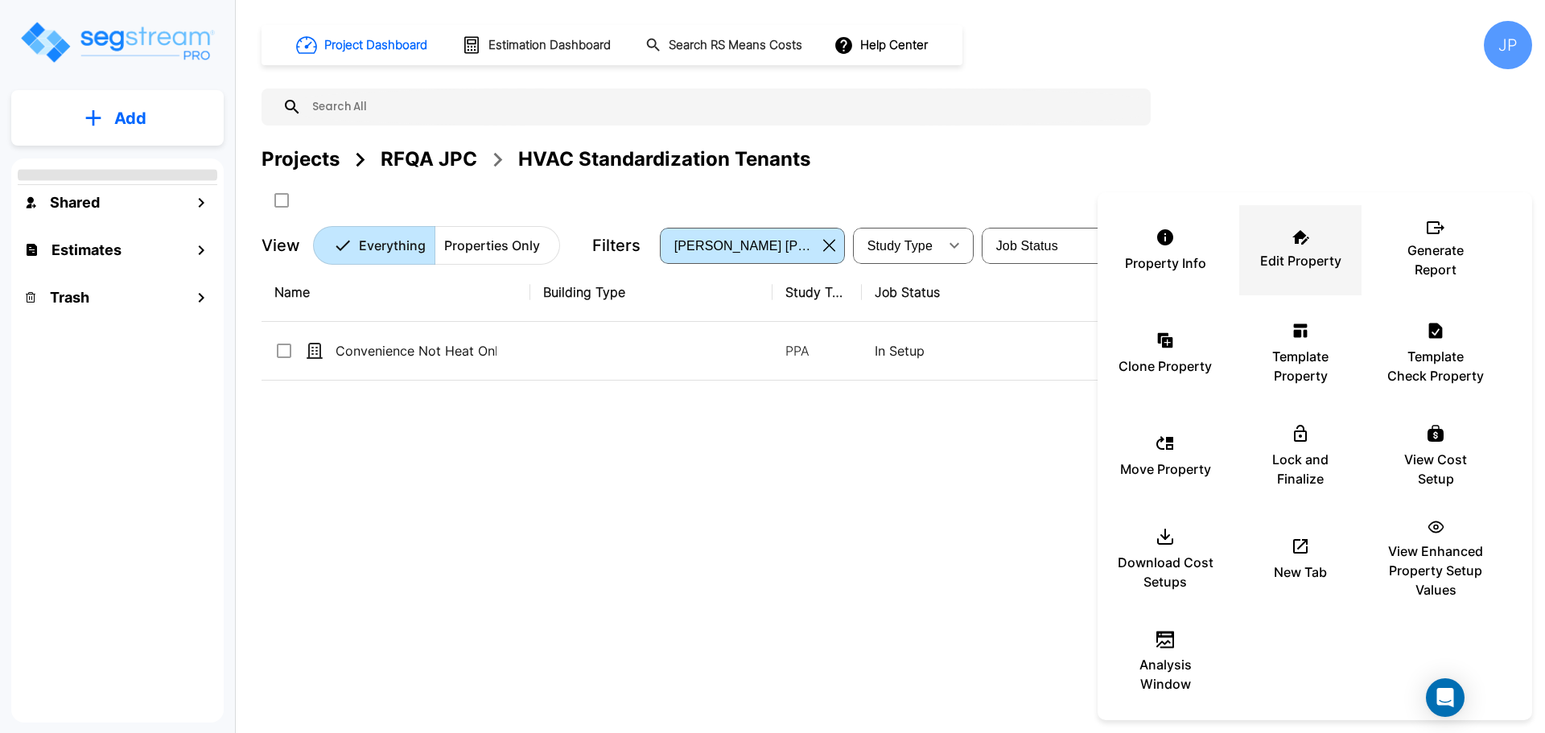
click at [1294, 243] on icon at bounding box center [1301, 237] width 17 height 14
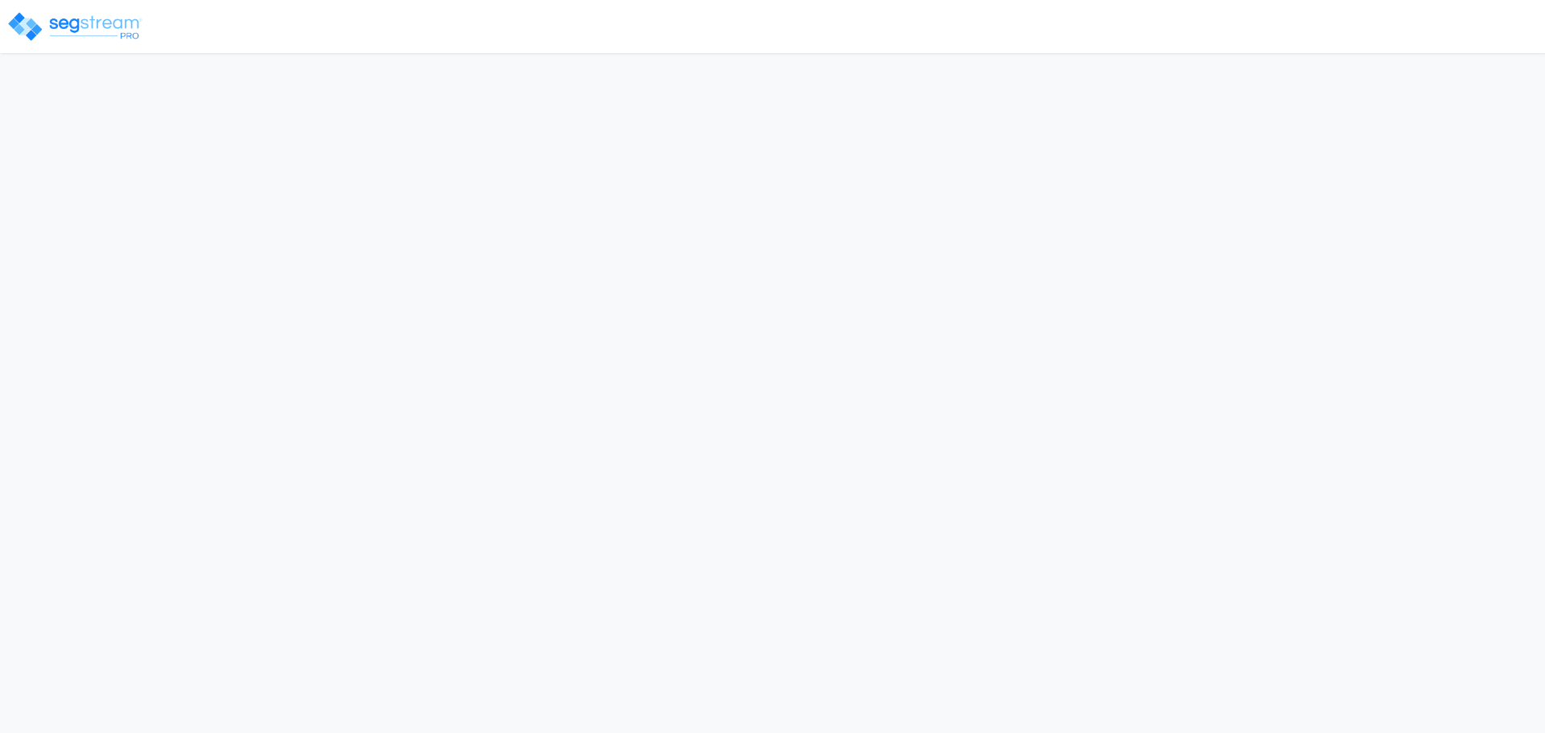
select select "National Average"
select select "2025"
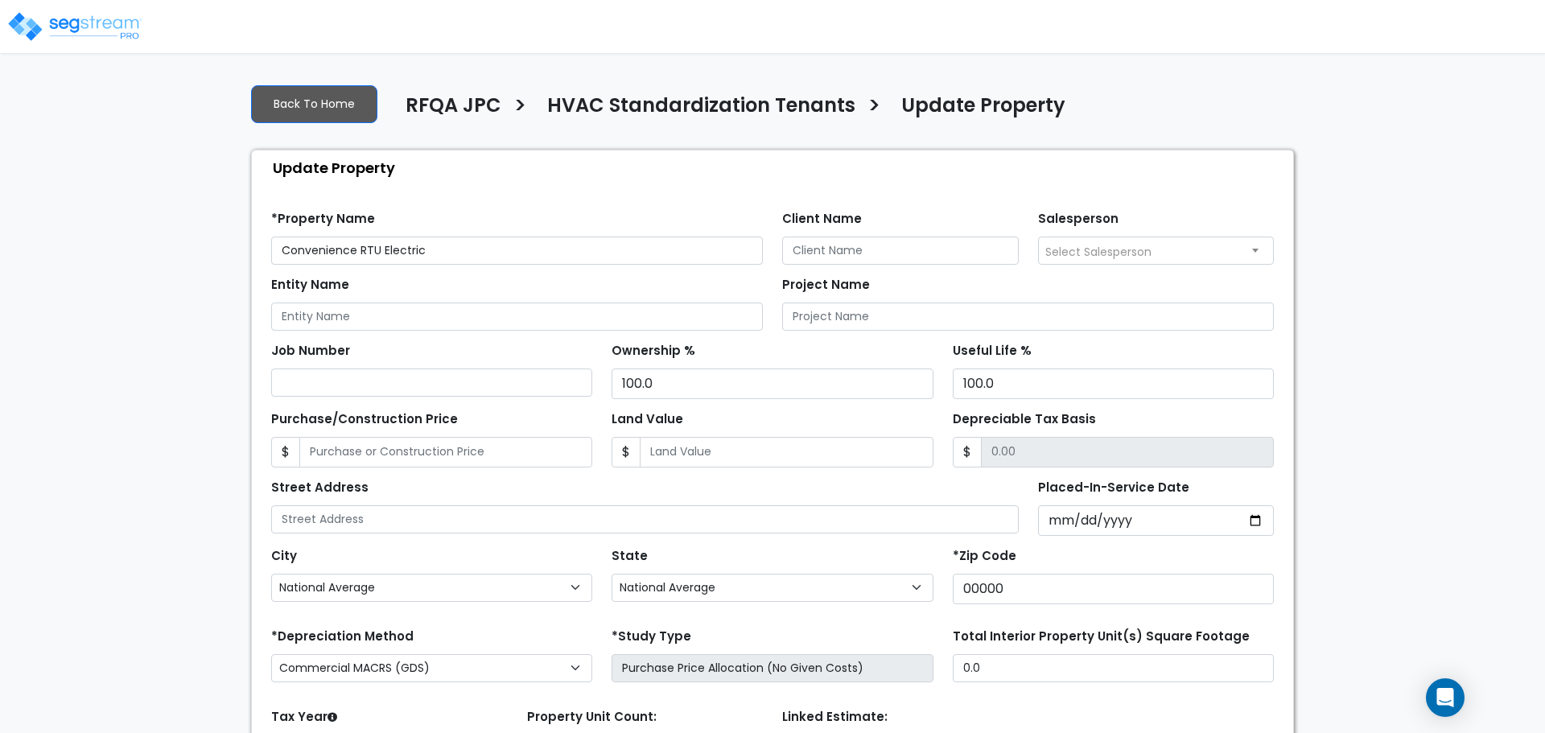
scroll to position [158, 0]
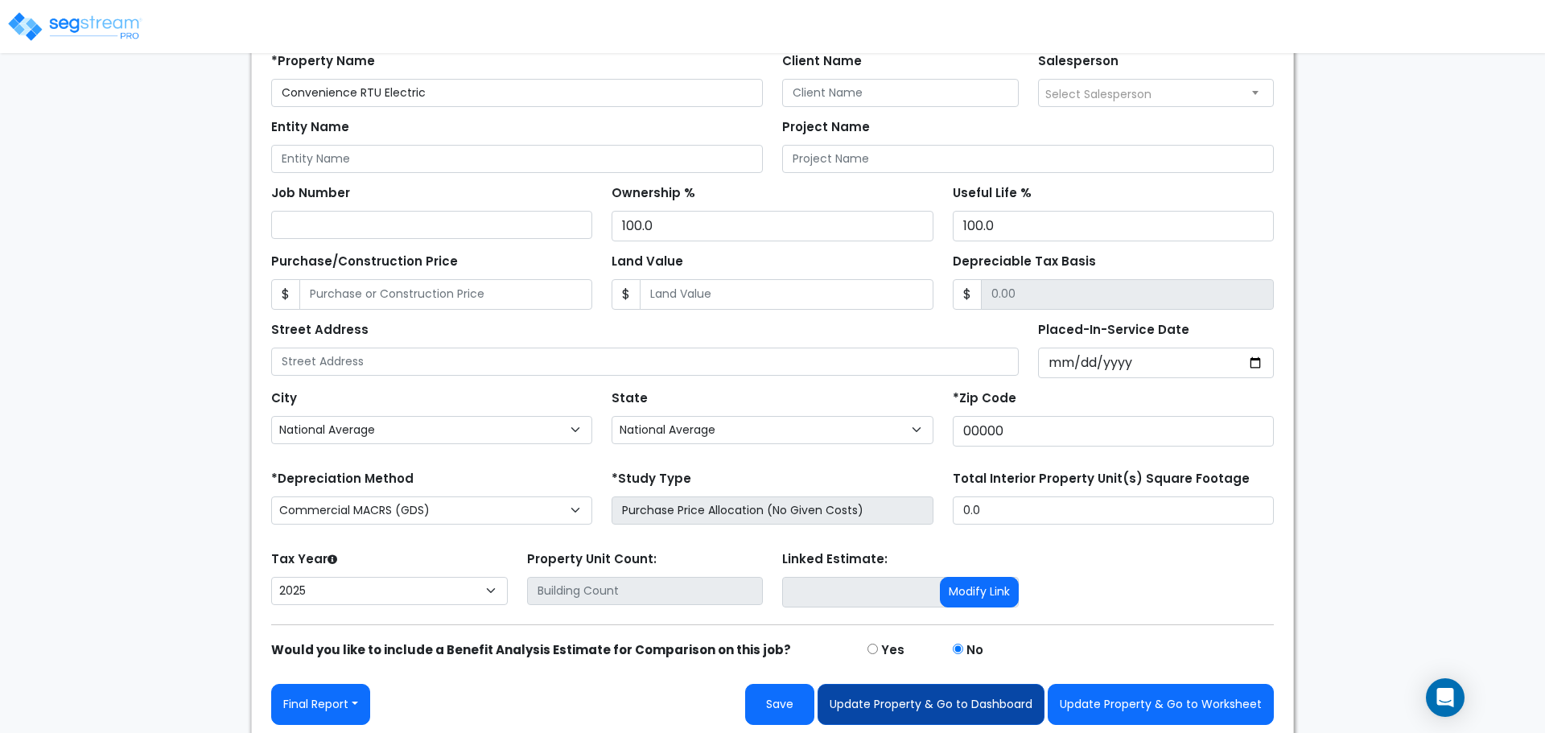
type input "Convenience RTU Electric"
click at [937, 705] on button "Update Property & Go to Dashboard" at bounding box center [931, 704] width 227 height 41
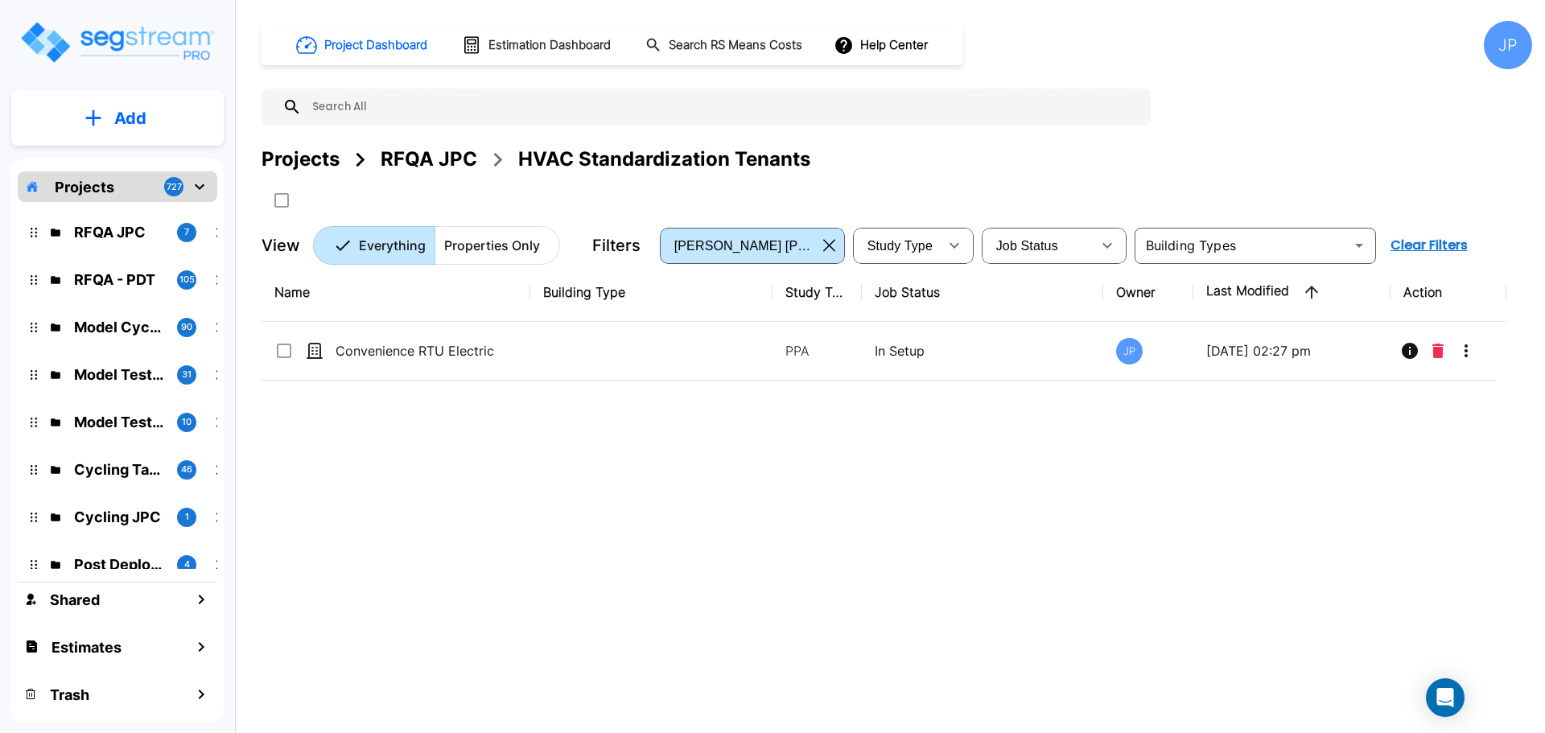
click at [309, 164] on div "Projects" at bounding box center [301, 159] width 78 height 29
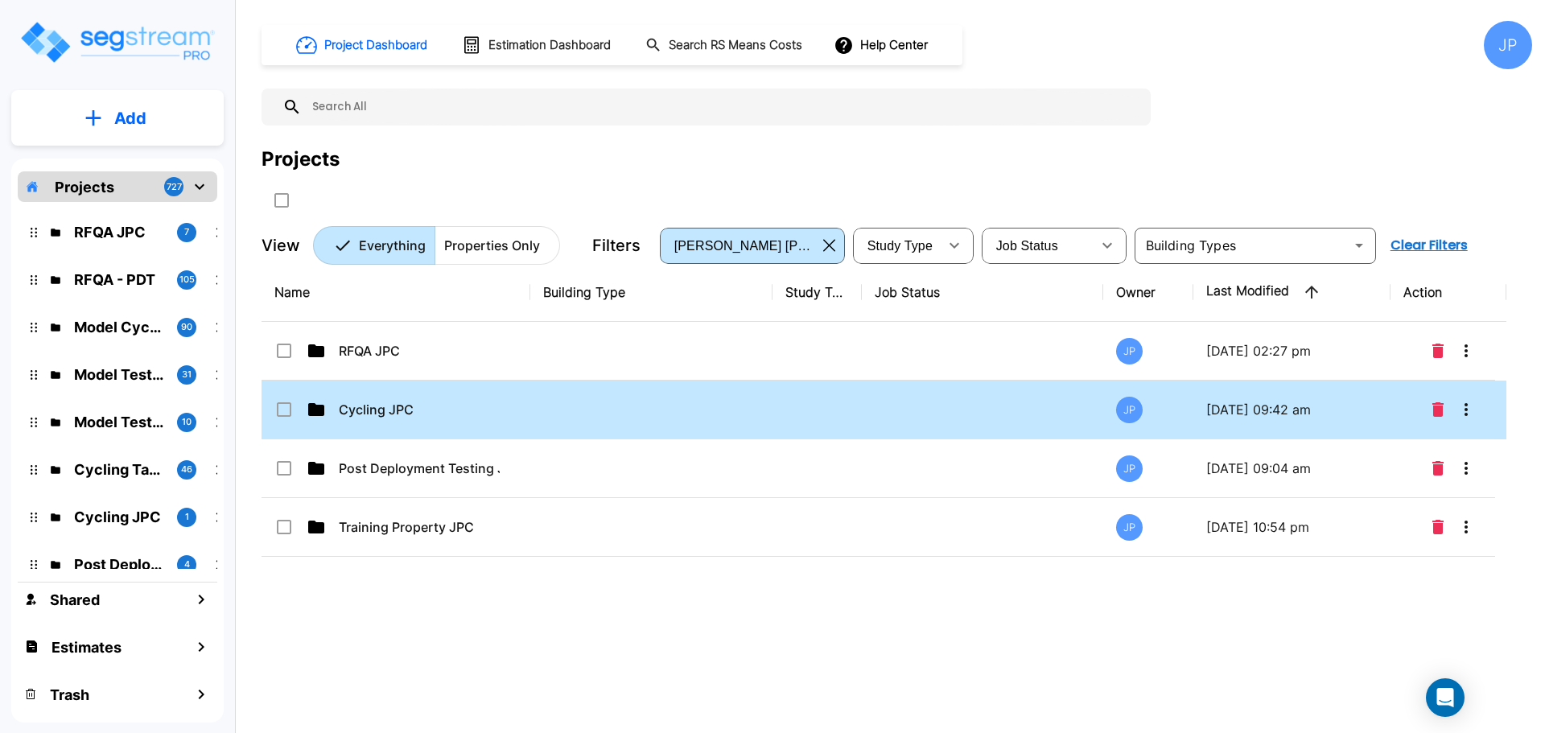
click at [505, 419] on td "Cycling JPC" at bounding box center [396, 410] width 269 height 59
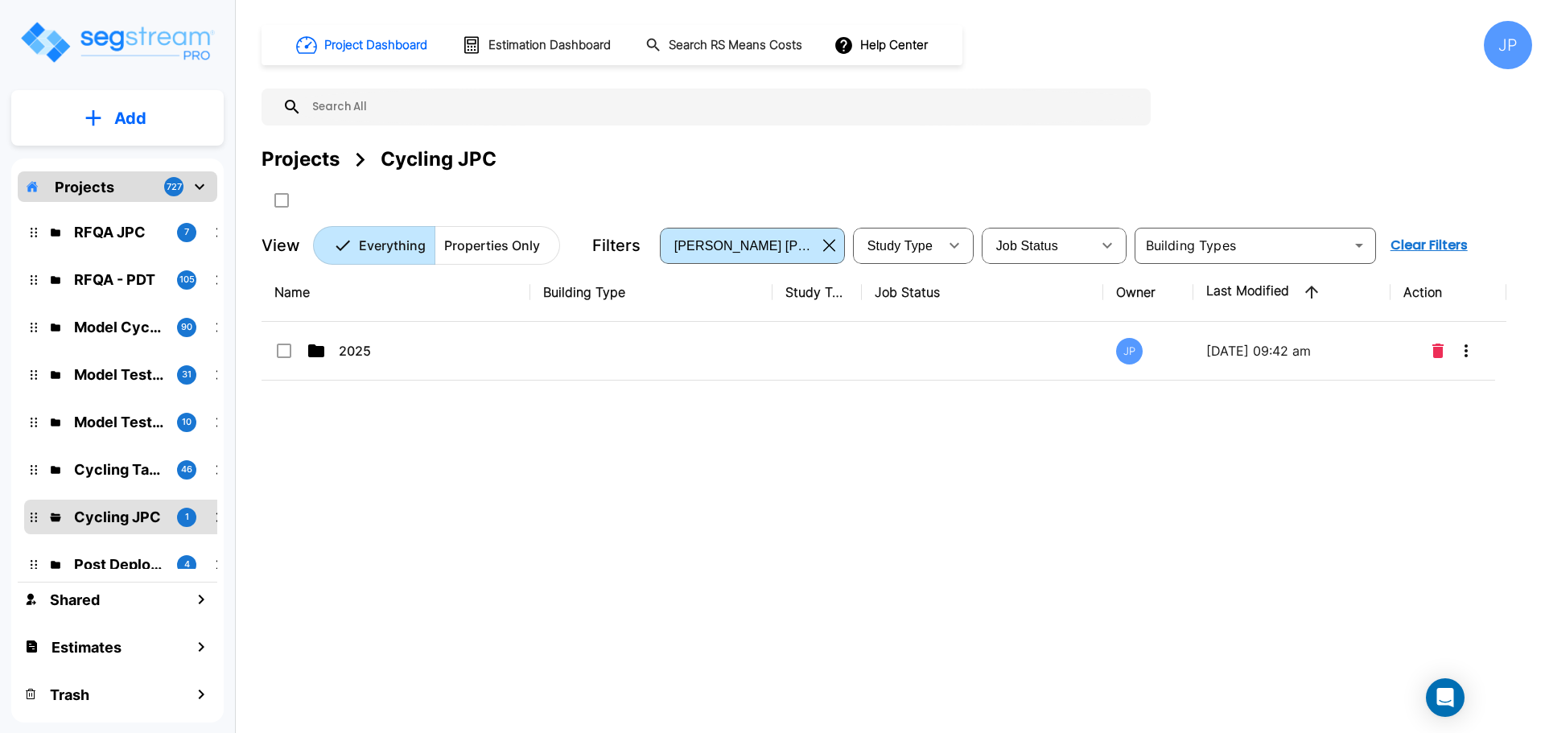
click at [742, 343] on td at bounding box center [651, 351] width 242 height 59
click at [743, 343] on td at bounding box center [651, 351] width 242 height 59
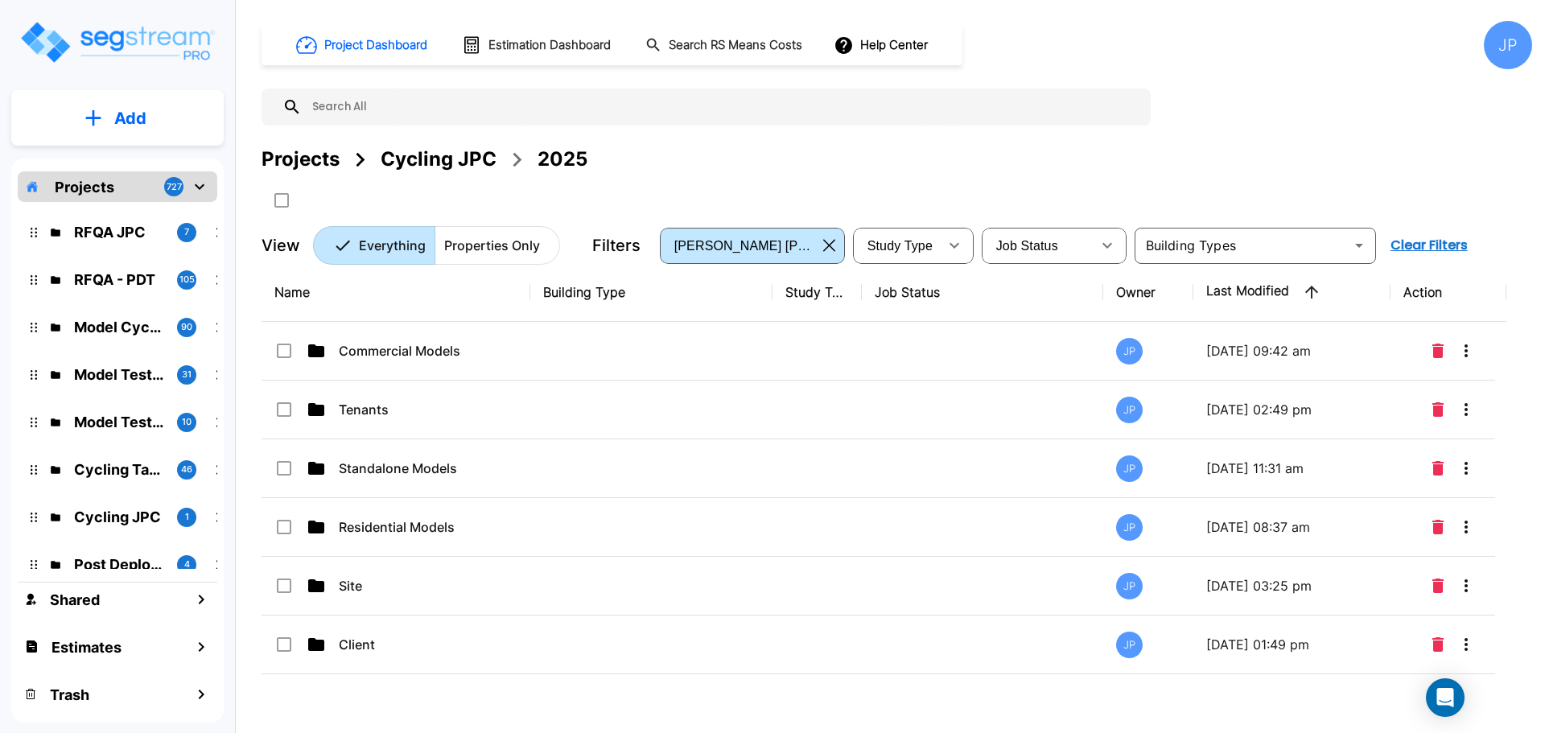
drag, startPoint x: 521, startPoint y: 353, endPoint x: 831, endPoint y: 2, distance: 468.7
click at [521, 353] on td "Commercial Models" at bounding box center [396, 351] width 269 height 59
click at [520, 353] on td "Commercial Models" at bounding box center [396, 351] width 269 height 59
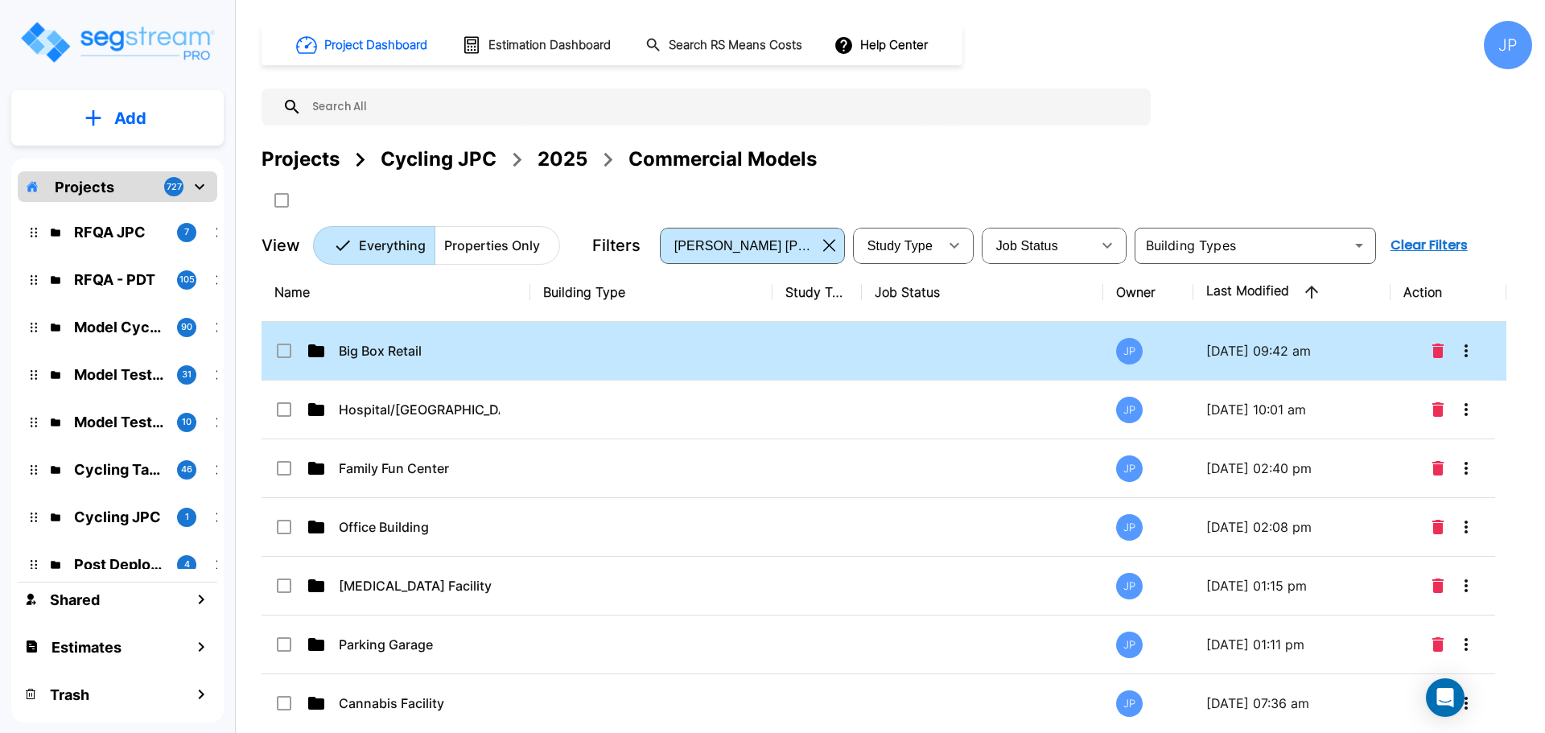
click at [519, 344] on td "Big Box Retail" at bounding box center [396, 351] width 269 height 59
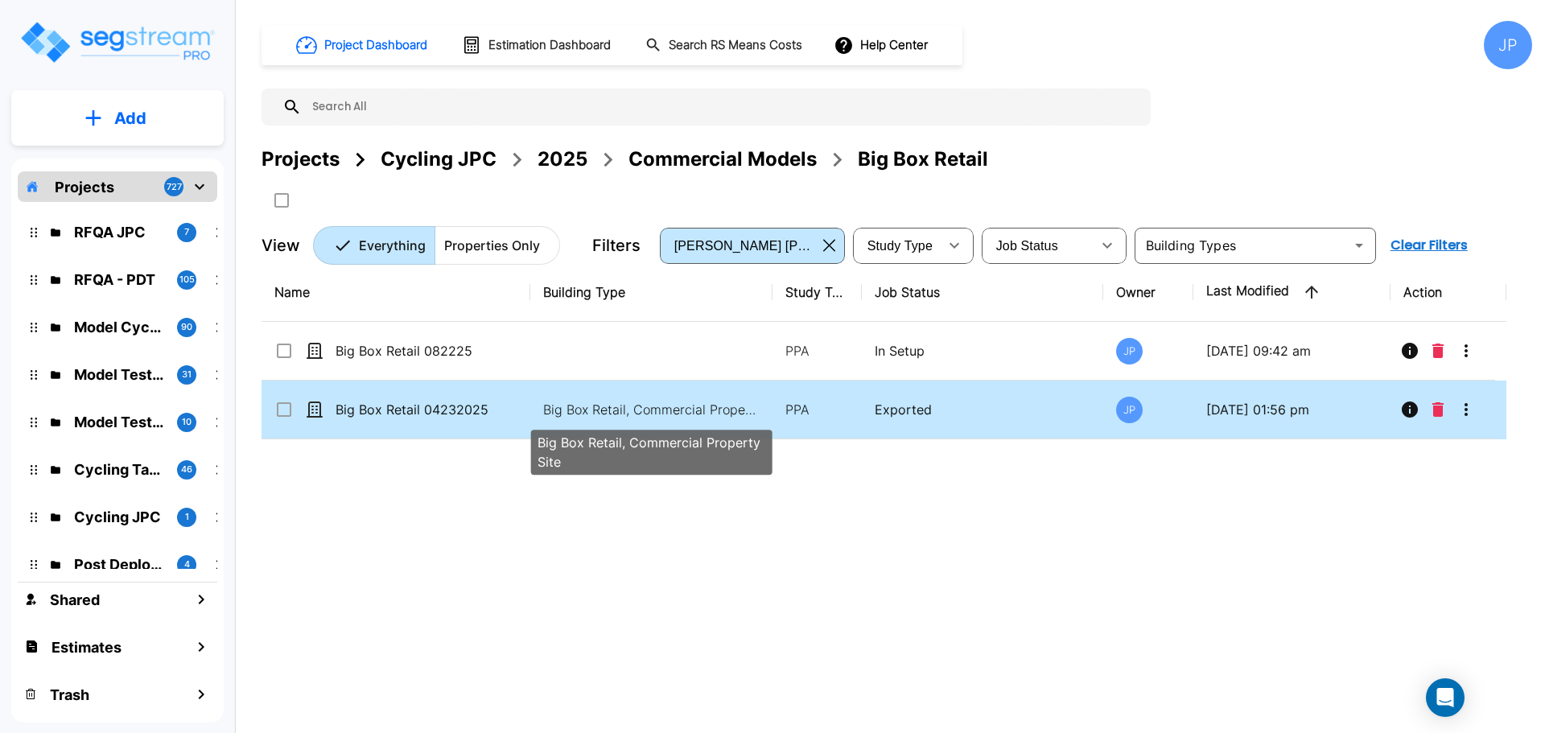
click at [573, 416] on p "Big Box Retail, Commercial Property Site" at bounding box center [651, 409] width 217 height 19
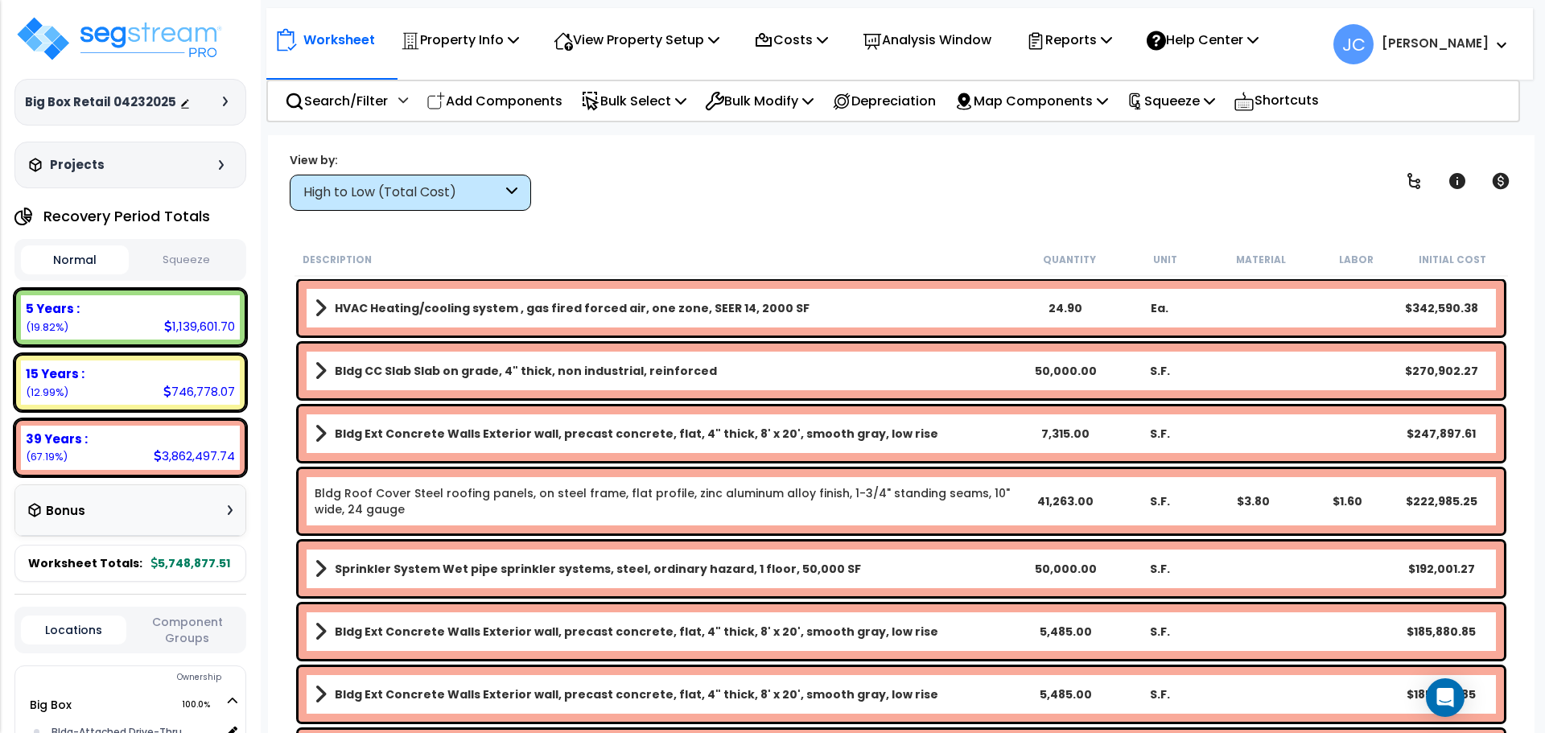
click at [448, 210] on div "Worksheet Property Info Property Setup Add Property Unit Template property Clon…" at bounding box center [901, 501] width 1267 height 733
click at [495, 204] on div "High to Low (Total Cost)" at bounding box center [410, 193] width 241 height 36
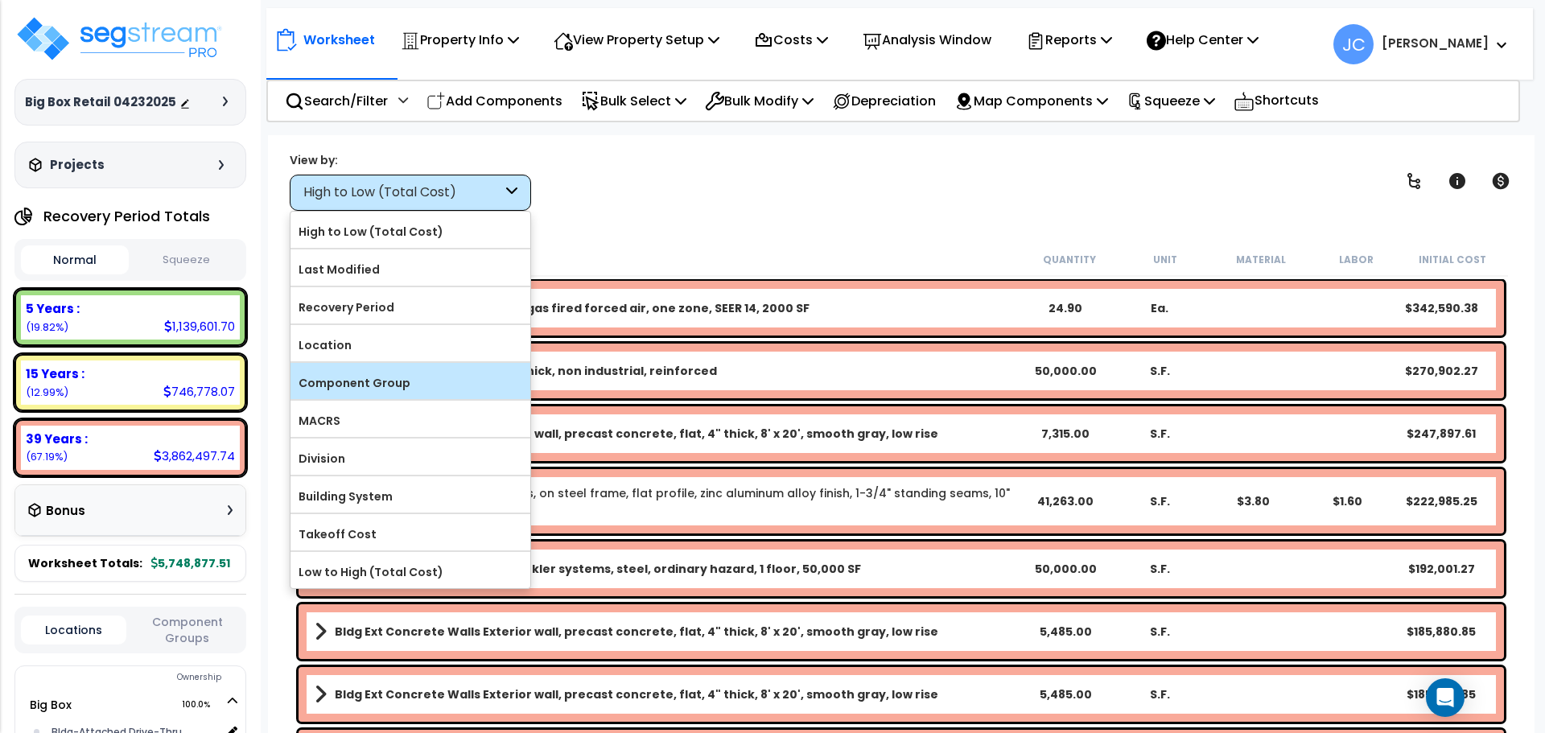
click at [466, 387] on label "Component Group" at bounding box center [411, 383] width 240 height 24
click at [0, 0] on input "Component Group" at bounding box center [0, 0] width 0 height 0
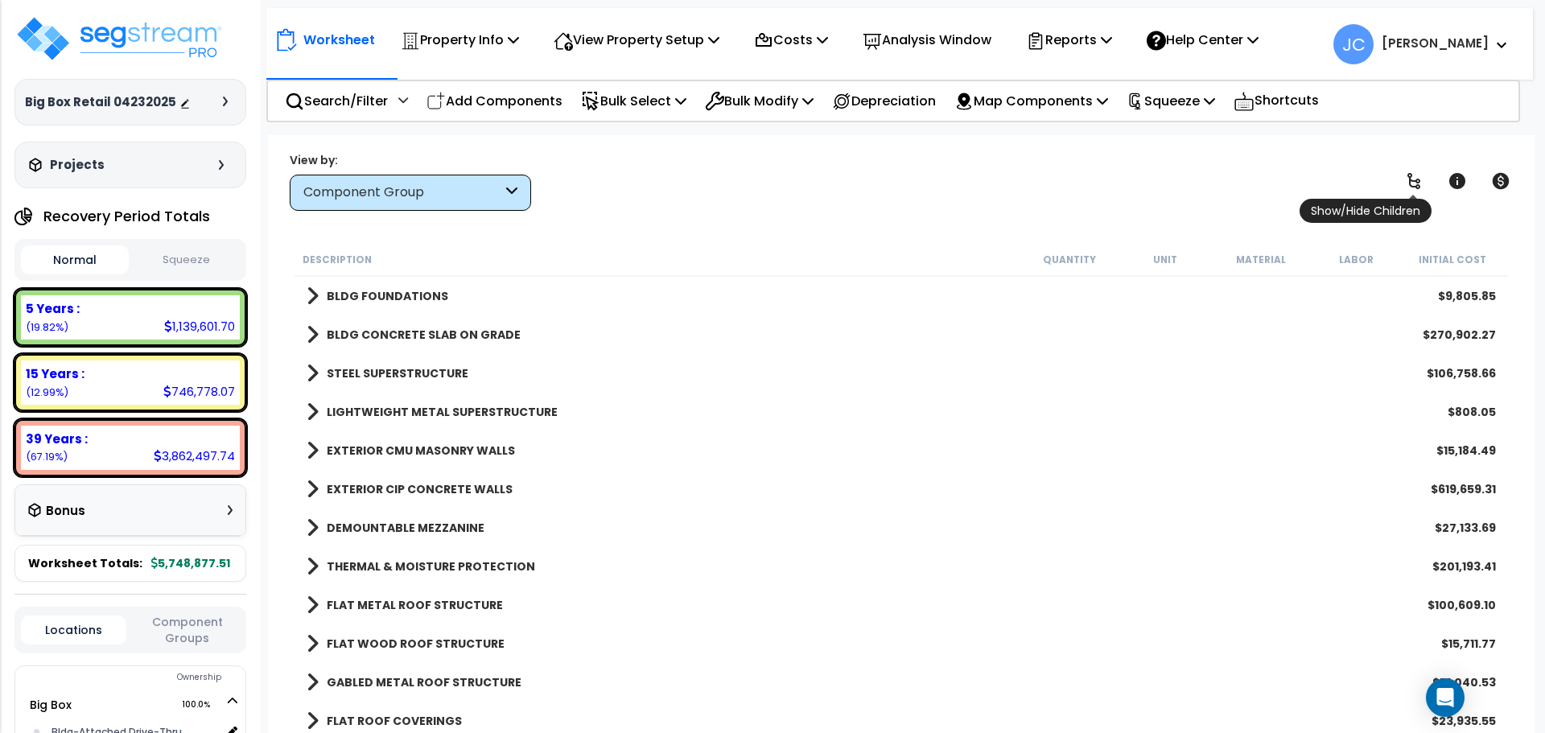
click at [1423, 182] on icon at bounding box center [1413, 180] width 19 height 19
click at [1411, 184] on icon at bounding box center [1413, 180] width 19 height 19
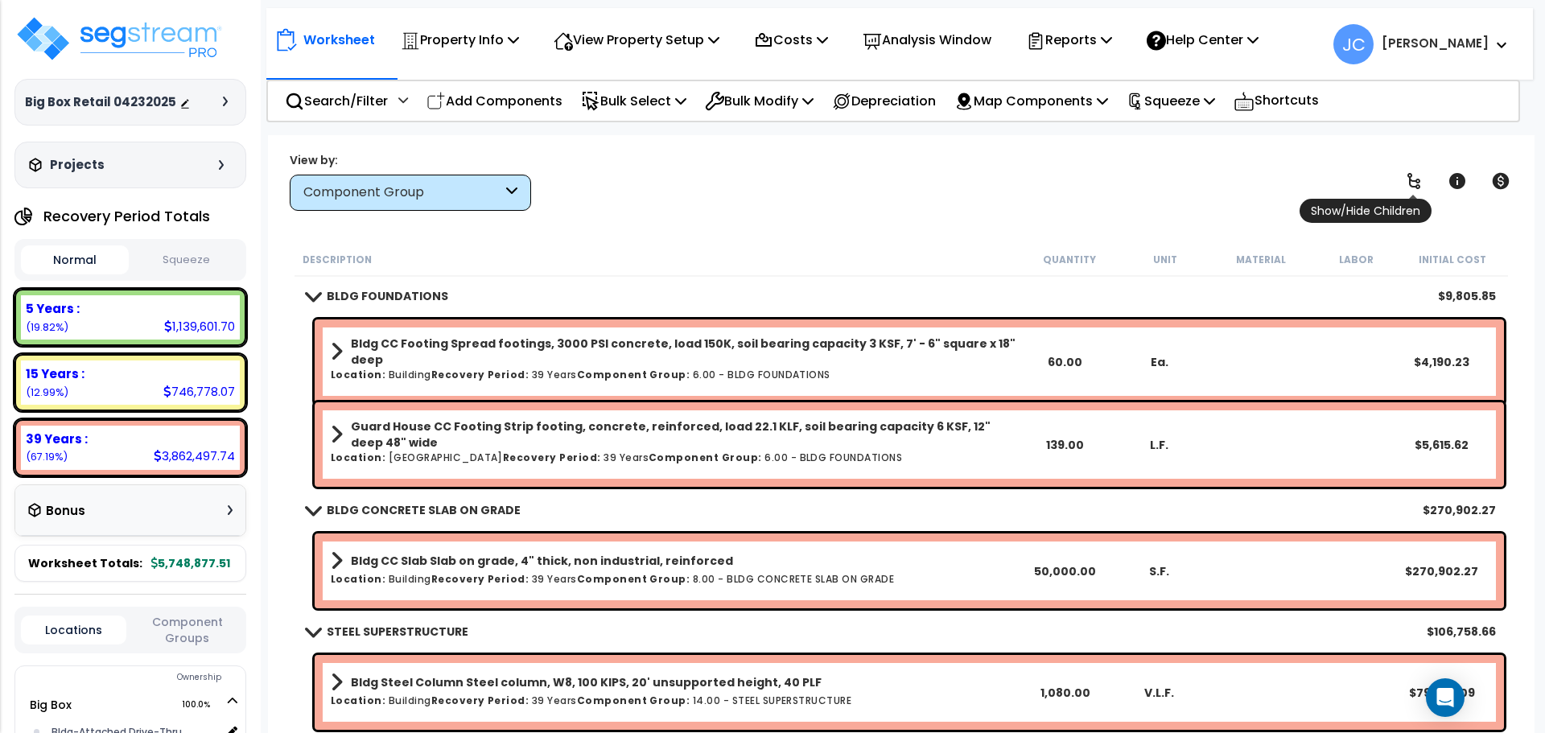
click at [1411, 184] on icon at bounding box center [1414, 181] width 13 height 16
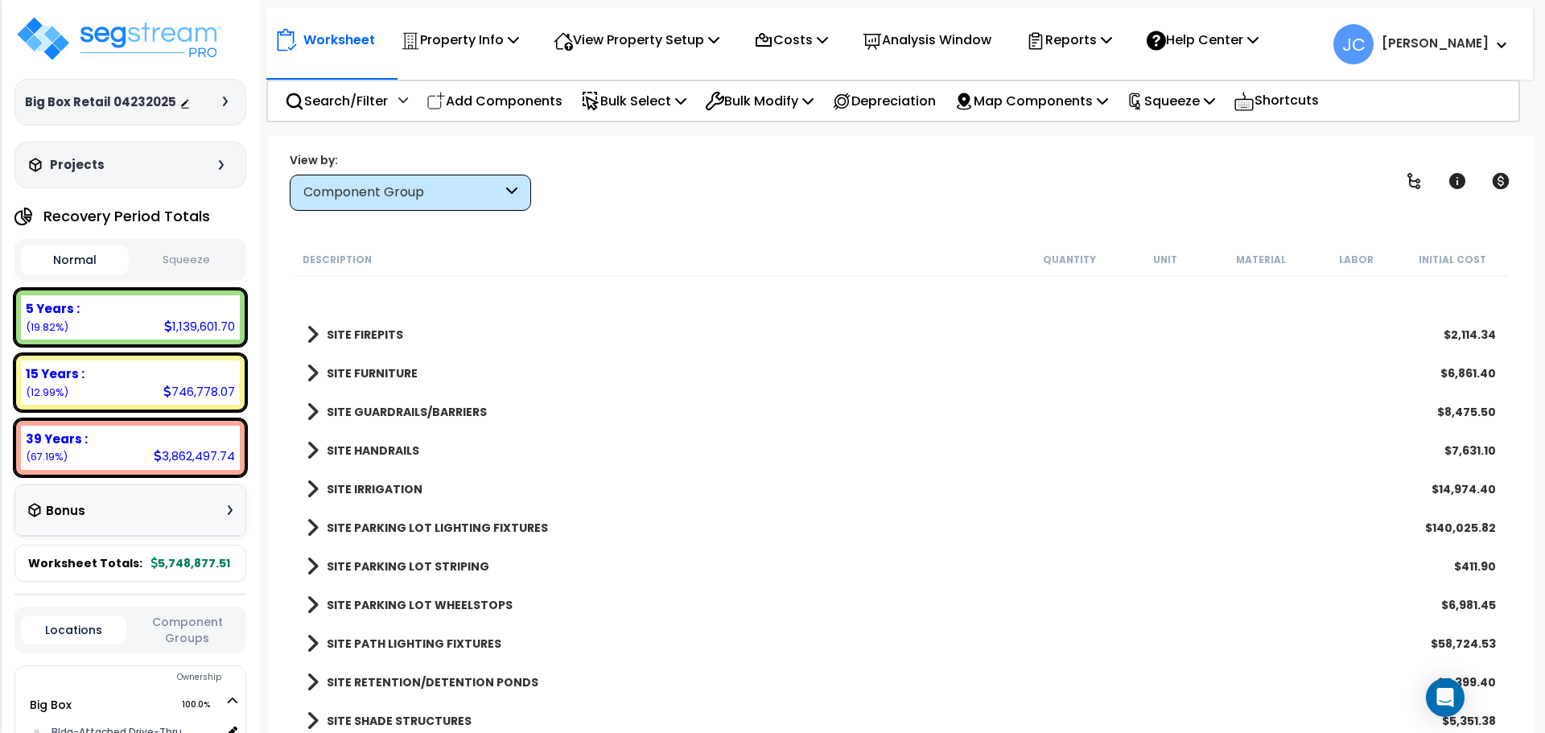
scroll to position [18880, 0]
